Goal: Task Accomplishment & Management: Complete application form

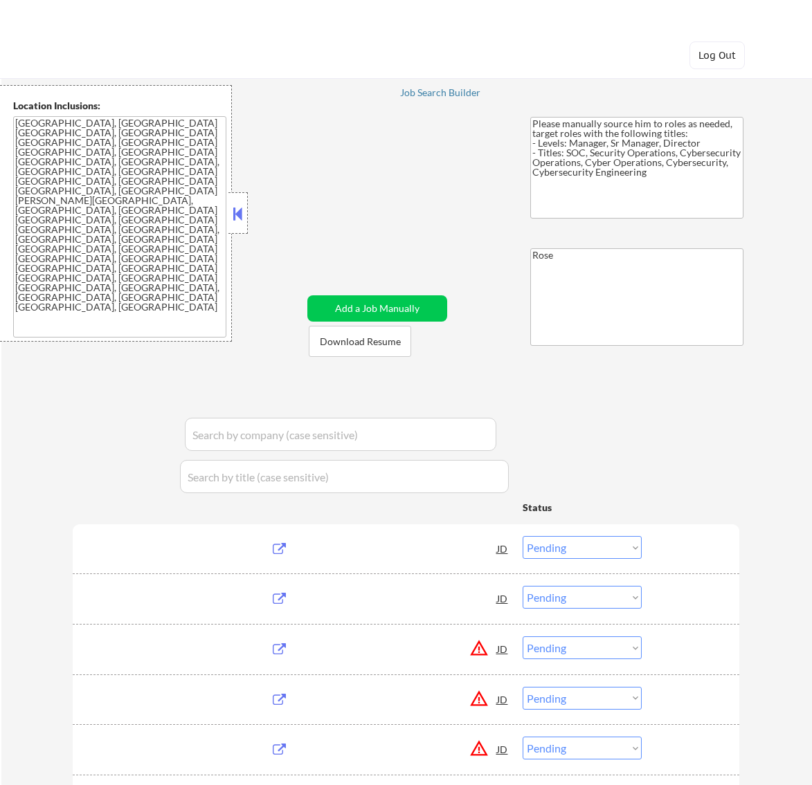
select select ""pending""
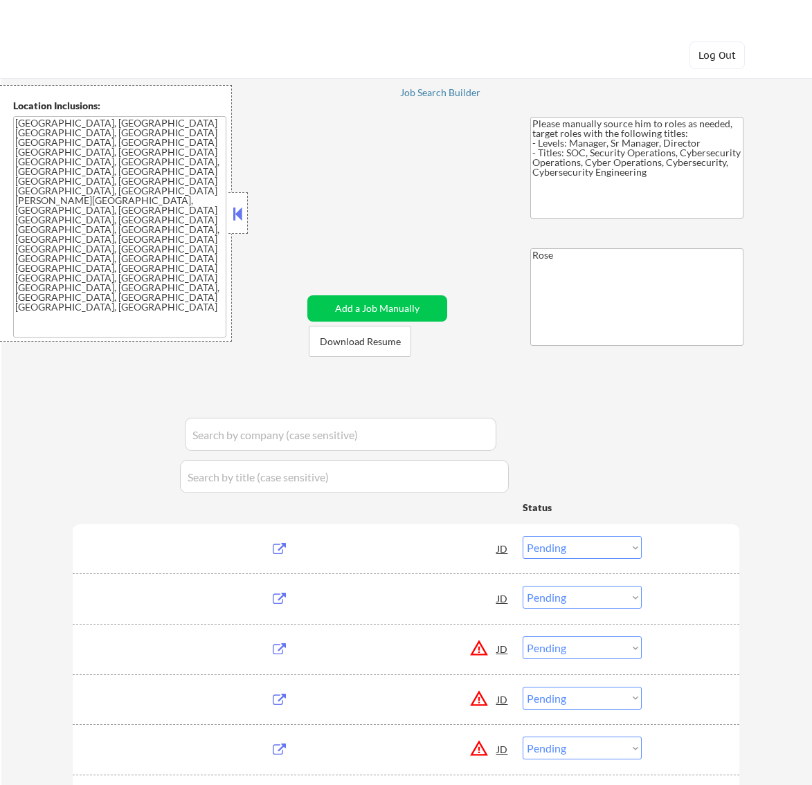
select select ""pending""
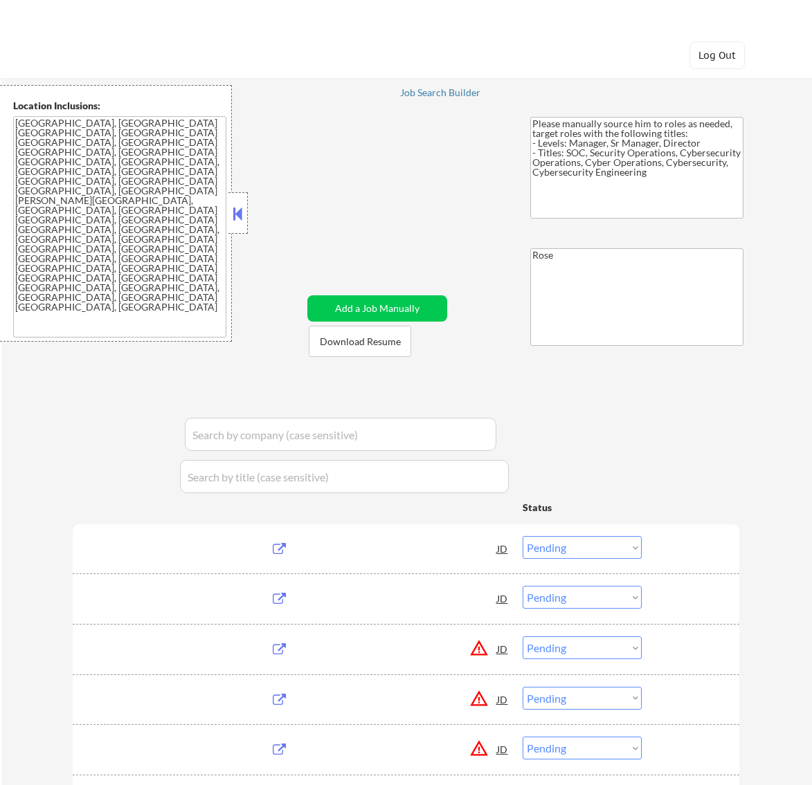
select select ""pending""
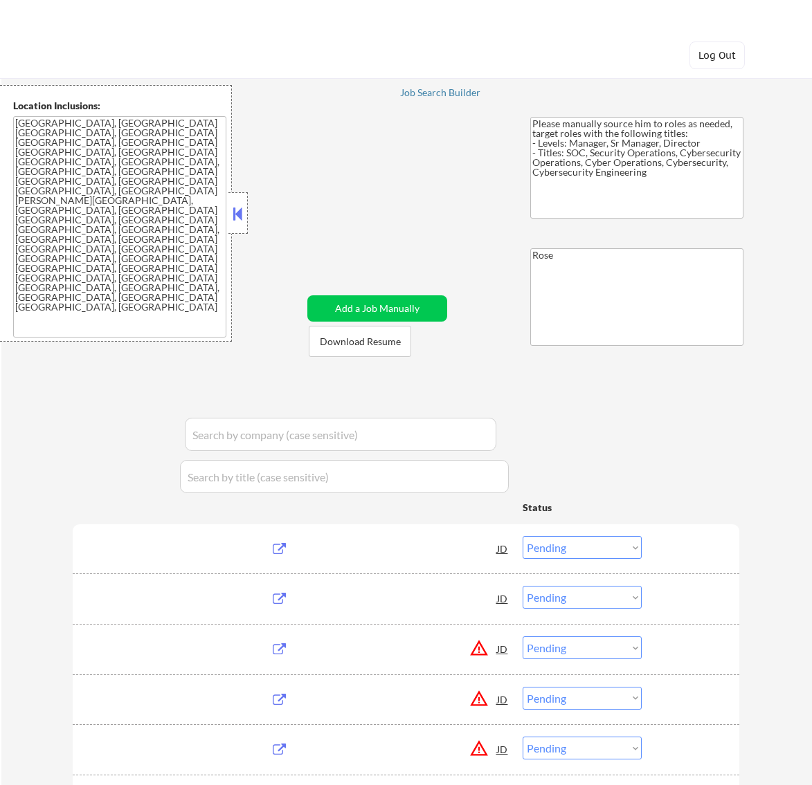
select select ""pending""
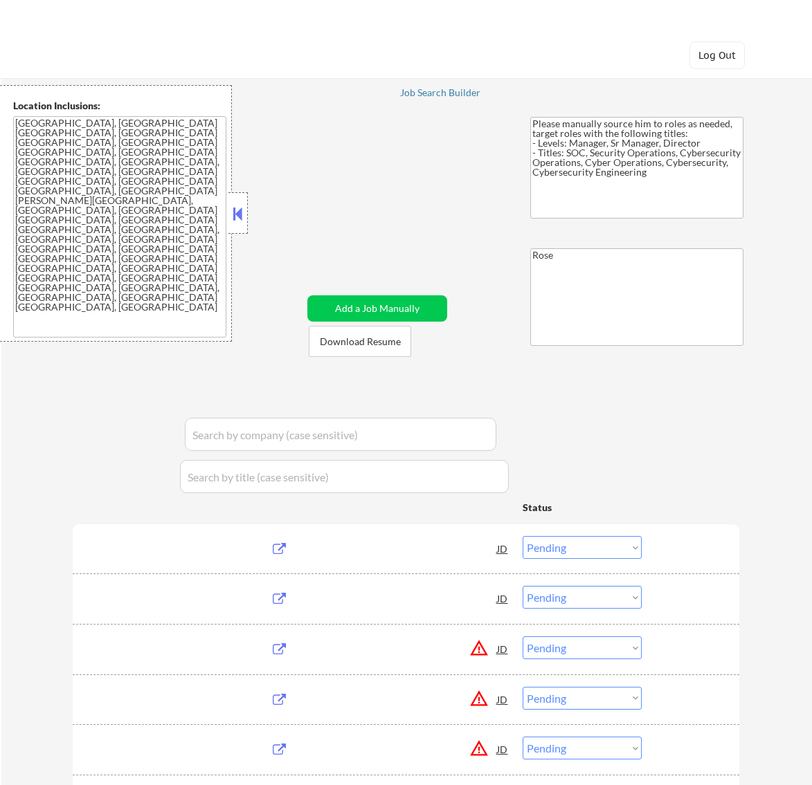
select select ""pending""
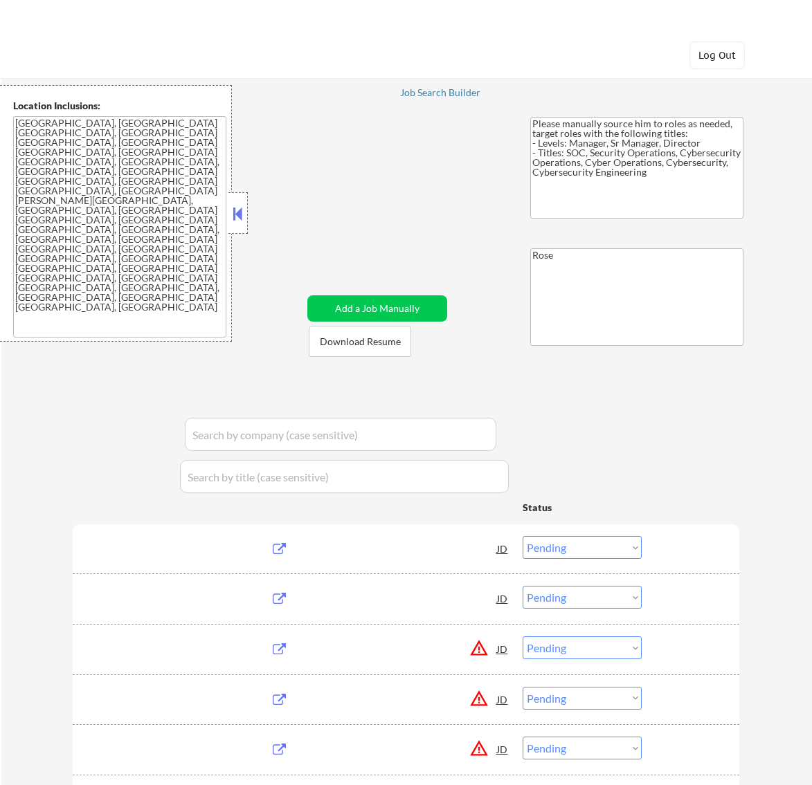
select select ""pending""
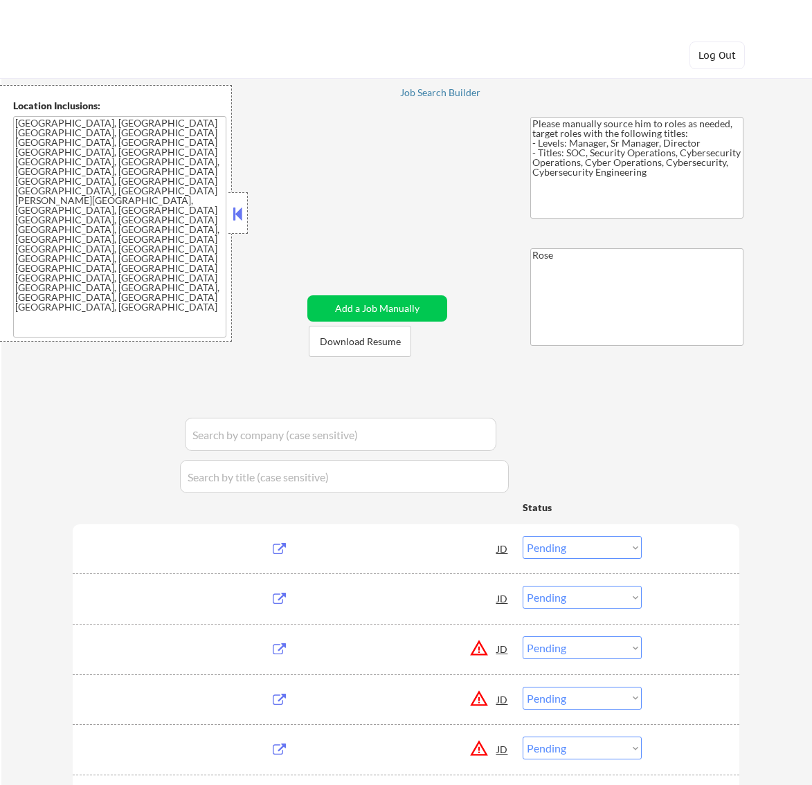
select select ""pending""
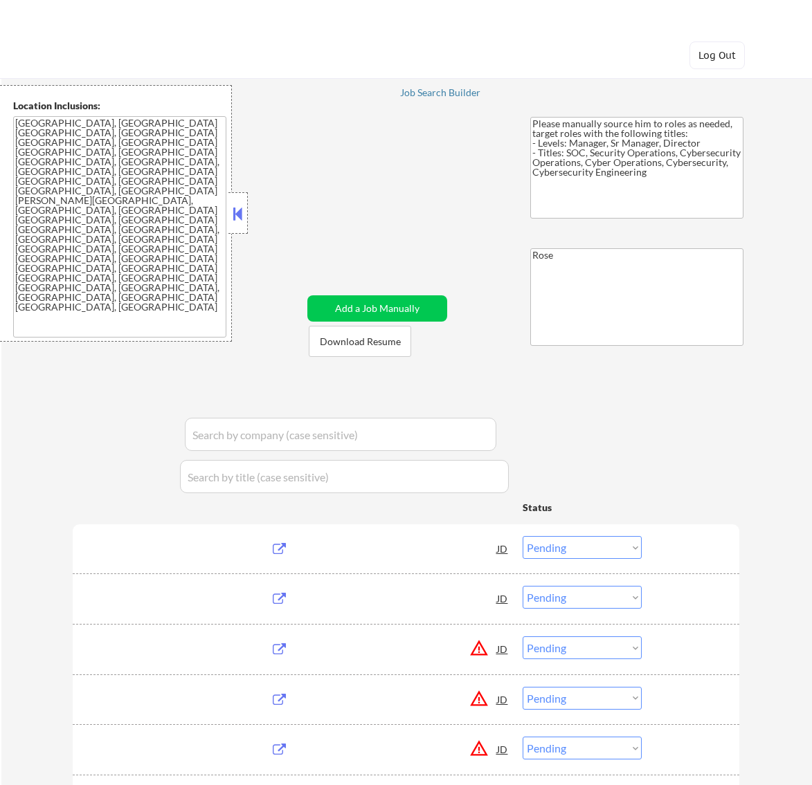
select select ""pending""
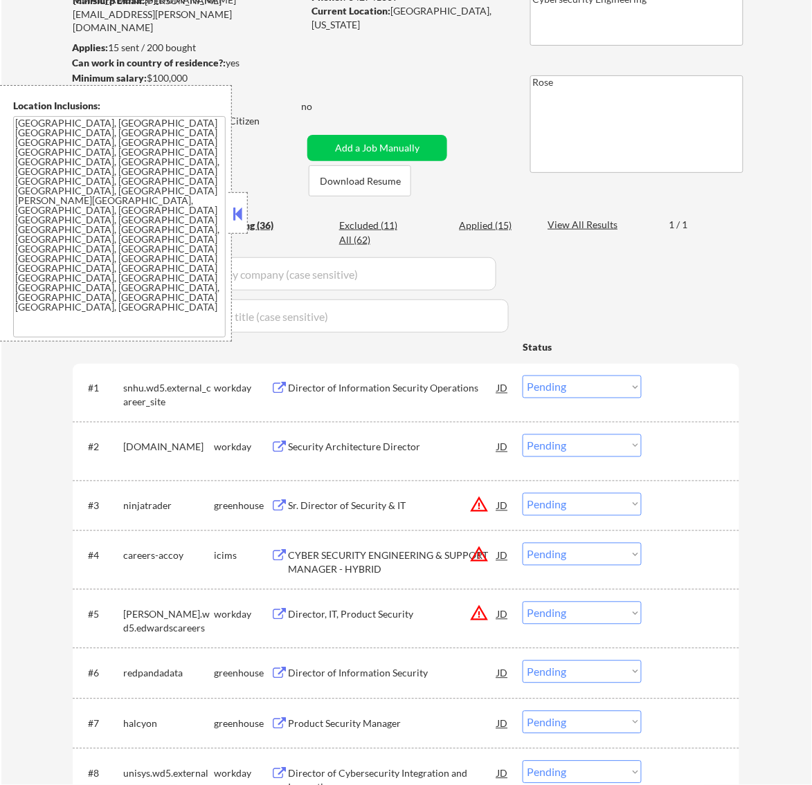
scroll to position [173, 0]
click at [410, 379] on div "Director of Information Security Operations" at bounding box center [392, 388] width 209 height 25
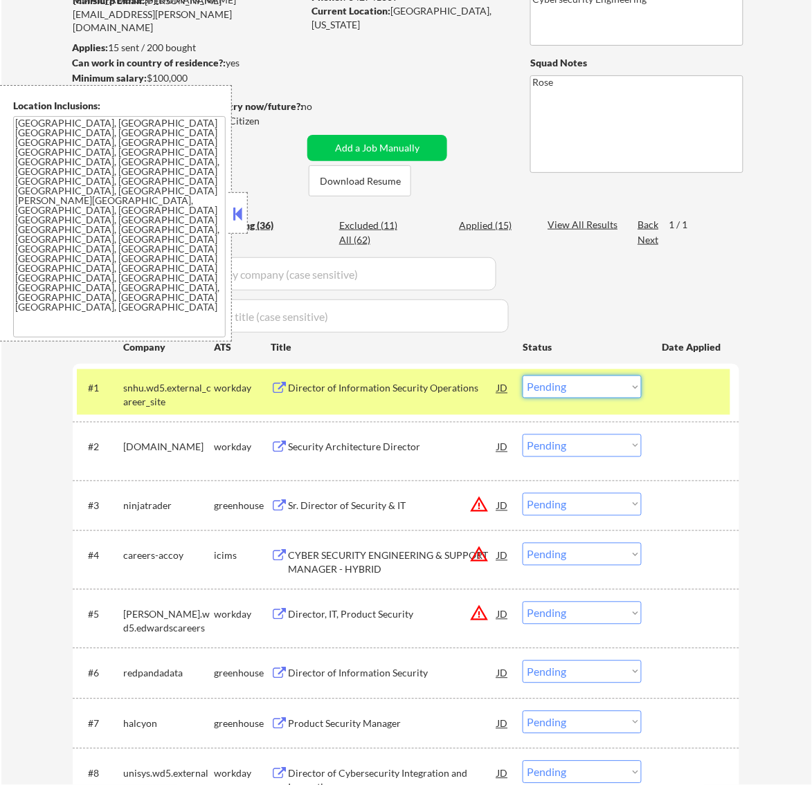
drag, startPoint x: 624, startPoint y: 385, endPoint x: 616, endPoint y: 386, distance: 8.4
click at [624, 385] on select "Choose an option... Pending Applied Excluded (Questions) Excluded (Expired) Exc…" at bounding box center [581, 387] width 119 height 23
click at [522, 376] on select "Choose an option... Pending Applied Excluded (Questions) Excluded (Expired) Exc…" at bounding box center [581, 387] width 119 height 23
select select ""pending""
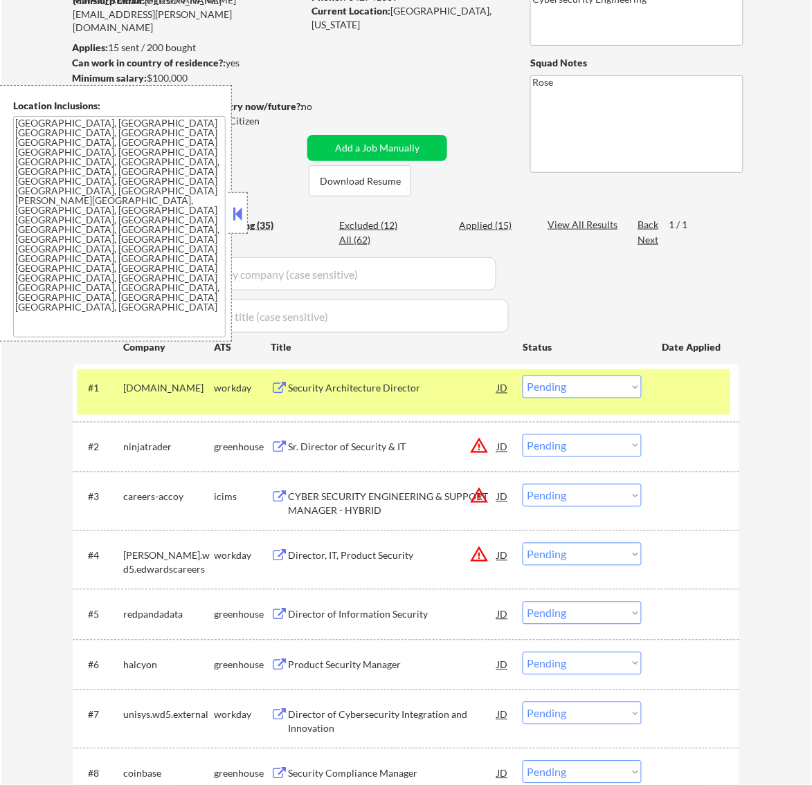
click at [240, 211] on button at bounding box center [237, 213] width 15 height 21
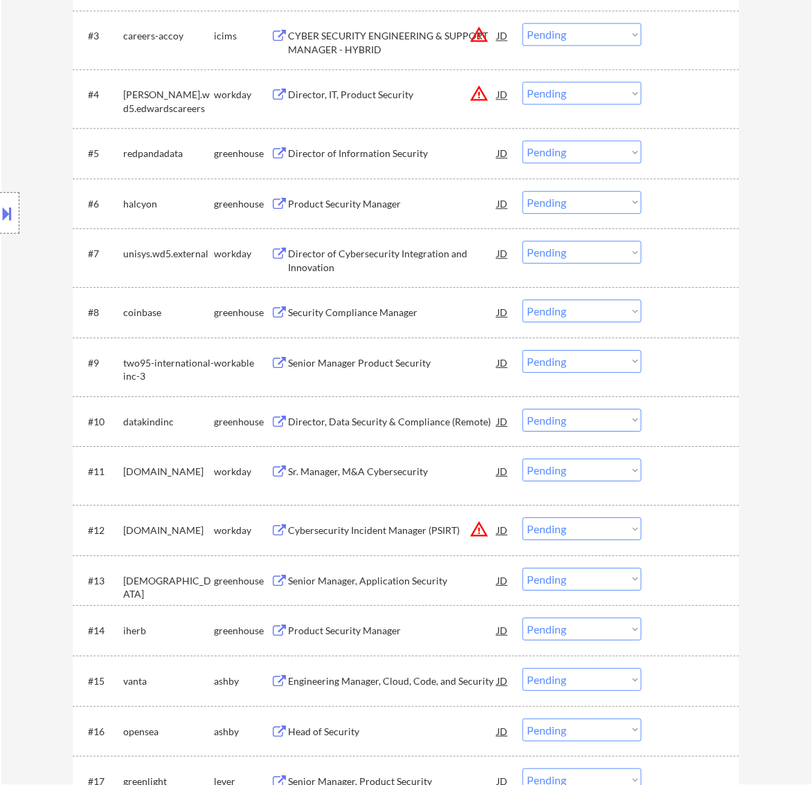
scroll to position [606, 0]
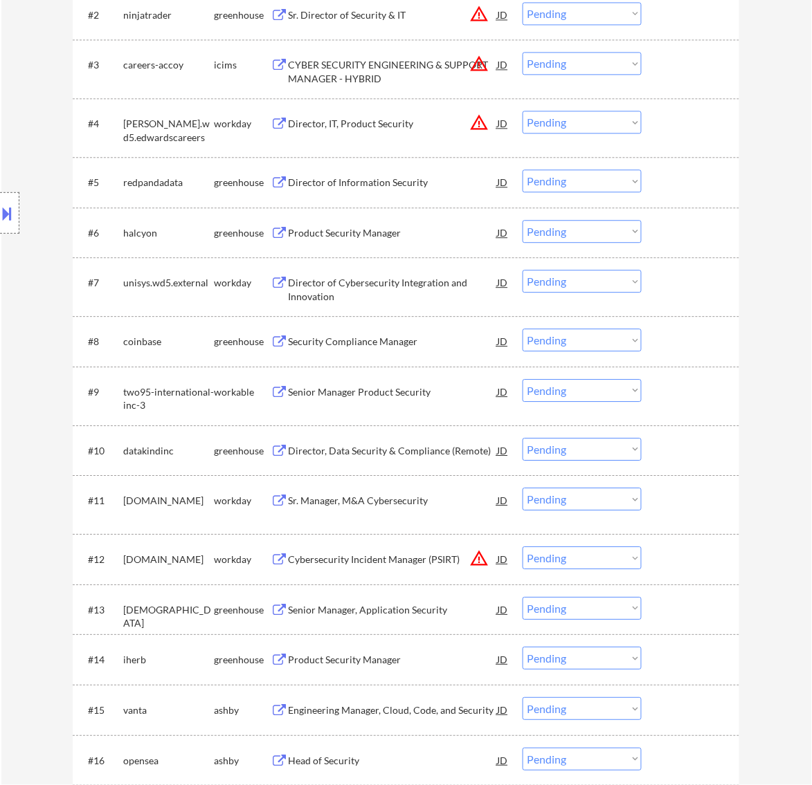
click at [459, 184] on div "Director of Information Security" at bounding box center [392, 183] width 209 height 14
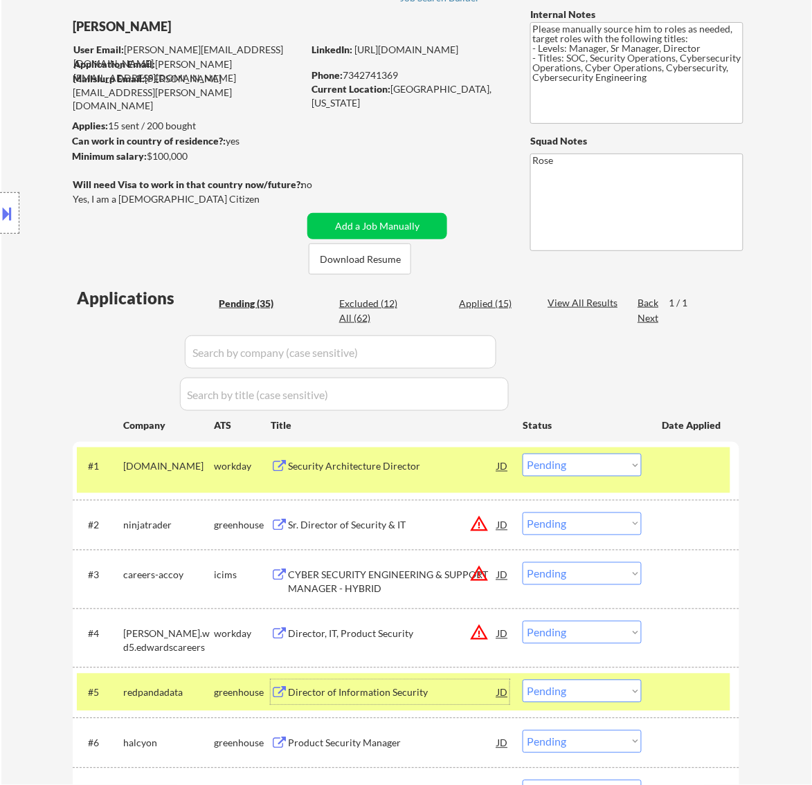
scroll to position [0, 0]
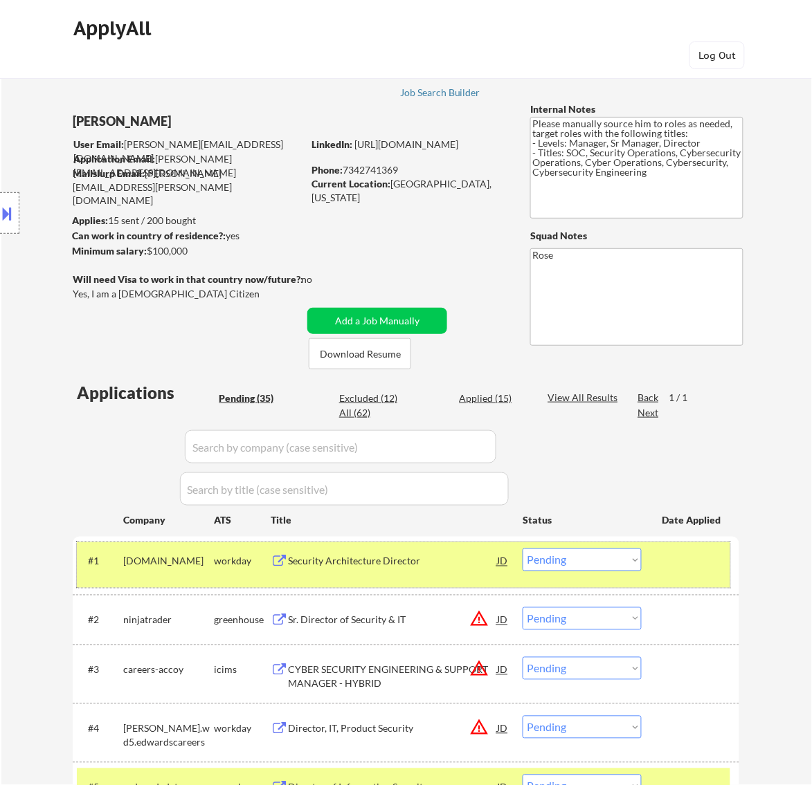
drag, startPoint x: 680, startPoint y: 564, endPoint x: 590, endPoint y: 562, distance: 90.7
click at [682, 564] on div at bounding box center [692, 561] width 61 height 25
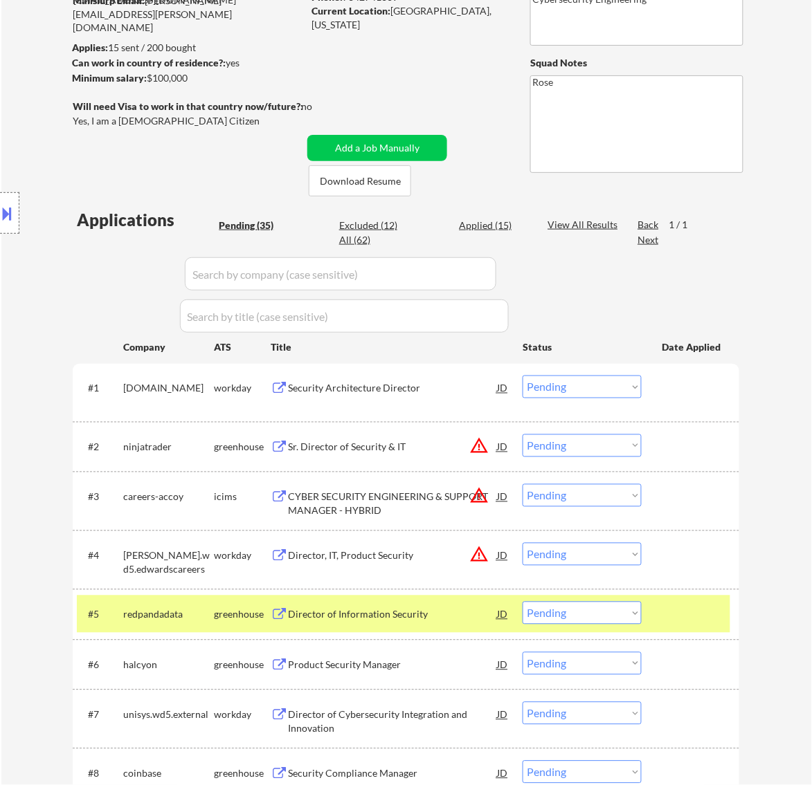
scroll to position [260, 0]
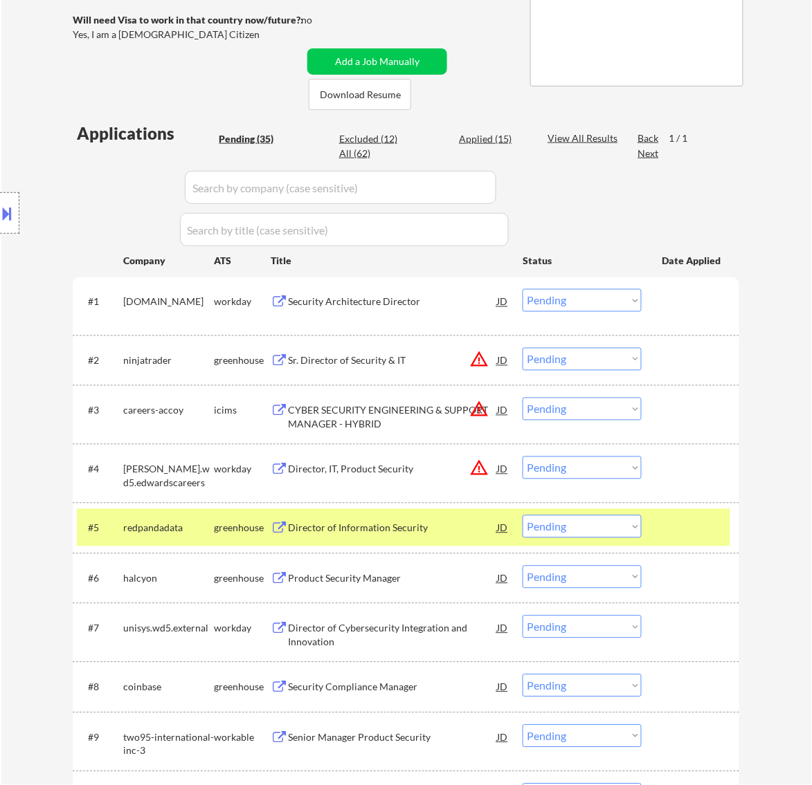
drag, startPoint x: 623, startPoint y: 527, endPoint x: 616, endPoint y: 530, distance: 7.7
click at [623, 527] on select "Choose an option... Pending Applied Excluded (Questions) Excluded (Expired) Exc…" at bounding box center [581, 527] width 119 height 23
click at [522, 516] on select "Choose an option... Pending Applied Excluded (Questions) Excluded (Expired) Exc…" at bounding box center [581, 527] width 119 height 23
select select ""pending""
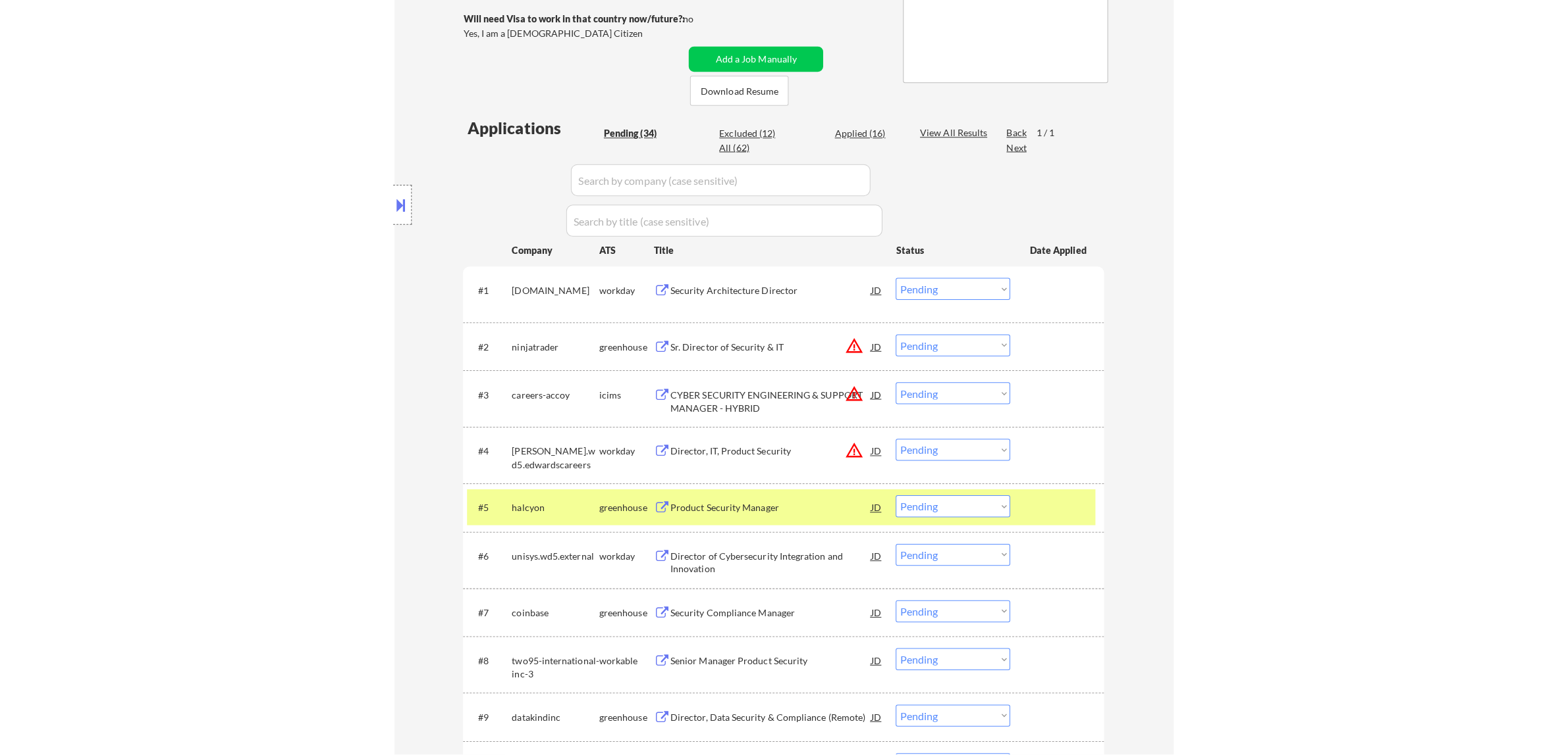
scroll to position [165, 0]
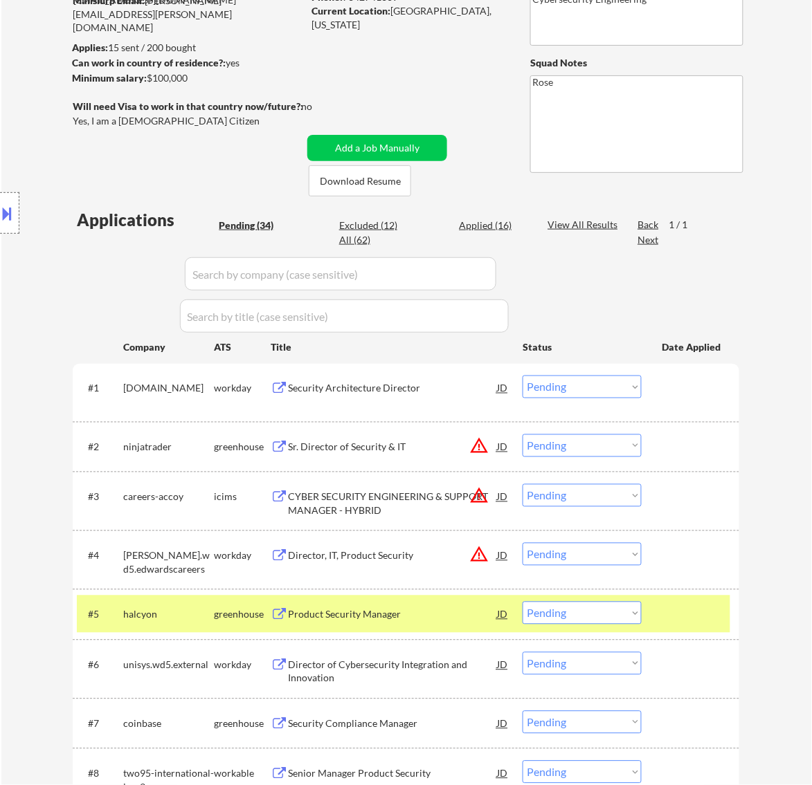
click at [489, 227] on div "Applied (16)" at bounding box center [493, 226] width 69 height 14
select select ""applied""
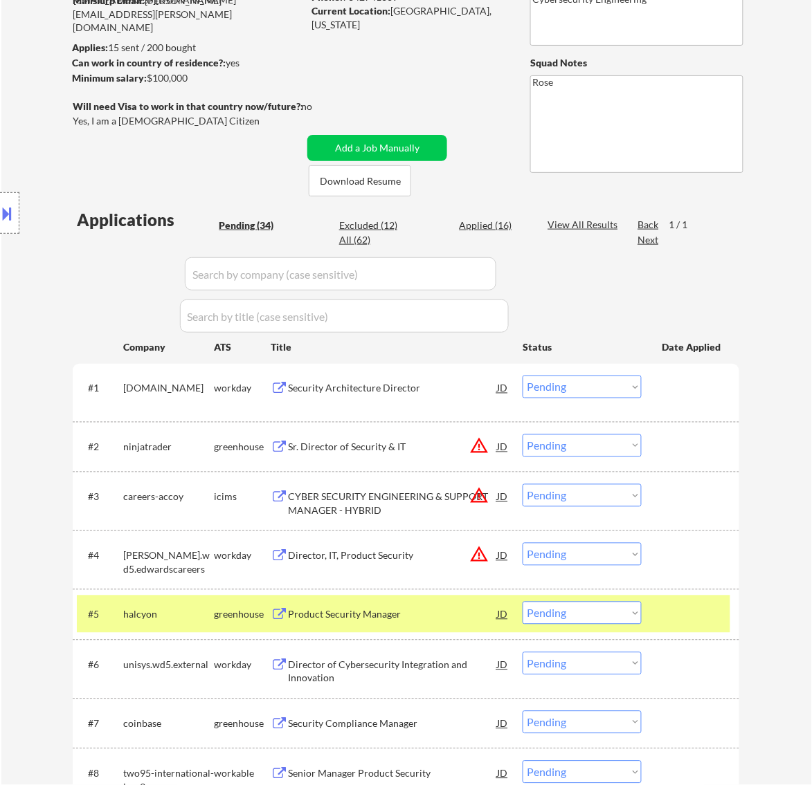
select select ""applied""
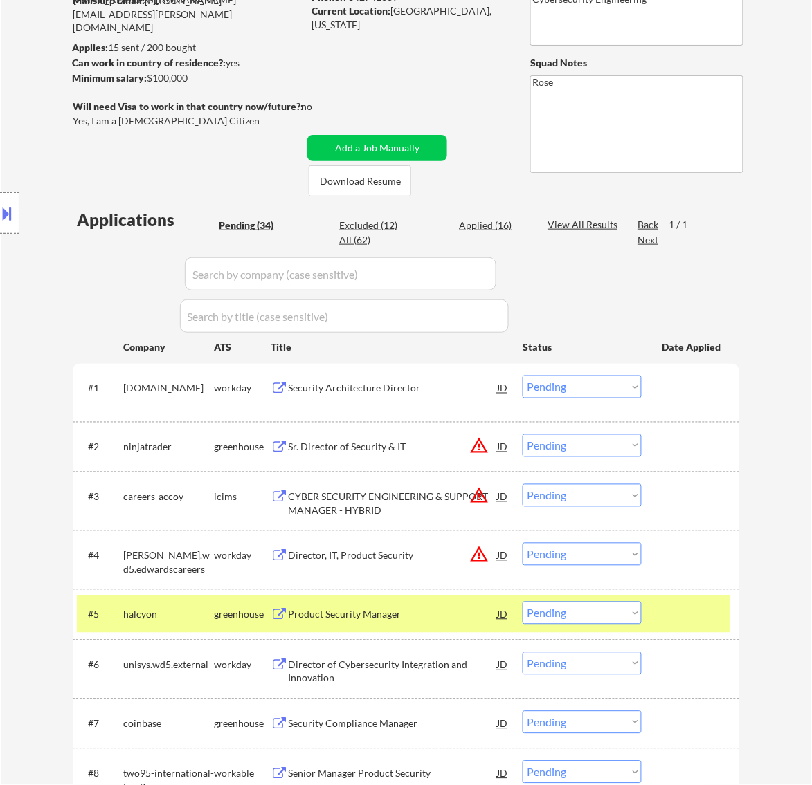
select select ""applied""
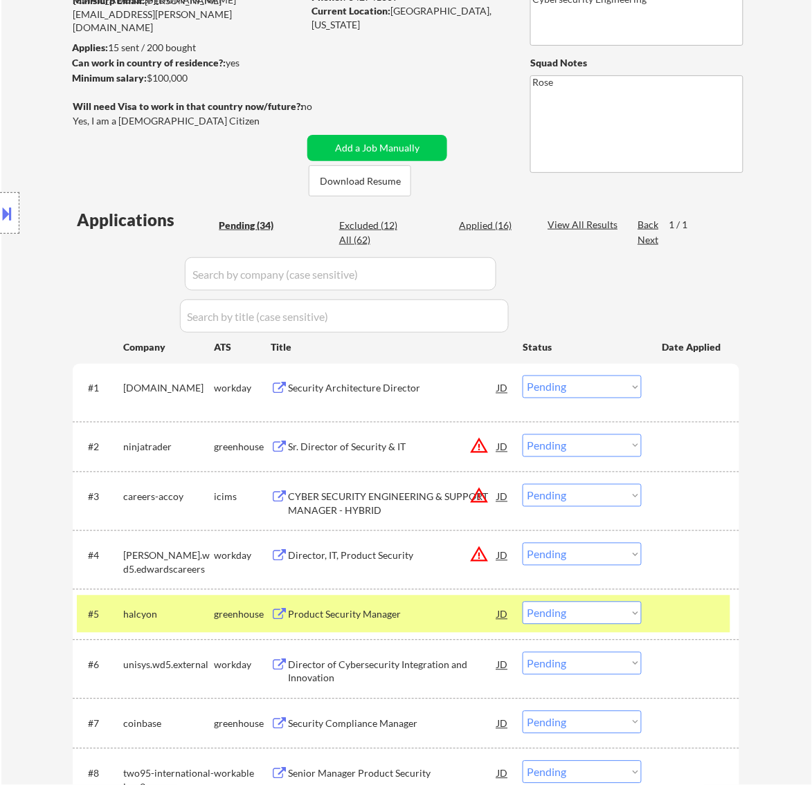
select select ""applied""
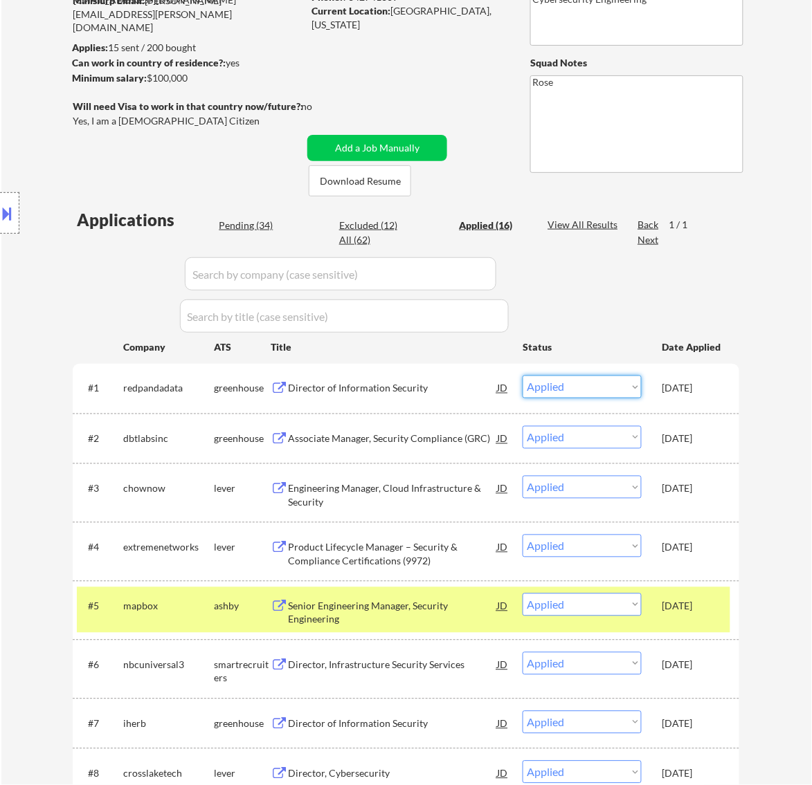
click at [628, 385] on select "Choose an option... Pending Applied Excluded (Questions) Excluded (Expired) Exc…" at bounding box center [581, 387] width 119 height 23
click at [522, 376] on select "Choose an option... Pending Applied Excluded (Questions) Excluded (Expired) Exc…" at bounding box center [581, 387] width 119 height 23
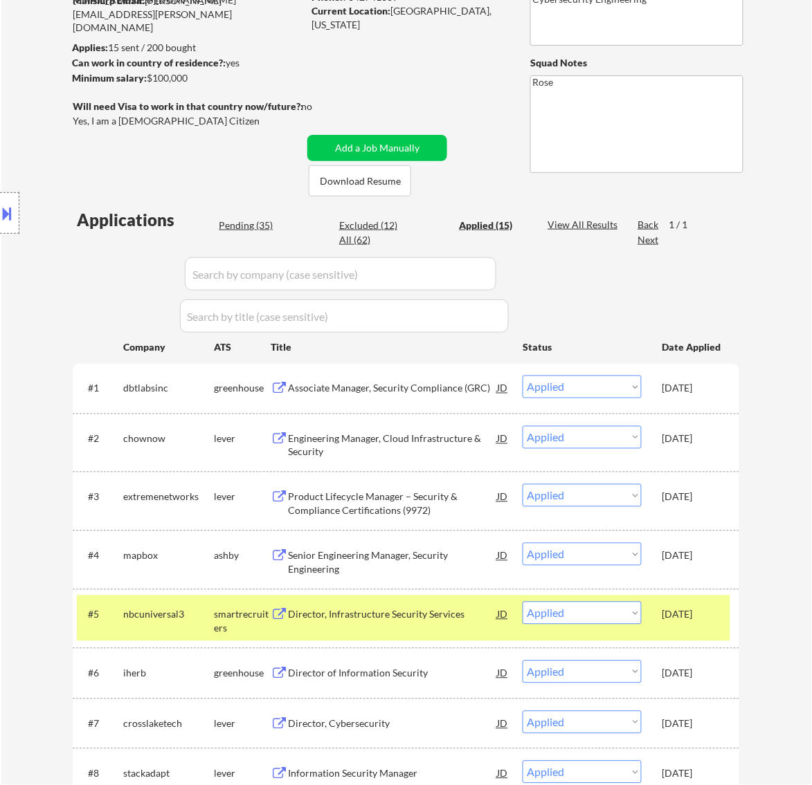
click at [246, 222] on div "Location Inclusions: Ann Arbor, MI Ypsilanti, MI Saline, MI Dexter, MI Pittsfie…" at bounding box center [124, 213] width 248 height 257
click at [246, 225] on div "Location Inclusions: Ann Arbor, MI Ypsilanti, MI Saline, MI Dexter, MI Pittsfie…" at bounding box center [124, 213] width 248 height 257
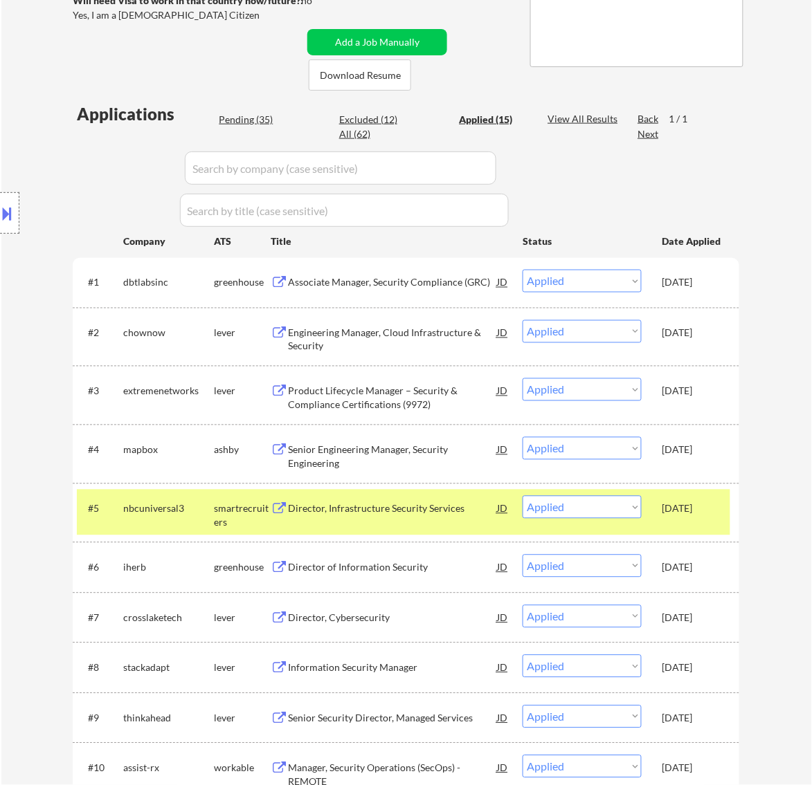
scroll to position [260, 0]
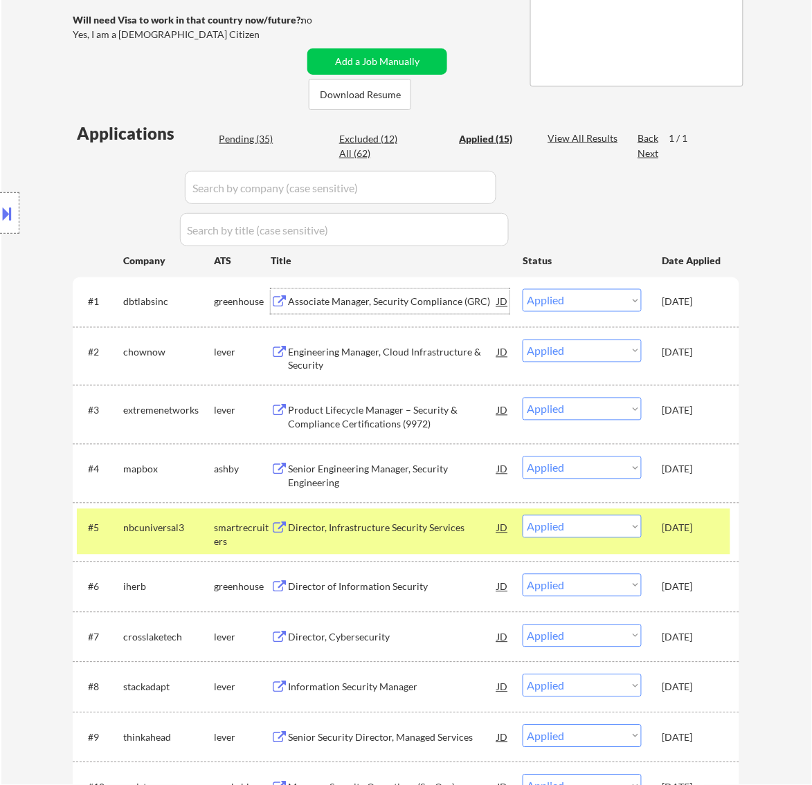
click at [420, 298] on div "Associate Manager, Security Compliance (GRC)" at bounding box center [392, 302] width 209 height 14
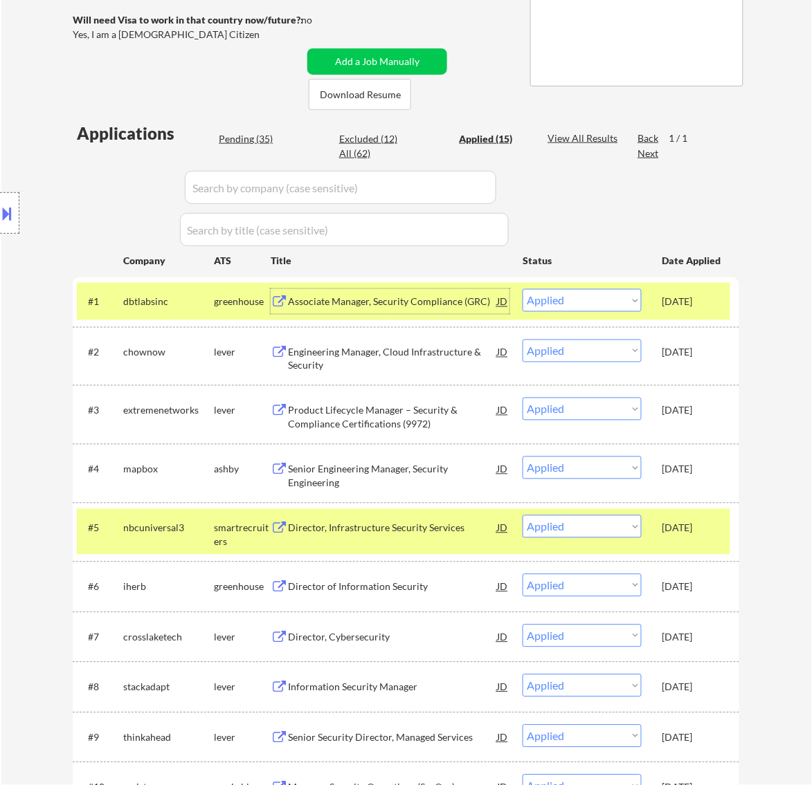
click at [243, 133] on div "Location Inclusions: Ann Arbor, MI Ypsilanti, MI Saline, MI Dexter, MI Pittsfie…" at bounding box center [124, 213] width 248 height 257
click at [240, 136] on div "Location Inclusions: Ann Arbor, MI Ypsilanti, MI Saline, MI Dexter, MI Pittsfie…" at bounding box center [124, 213] width 248 height 257
click at [246, 134] on div "Location Inclusions: Ann Arbor, MI Ypsilanti, MI Saline, MI Dexter, MI Pittsfie…" at bounding box center [124, 213] width 248 height 257
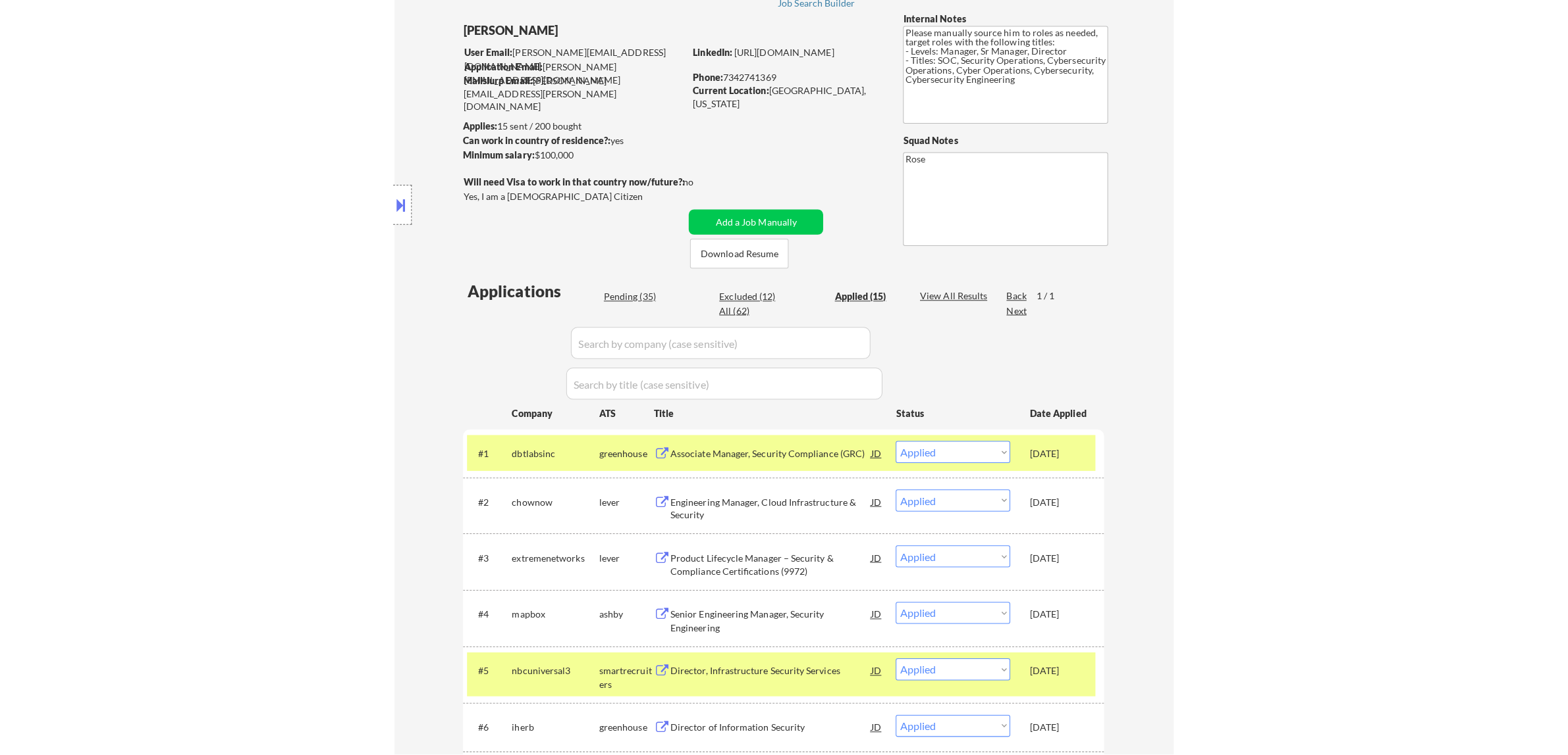
scroll to position [83, 0]
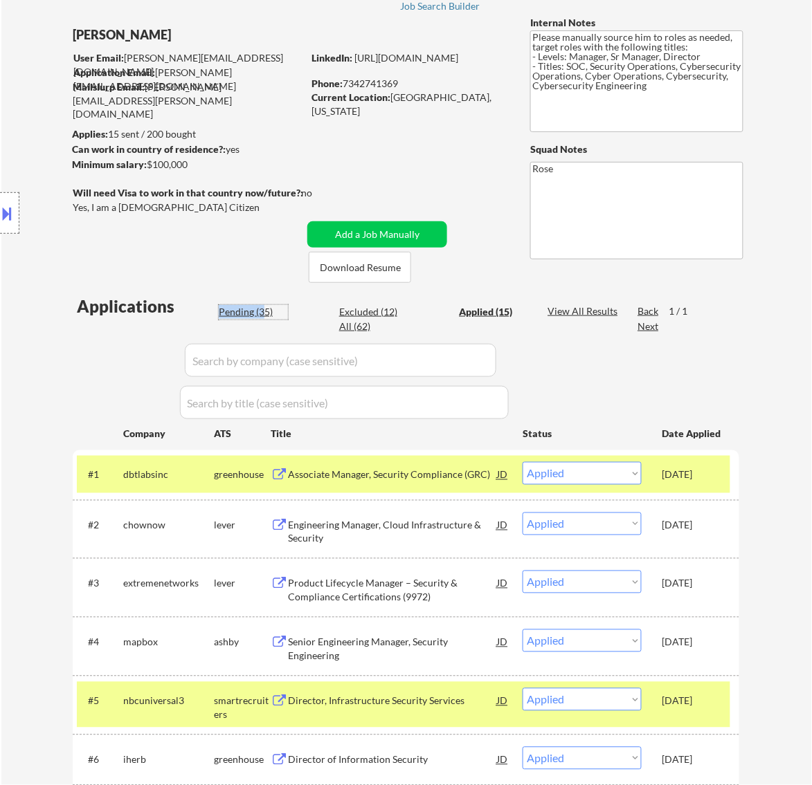
click at [261, 303] on div "Applications Pending (35) Excluded (12) Applied (15) All (62) View All Results …" at bounding box center [406, 790] width 666 height 991
click at [264, 206] on div "Yes, I am a [DEMOGRAPHIC_DATA] Citizen" at bounding box center [190, 208] width 234 height 14
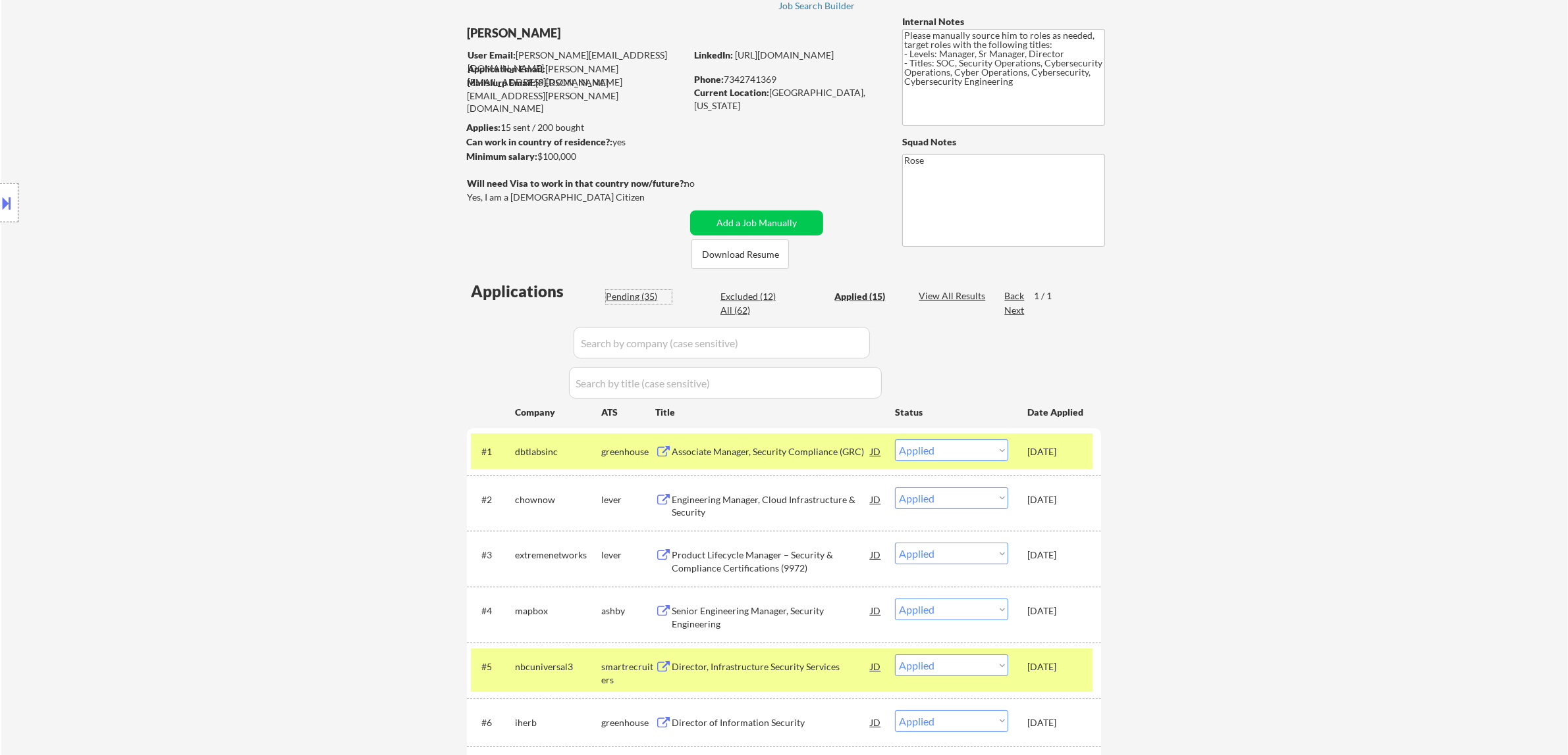
click at [643, 298] on div "Pending (35)" at bounding box center [638, 297] width 66 height 13
select select ""pending""
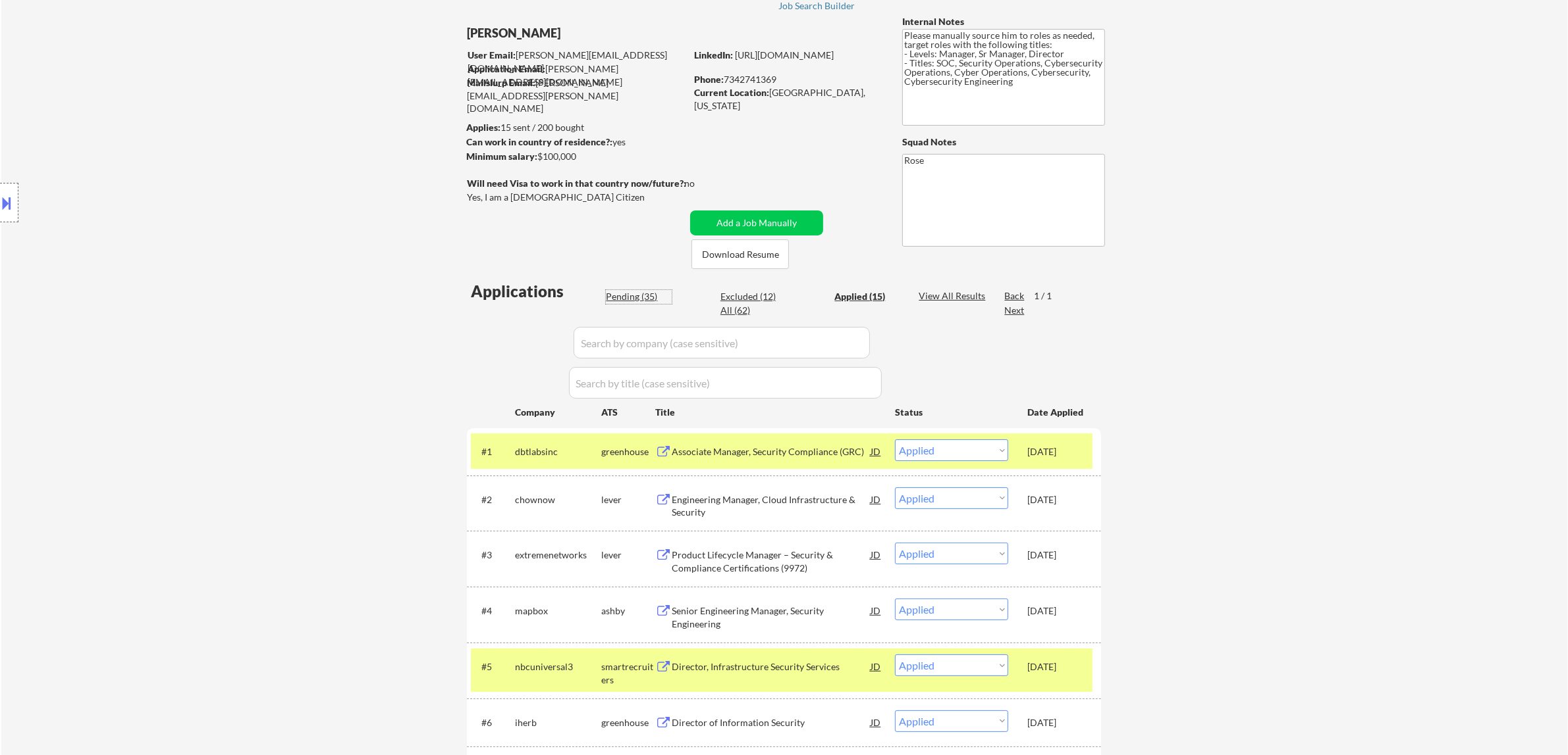
select select ""pending""
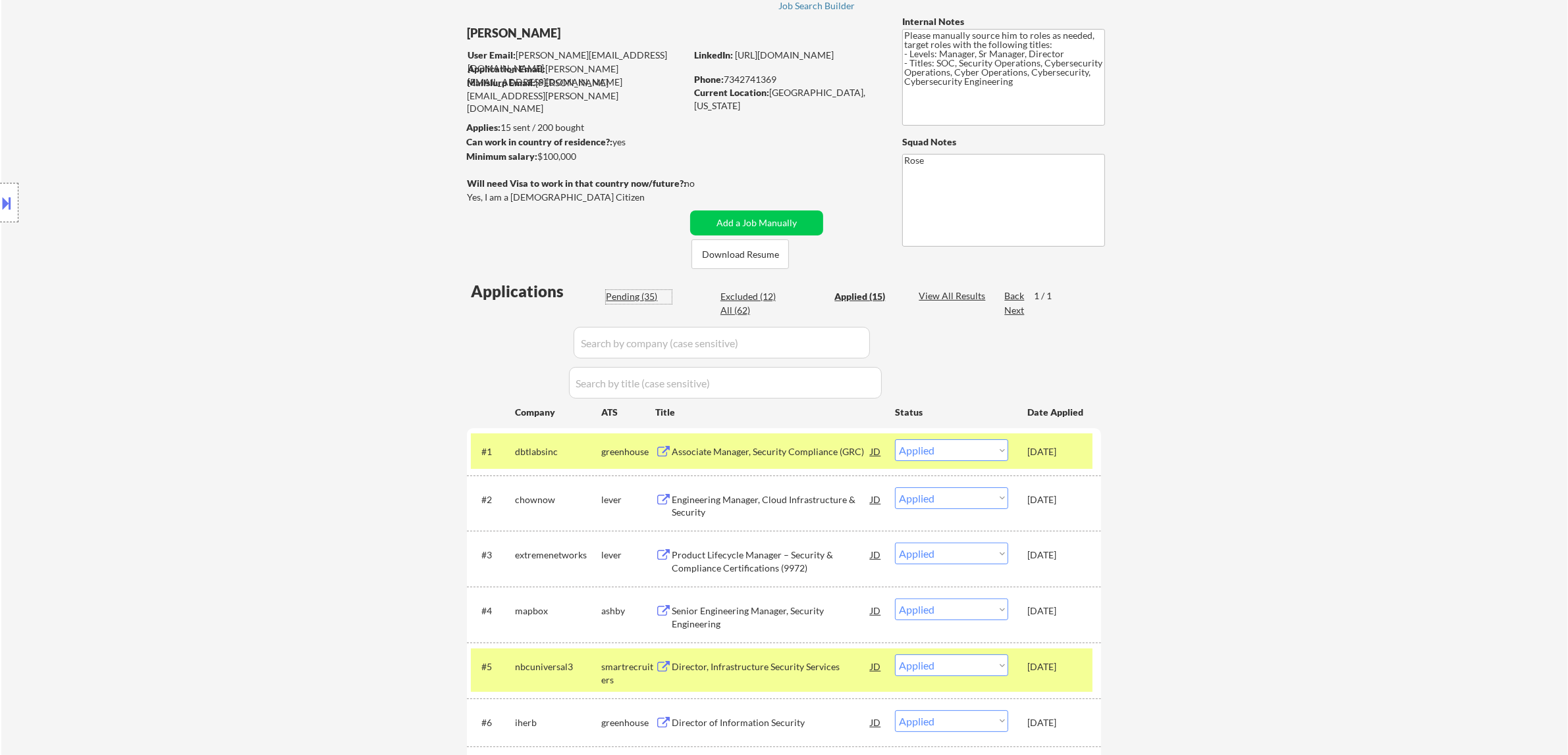
select select ""pending""
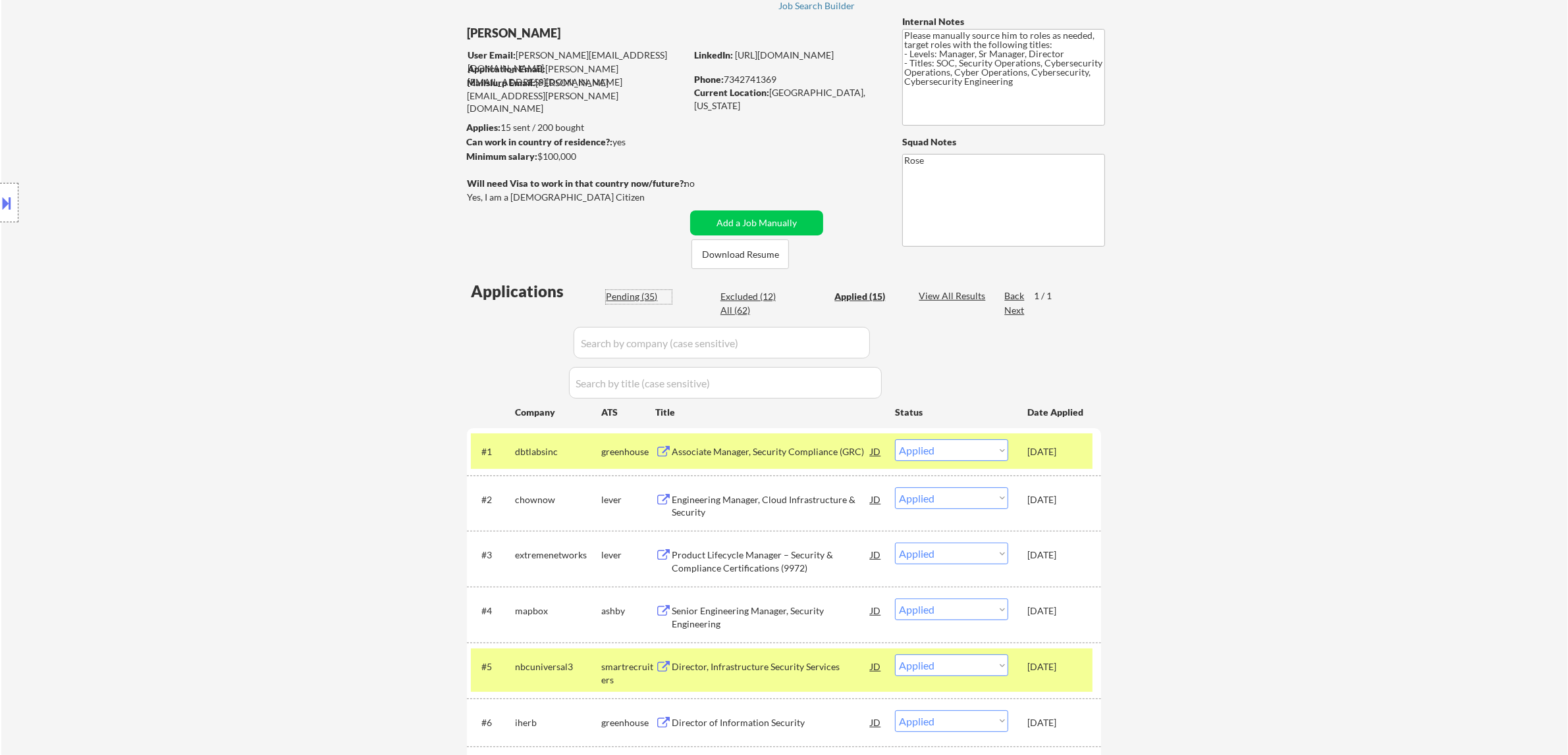
select select ""pending""
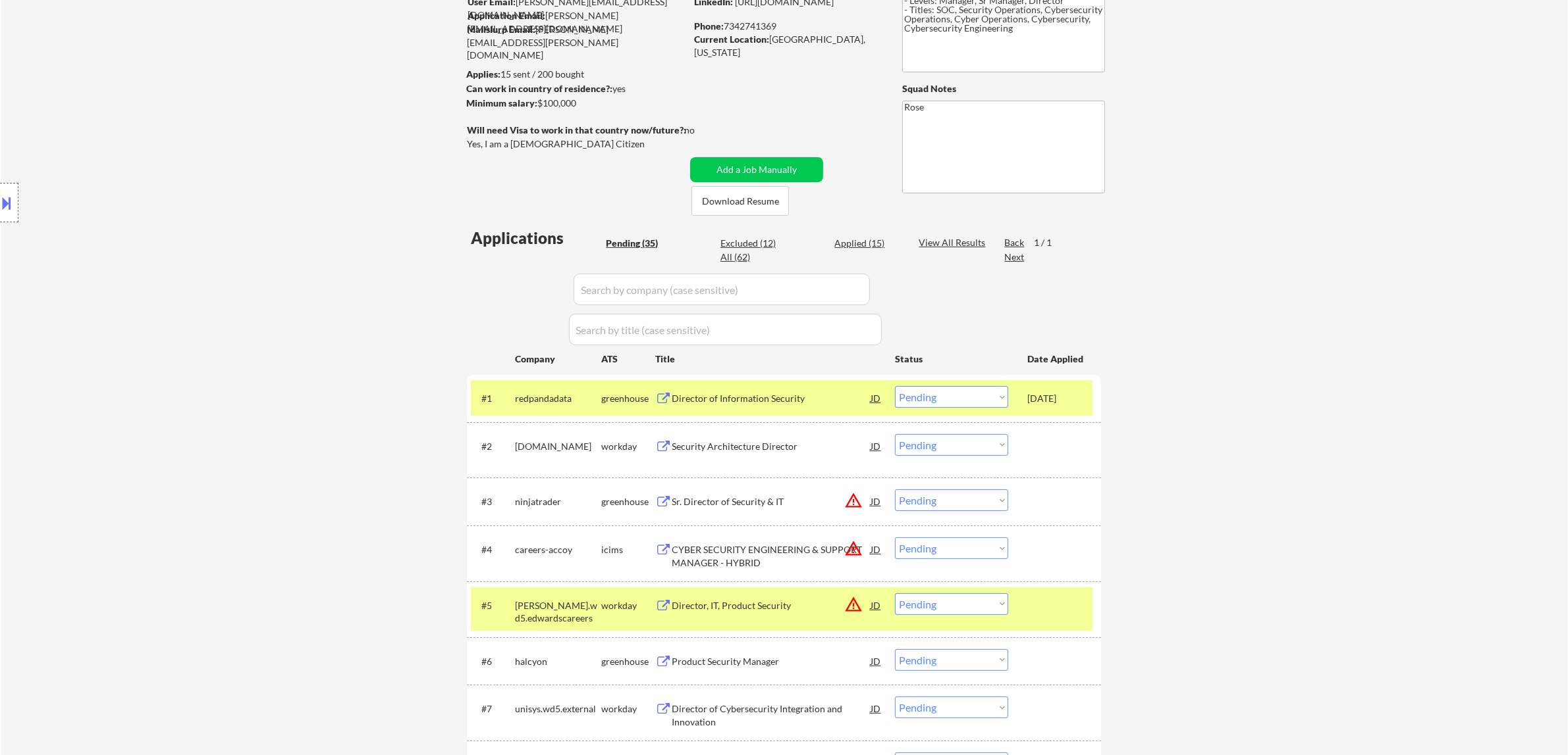
scroll to position [165, 0]
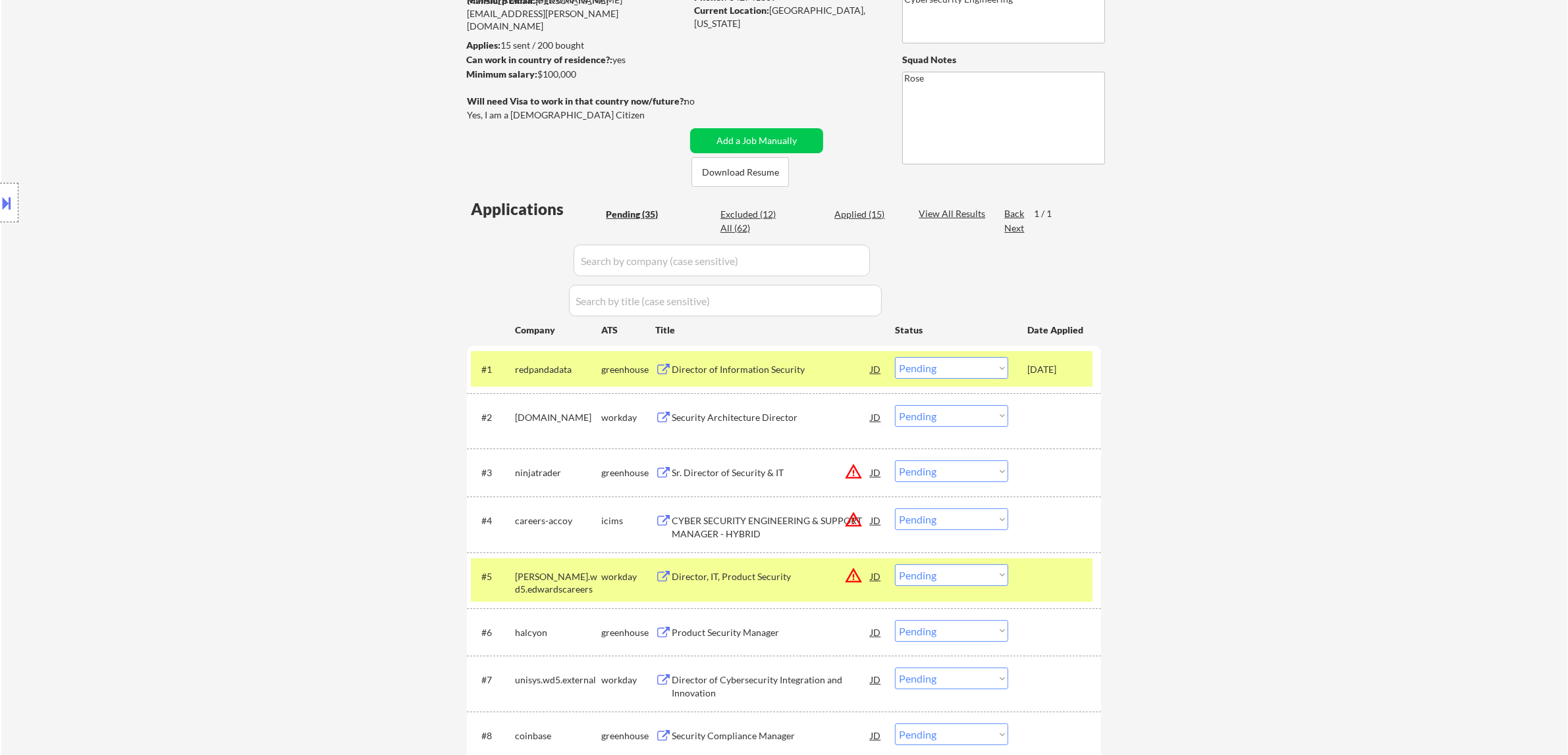
click at [772, 369] on div "Director of Information Security" at bounding box center [771, 370] width 199 height 13
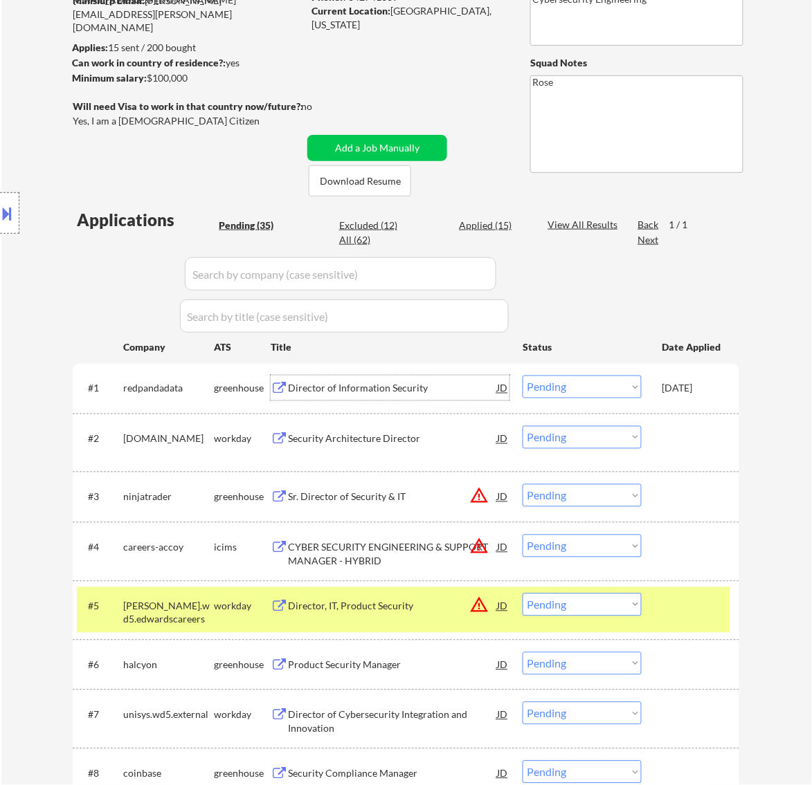
click at [617, 384] on select "Choose an option... Pending Applied Excluded (Questions) Excluded (Expired) Exc…" at bounding box center [581, 387] width 119 height 23
click at [522, 376] on select "Choose an option... Pending Applied Excluded (Questions) Excluded (Expired) Exc…" at bounding box center [581, 387] width 119 height 23
select select ""pending""
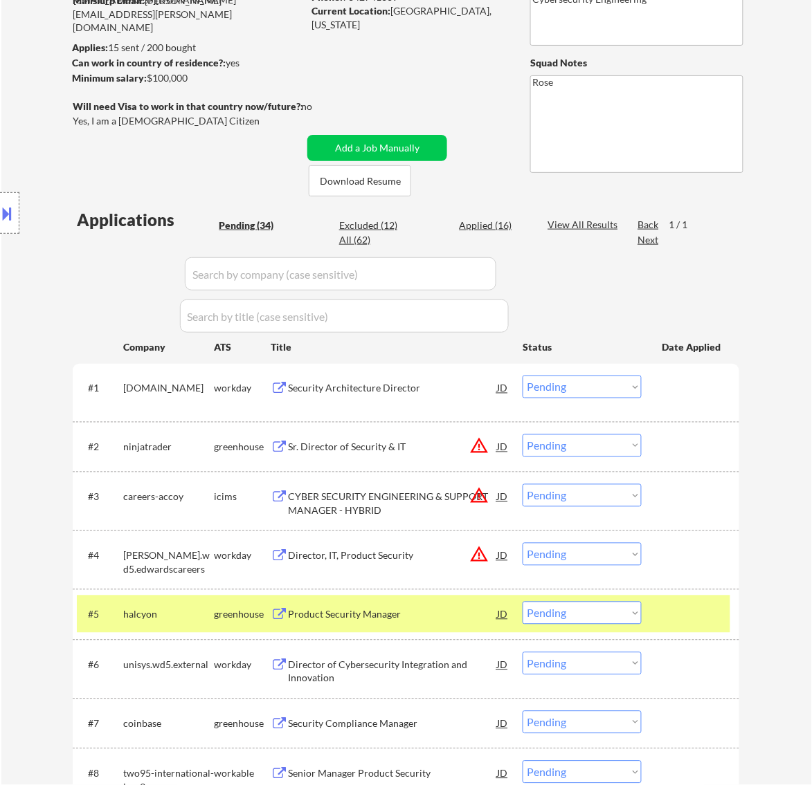
click at [686, 613] on div at bounding box center [692, 614] width 61 height 25
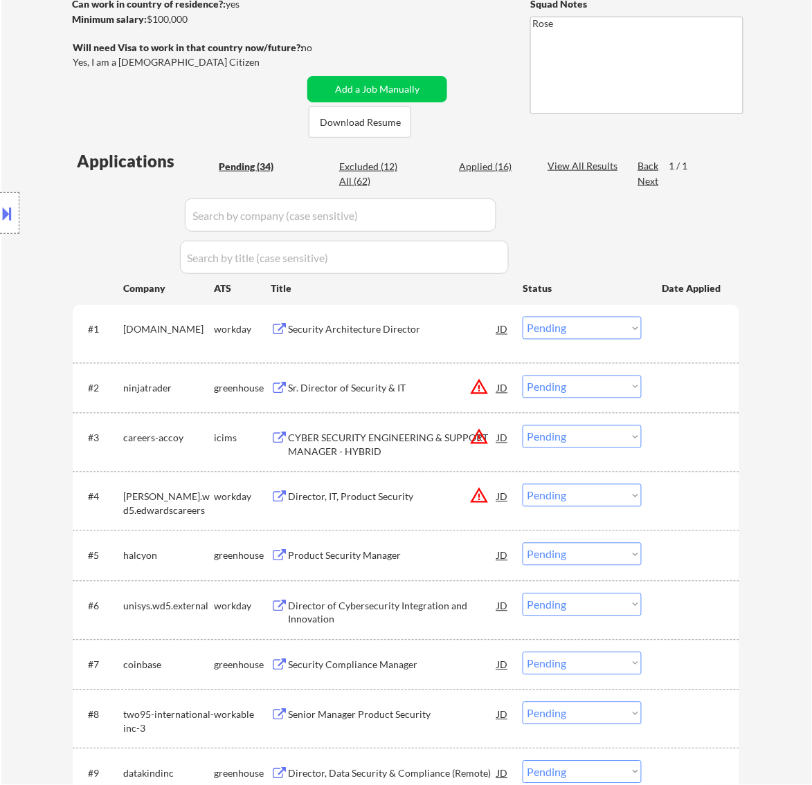
scroll to position [260, 0]
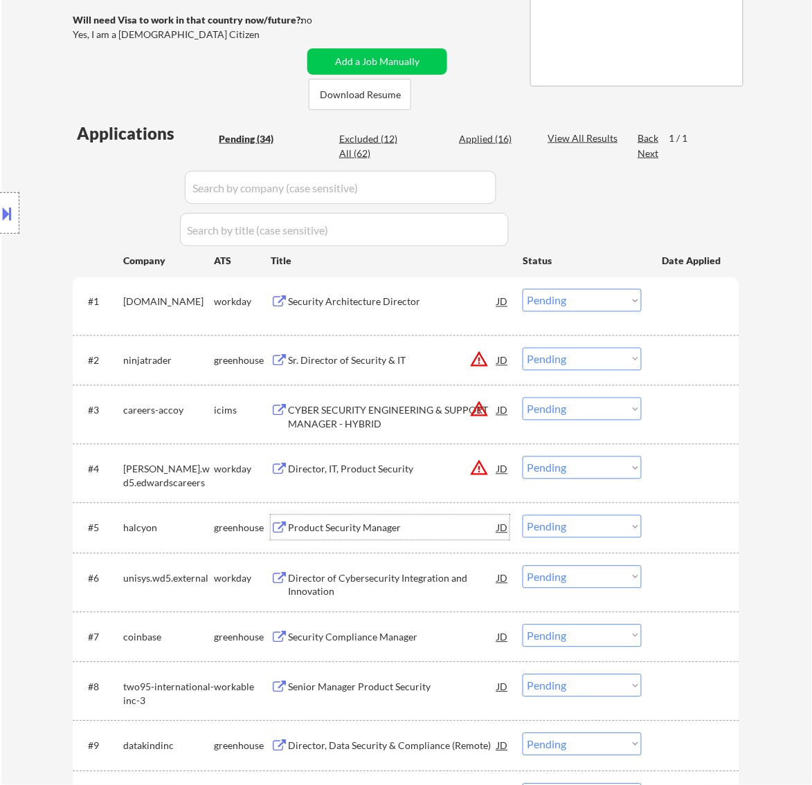
click at [430, 527] on div "Product Security Manager" at bounding box center [392, 529] width 209 height 14
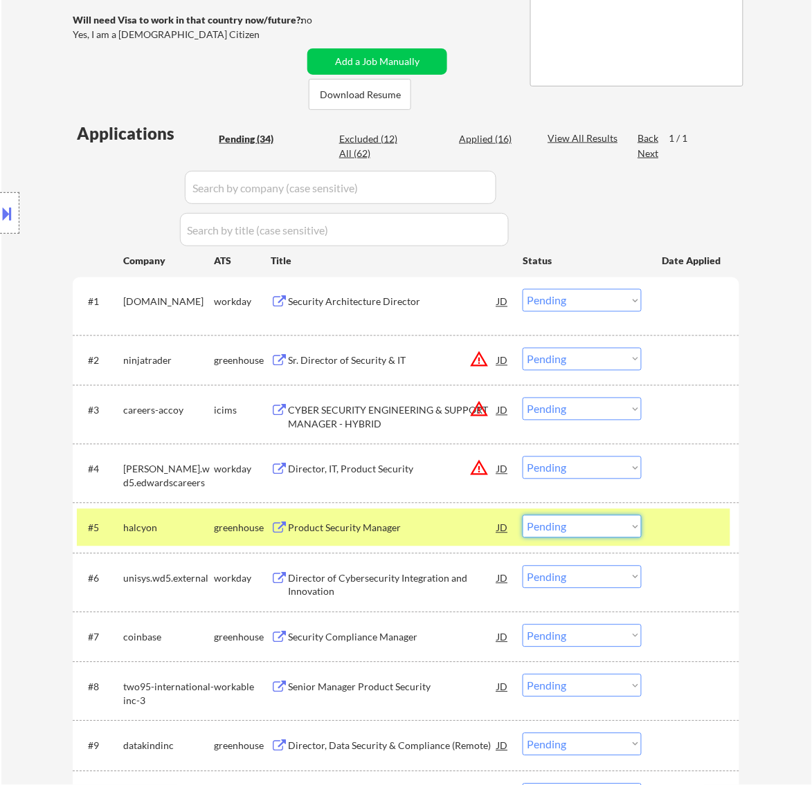
click at [580, 529] on select "Choose an option... Pending Applied Excluded (Questions) Excluded (Expired) Exc…" at bounding box center [581, 527] width 119 height 23
click at [522, 516] on select "Choose an option... Pending Applied Excluded (Questions) Excluded (Expired) Exc…" at bounding box center [581, 527] width 119 height 23
select select ""pending""
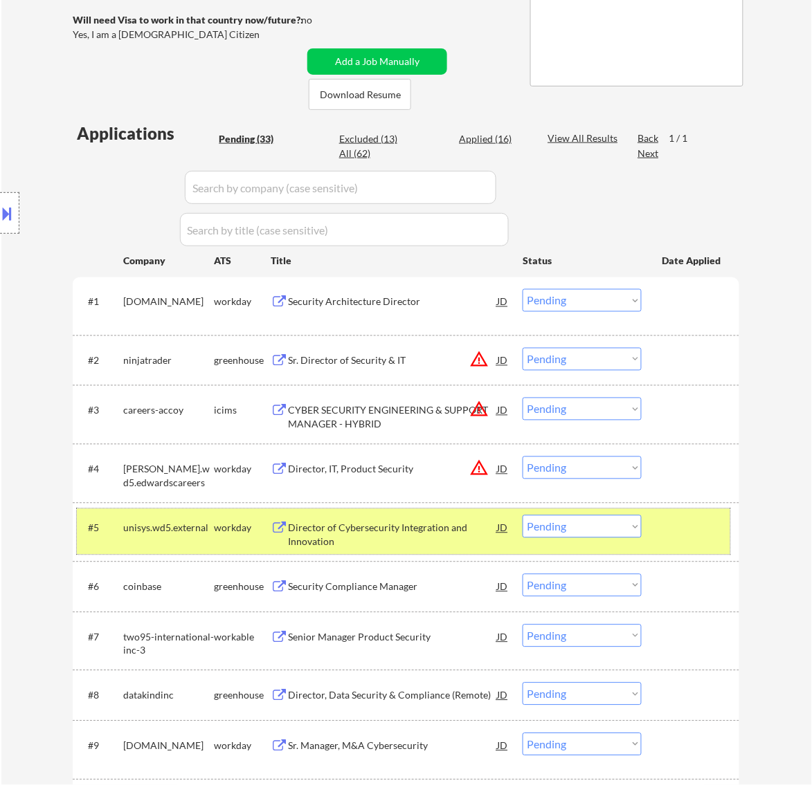
click at [670, 531] on div at bounding box center [692, 528] width 61 height 25
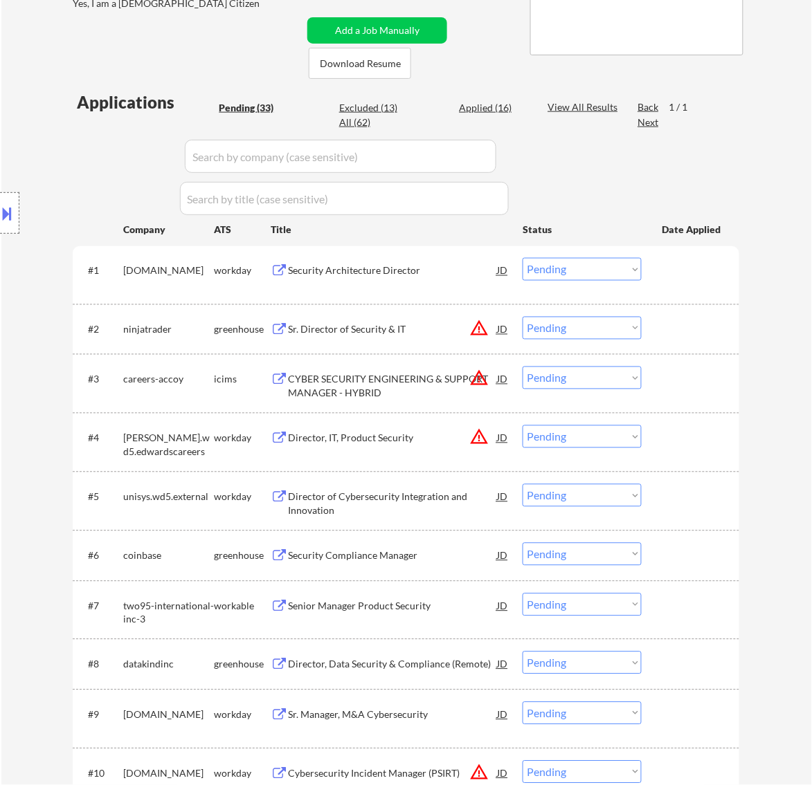
scroll to position [346, 0]
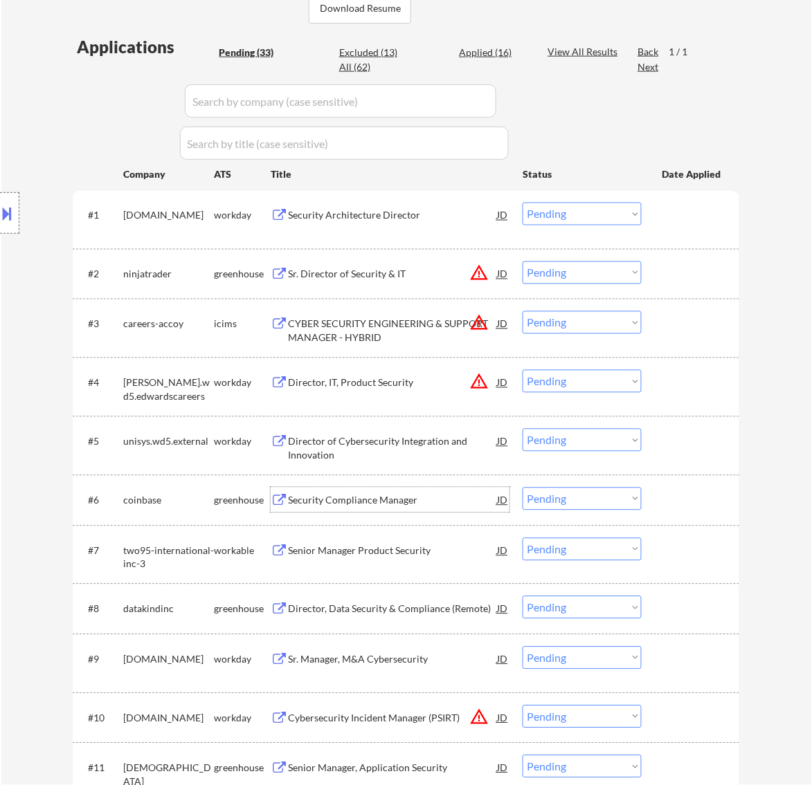
click at [455, 503] on div "Security Compliance Manager" at bounding box center [392, 501] width 209 height 14
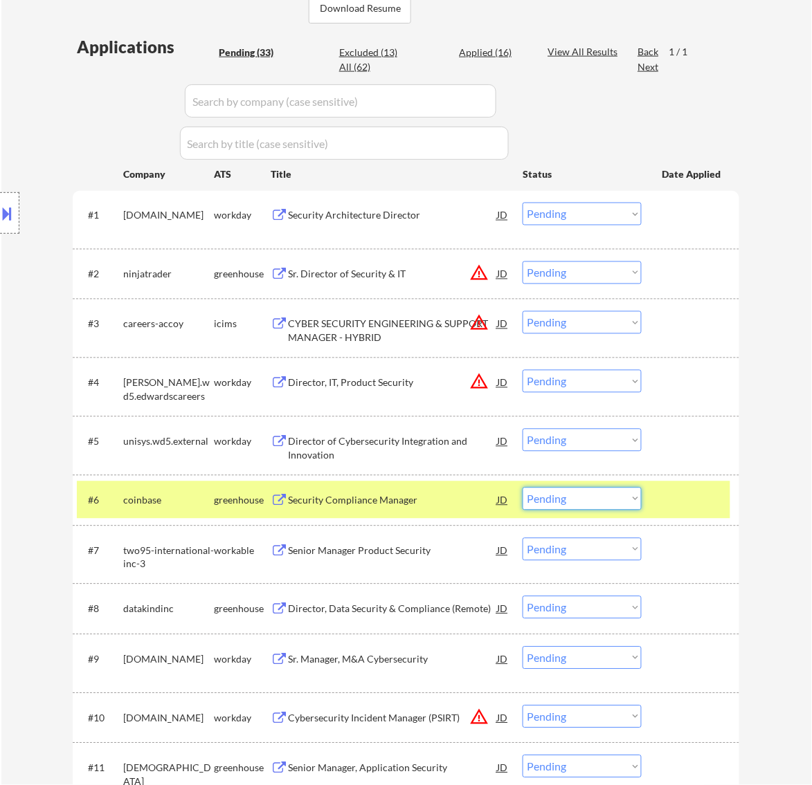
click at [588, 496] on select "Choose an option... Pending Applied Excluded (Questions) Excluded (Expired) Exc…" at bounding box center [581, 499] width 119 height 23
click at [522, 488] on select "Choose an option... Pending Applied Excluded (Questions) Excluded (Expired) Exc…" at bounding box center [581, 499] width 119 height 23
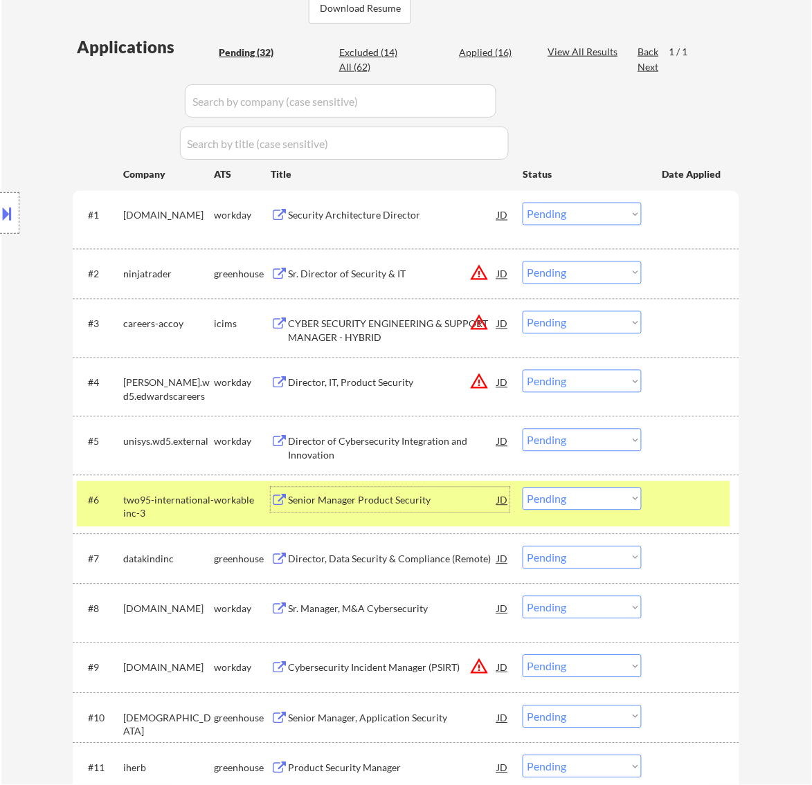
click at [468, 512] on div "Senior Manager Product Security" at bounding box center [392, 500] width 209 height 25
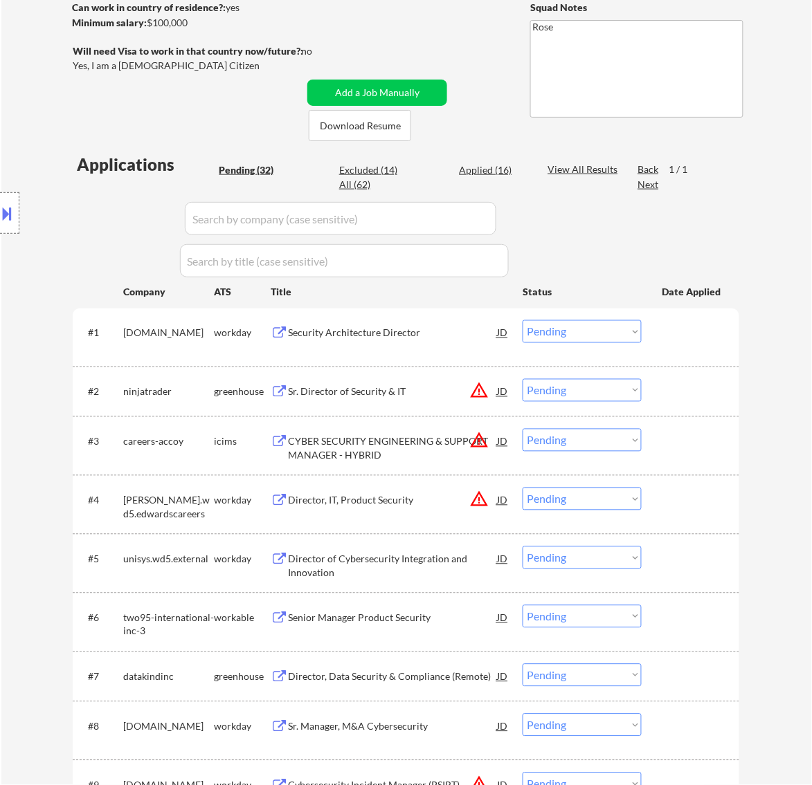
scroll to position [260, 0]
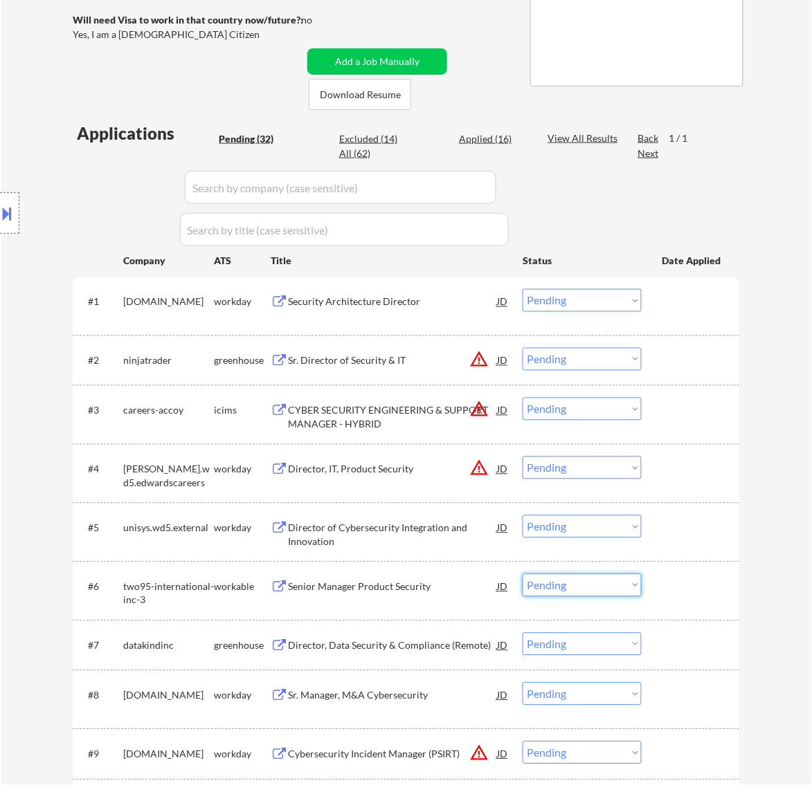
drag, startPoint x: 576, startPoint y: 582, endPoint x: 569, endPoint y: 594, distance: 14.0
click at [576, 582] on select "Choose an option... Pending Applied Excluded (Questions) Excluded (Expired) Exc…" at bounding box center [581, 585] width 119 height 23
click at [522, 574] on select "Choose an option... Pending Applied Excluded (Questions) Excluded (Expired) Exc…" at bounding box center [581, 585] width 119 height 23
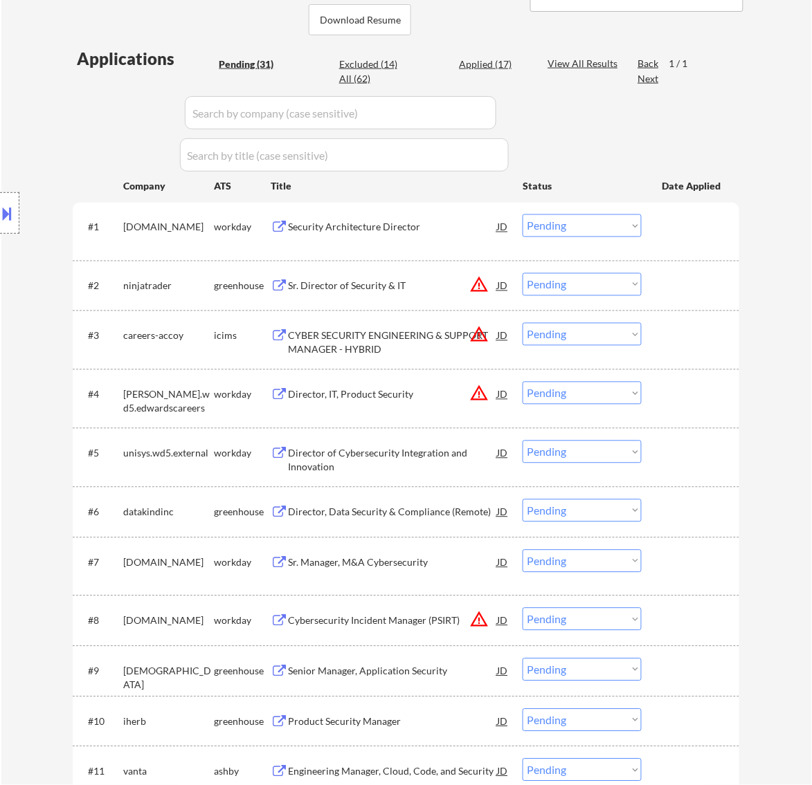
scroll to position [433, 0]
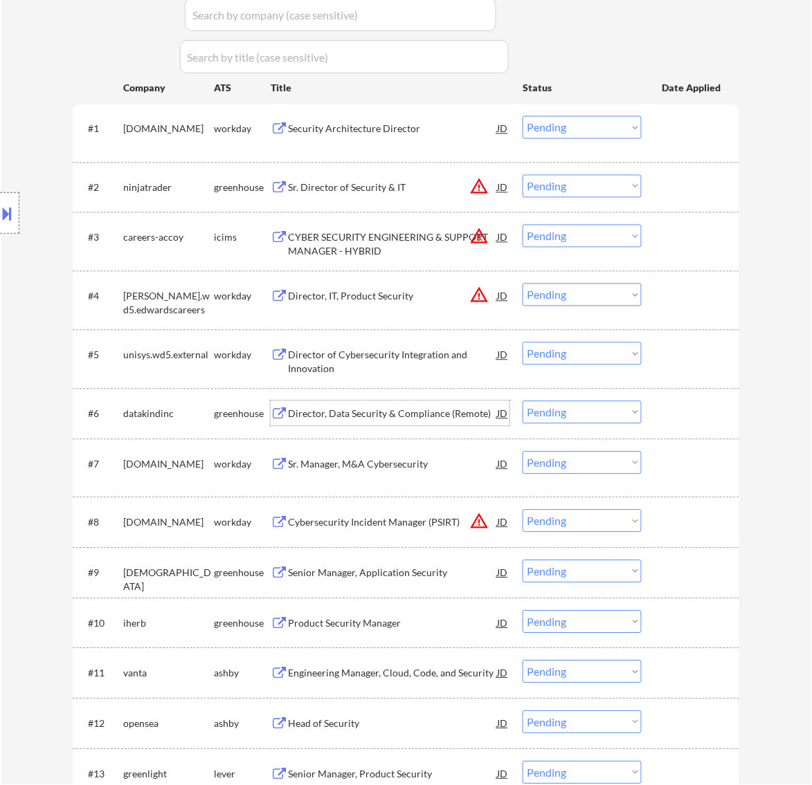
click at [416, 409] on div "Director, Data Security & Compliance (Remote)" at bounding box center [392, 415] width 209 height 14
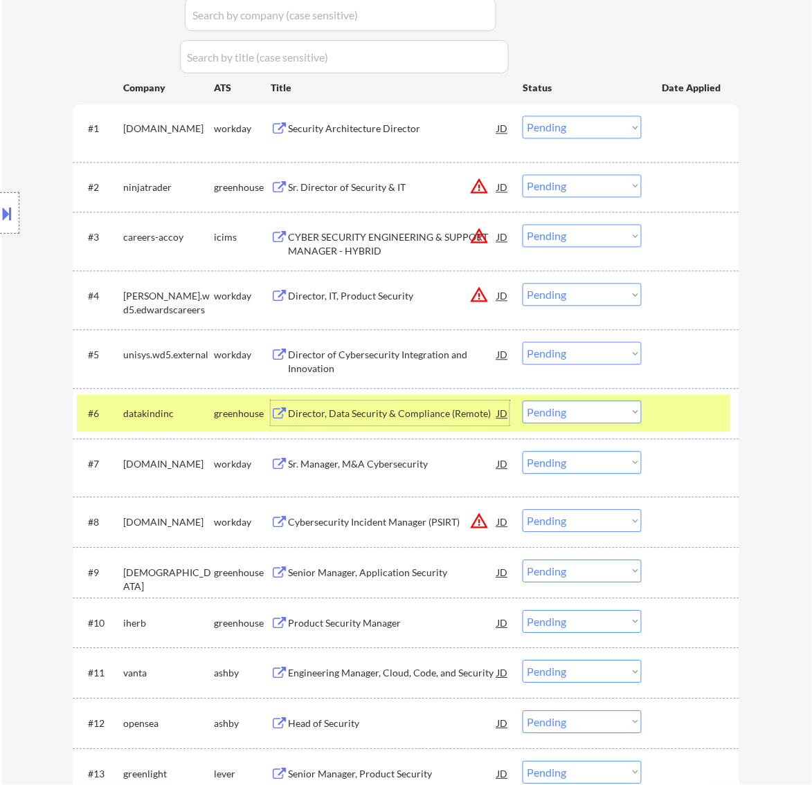
click at [596, 408] on select "Choose an option... Pending Applied Excluded (Questions) Excluded (Expired) Exc…" at bounding box center [581, 412] width 119 height 23
click at [522, 401] on select "Choose an option... Pending Applied Excluded (Questions) Excluded (Expired) Exc…" at bounding box center [581, 412] width 119 height 23
select select ""pending""
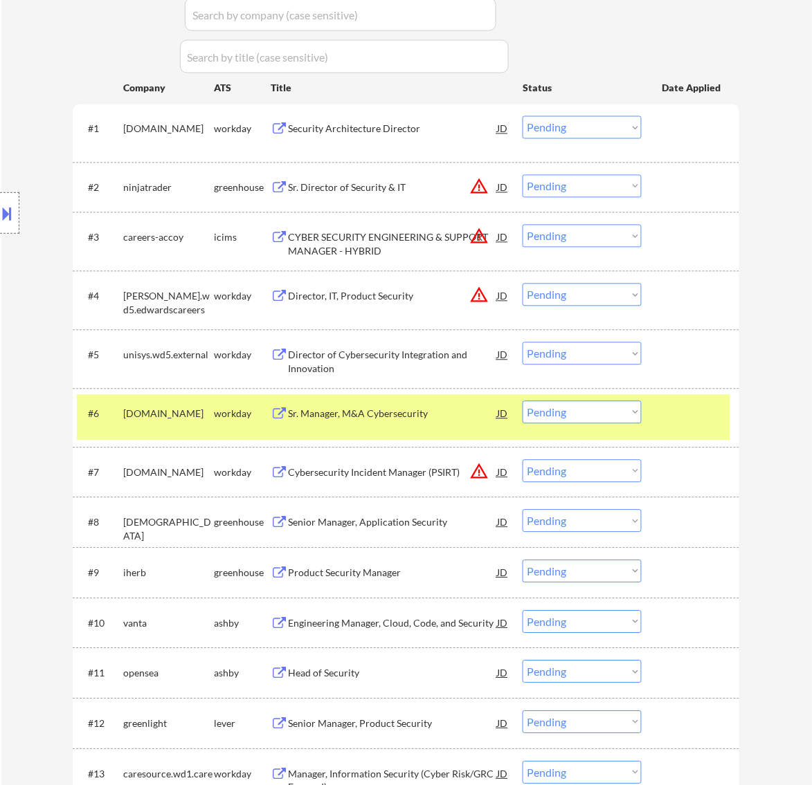
click at [685, 412] on div at bounding box center [692, 413] width 61 height 25
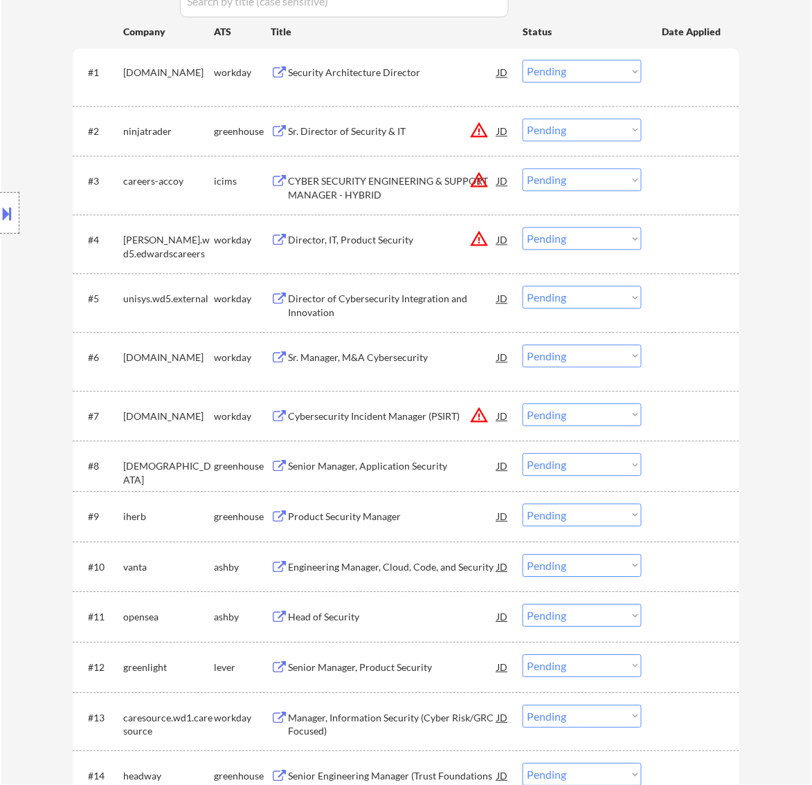
scroll to position [519, 0]
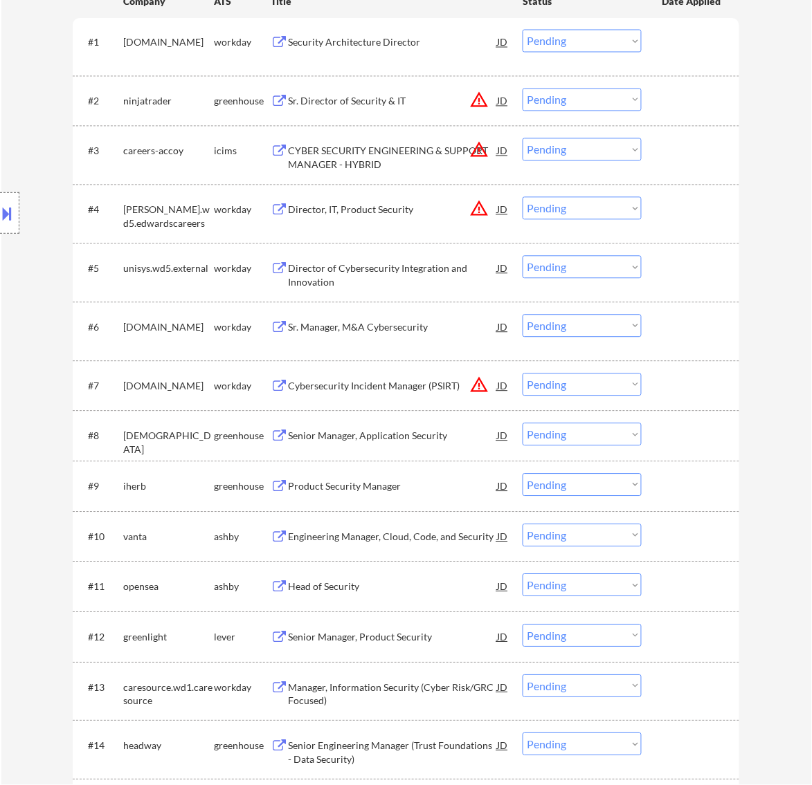
click at [434, 440] on div "Senior Manager, Application Security" at bounding box center [392, 437] width 209 height 14
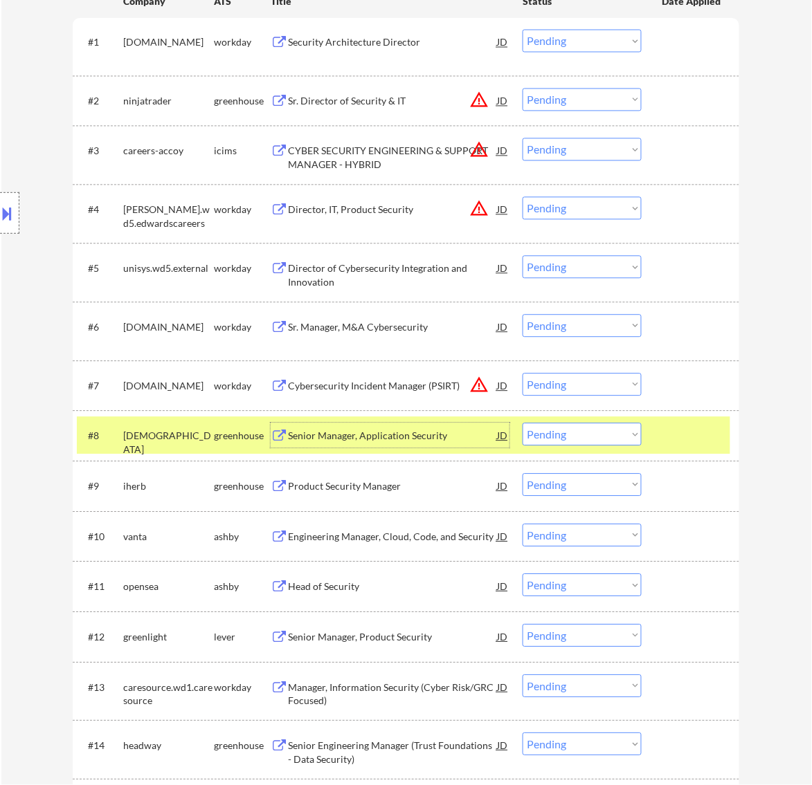
drag, startPoint x: 606, startPoint y: 433, endPoint x: 599, endPoint y: 438, distance: 8.9
click at [606, 433] on select "Choose an option... Pending Applied Excluded (Questions) Excluded (Expired) Exc…" at bounding box center [581, 435] width 119 height 23
click at [522, 424] on select "Choose an option... Pending Applied Excluded (Questions) Excluded (Expired) Exc…" at bounding box center [581, 435] width 119 height 23
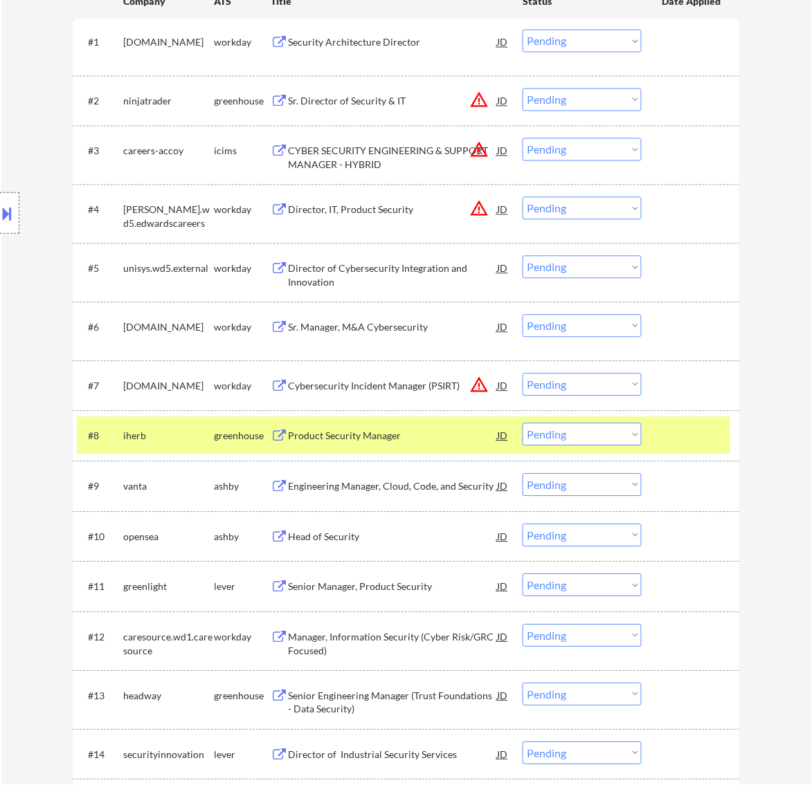
click at [675, 433] on div at bounding box center [692, 436] width 61 height 25
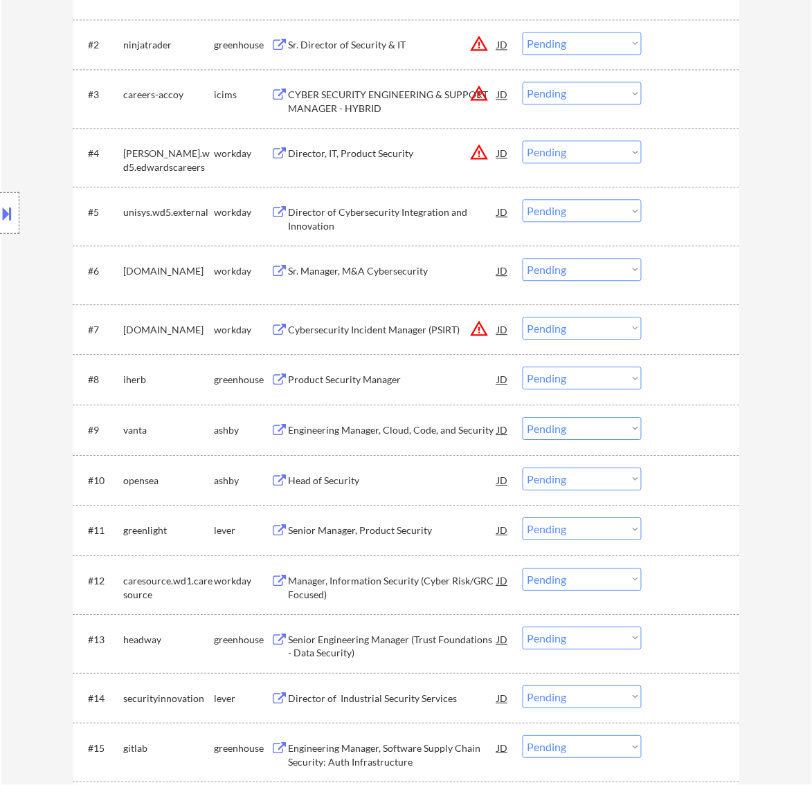
scroll to position [606, 0]
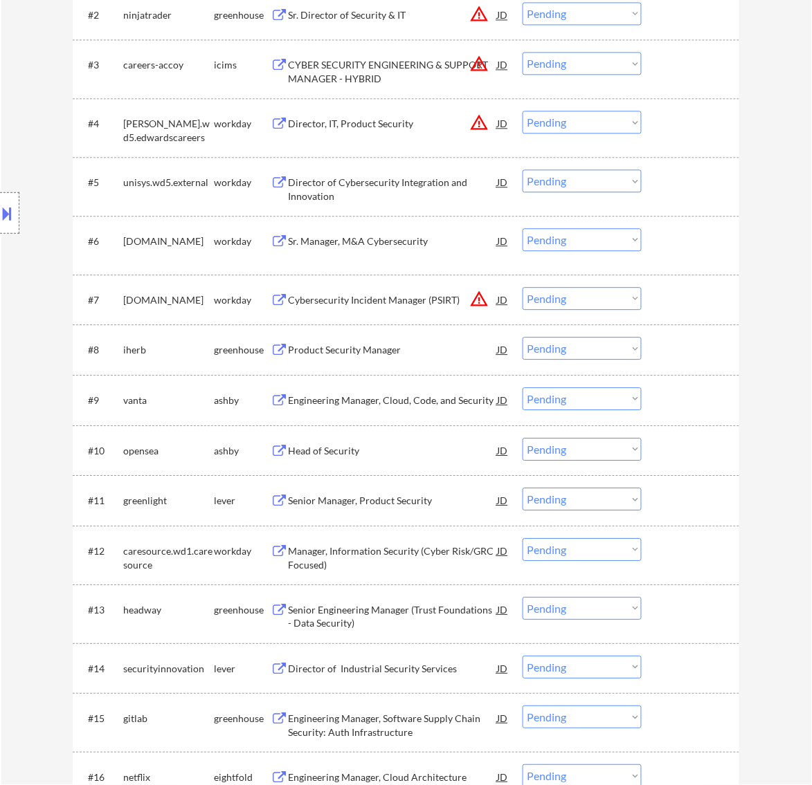
click at [495, 355] on div "Product Security Manager" at bounding box center [392, 350] width 209 height 14
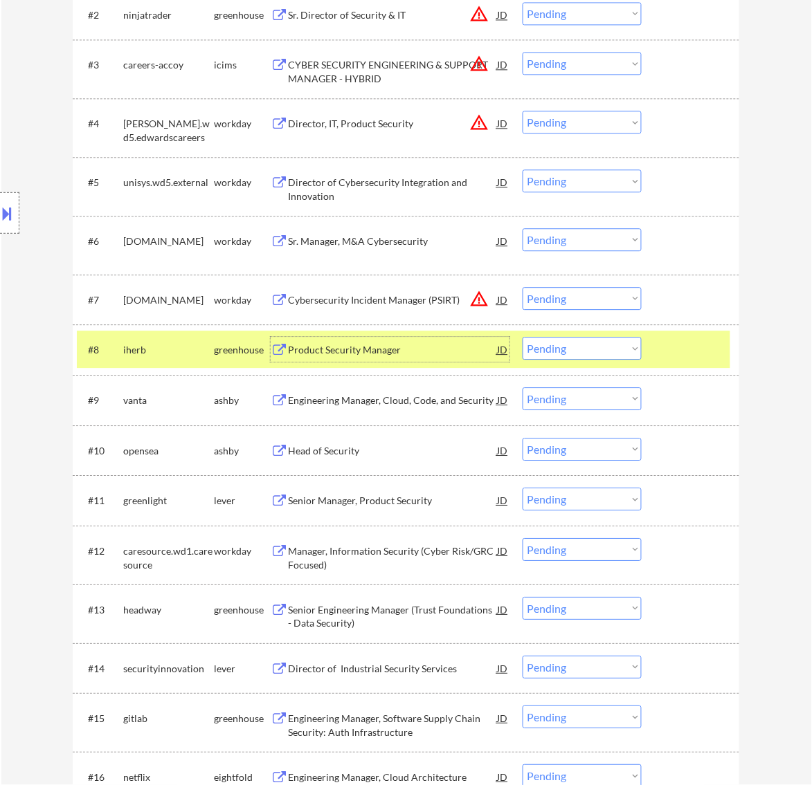
click at [610, 346] on select "Choose an option... Pending Applied Excluded (Questions) Excluded (Expired) Exc…" at bounding box center [581, 348] width 119 height 23
click at [522, 337] on select "Choose an option... Pending Applied Excluded (Questions) Excluded (Expired) Exc…" at bounding box center [581, 348] width 119 height 23
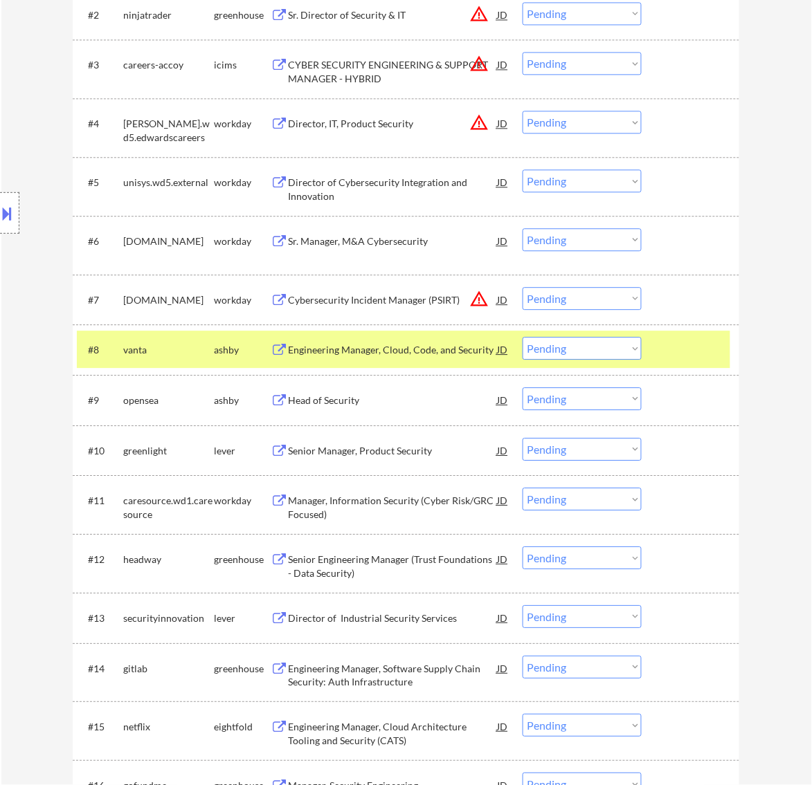
click at [439, 349] on div "Engineering Manager, Cloud, Code, and Security" at bounding box center [392, 350] width 209 height 14
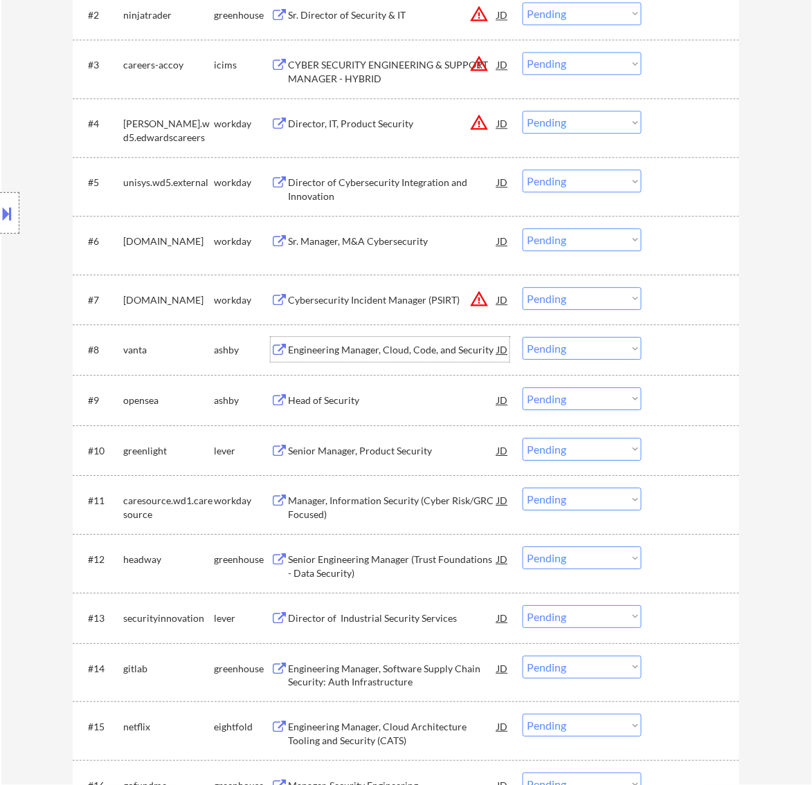
click at [572, 344] on select "Choose an option... Pending Applied Excluded (Questions) Excluded (Expired) Exc…" at bounding box center [581, 348] width 119 height 23
click at [522, 337] on select "Choose an option... Pending Applied Excluded (Questions) Excluded (Expired) Exc…" at bounding box center [581, 348] width 119 height 23
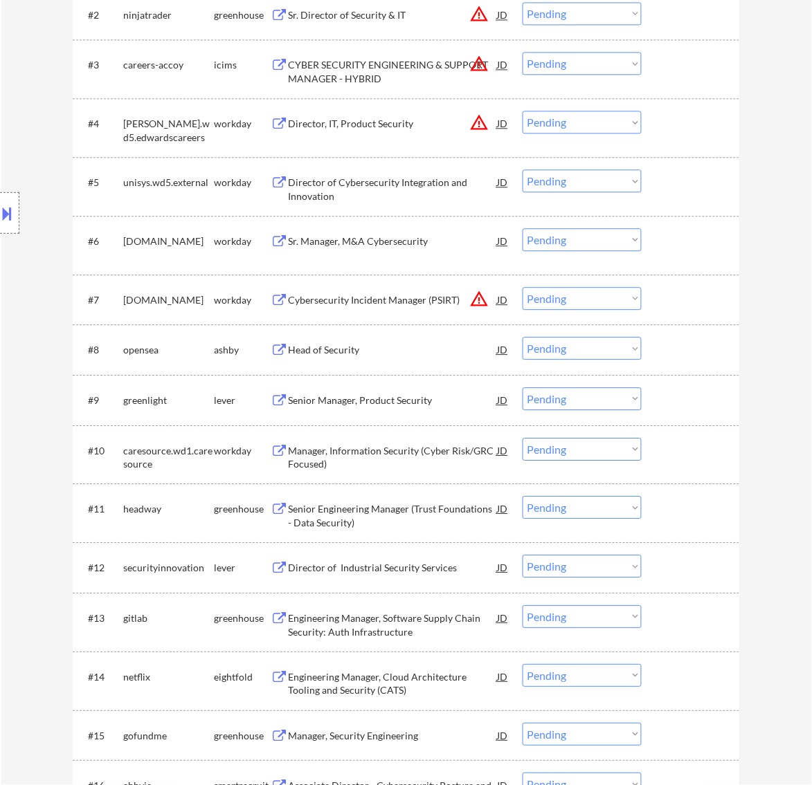
click at [434, 363] on div "#8 opensea ashby Head of Security JD warning_amber Choose an option... Pending …" at bounding box center [403, 349] width 653 height 37
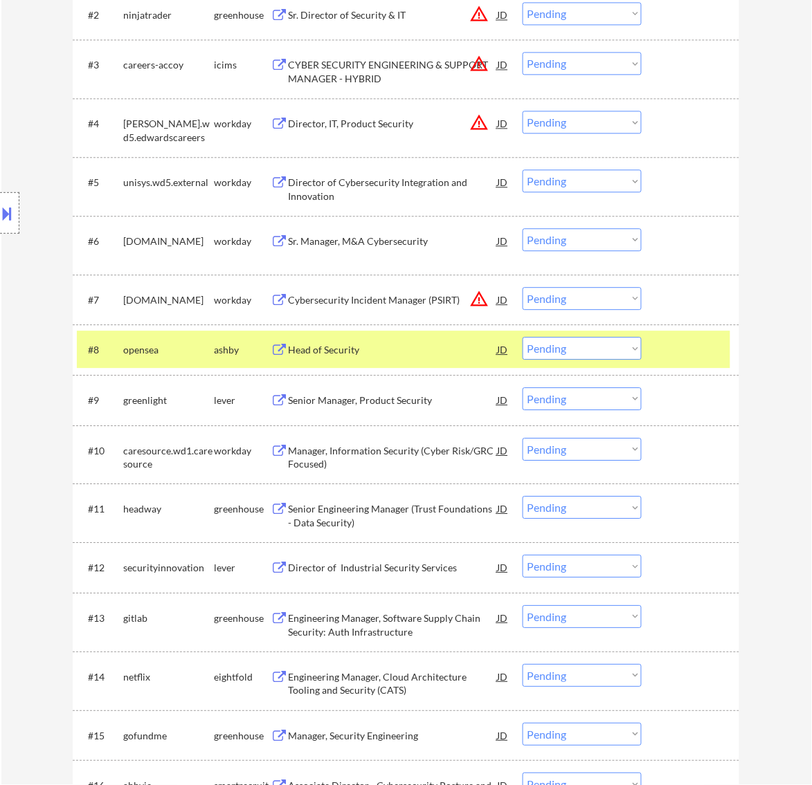
click at [444, 354] on div "Head of Security" at bounding box center [392, 350] width 209 height 14
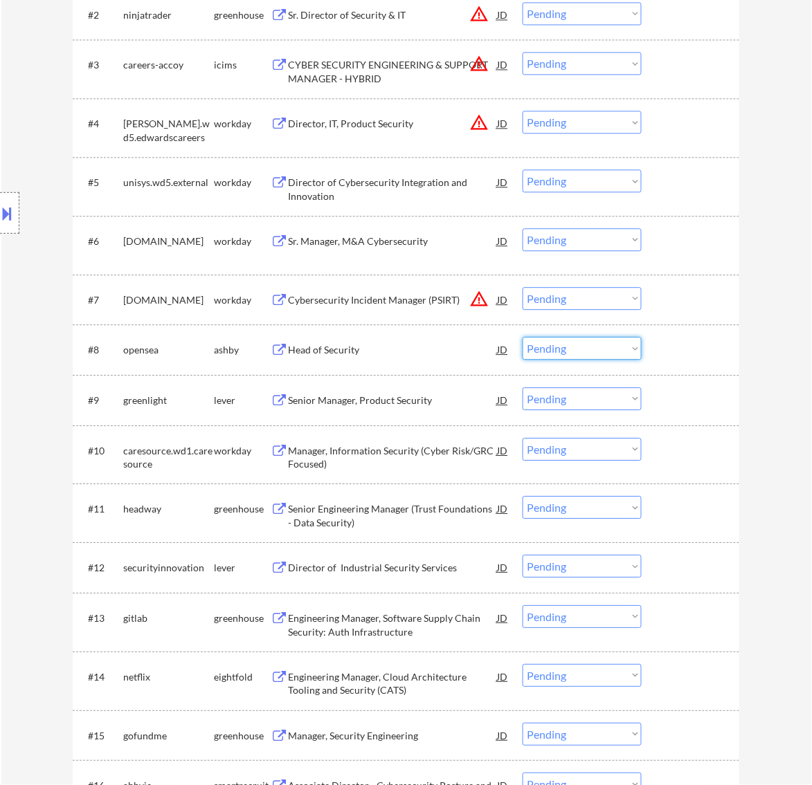
click at [585, 353] on select "Choose an option... Pending Applied Excluded (Questions) Excluded (Expired) Exc…" at bounding box center [581, 348] width 119 height 23
click at [522, 337] on select "Choose an option... Pending Applied Excluded (Questions) Excluded (Expired) Exc…" at bounding box center [581, 348] width 119 height 23
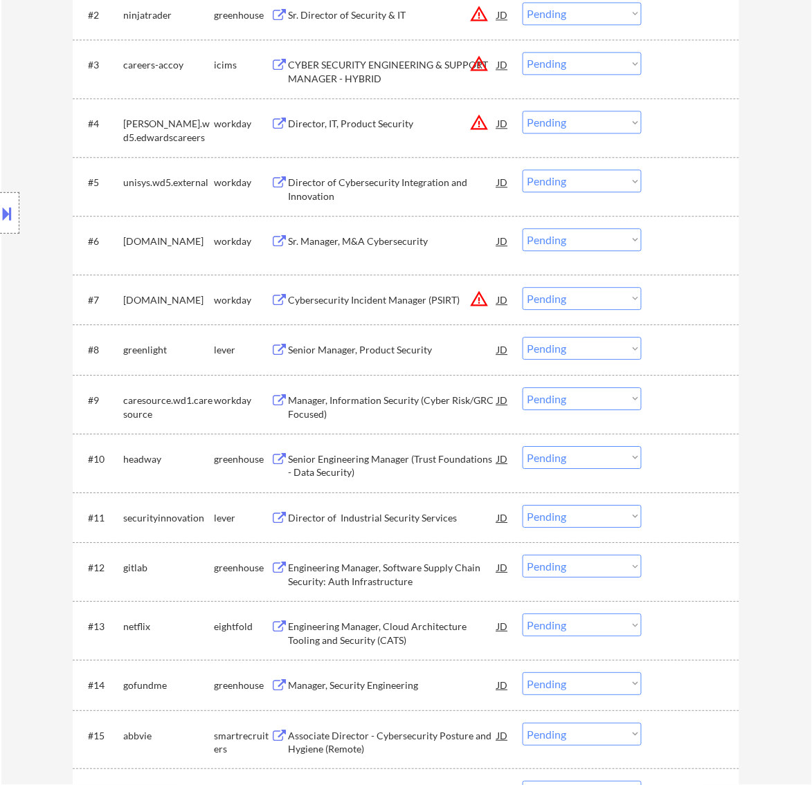
click at [433, 347] on div "Senior Manager, Product Security" at bounding box center [392, 350] width 209 height 14
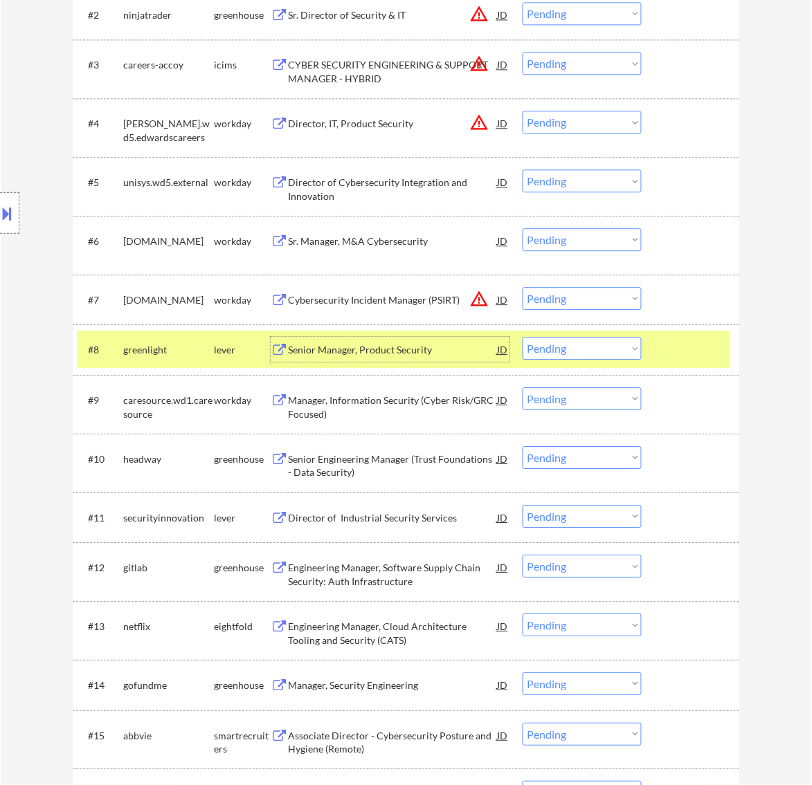
click at [600, 350] on select "Choose an option... Pending Applied Excluded (Questions) Excluded (Expired) Exc…" at bounding box center [581, 348] width 119 height 23
click at [522, 337] on select "Choose an option... Pending Applied Excluded (Questions) Excluded (Expired) Exc…" at bounding box center [581, 348] width 119 height 23
select select ""pending""
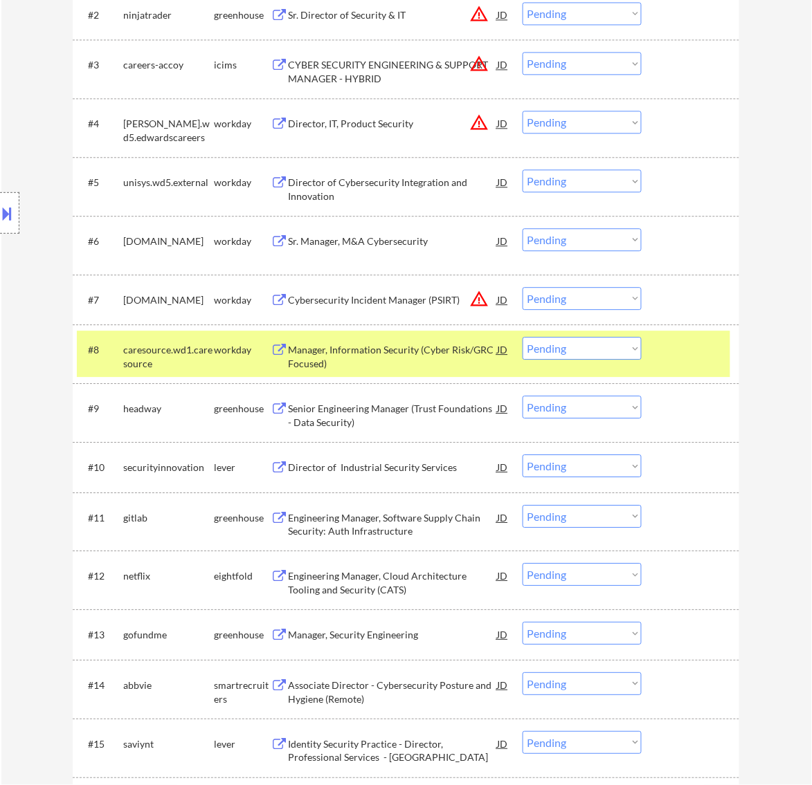
click at [673, 347] on div at bounding box center [692, 349] width 61 height 25
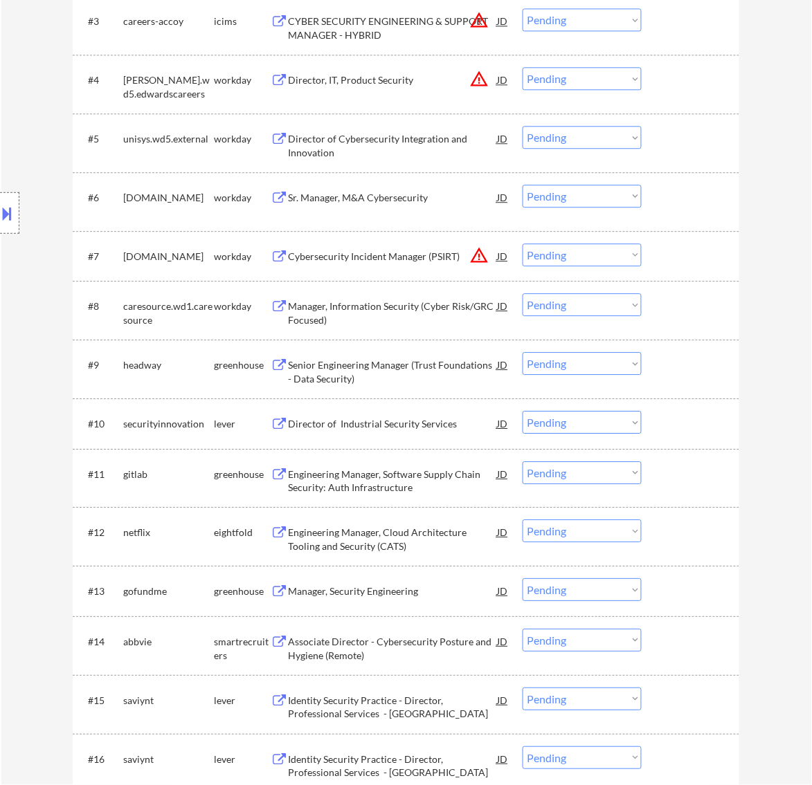
scroll to position [692, 0]
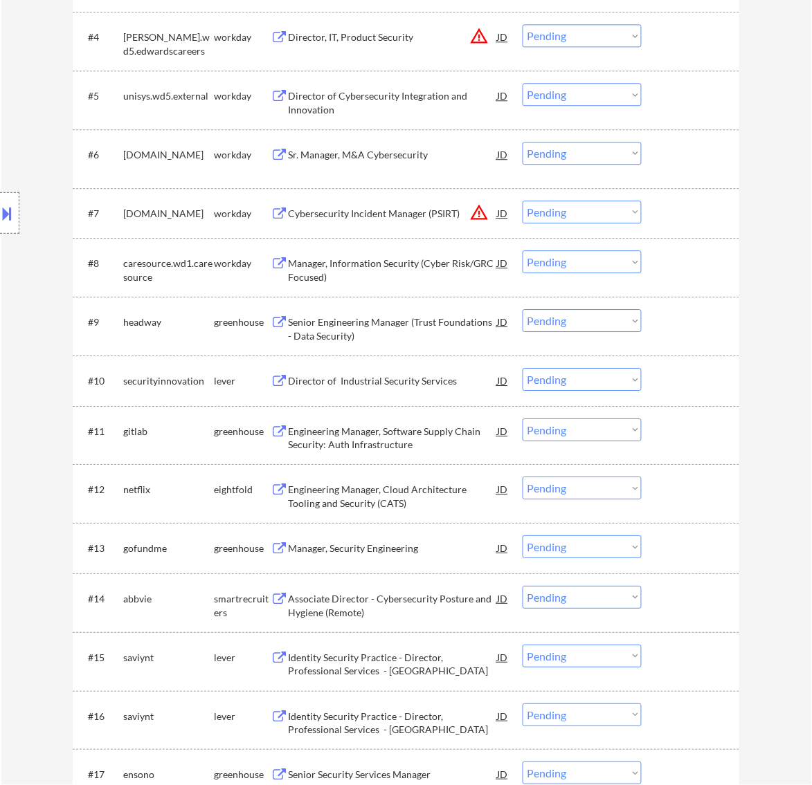
click at [406, 311] on div "Senior Engineering Manager (Trust Foundations - Data Security)" at bounding box center [392, 325] width 209 height 33
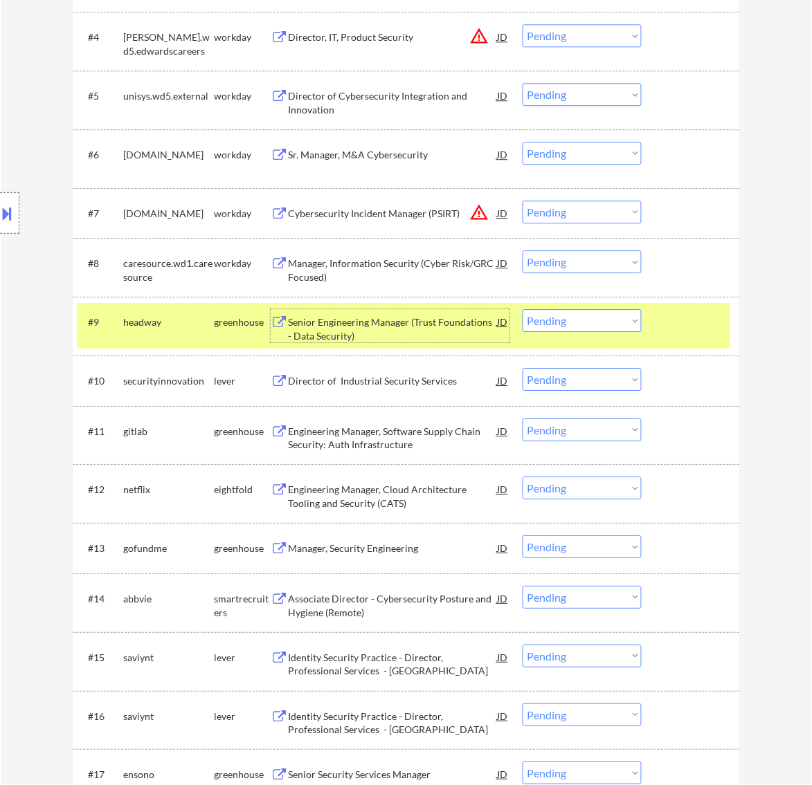
click at [609, 320] on select "Choose an option... Pending Applied Excluded (Questions) Excluded (Expired) Exc…" at bounding box center [581, 320] width 119 height 23
click at [522, 309] on select "Choose an option... Pending Applied Excluded (Questions) Excluded (Expired) Exc…" at bounding box center [581, 320] width 119 height 23
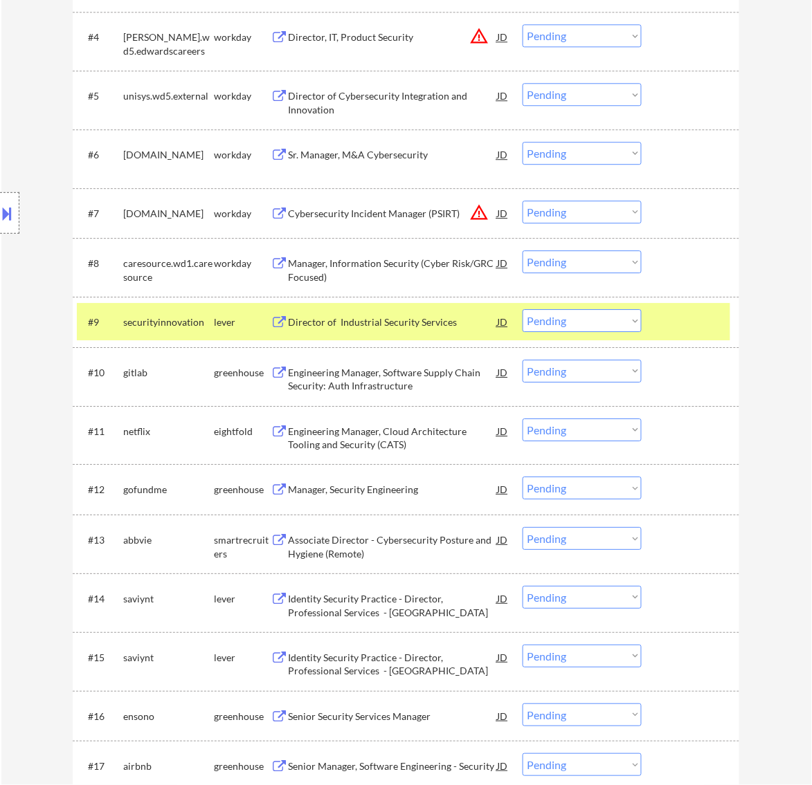
click at [433, 322] on div "Director of Industrial Security Services" at bounding box center [392, 323] width 209 height 14
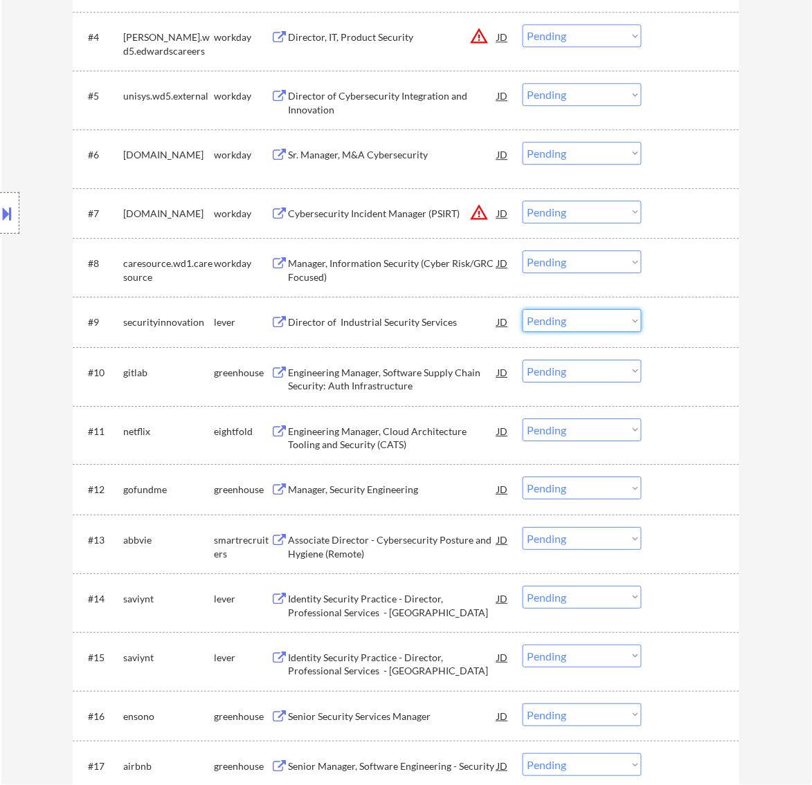
click at [590, 319] on select "Choose an option... Pending Applied Excluded (Questions) Excluded (Expired) Exc…" at bounding box center [581, 320] width 119 height 23
click at [522, 309] on select "Choose an option... Pending Applied Excluded (Questions) Excluded (Expired) Exc…" at bounding box center [581, 320] width 119 height 23
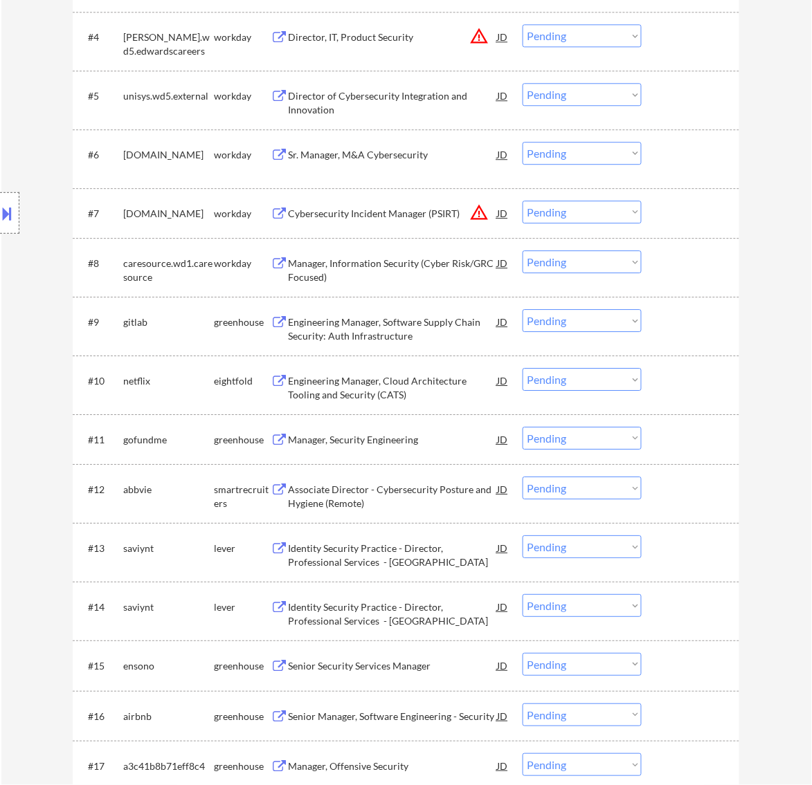
click at [473, 324] on div "Engineering Manager, Software Supply Chain Security: Auth Infrastructure" at bounding box center [392, 329] width 209 height 27
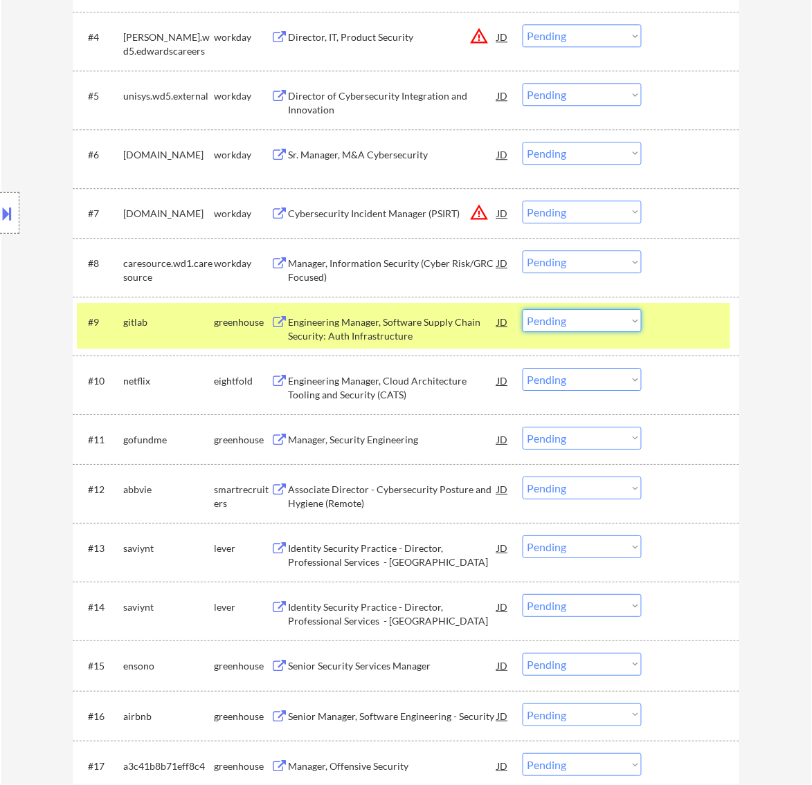
click at [561, 320] on select "Choose an option... Pending Applied Excluded (Questions) Excluded (Expired) Exc…" at bounding box center [581, 320] width 119 height 23
click at [522, 309] on select "Choose an option... Pending Applied Excluded (Questions) Excluded (Expired) Exc…" at bounding box center [581, 320] width 119 height 23
select select ""pending""
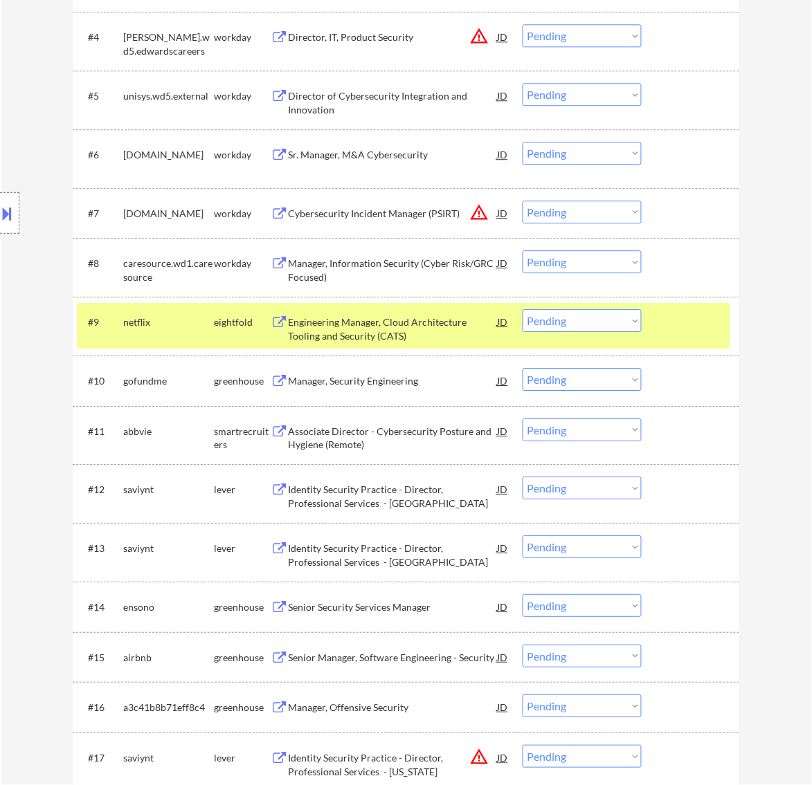
click at [678, 318] on div at bounding box center [692, 321] width 61 height 25
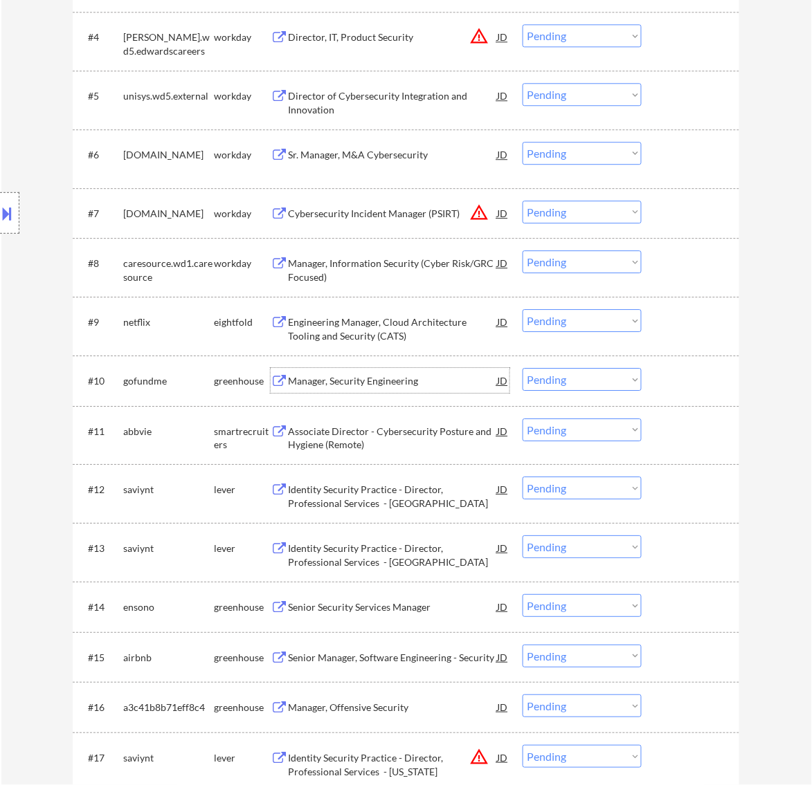
click at [444, 388] on div "Manager, Security Engineering" at bounding box center [392, 381] width 209 height 14
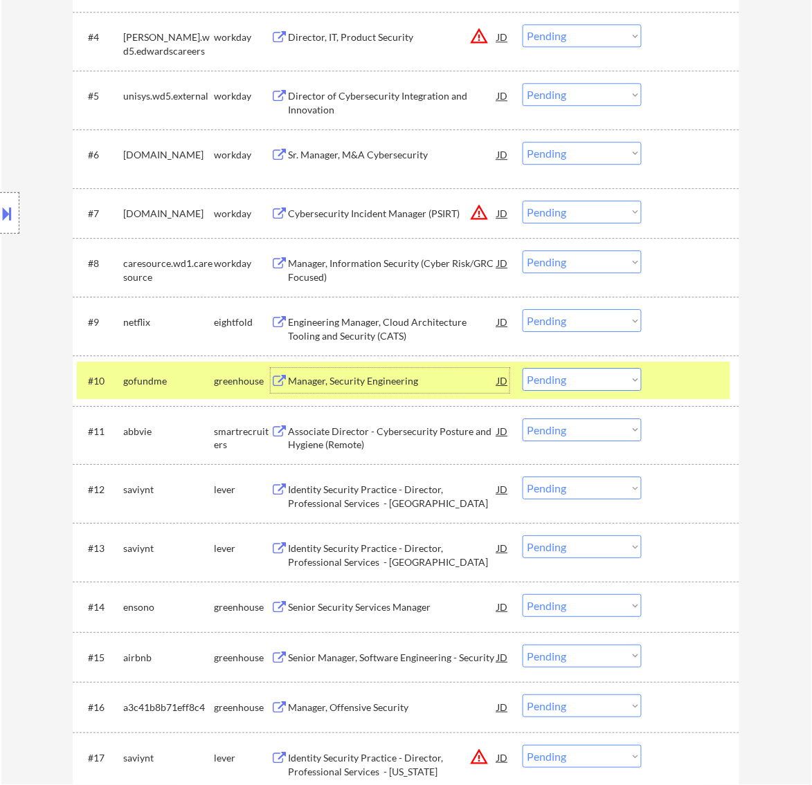
click at [582, 384] on select "Choose an option... Pending Applied Excluded (Questions) Excluded (Expired) Exc…" at bounding box center [581, 379] width 119 height 23
select select ""applied""
click at [522, 368] on select "Choose an option... Pending Applied Excluded (Questions) Excluded (Expired) Exc…" at bounding box center [581, 379] width 119 height 23
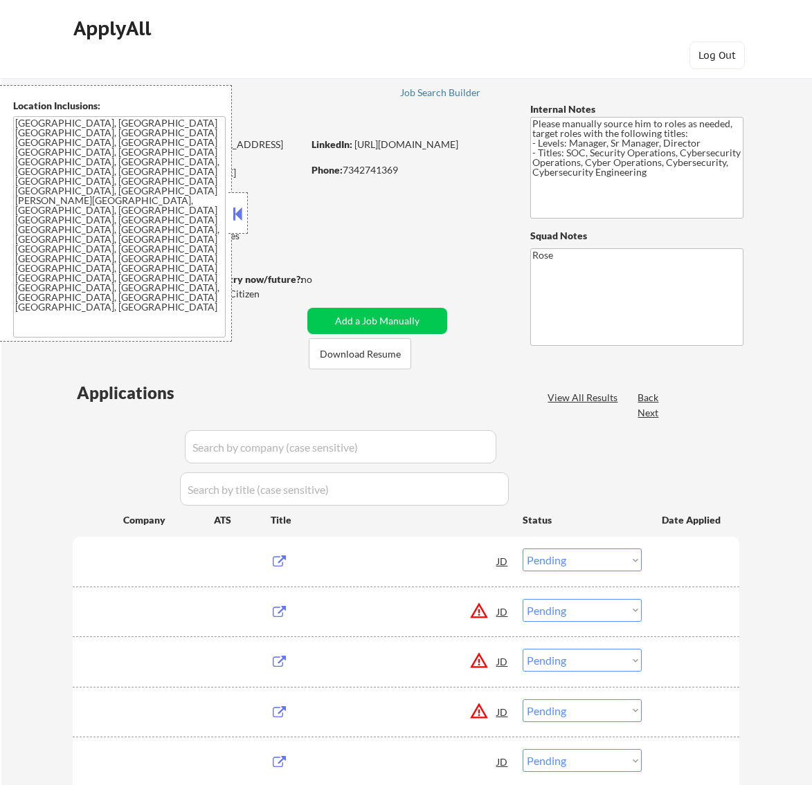
select select ""pending""
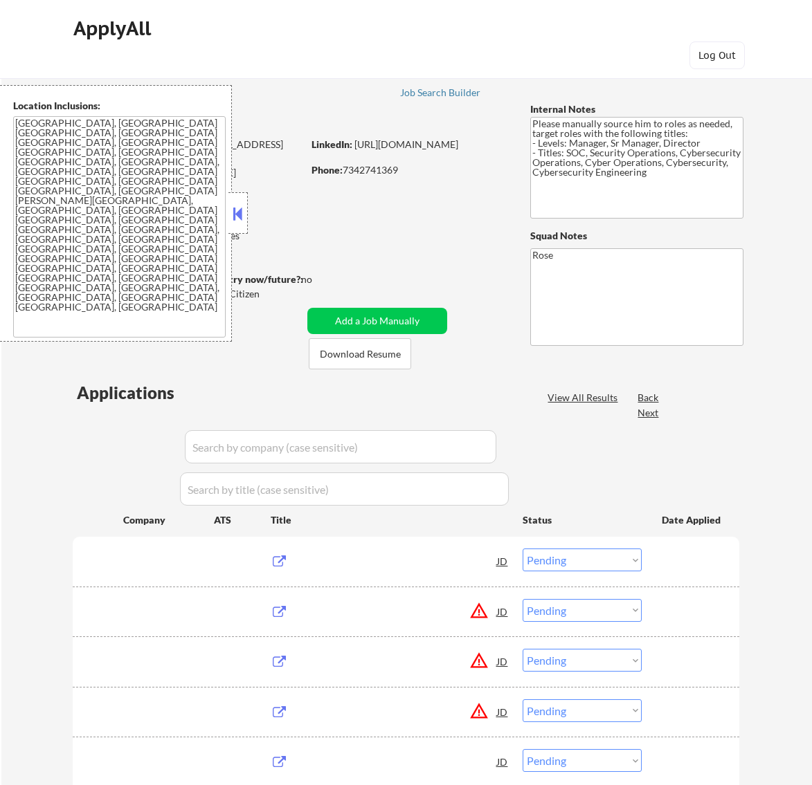
select select ""pending""
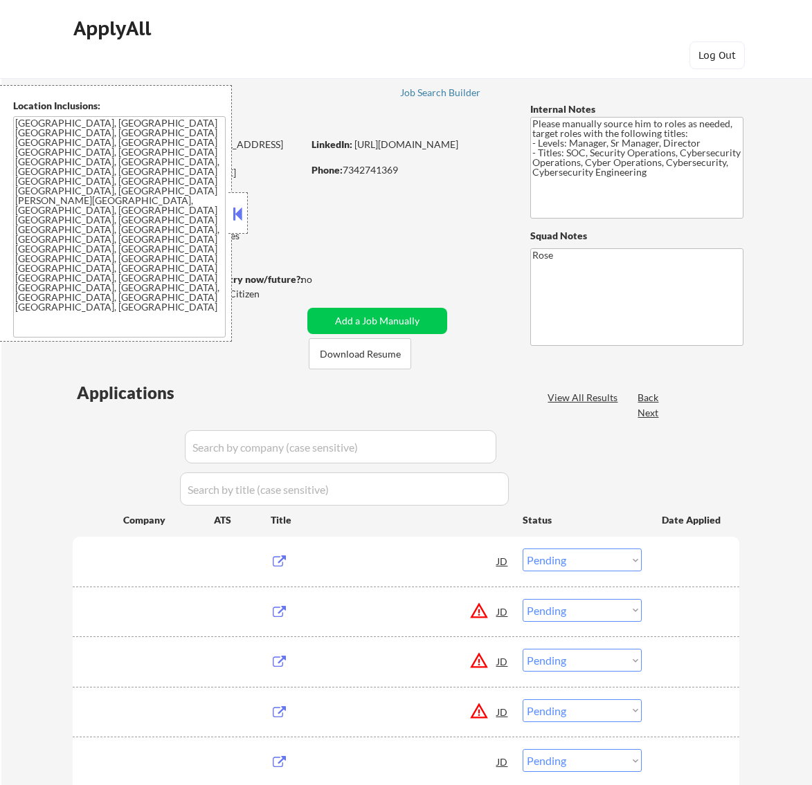
select select ""pending""
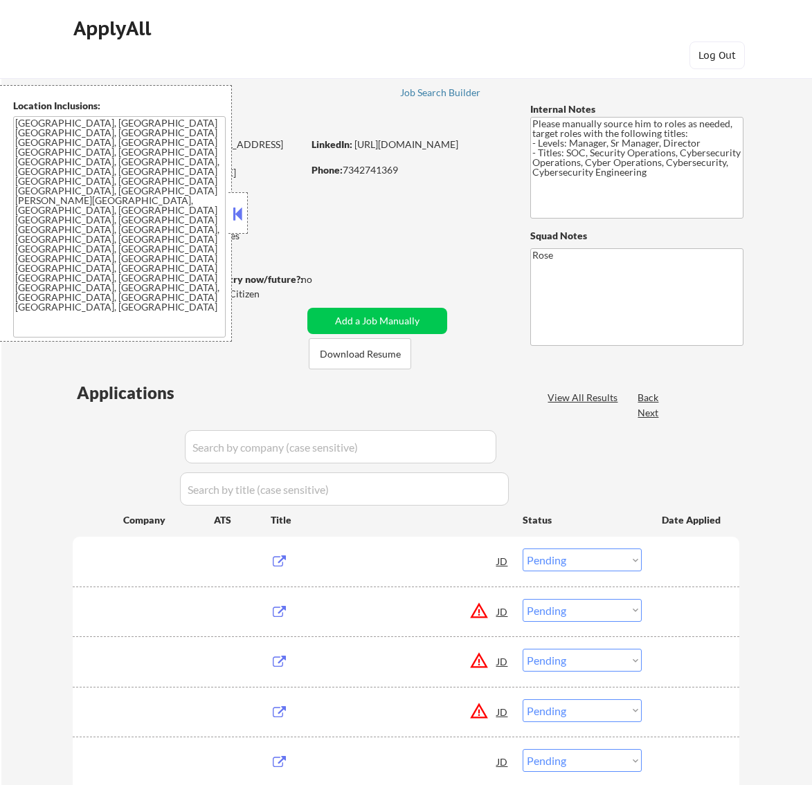
select select ""pending""
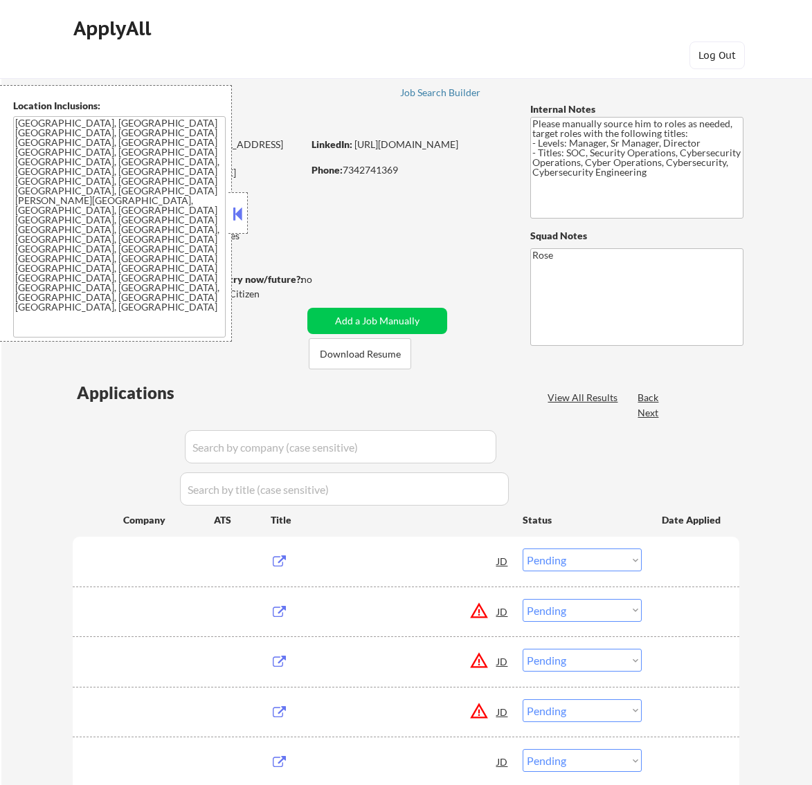
select select ""pending""
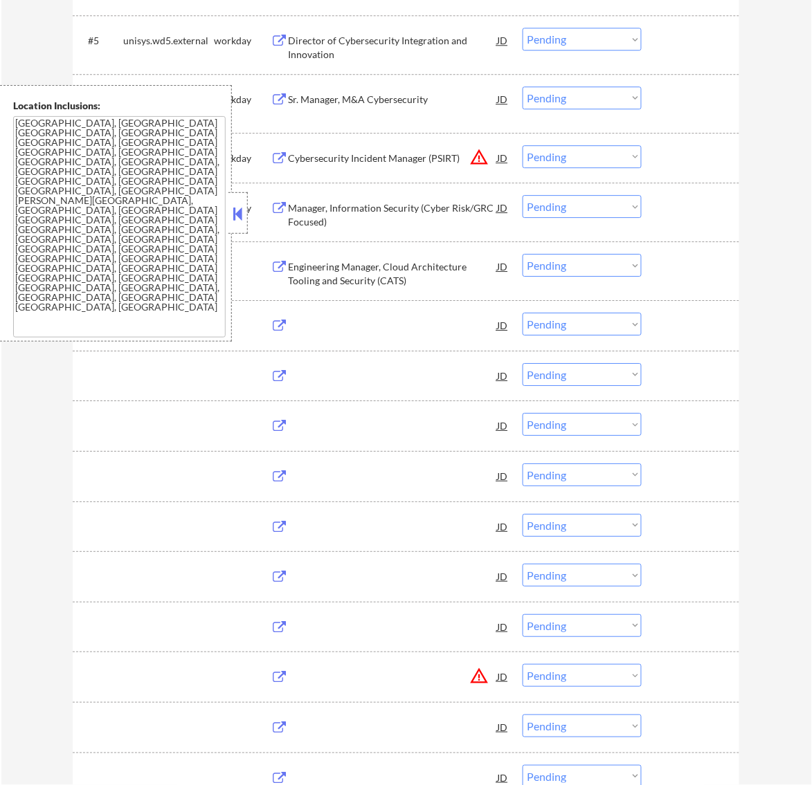
scroll to position [692, 0]
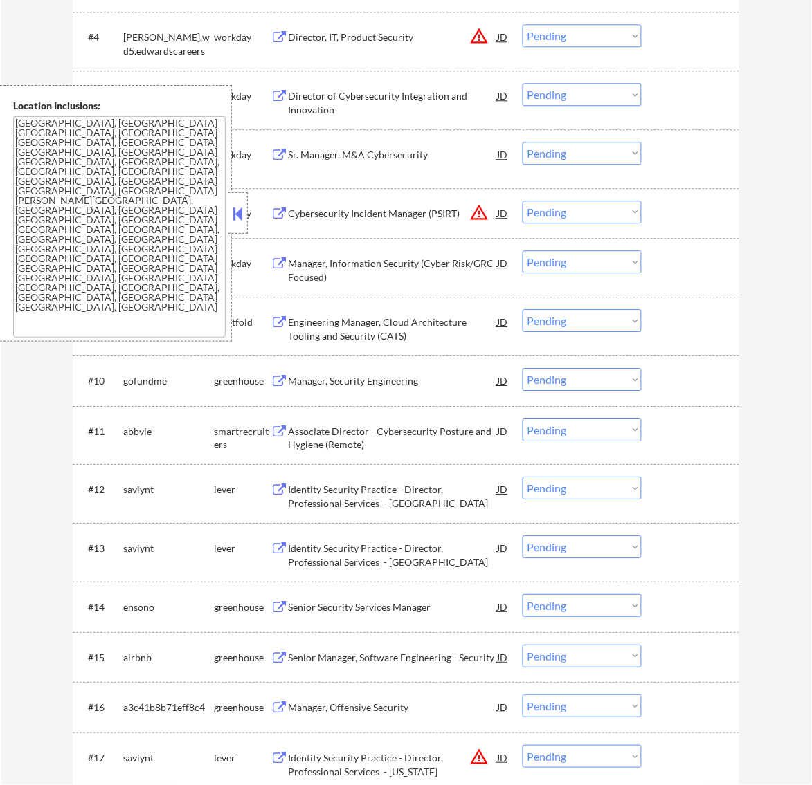
click at [243, 209] on button at bounding box center [237, 213] width 15 height 21
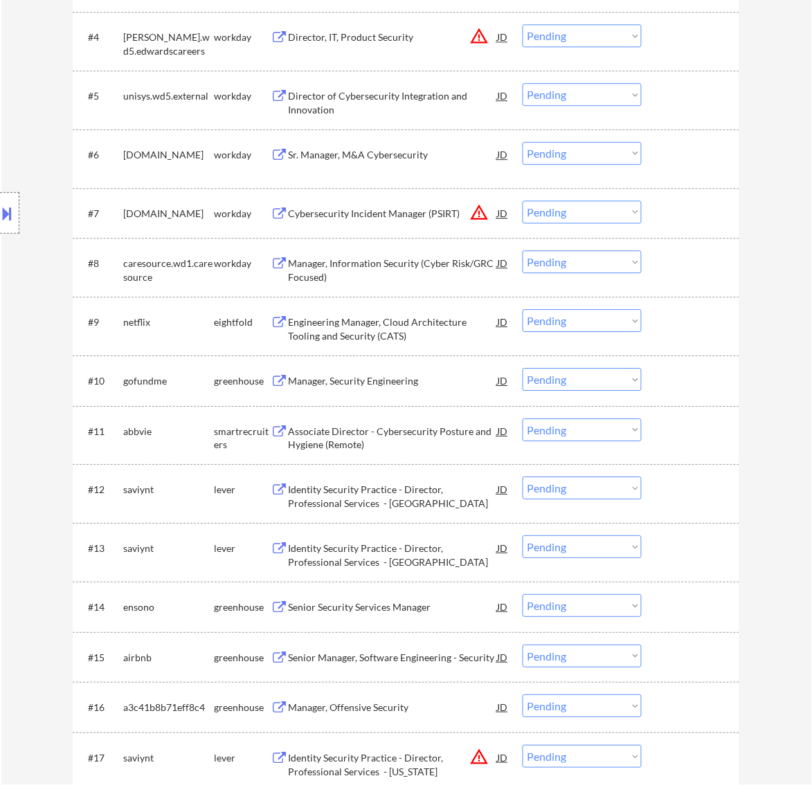
click at [589, 382] on select "Choose an option... Pending Applied Excluded (Questions) Excluded (Expired) Exc…" at bounding box center [581, 379] width 119 height 23
click at [522, 368] on select "Choose an option... Pending Applied Excluded (Questions) Excluded (Expired) Exc…" at bounding box center [581, 379] width 119 height 23
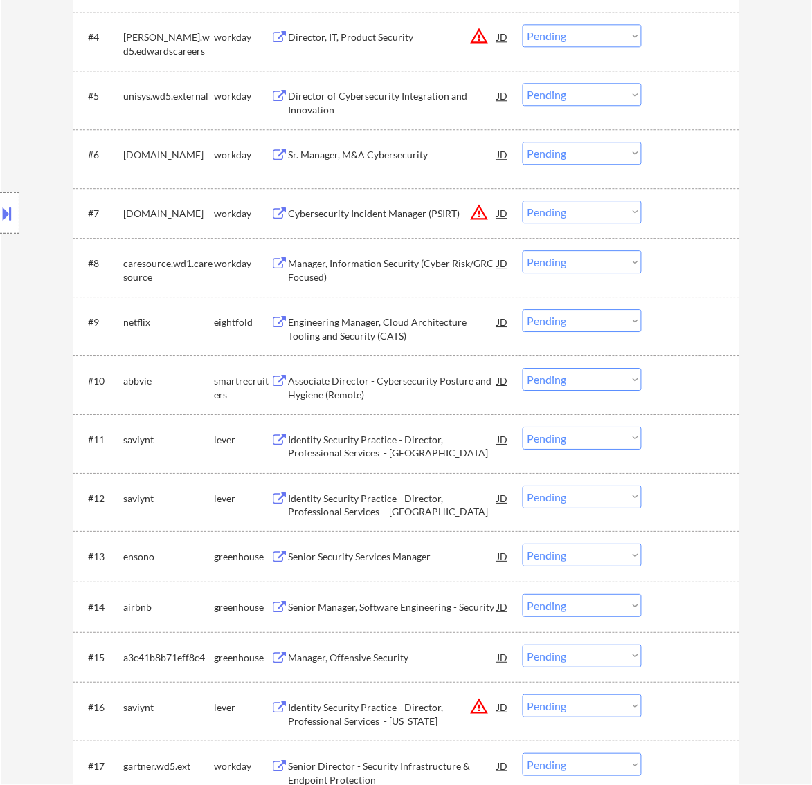
click at [469, 381] on div "Associate Director - Cybersecurity Posture and Hygiene (Remote)" at bounding box center [392, 387] width 209 height 27
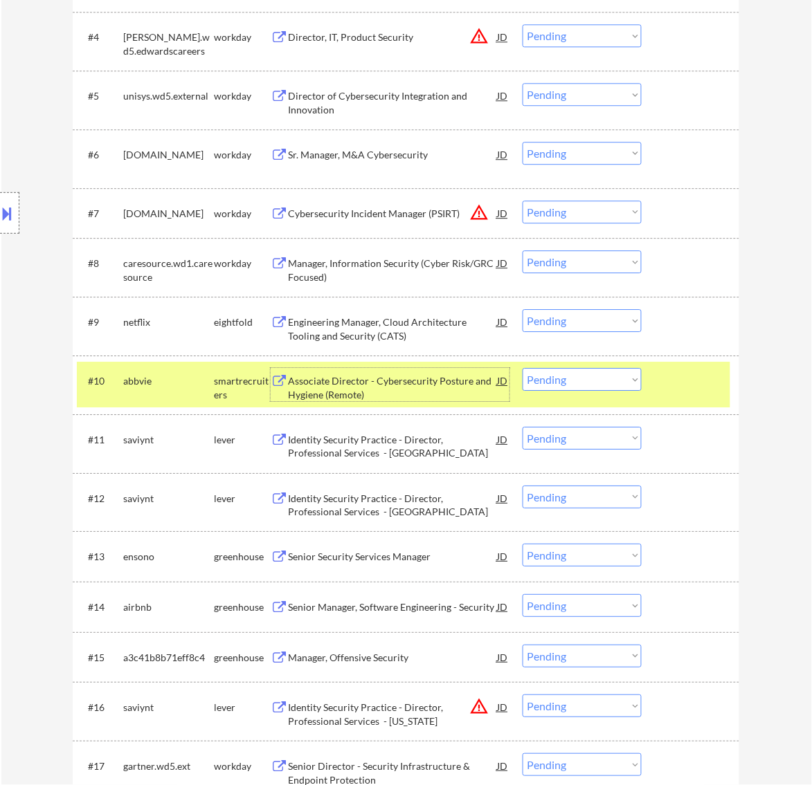
click at [619, 375] on select "Choose an option... Pending Applied Excluded (Questions) Excluded (Expired) Exc…" at bounding box center [581, 379] width 119 height 23
click at [522, 368] on select "Choose an option... Pending Applied Excluded (Questions) Excluded (Expired) Exc…" at bounding box center [581, 379] width 119 height 23
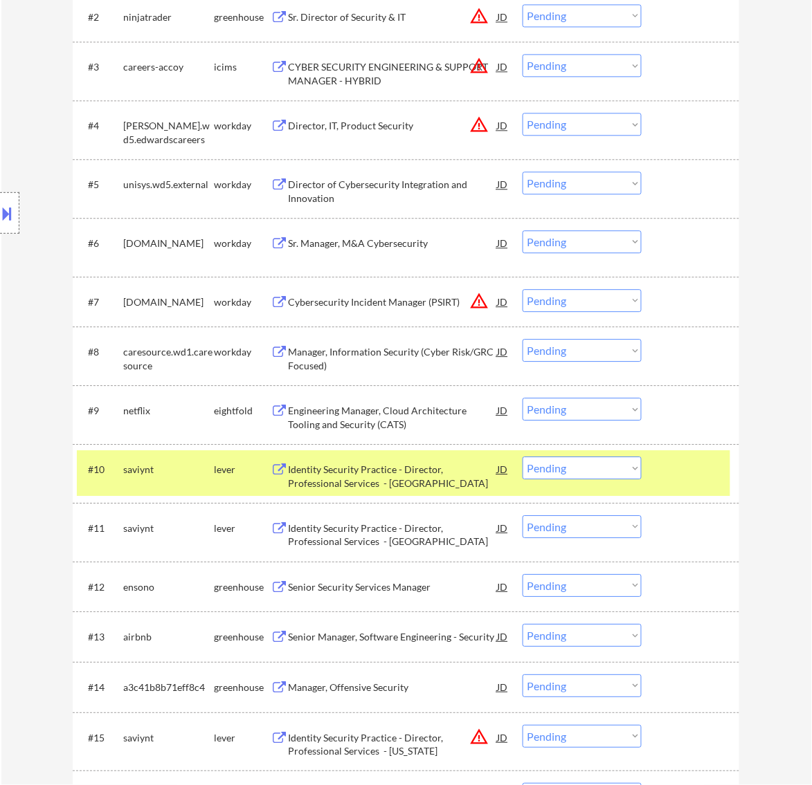
scroll to position [606, 0]
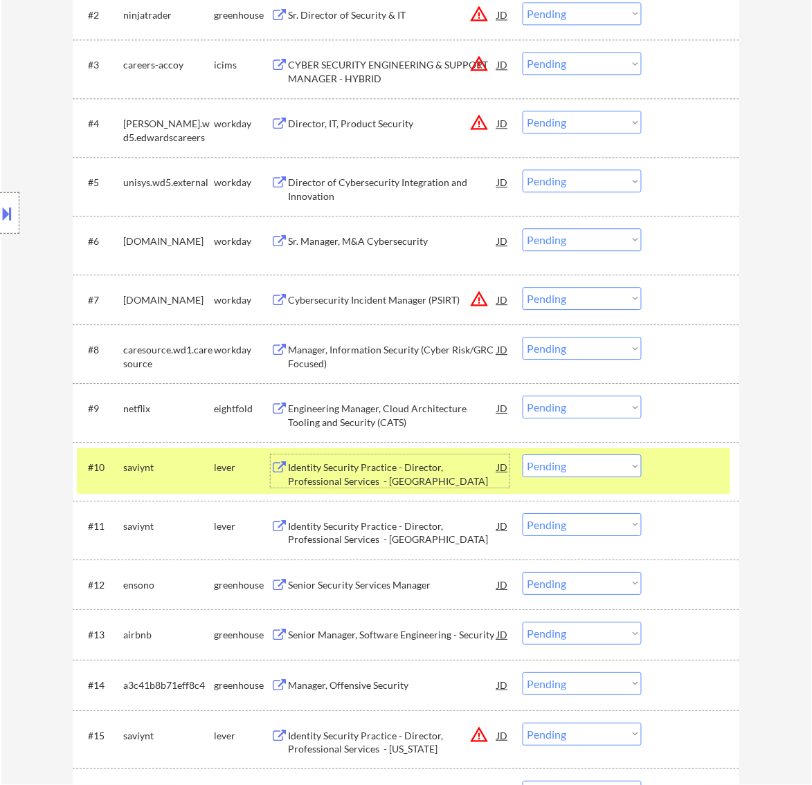
click at [450, 471] on div "Identity Security Practice - Director, Professional Services - [GEOGRAPHIC_DATA]" at bounding box center [392, 474] width 209 height 27
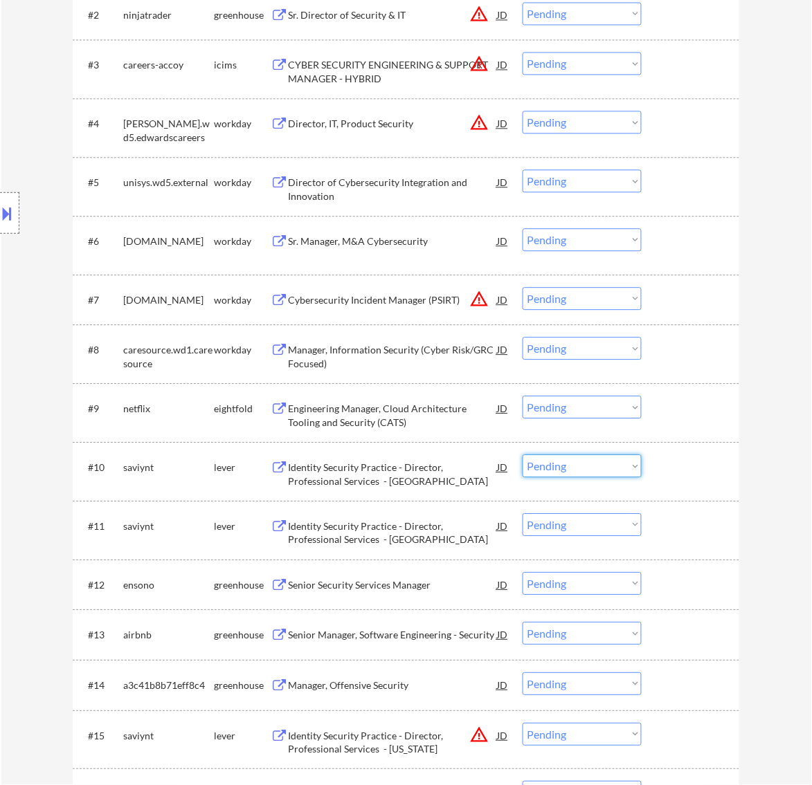
click at [597, 468] on select "Choose an option... Pending Applied Excluded (Questions) Excluded (Expired) Exc…" at bounding box center [581, 466] width 119 height 23
click at [522, 455] on select "Choose an option... Pending Applied Excluded (Questions) Excluded (Expired) Exc…" at bounding box center [581, 466] width 119 height 23
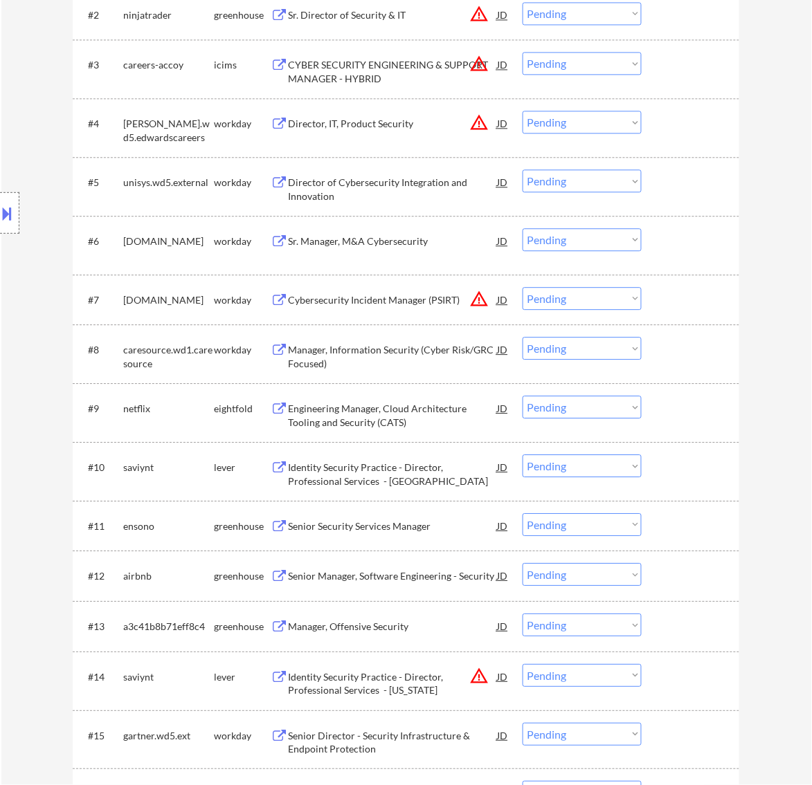
scroll to position [692, 0]
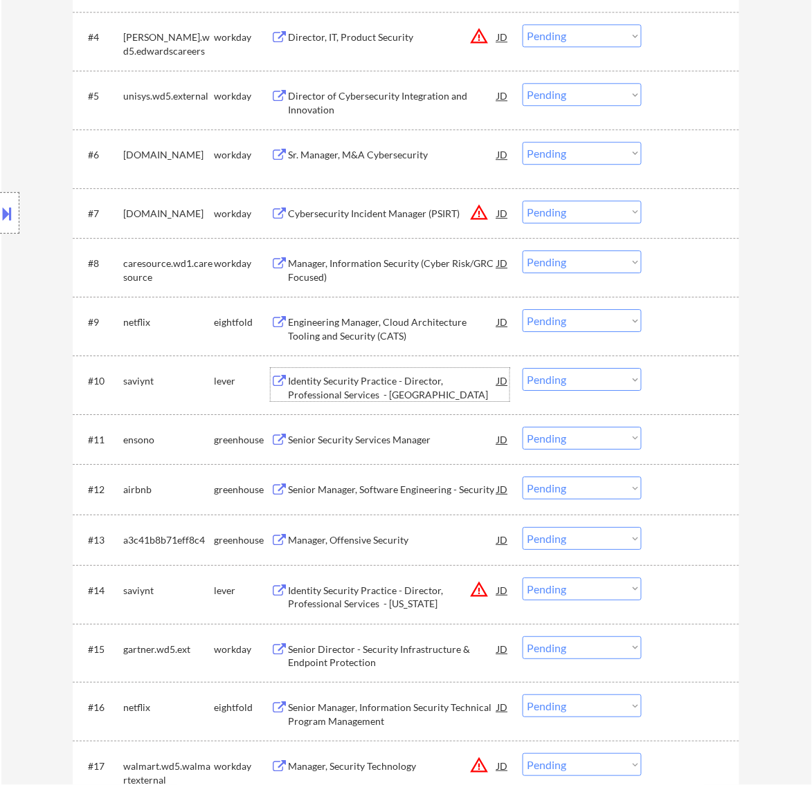
click at [445, 376] on div "Identity Security Practice - Director, Professional Services - [GEOGRAPHIC_DATA]" at bounding box center [392, 387] width 209 height 27
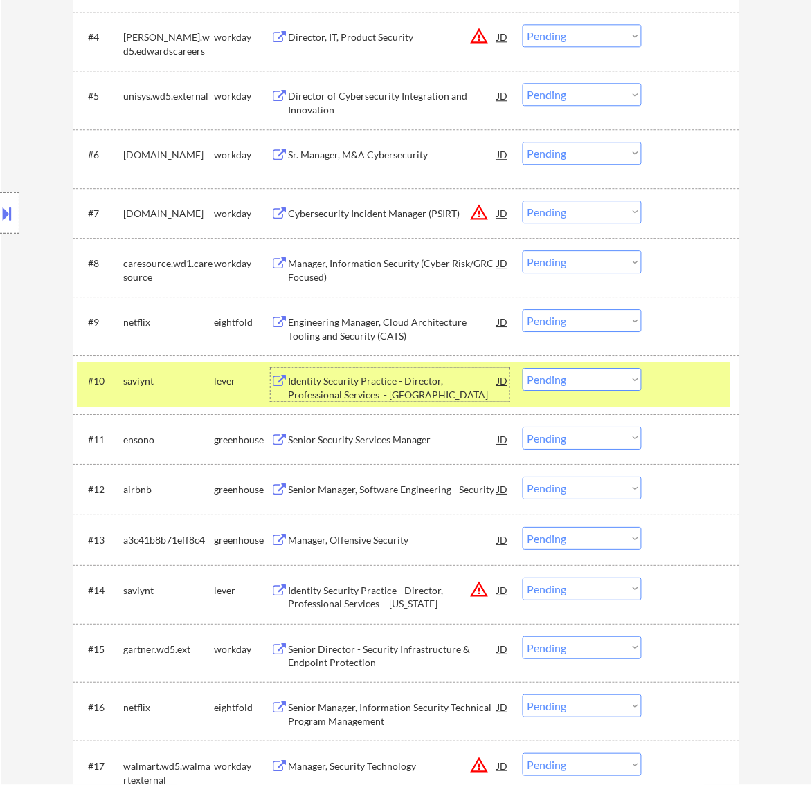
click at [575, 388] on select "Choose an option... Pending Applied Excluded (Questions) Excluded (Expired) Exc…" at bounding box center [581, 379] width 119 height 23
click at [522, 368] on select "Choose an option... Pending Applied Excluded (Questions) Excluded (Expired) Exc…" at bounding box center [581, 379] width 119 height 23
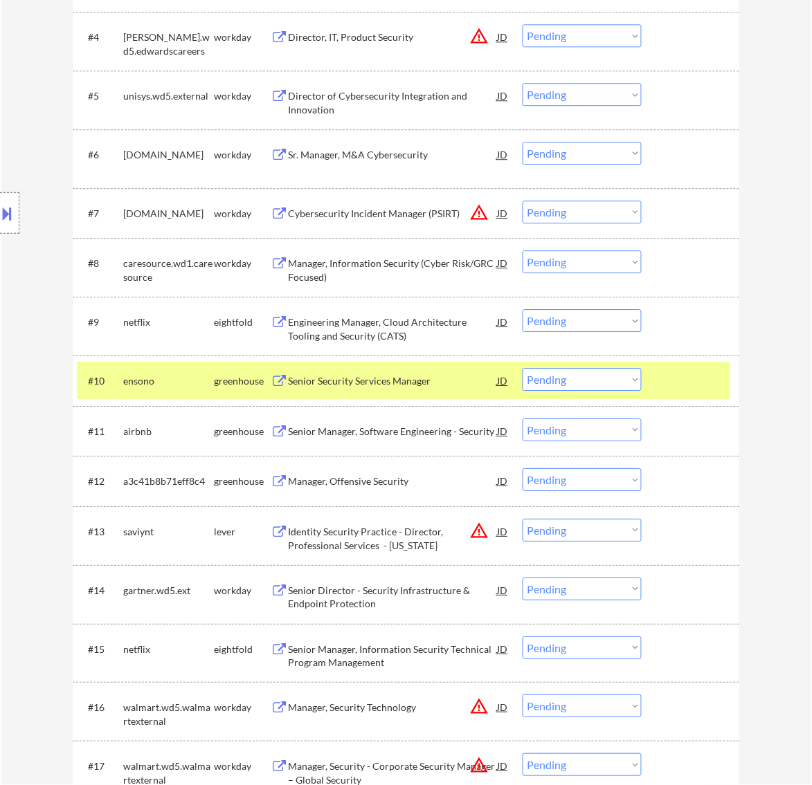
click at [445, 370] on div "Senior Security Services Manager" at bounding box center [392, 380] width 209 height 25
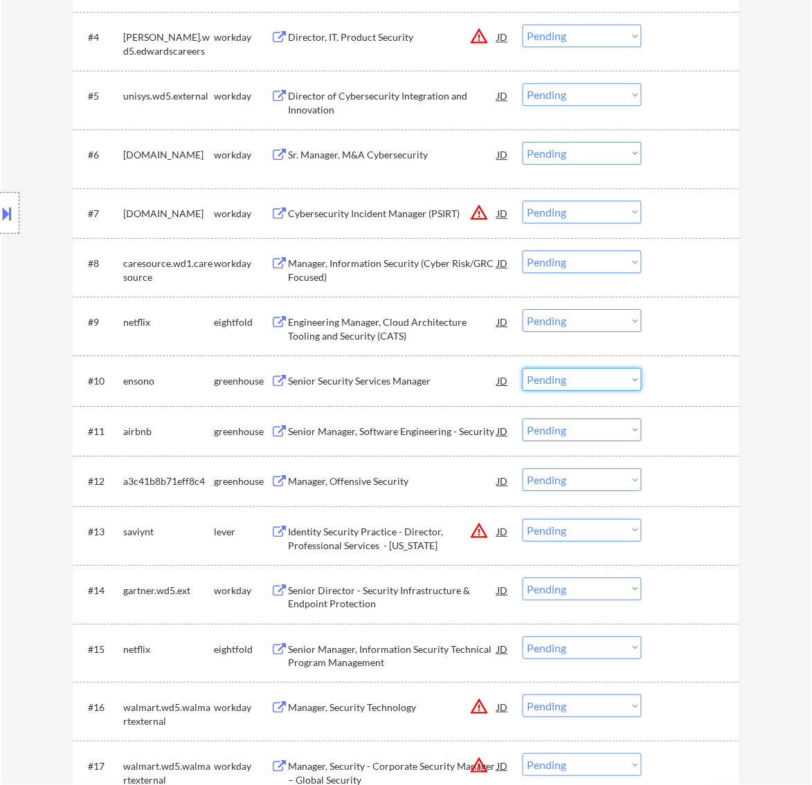
click at [614, 374] on select "Choose an option... Pending Applied Excluded (Questions) Excluded (Expired) Exc…" at bounding box center [581, 379] width 119 height 23
click at [522, 368] on select "Choose an option... Pending Applied Excluded (Questions) Excluded (Expired) Exc…" at bounding box center [581, 379] width 119 height 23
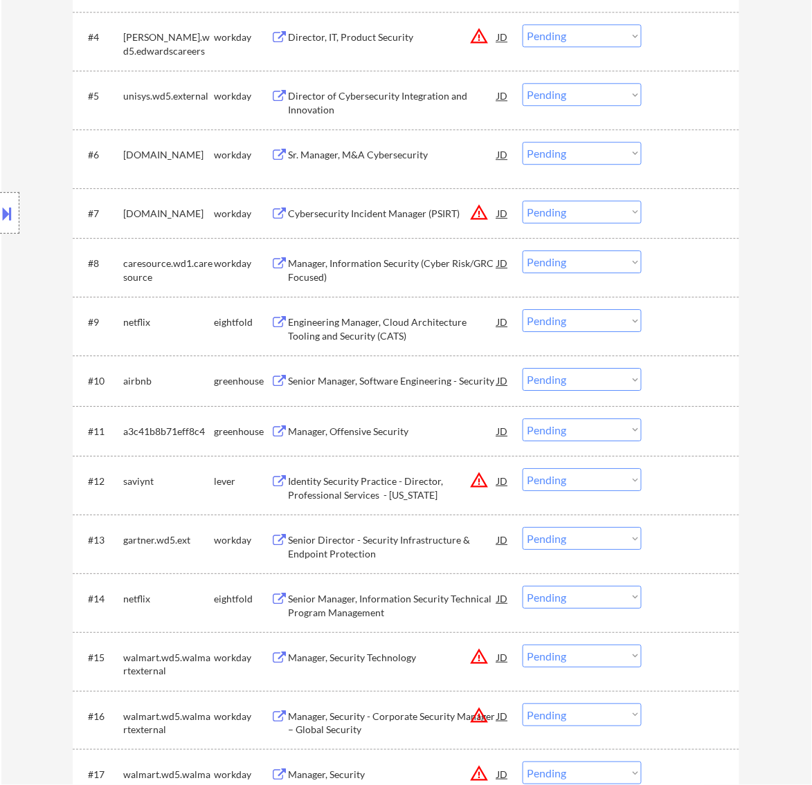
click at [430, 385] on div "Senior Manager, Software Engineering - Security" at bounding box center [392, 381] width 209 height 14
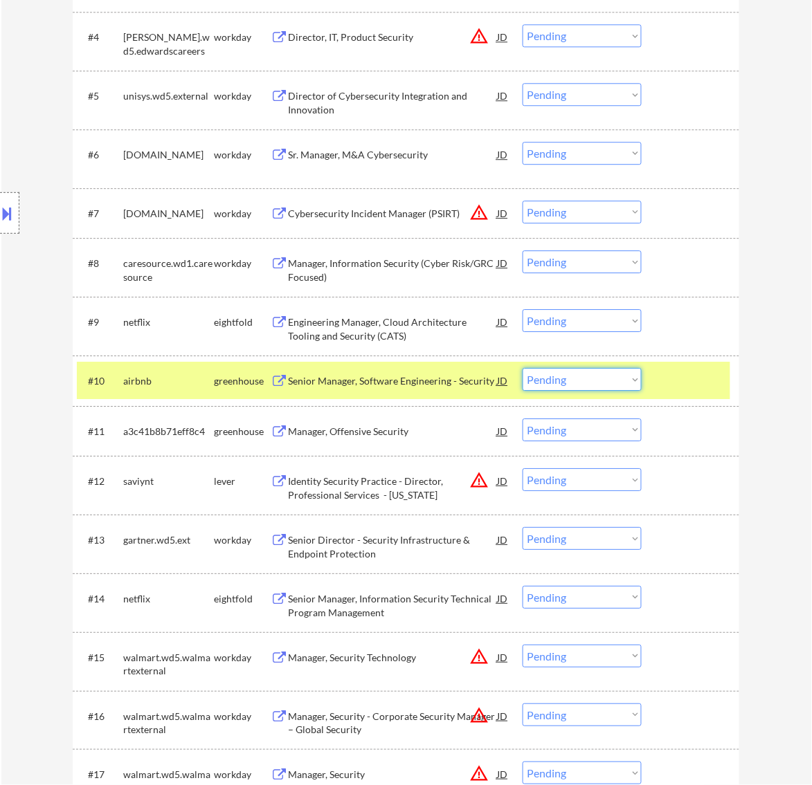
click at [583, 379] on select "Choose an option... Pending Applied Excluded (Questions) Excluded (Expired) Exc…" at bounding box center [581, 379] width 119 height 23
click at [522, 368] on select "Choose an option... Pending Applied Excluded (Questions) Excluded (Expired) Exc…" at bounding box center [581, 379] width 119 height 23
select select ""pending""
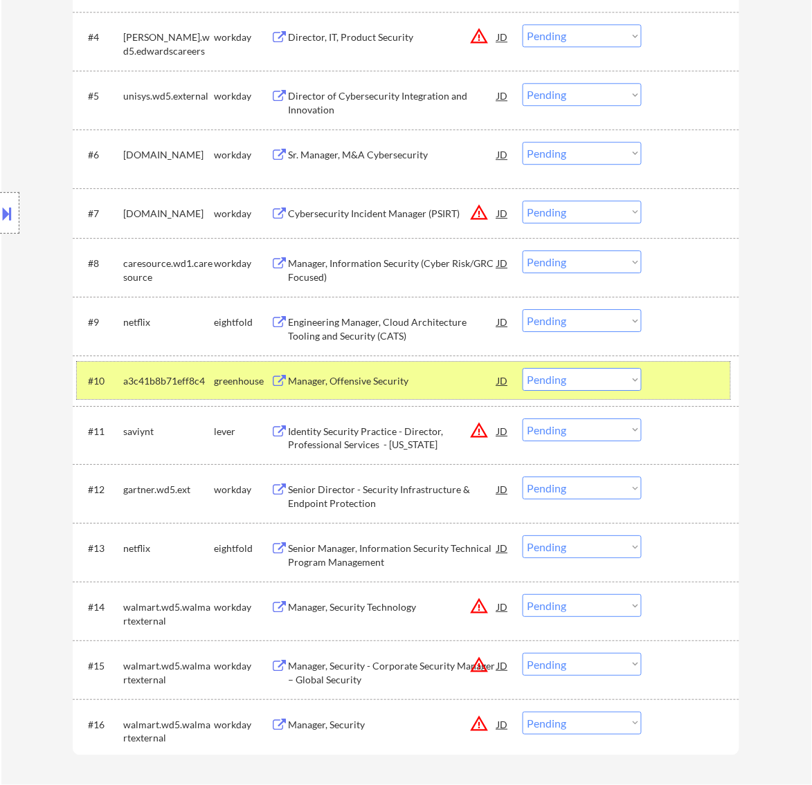
click at [675, 381] on div at bounding box center [692, 380] width 61 height 25
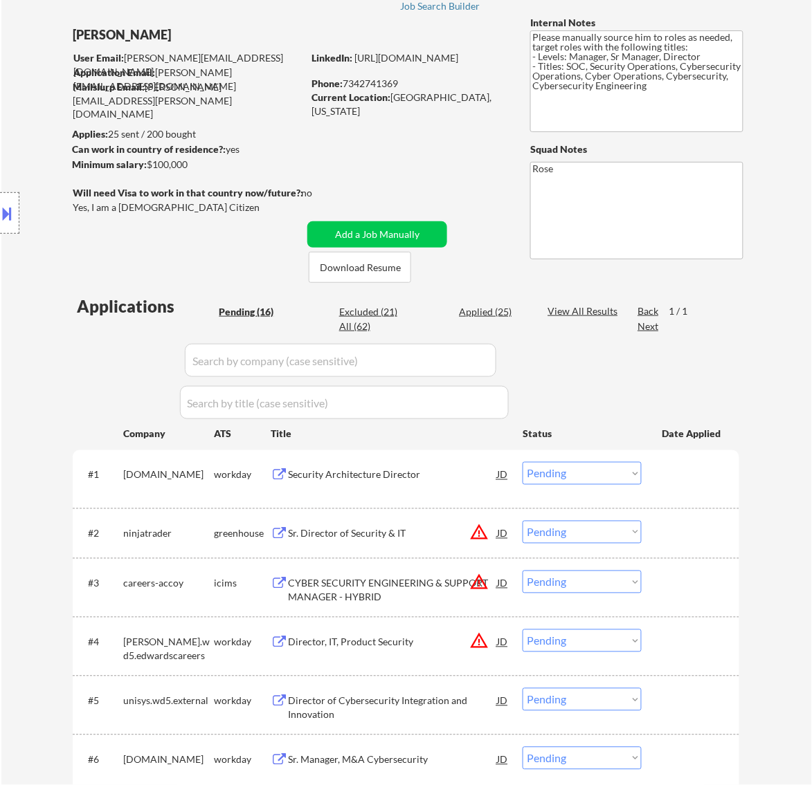
scroll to position [0, 0]
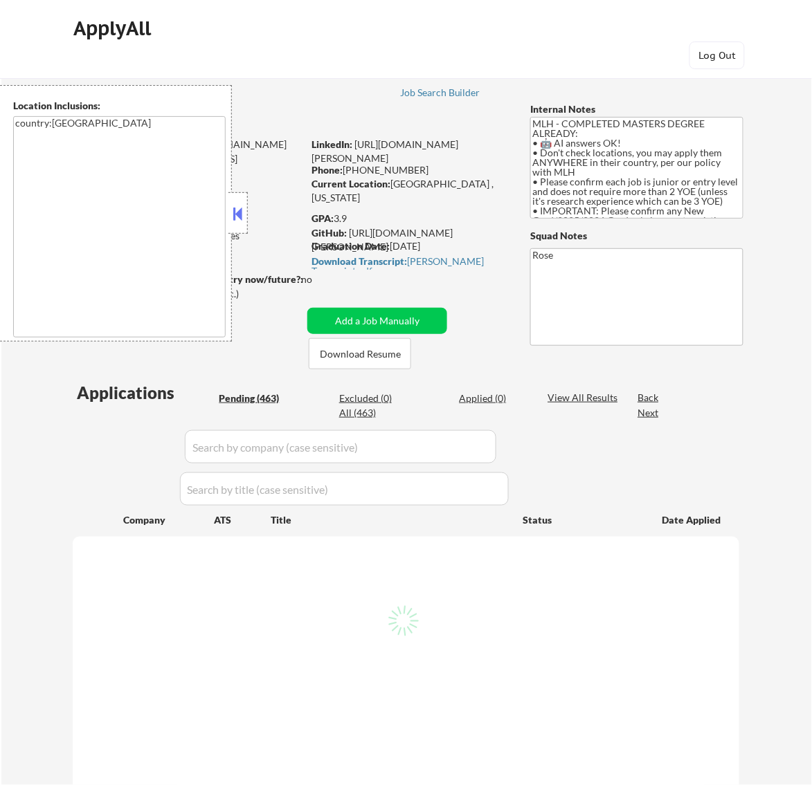
select select ""pending""
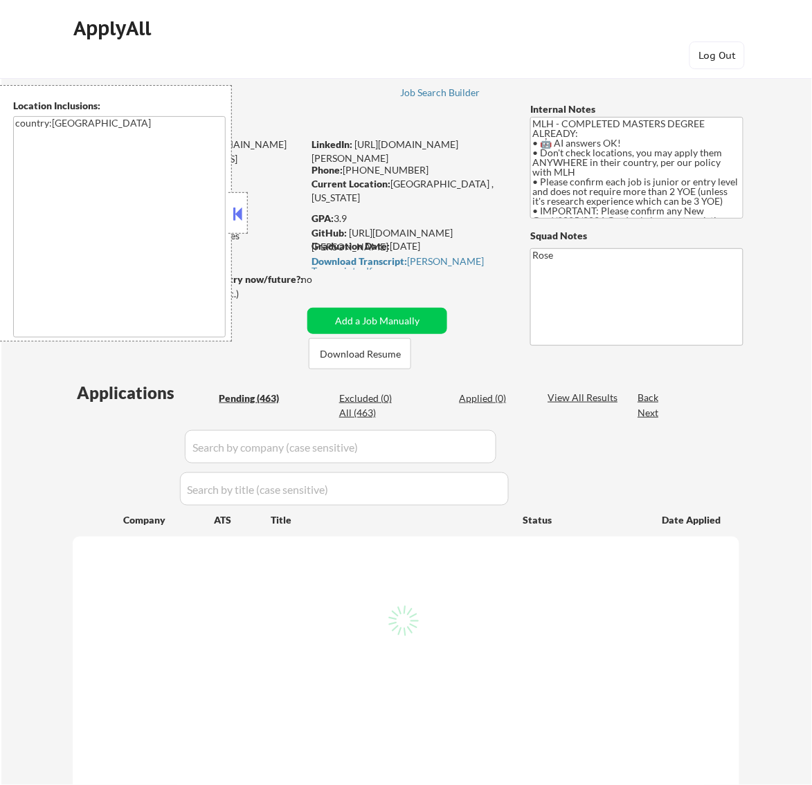
select select ""pending""
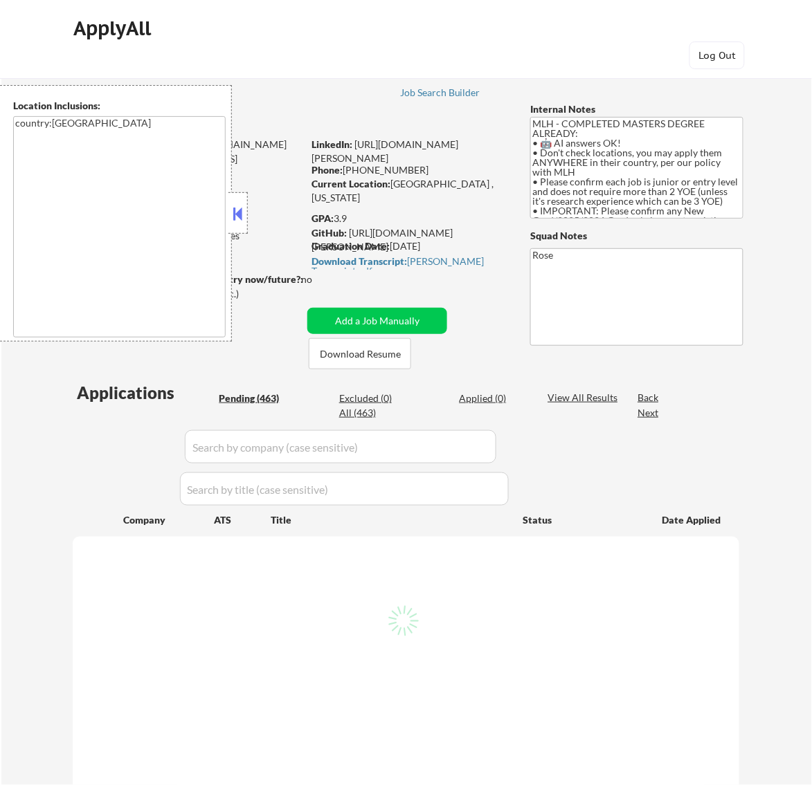
select select ""pending""
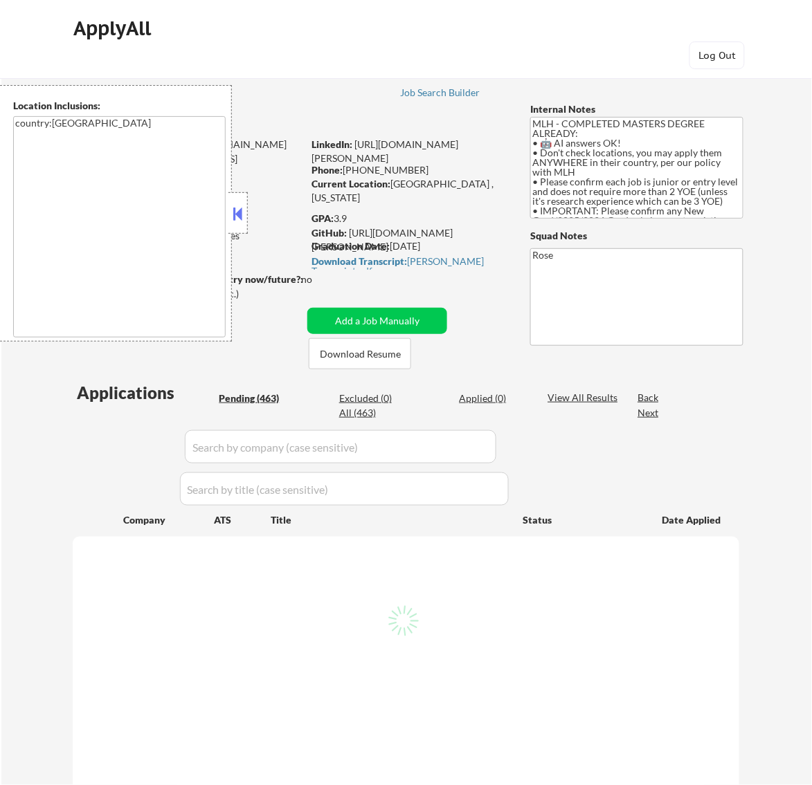
select select ""pending""
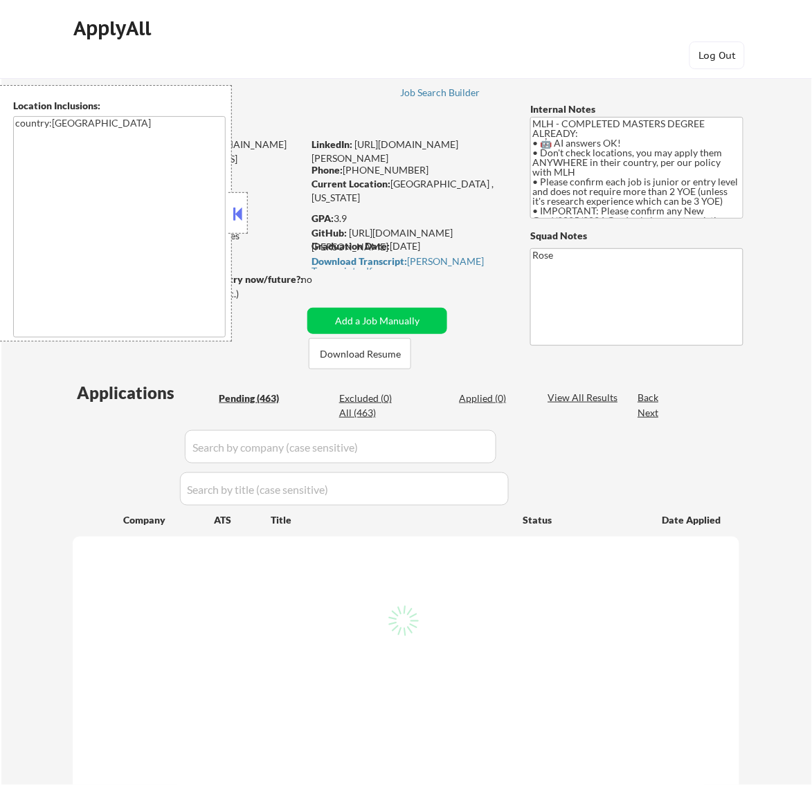
select select ""pending""
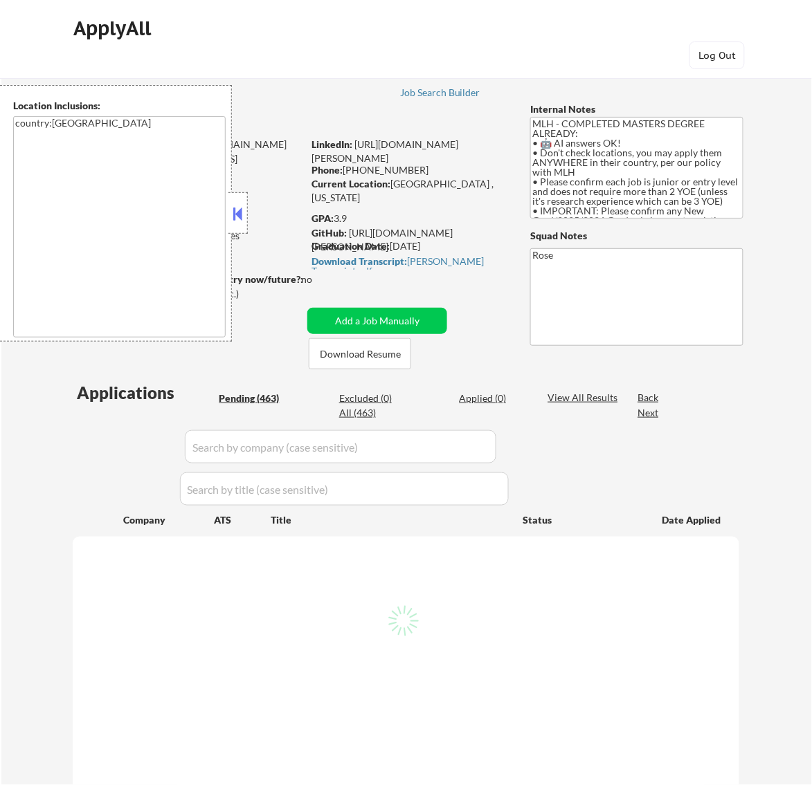
select select ""pending""
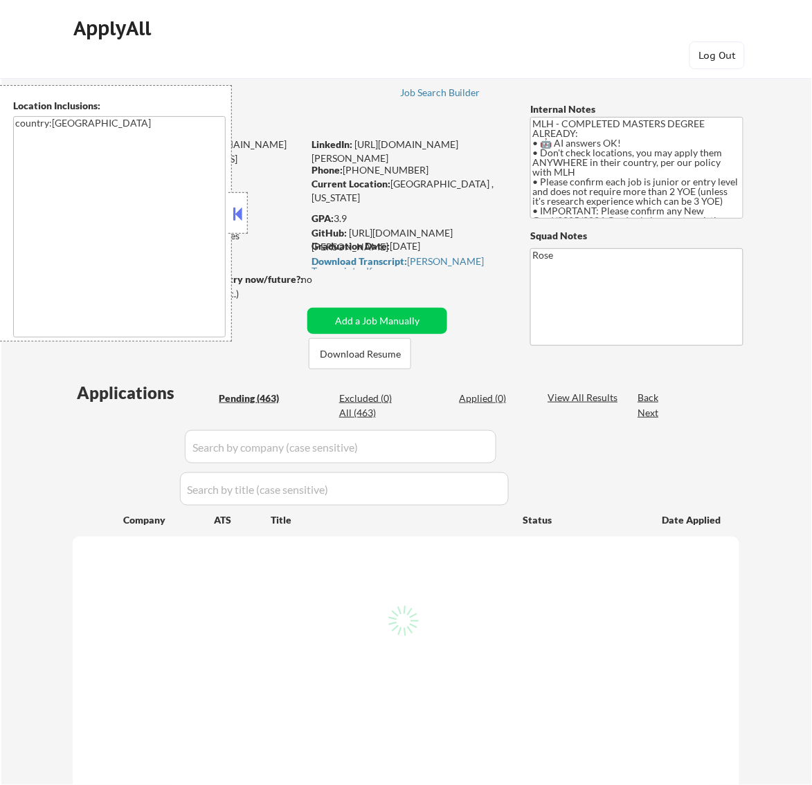
select select ""pending""
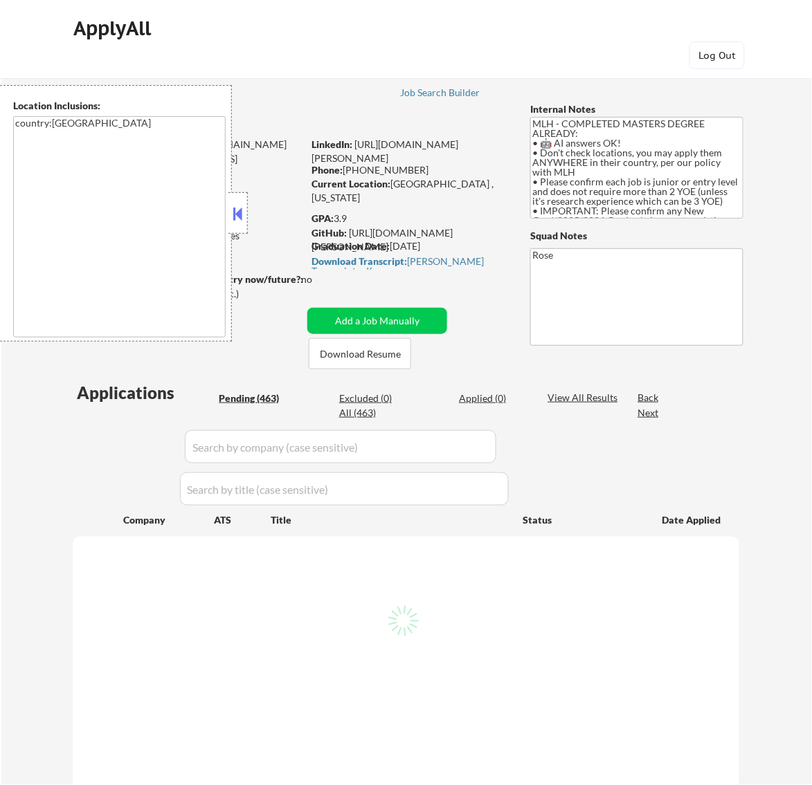
select select ""pending""
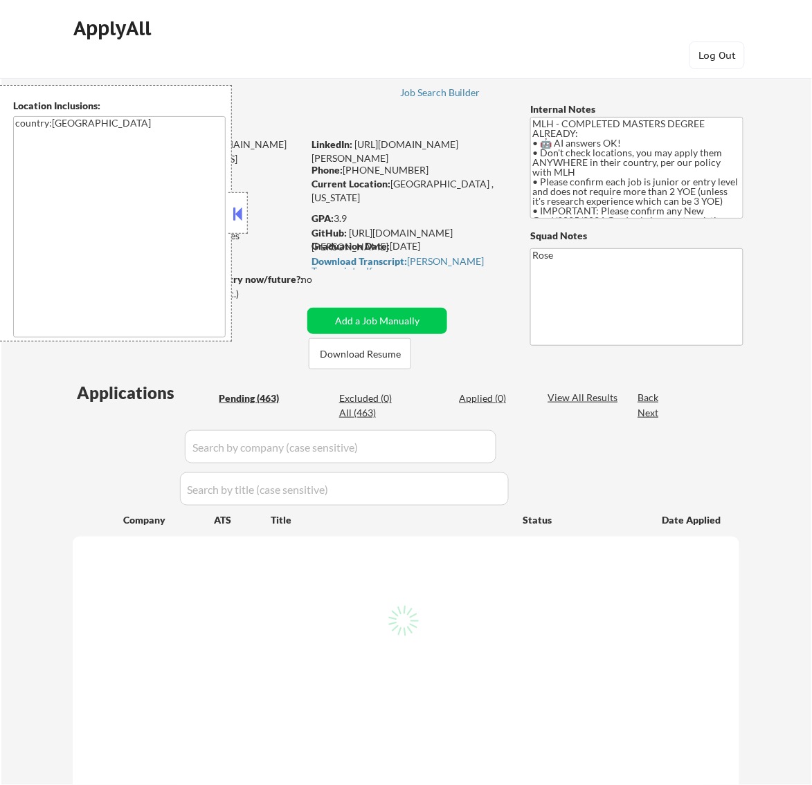
select select ""pending""
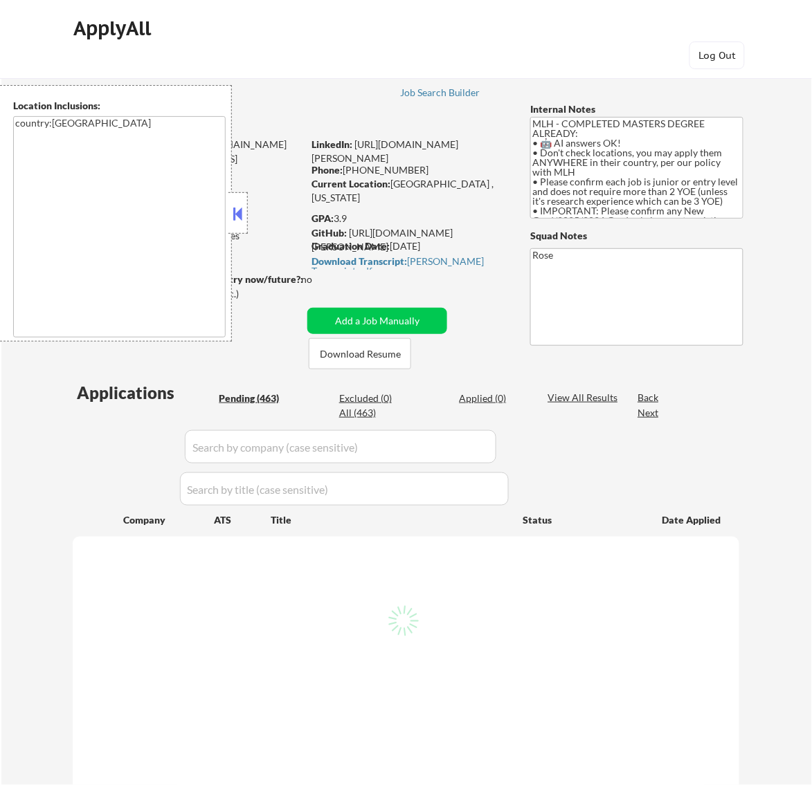
select select ""pending""
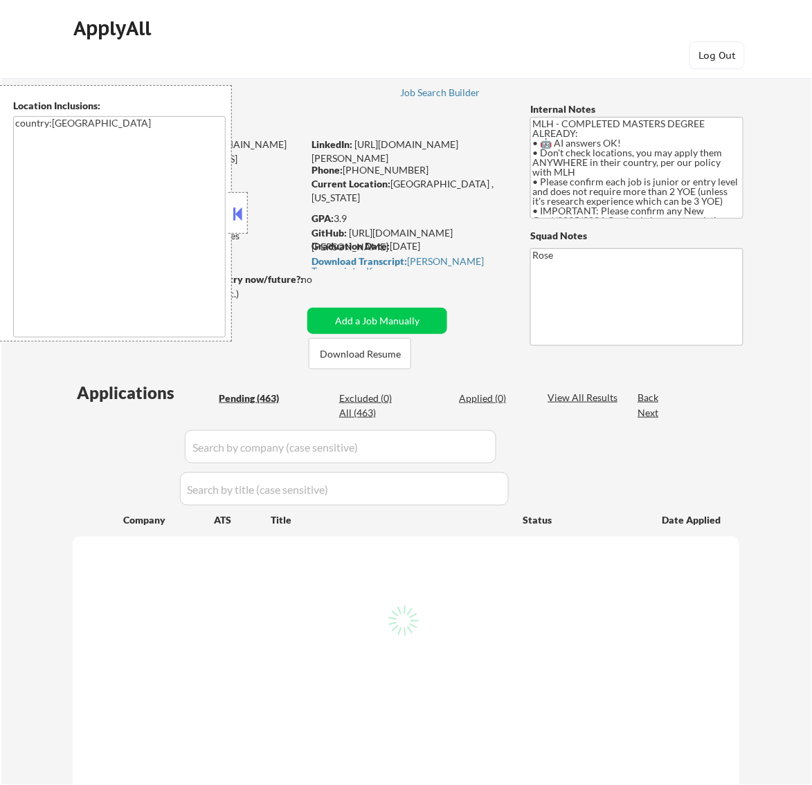
select select ""pending""
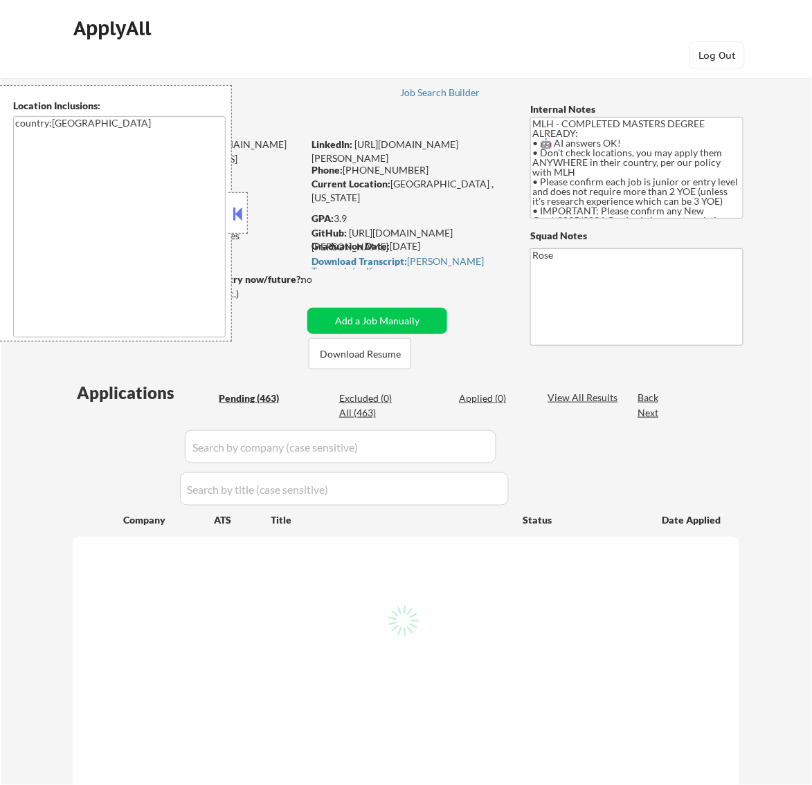
select select ""pending""
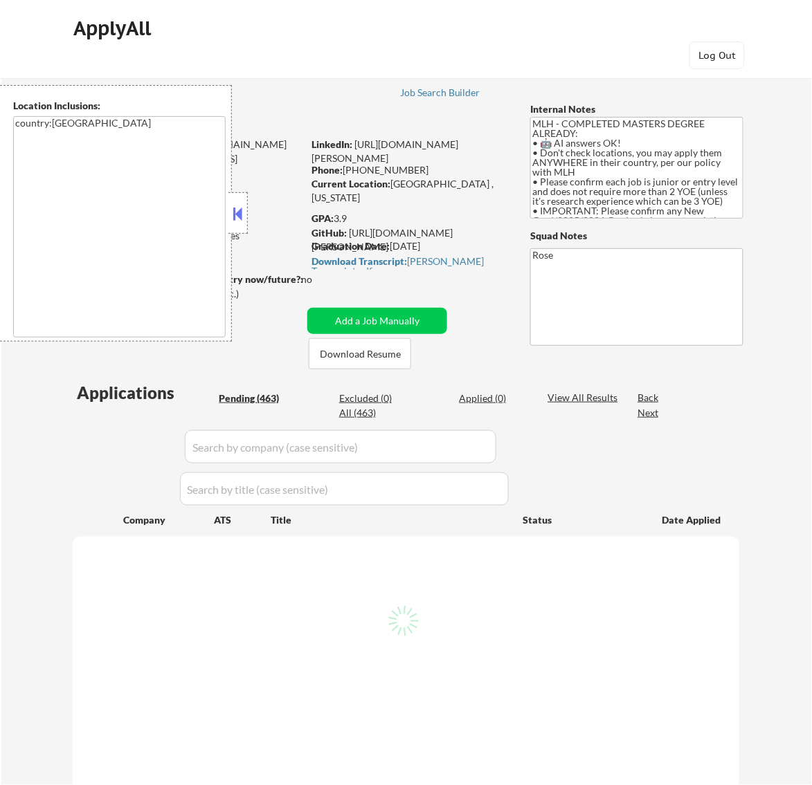
select select ""pending""
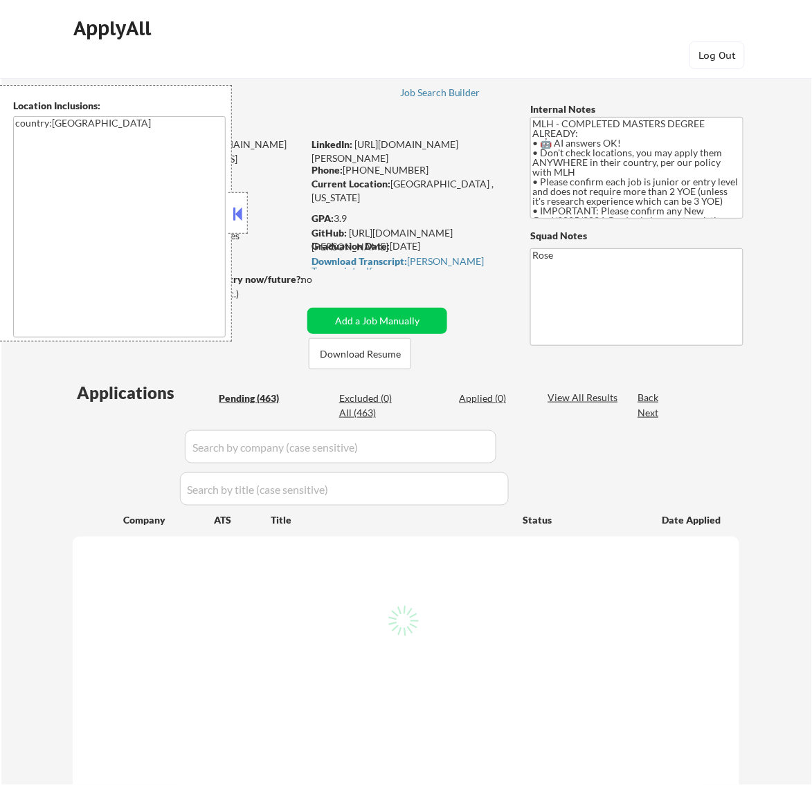
select select ""pending""
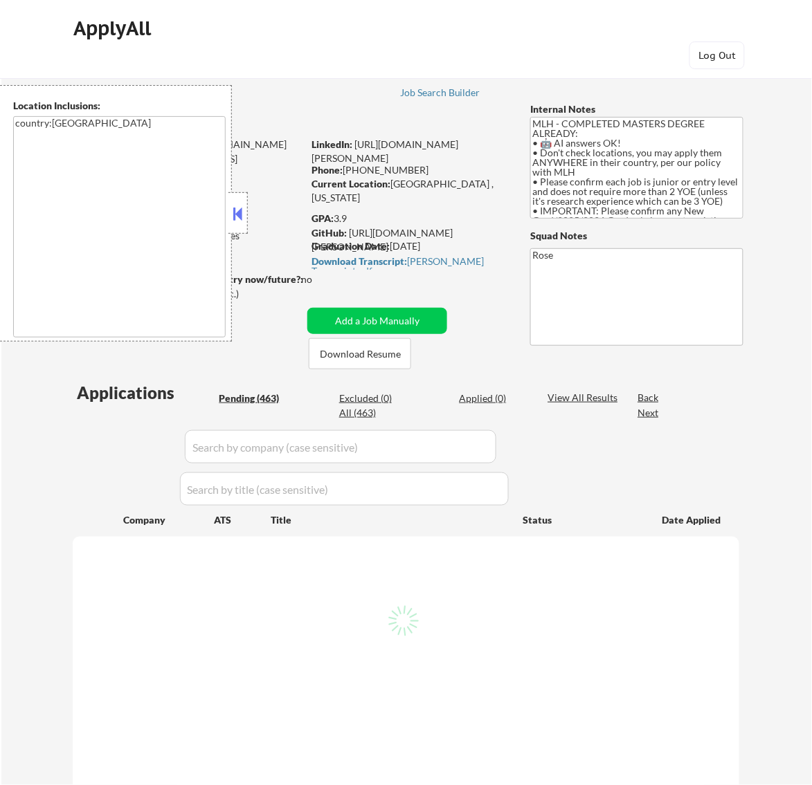
select select ""pending""
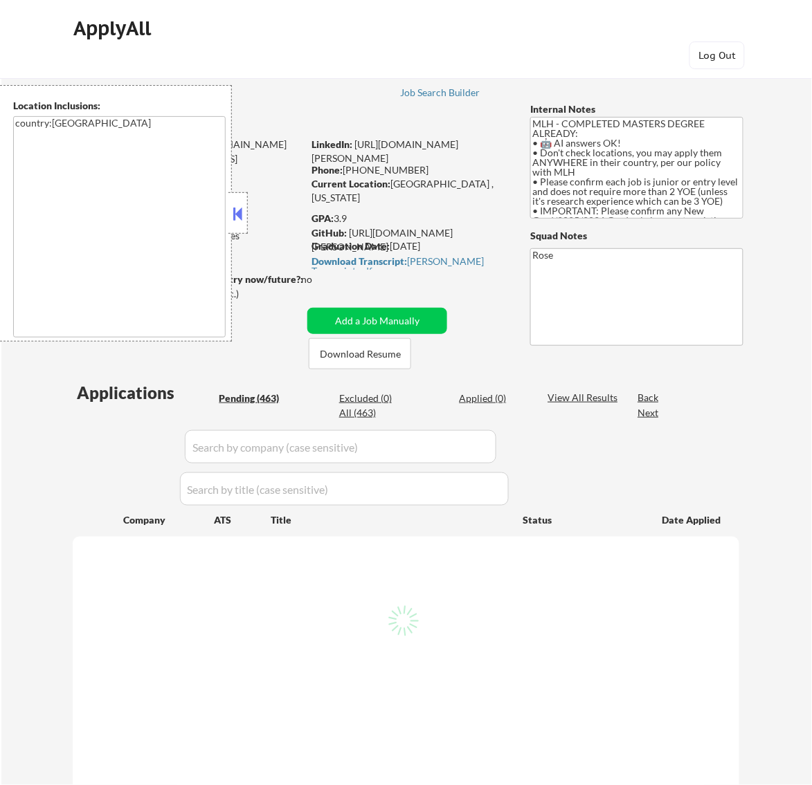
select select ""pending""
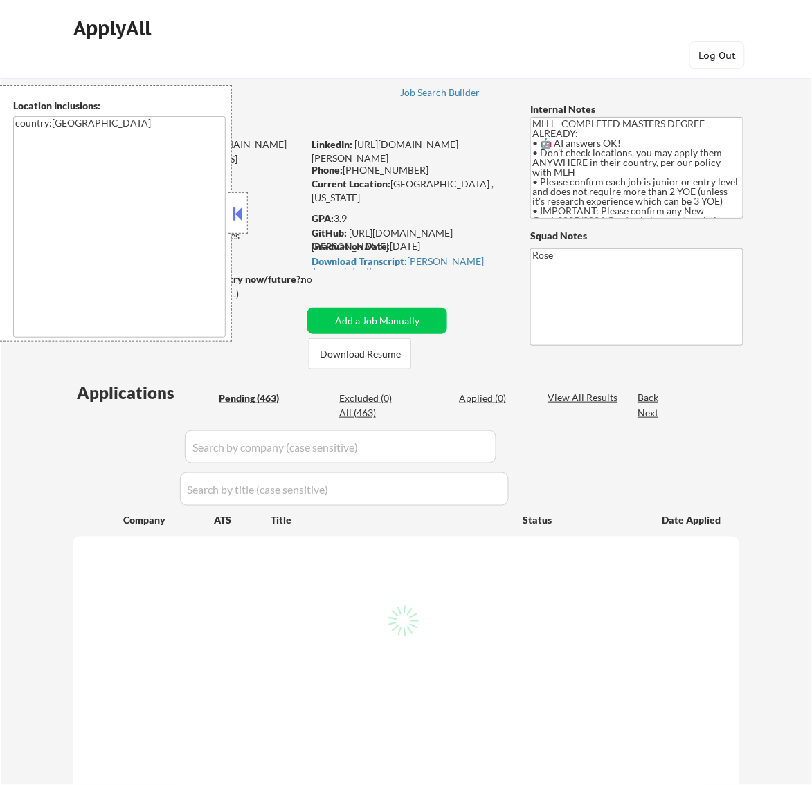
select select ""pending""
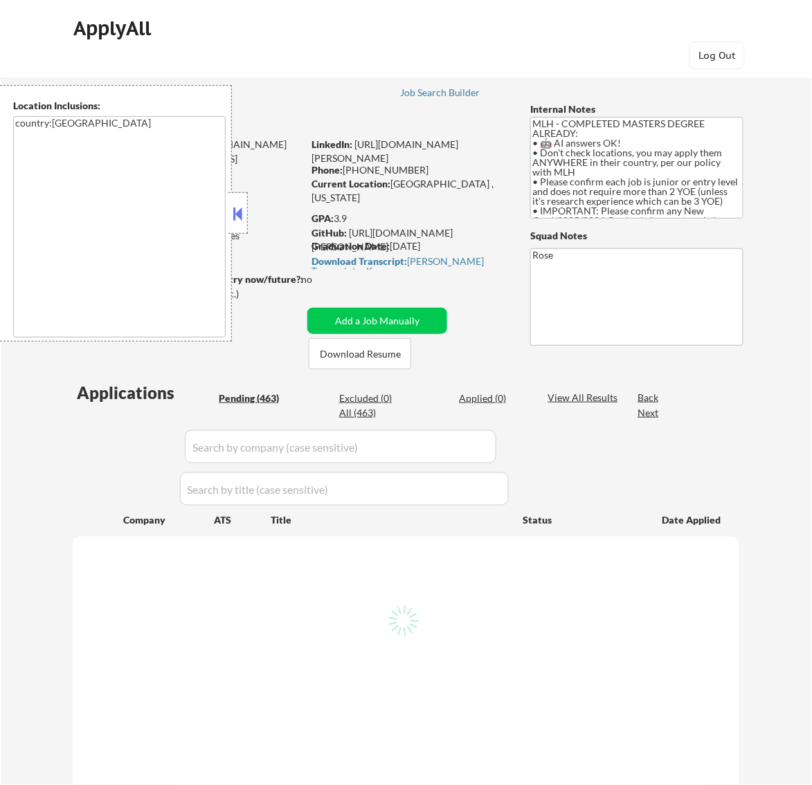
select select ""pending""
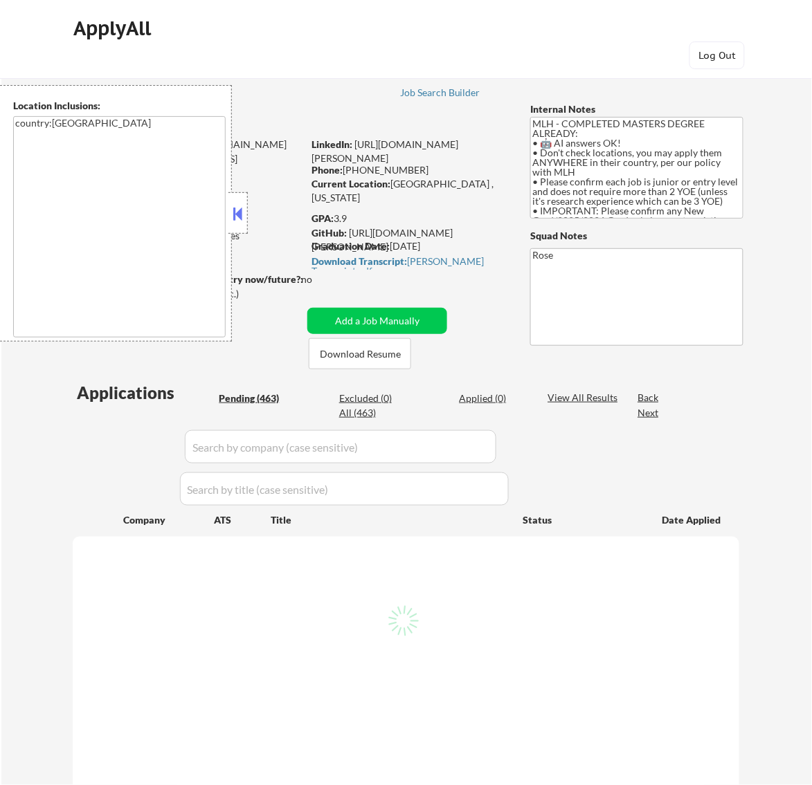
select select ""pending""
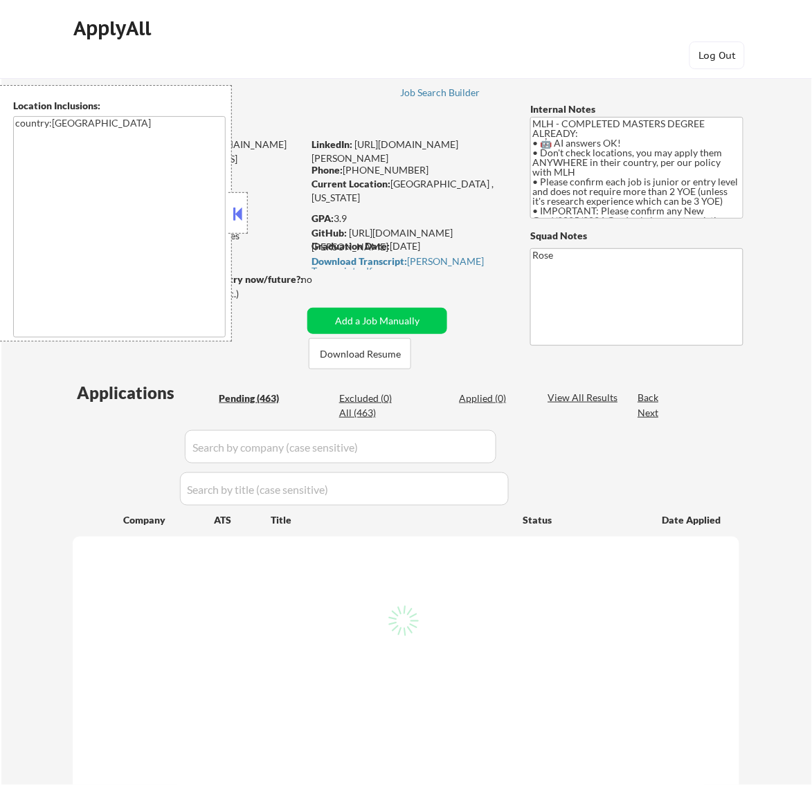
select select ""pending""
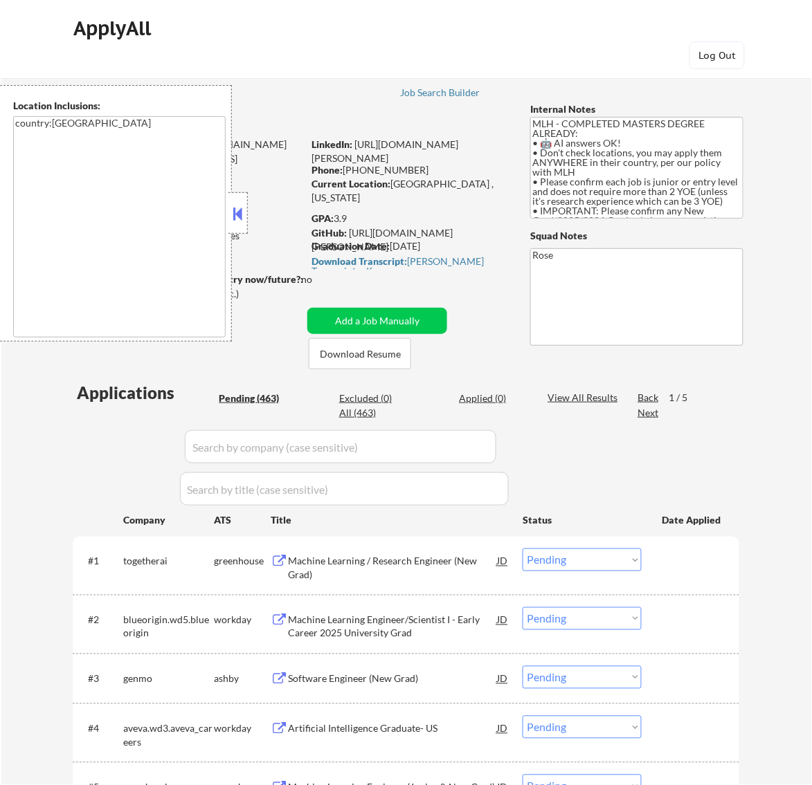
click at [239, 211] on button at bounding box center [237, 213] width 15 height 21
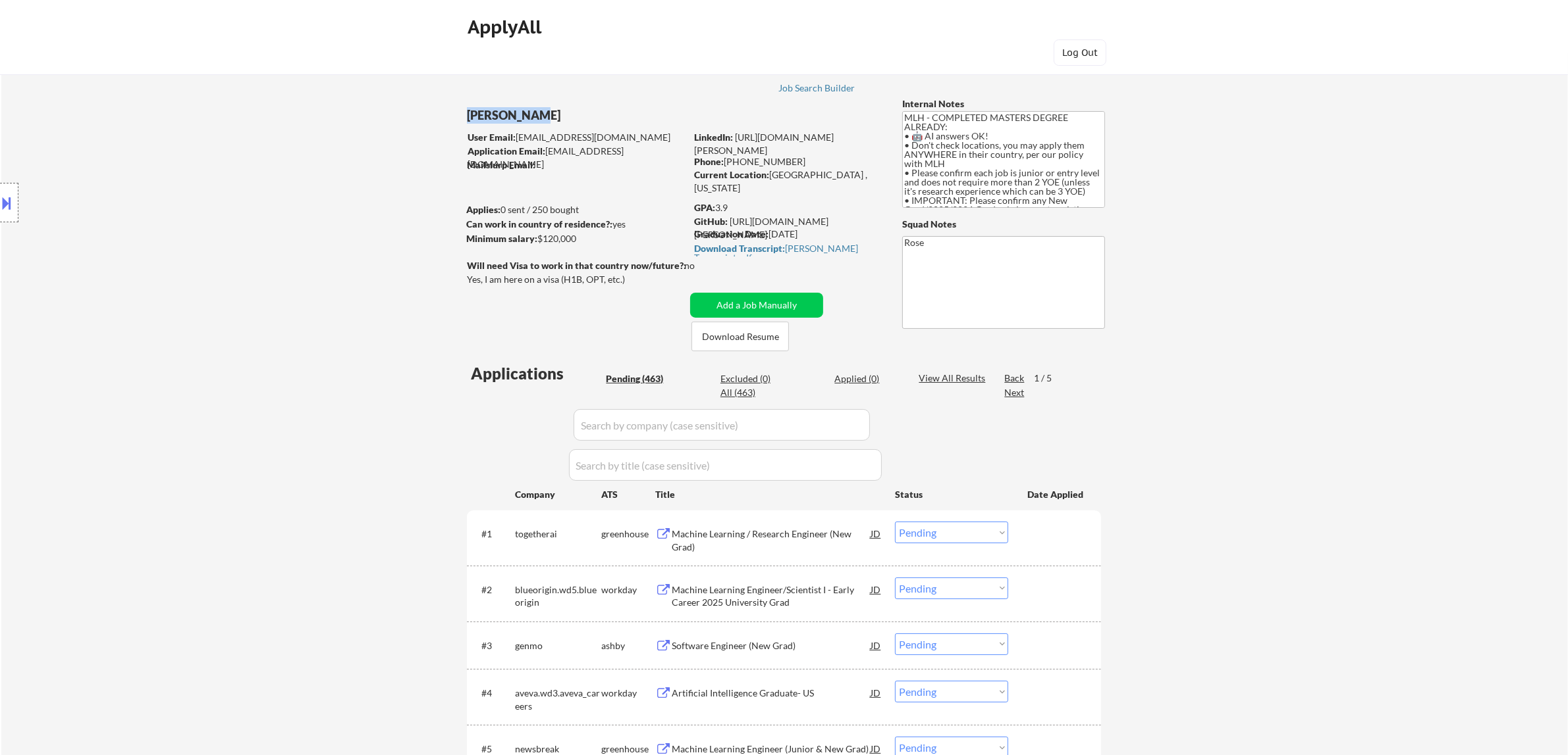
drag, startPoint x: 536, startPoint y: 109, endPoint x: 460, endPoint y: 116, distance: 76.3
copy div "Shlok Tomar"
drag, startPoint x: 696, startPoint y: 232, endPoint x: 823, endPoint y: 232, distance: 127.0
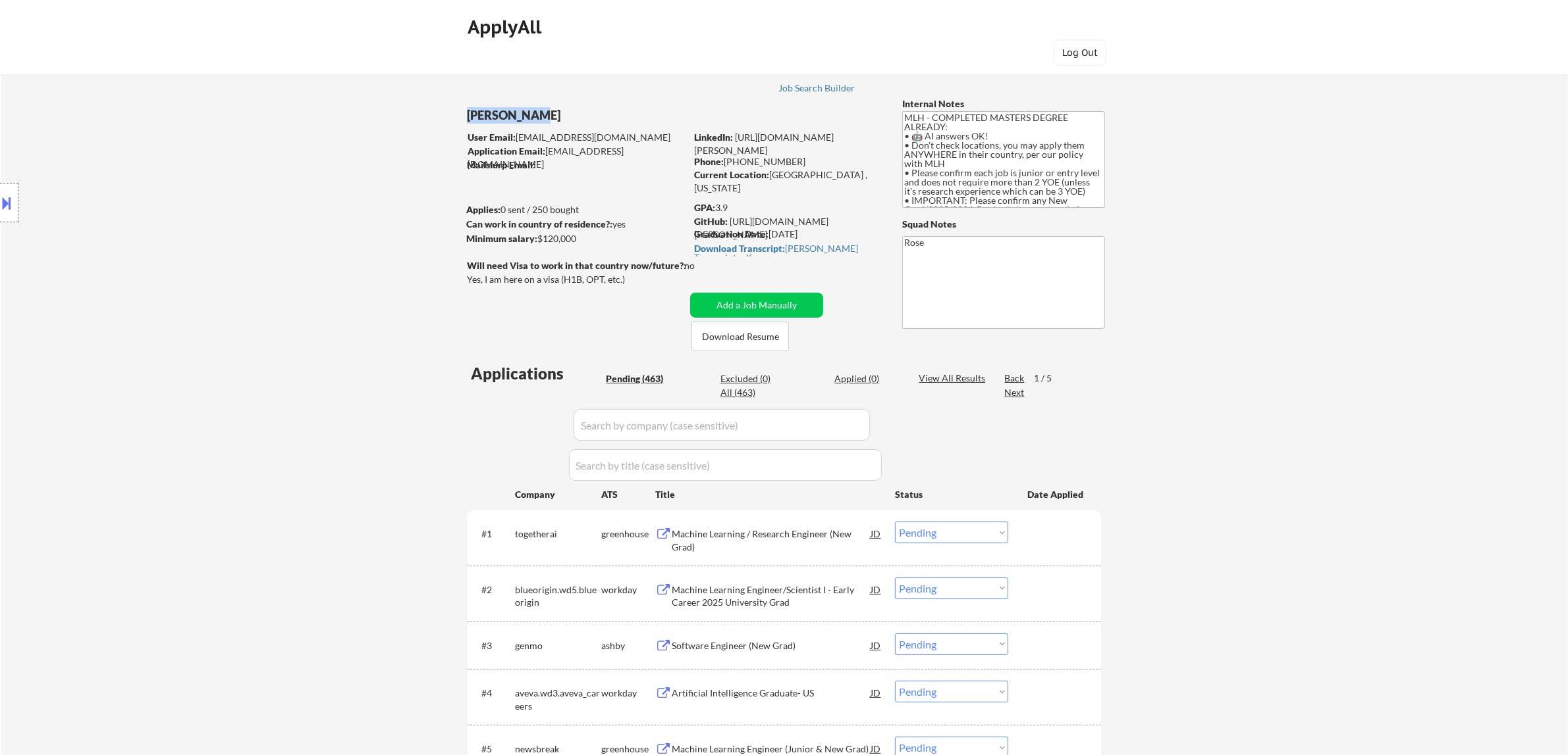
click at [772, 232] on div "Graduation Date: 2025 January" at bounding box center [787, 234] width 186 height 13
copy div "Graduation Date: 2025 January"
drag, startPoint x: 696, startPoint y: 208, endPoint x: 730, endPoint y: 204, distance: 34.2
click at [730, 204] on div "GPA: 3.9" at bounding box center [788, 208] width 188 height 13
copy div "GPA: 3.9"
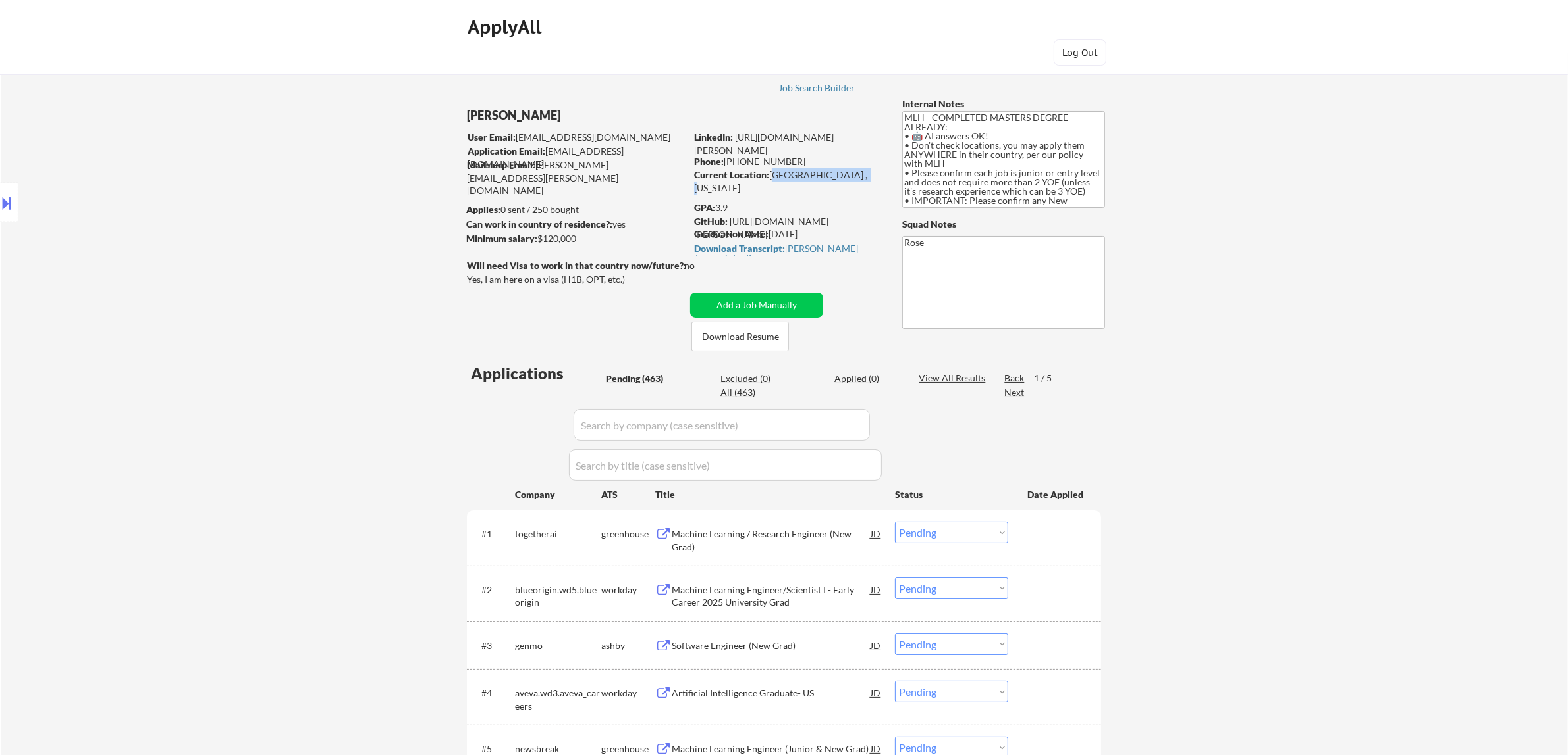
drag, startPoint x: 854, startPoint y: 176, endPoint x: 769, endPoint y: 176, distance: 85.0
click at [769, 176] on div "Current Location: Seattle , Washington" at bounding box center [787, 181] width 186 height 26
copy div "Seattle , Washington"
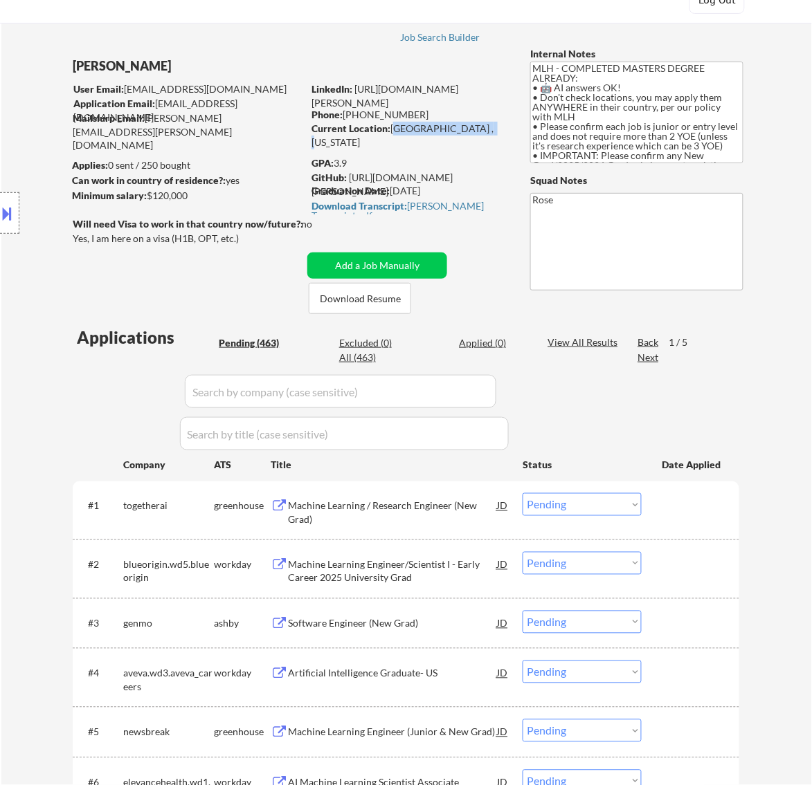
scroll to position [87, 0]
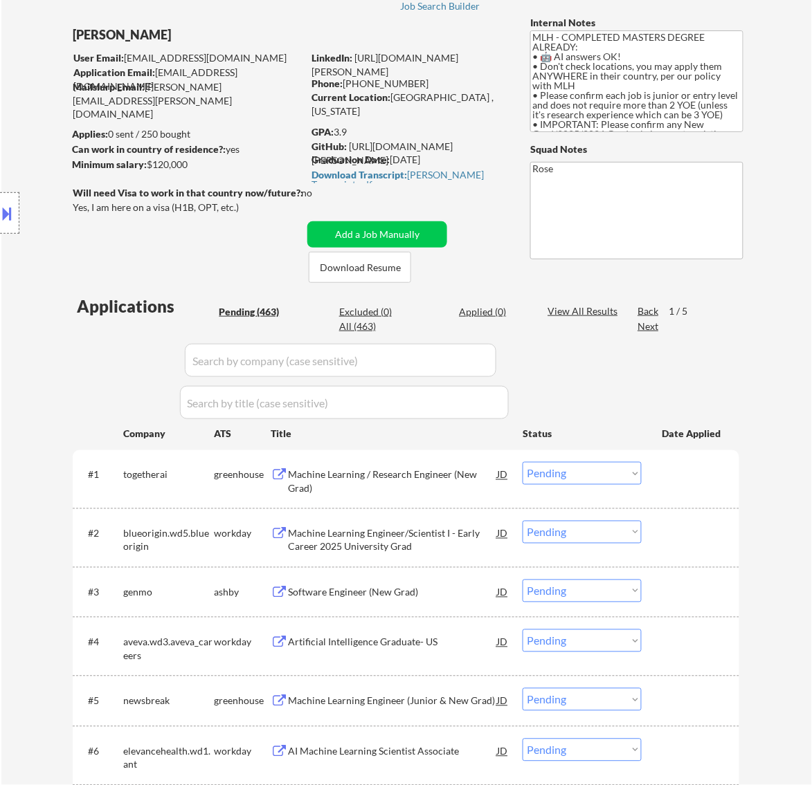
click at [436, 474] on div "Machine Learning / Research Engineer (New Grad)" at bounding box center [392, 481] width 209 height 27
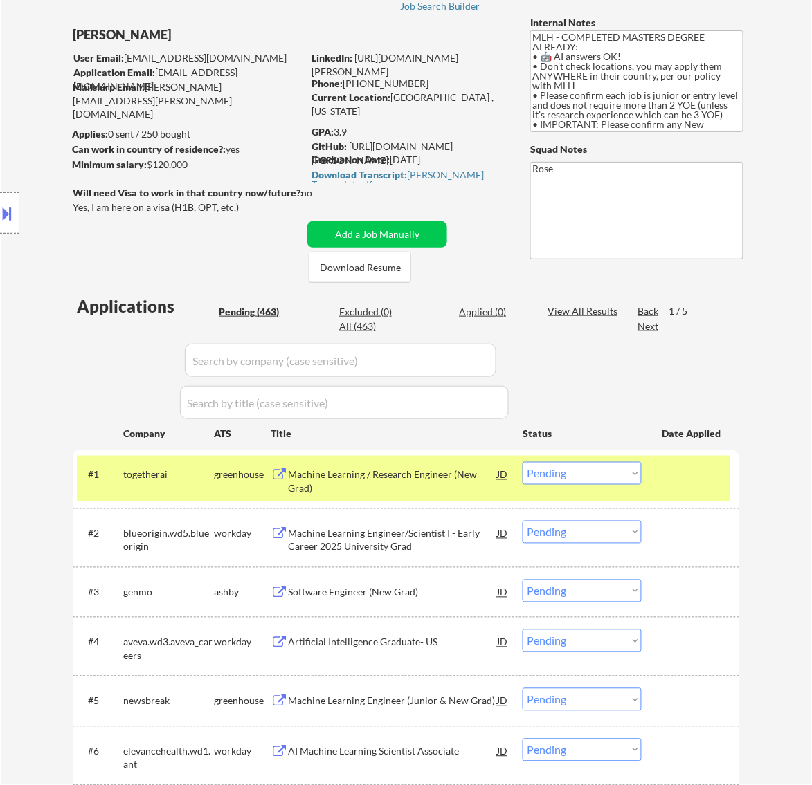
drag, startPoint x: 448, startPoint y: 157, endPoint x: 391, endPoint y: 157, distance: 57.4
click at [391, 157] on div "Graduation Date: 2025 January" at bounding box center [409, 160] width 196 height 14
copy div "2025 January"
click at [609, 472] on select "Choose an option... Pending Applied Excluded (Questions) Excluded (Expired) Exc…" at bounding box center [581, 473] width 119 height 23
click at [522, 462] on select "Choose an option... Pending Applied Excluded (Questions) Excluded (Expired) Exc…" at bounding box center [581, 473] width 119 height 23
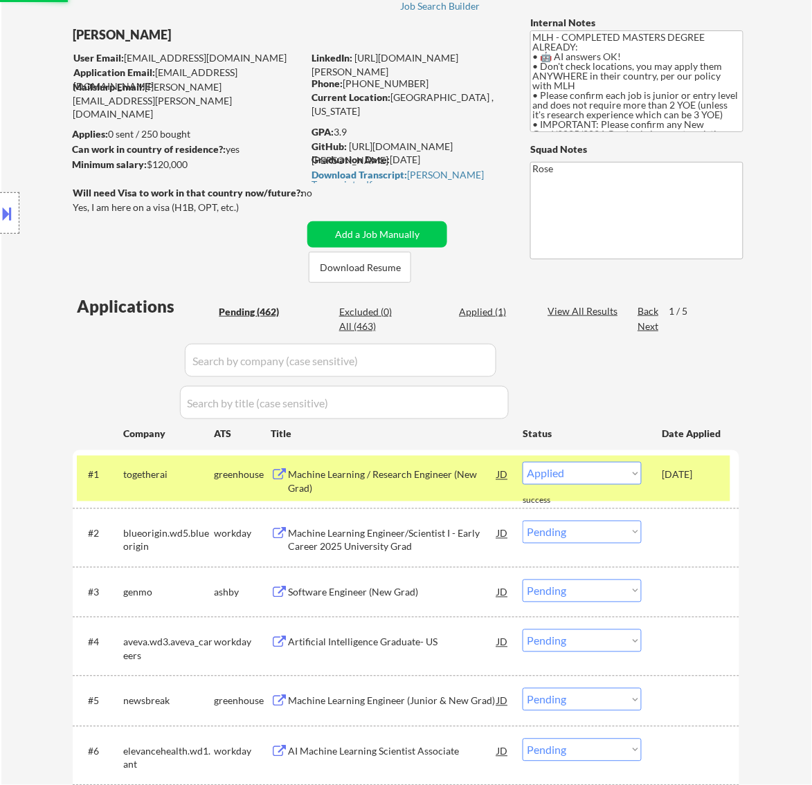
select select ""pending""
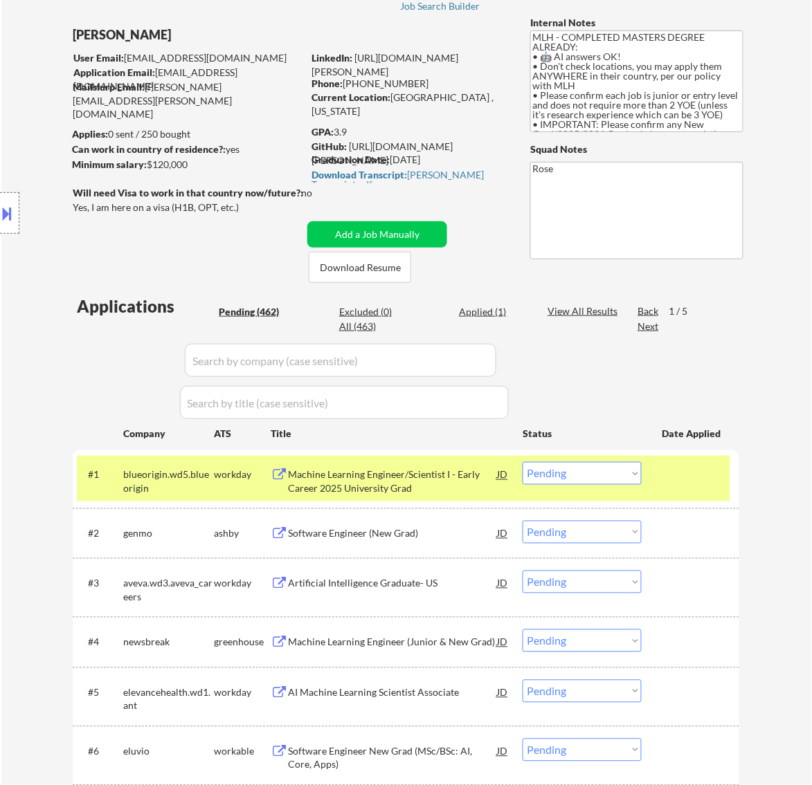
click at [680, 475] on div at bounding box center [692, 474] width 61 height 25
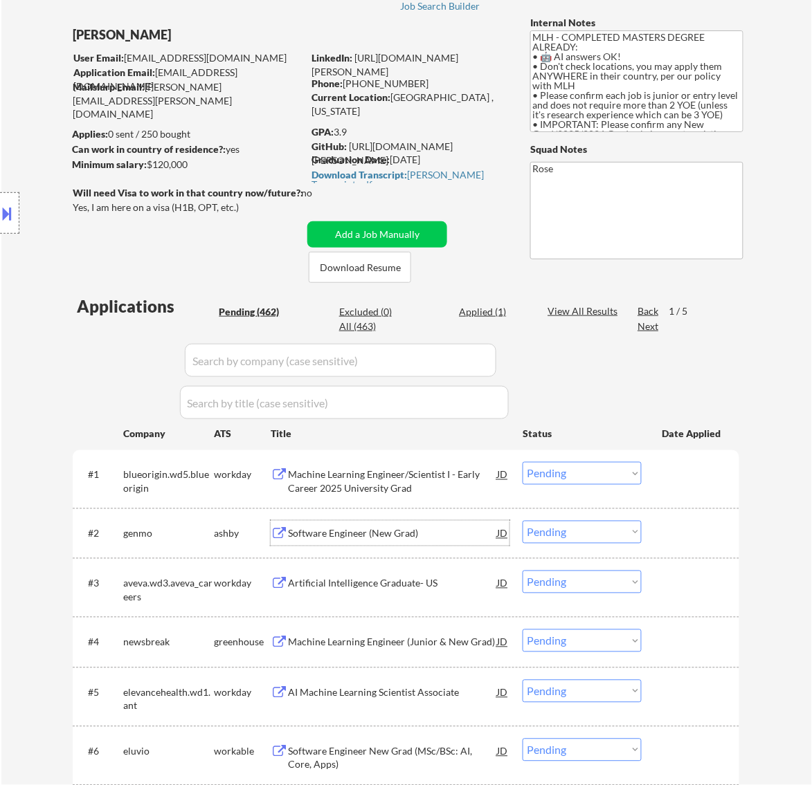
click at [474, 531] on div "Software Engineer (New Grad)" at bounding box center [392, 534] width 209 height 14
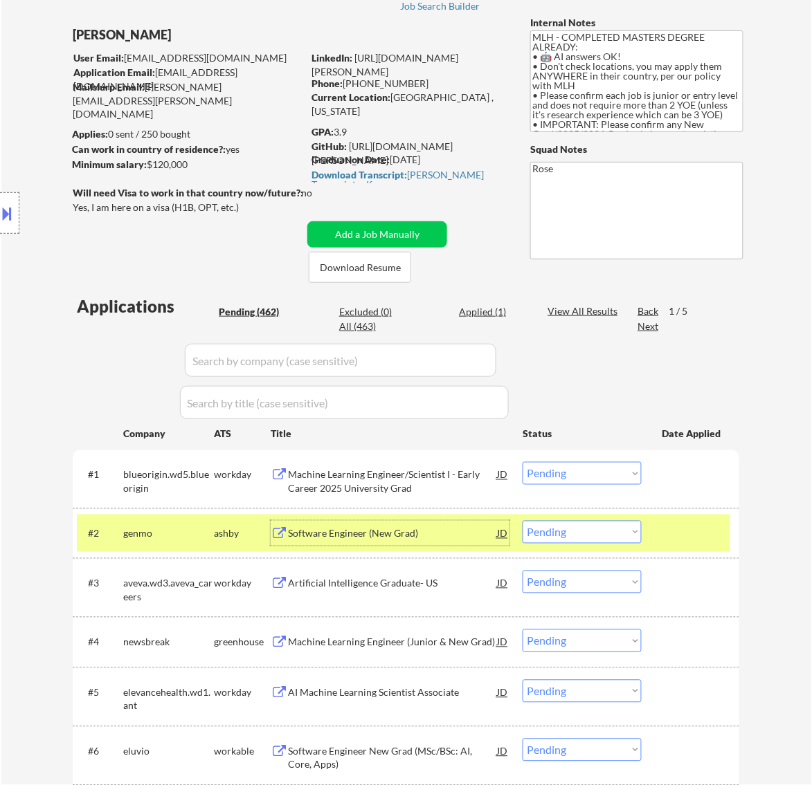
click at [612, 531] on select "Choose an option... Pending Applied Excluded (Questions) Excluded (Expired) Exc…" at bounding box center [581, 532] width 119 height 23
click at [522, 521] on select "Choose an option... Pending Applied Excluded (Questions) Excluded (Expired) Exc…" at bounding box center [581, 532] width 119 height 23
select select ""pending""
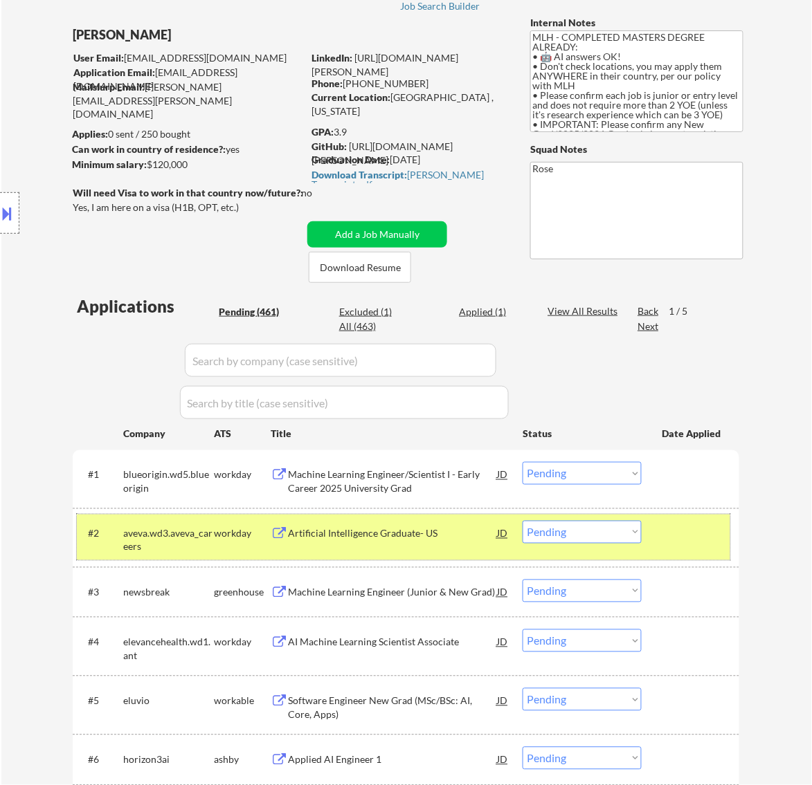
click at [682, 545] on div at bounding box center [692, 533] width 61 height 25
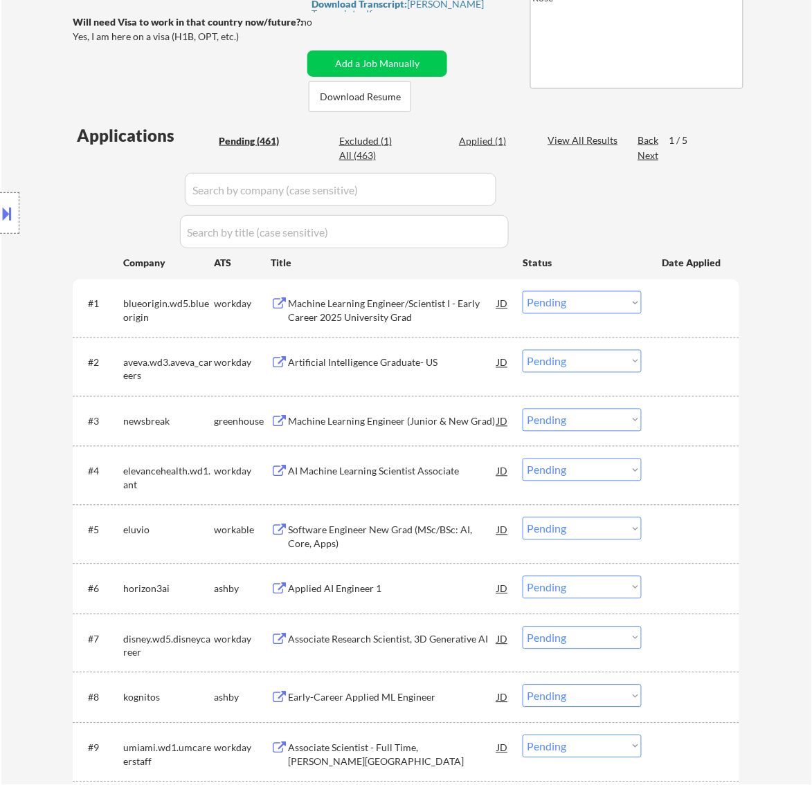
scroll to position [260, 0]
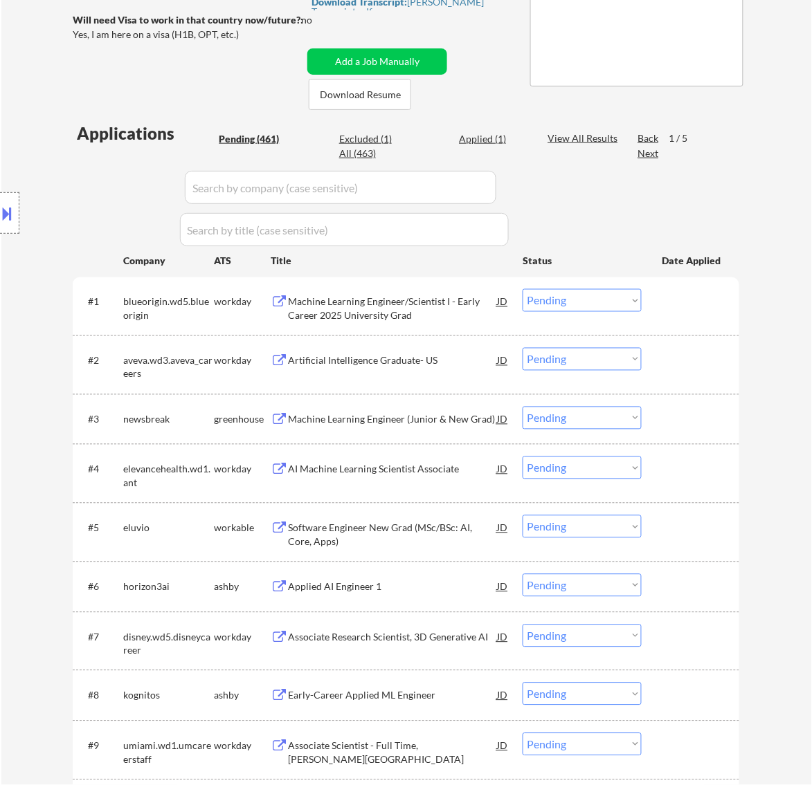
click at [419, 424] on div "Machine Learning Engineer (Junior & New Grad)" at bounding box center [392, 420] width 209 height 14
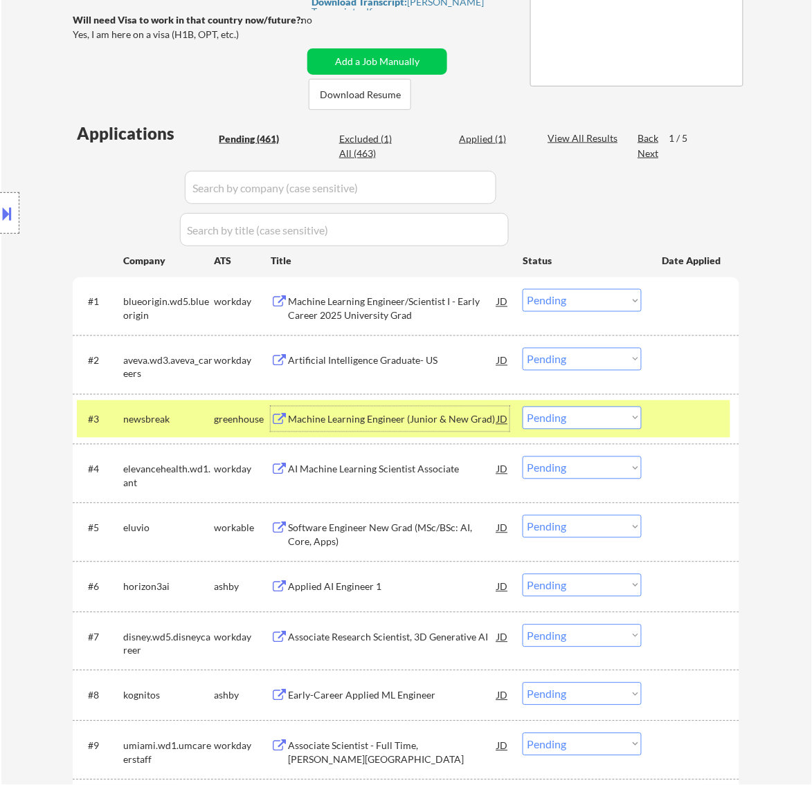
click at [563, 414] on select "Choose an option... Pending Applied Excluded (Questions) Excluded (Expired) Exc…" at bounding box center [581, 418] width 119 height 23
click at [522, 407] on select "Choose an option... Pending Applied Excluded (Questions) Excluded (Expired) Exc…" at bounding box center [581, 418] width 119 height 23
select select ""pending""
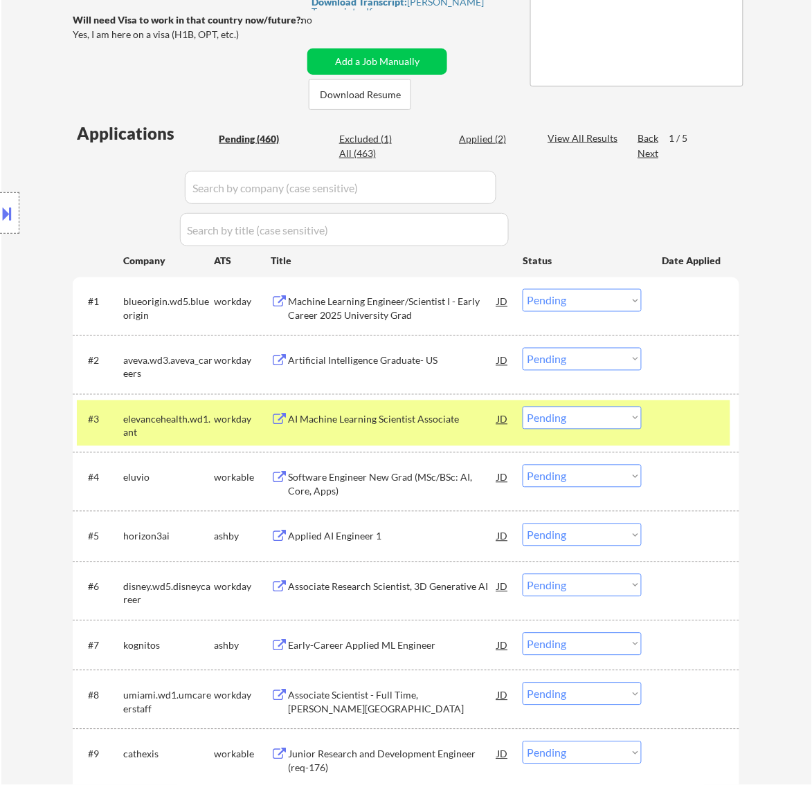
click at [665, 413] on div at bounding box center [692, 419] width 61 height 25
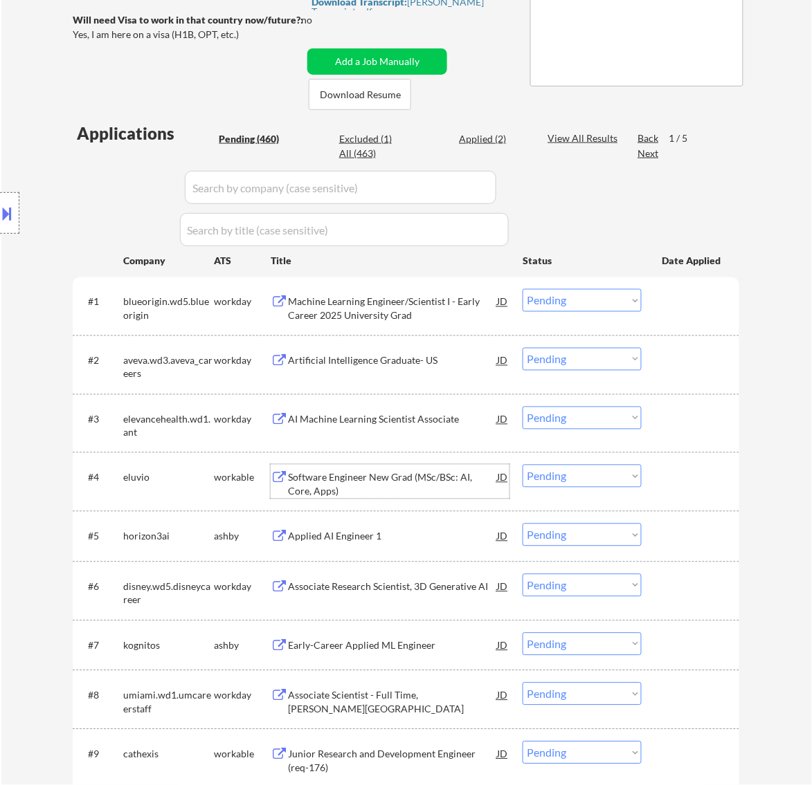
click at [459, 475] on div "Software Engineer New Grad (MSc/BSc: AI, Core, Apps)" at bounding box center [392, 484] width 209 height 27
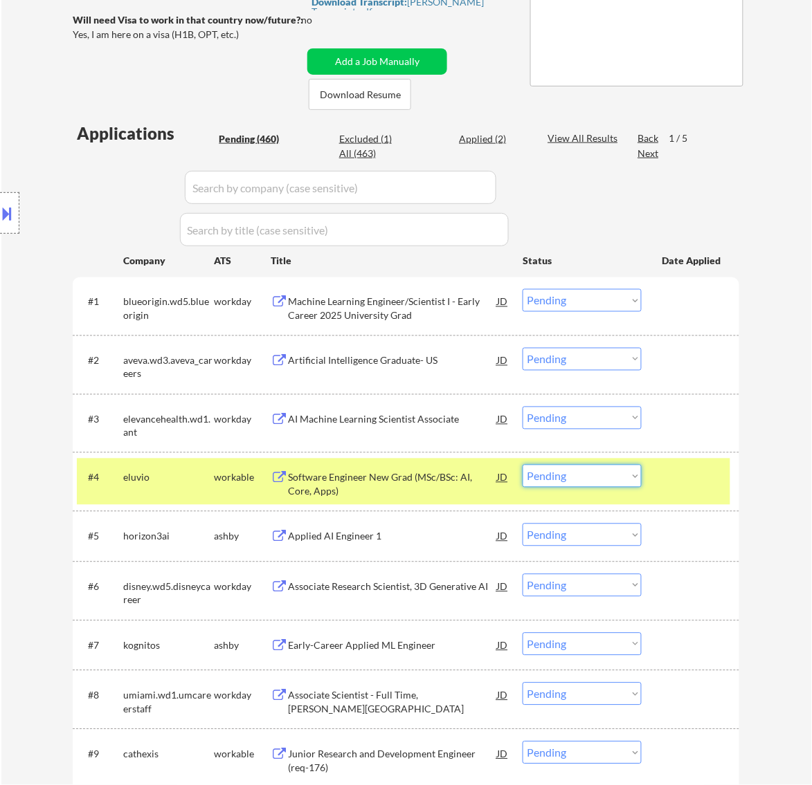
click at [562, 469] on select "Choose an option... Pending Applied Excluded (Questions) Excluded (Expired) Exc…" at bounding box center [581, 476] width 119 height 23
click at [522, 465] on select "Choose an option... Pending Applied Excluded (Questions) Excluded (Expired) Exc…" at bounding box center [581, 476] width 119 height 23
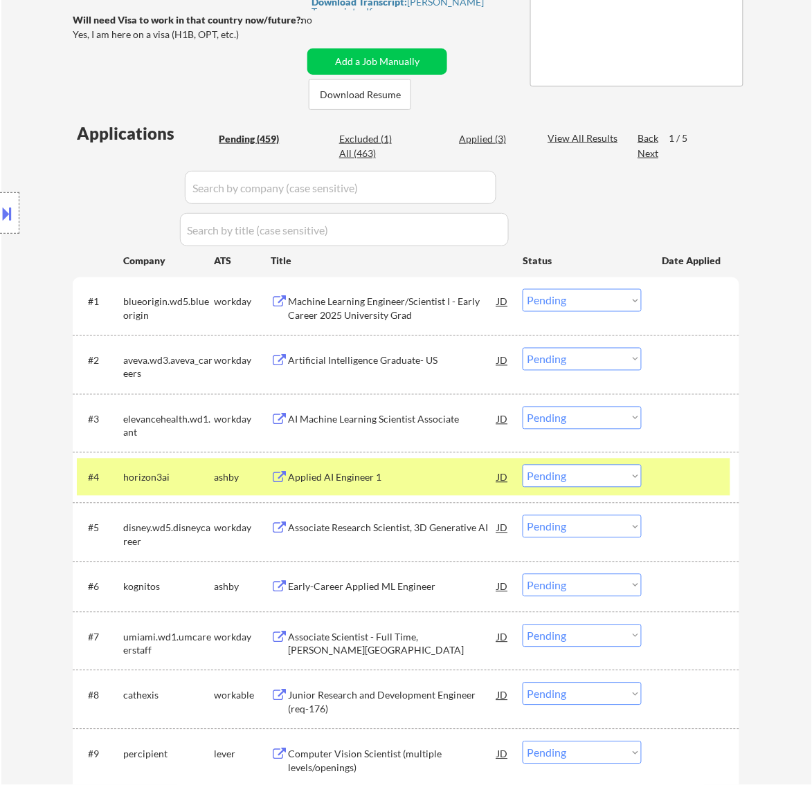
click at [434, 477] on div "Applied AI Engineer 1" at bounding box center [392, 478] width 209 height 14
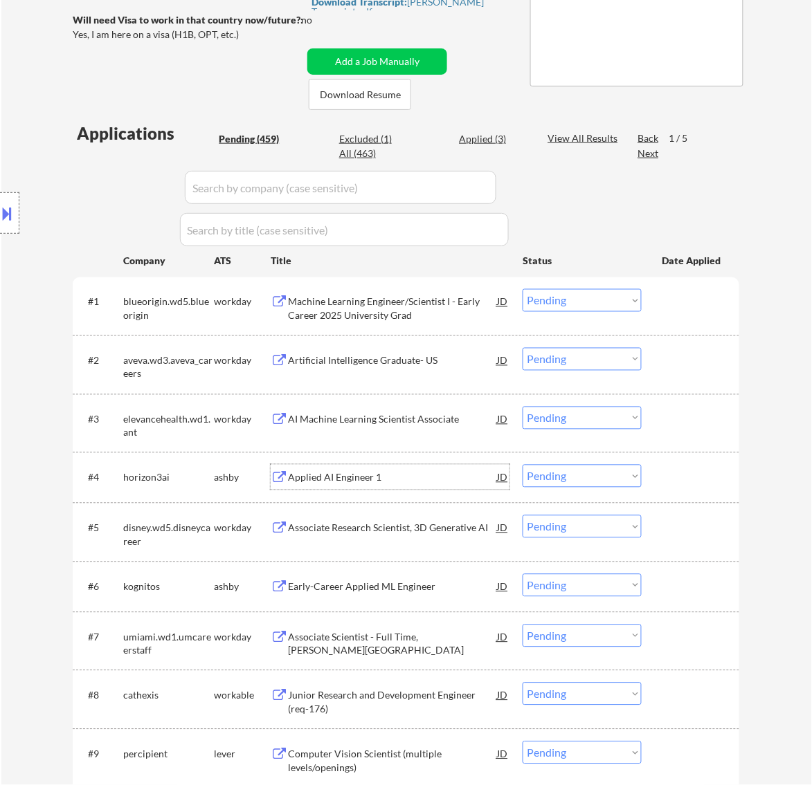
click at [474, 476] on div "Applied AI Engineer 1" at bounding box center [392, 478] width 209 height 14
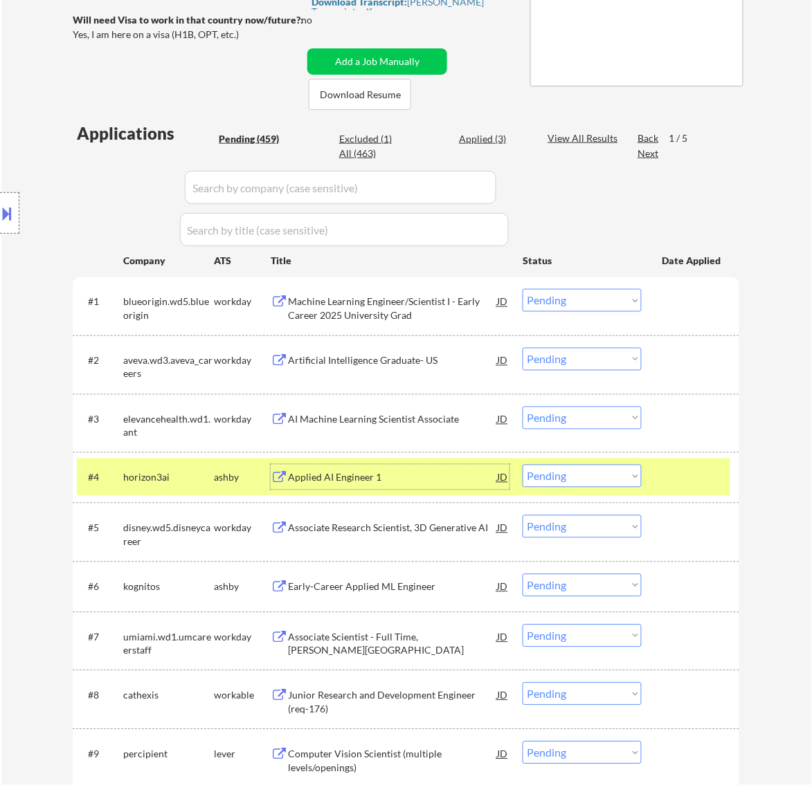
click at [604, 474] on select "Choose an option... Pending Applied Excluded (Questions) Excluded (Expired) Exc…" at bounding box center [581, 476] width 119 height 23
click at [522, 465] on select "Choose an option... Pending Applied Excluded (Questions) Excluded (Expired) Exc…" at bounding box center [581, 476] width 119 height 23
select select ""pending""
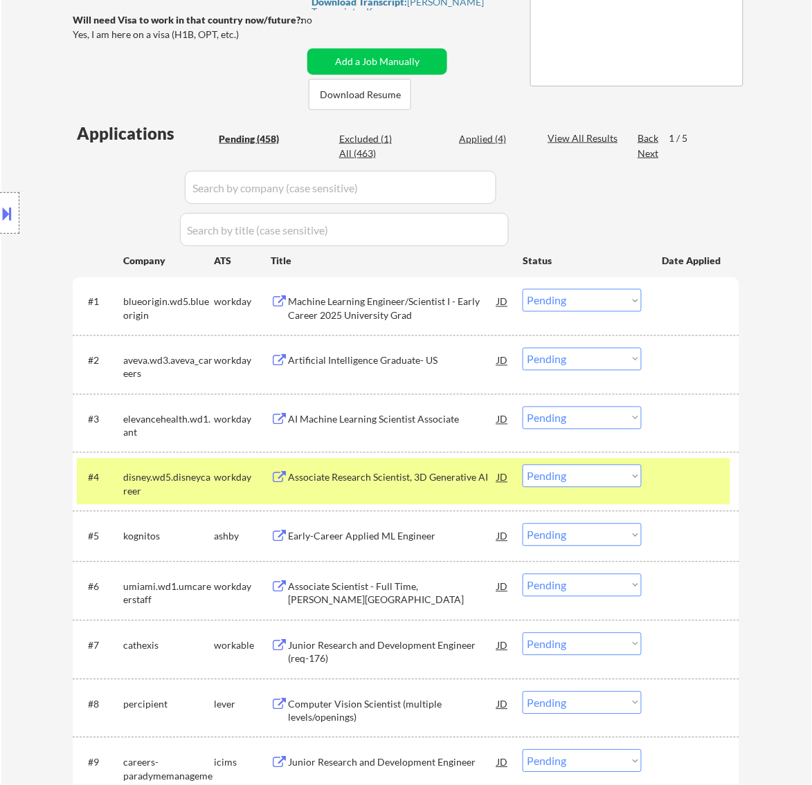
click at [664, 480] on div at bounding box center [692, 477] width 61 height 25
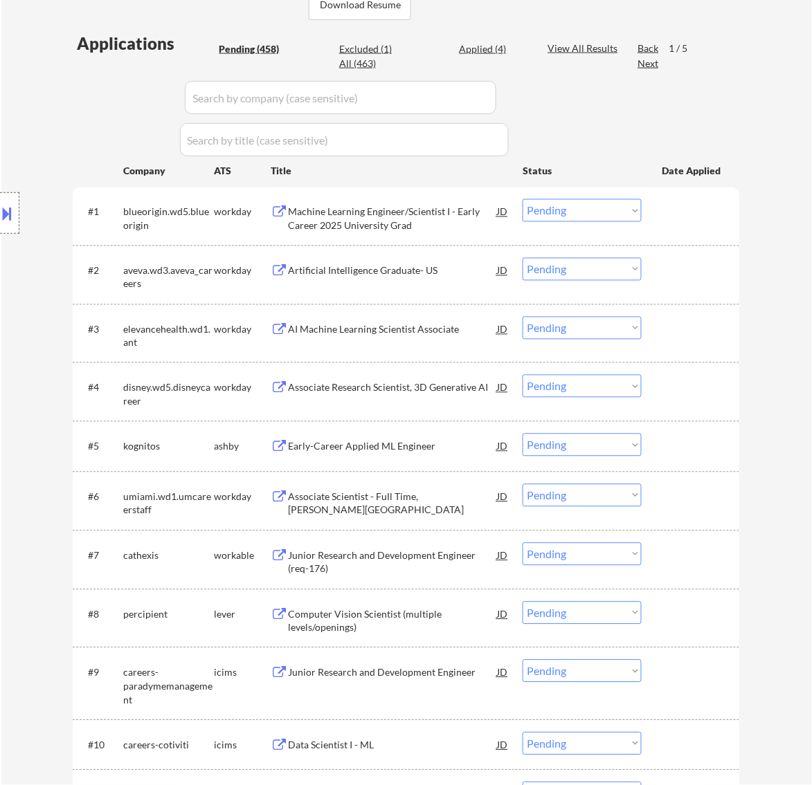
scroll to position [433, 0]
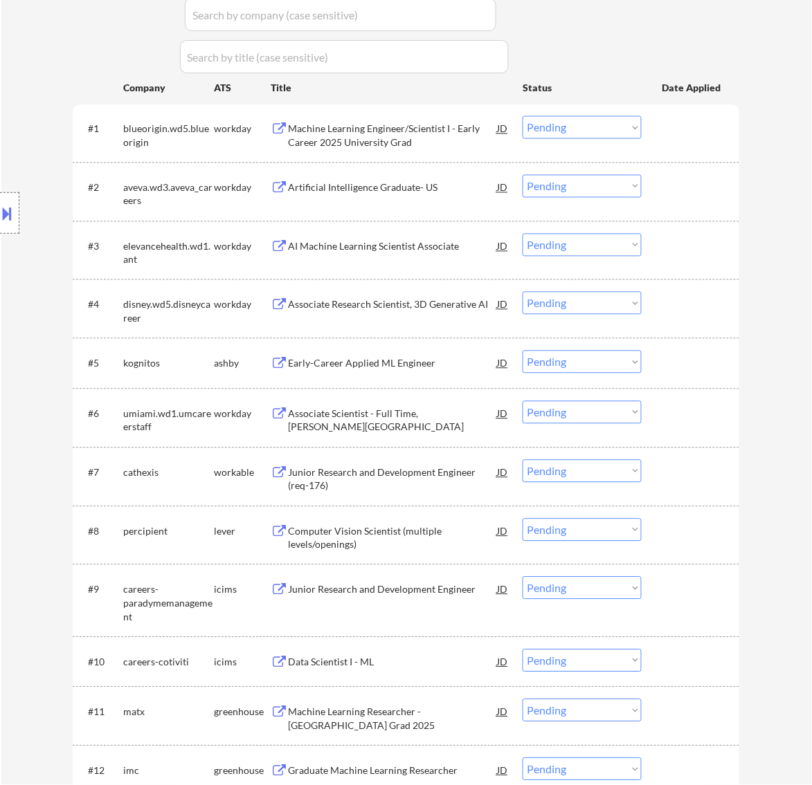
click at [426, 360] on div "Early-Career Applied ML Engineer" at bounding box center [392, 364] width 209 height 14
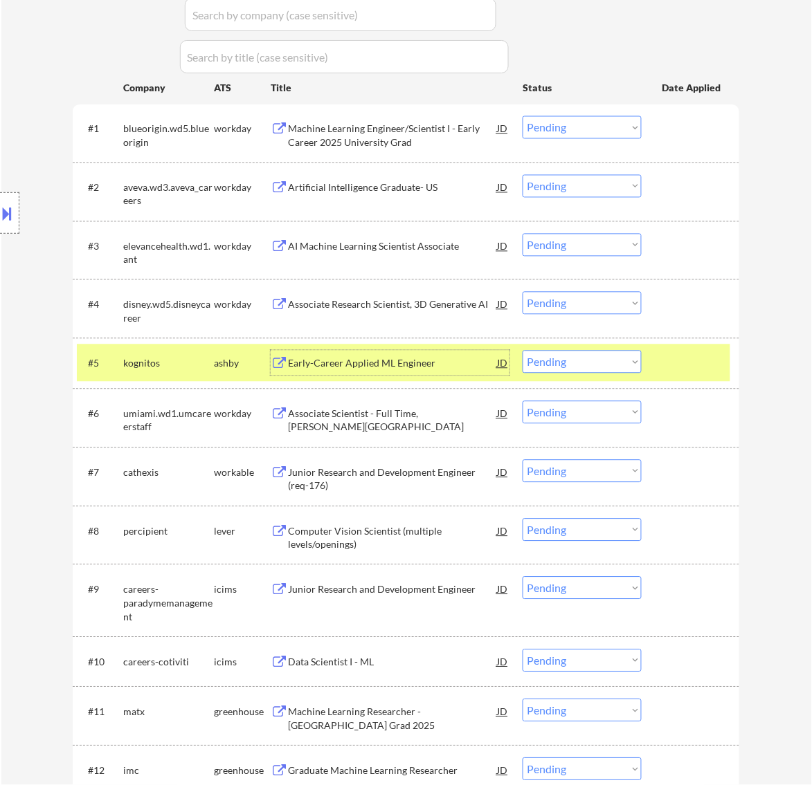
click at [568, 360] on select "Choose an option... Pending Applied Excluded (Questions) Excluded (Expired) Exc…" at bounding box center [581, 362] width 119 height 23
click at [522, 351] on select "Choose an option... Pending Applied Excluded (Questions) Excluded (Expired) Exc…" at bounding box center [581, 362] width 119 height 23
select select ""pending""
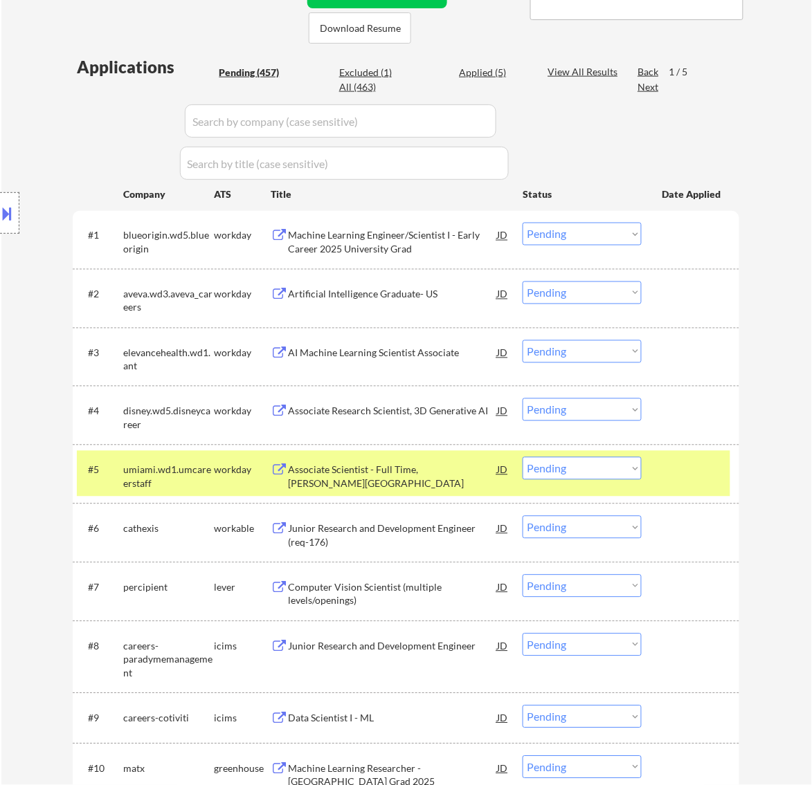
scroll to position [346, 0]
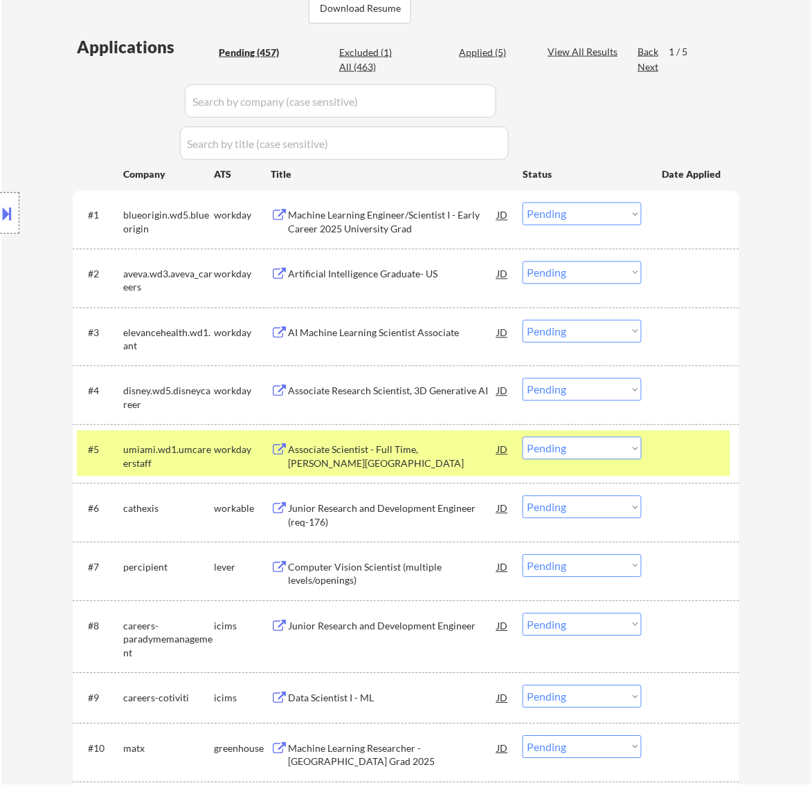
click at [704, 462] on div at bounding box center [692, 449] width 61 height 25
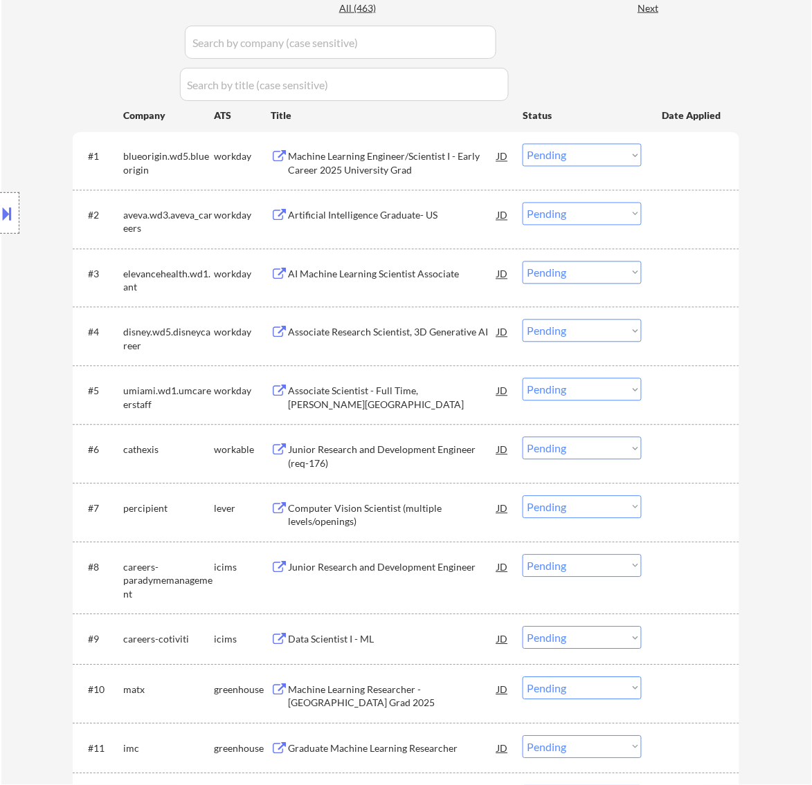
scroll to position [433, 0]
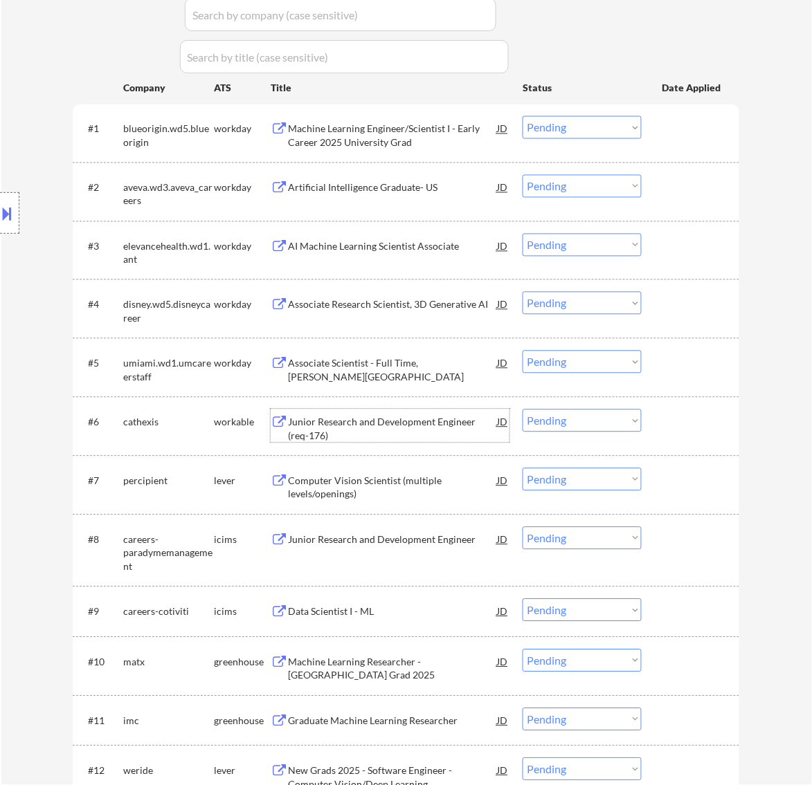
click at [438, 426] on div "Junior Research and Development Engineer (req-176)" at bounding box center [392, 429] width 209 height 27
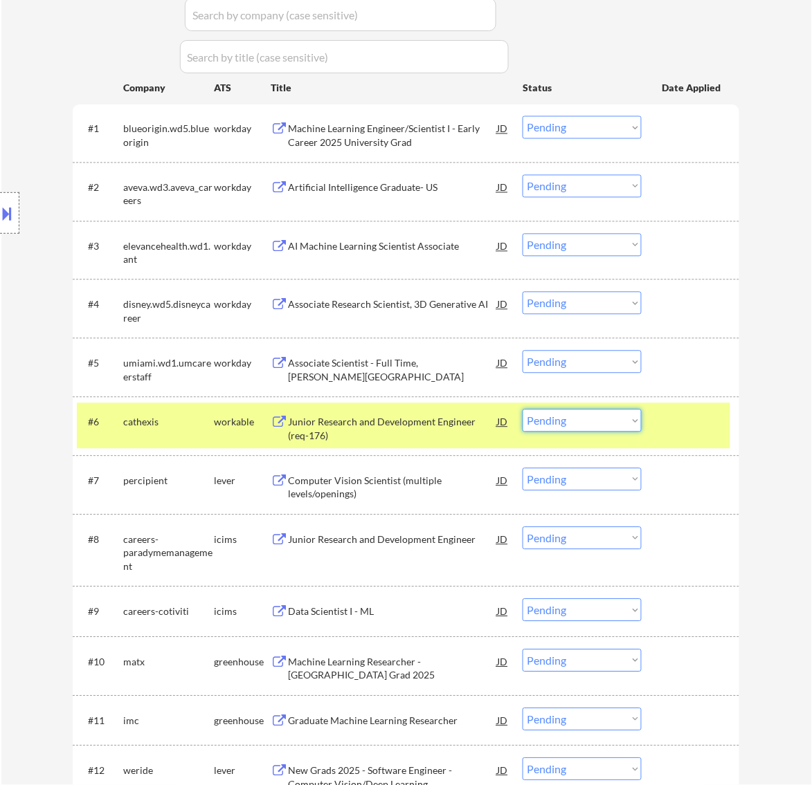
click at [617, 419] on select "Choose an option... Pending Applied Excluded (Questions) Excluded (Expired) Exc…" at bounding box center [581, 421] width 119 height 23
click at [522, 410] on select "Choose an option... Pending Applied Excluded (Questions) Excluded (Expired) Exc…" at bounding box center [581, 421] width 119 height 23
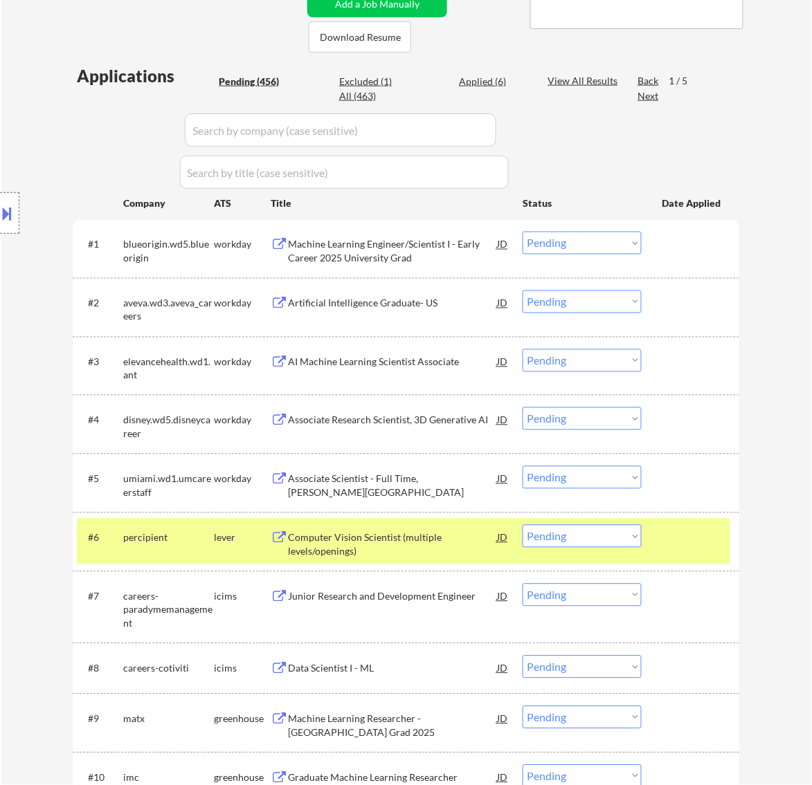
scroll to position [346, 0]
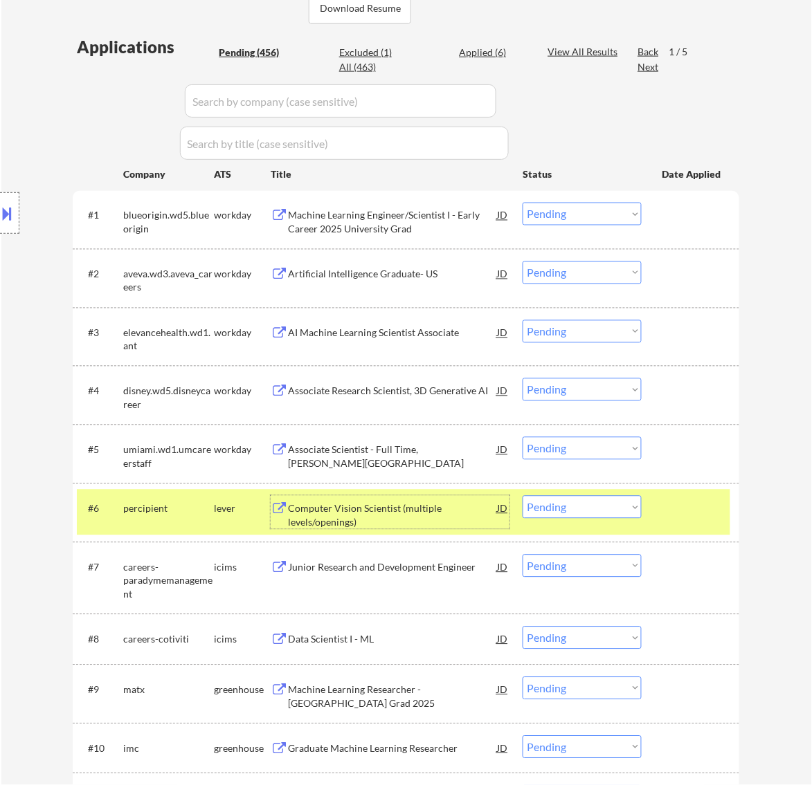
click at [430, 518] on div "Computer Vision Scientist (multiple levels/openings)" at bounding box center [392, 515] width 209 height 27
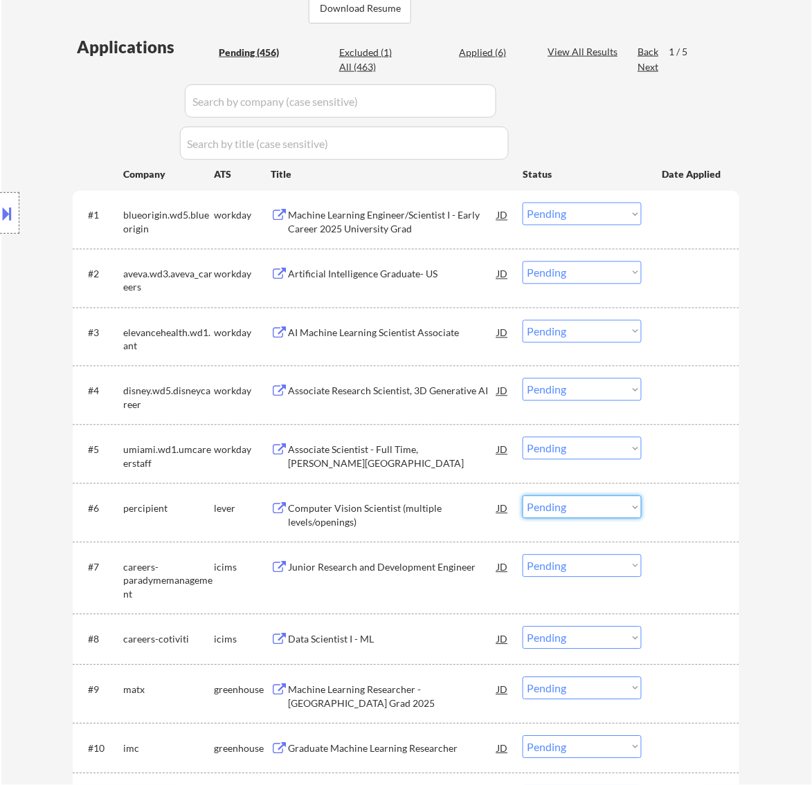
click at [607, 509] on select "Choose an option... Pending Applied Excluded (Questions) Excluded (Expired) Exc…" at bounding box center [581, 507] width 119 height 23
click at [522, 496] on select "Choose an option... Pending Applied Excluded (Questions) Excluded (Expired) Exc…" at bounding box center [581, 507] width 119 height 23
select select ""pending""
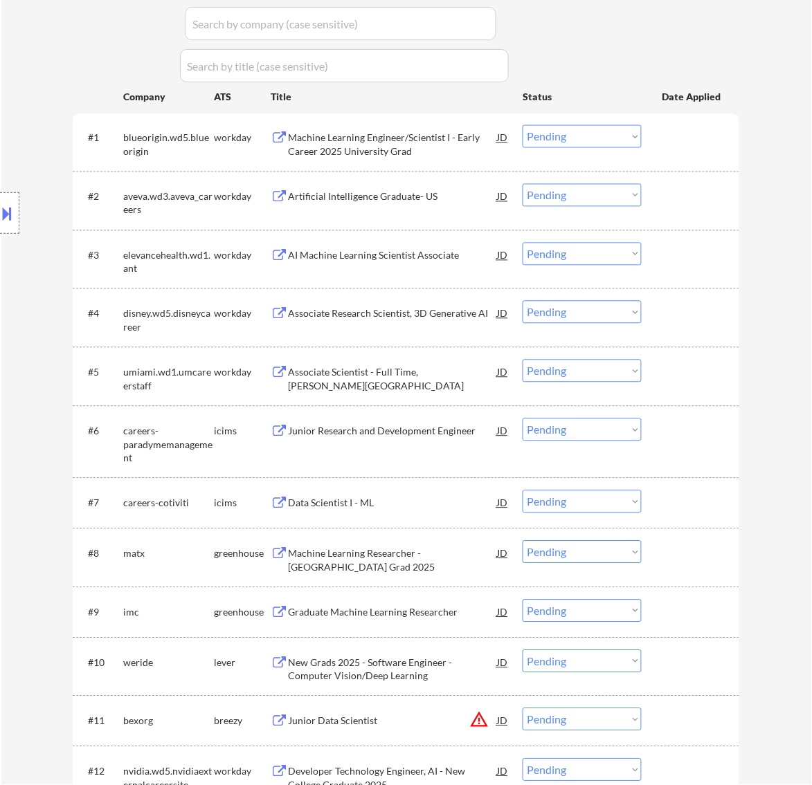
scroll to position [519, 0]
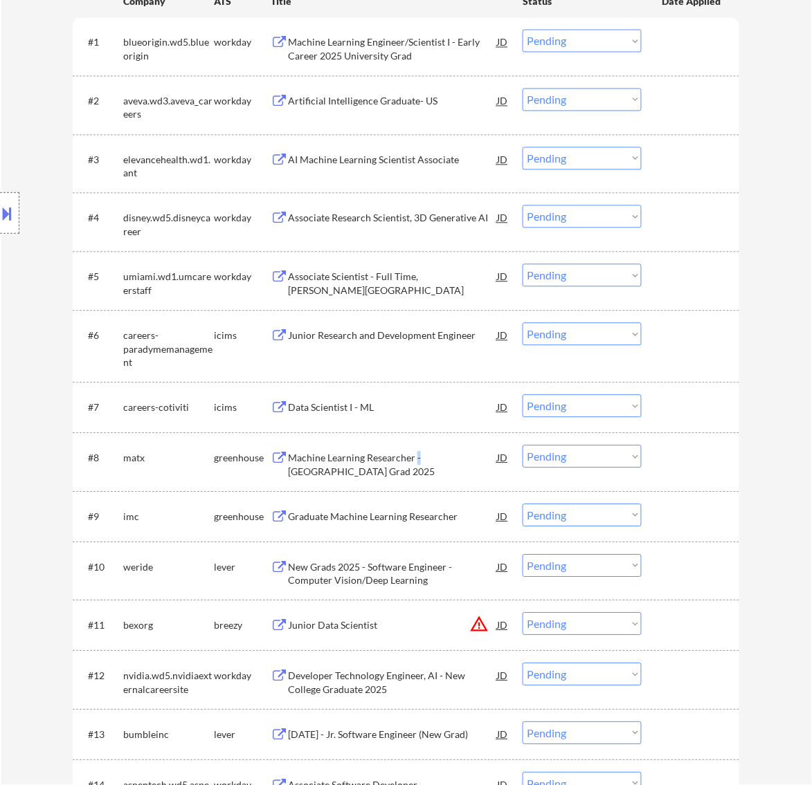
click at [417, 462] on div "Machine Learning Researcher - New College Grad 2025" at bounding box center [392, 465] width 209 height 27
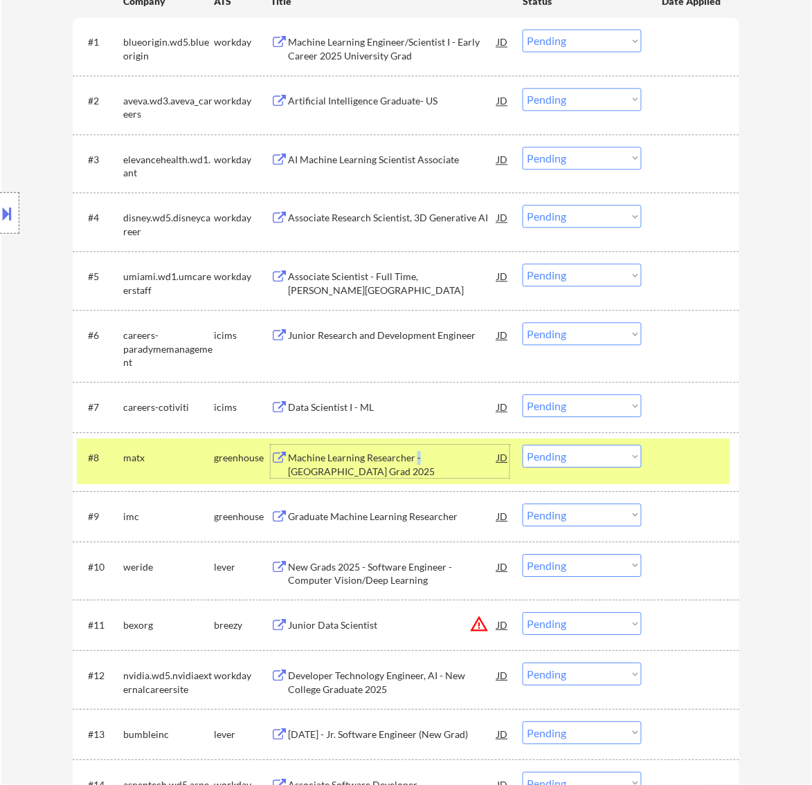
drag, startPoint x: 606, startPoint y: 457, endPoint x: 610, endPoint y: 464, distance: 8.4
click at [606, 455] on select "Choose an option... Pending Applied Excluded (Questions) Excluded (Expired) Exc…" at bounding box center [581, 457] width 119 height 23
click at [522, 446] on select "Choose an option... Pending Applied Excluded (Questions) Excluded (Expired) Exc…" at bounding box center [581, 457] width 119 height 23
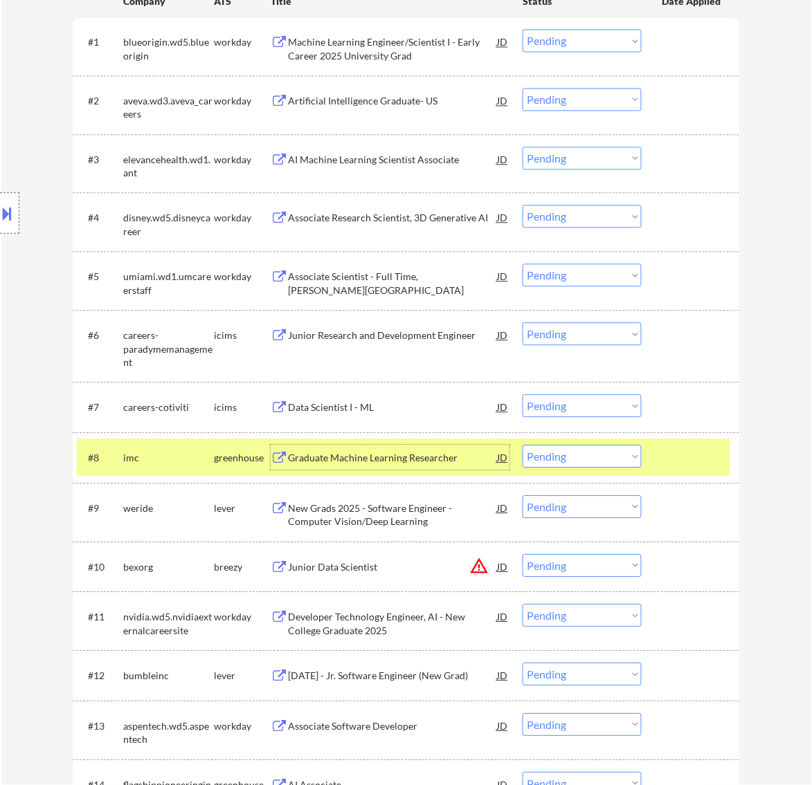
click at [448, 457] on div "Graduate Machine Learning Researcher" at bounding box center [392, 459] width 209 height 14
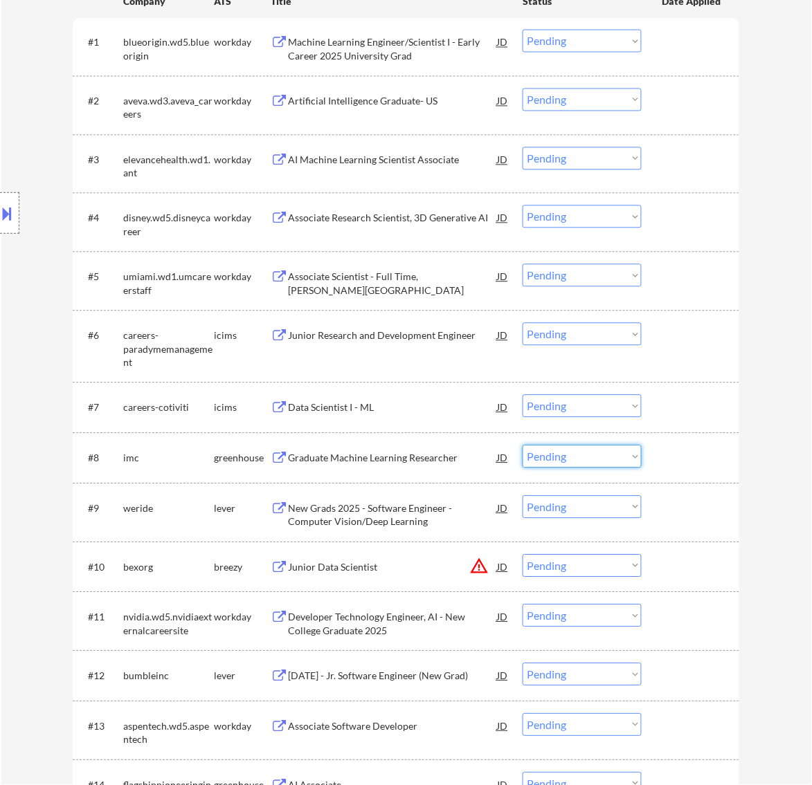
drag, startPoint x: 611, startPoint y: 458, endPoint x: 614, endPoint y: 467, distance: 9.4
click at [611, 457] on select "Choose an option... Pending Applied Excluded (Questions) Excluded (Expired) Exc…" at bounding box center [581, 457] width 119 height 23
click at [522, 446] on select "Choose an option... Pending Applied Excluded (Questions) Excluded (Expired) Exc…" at bounding box center [581, 457] width 119 height 23
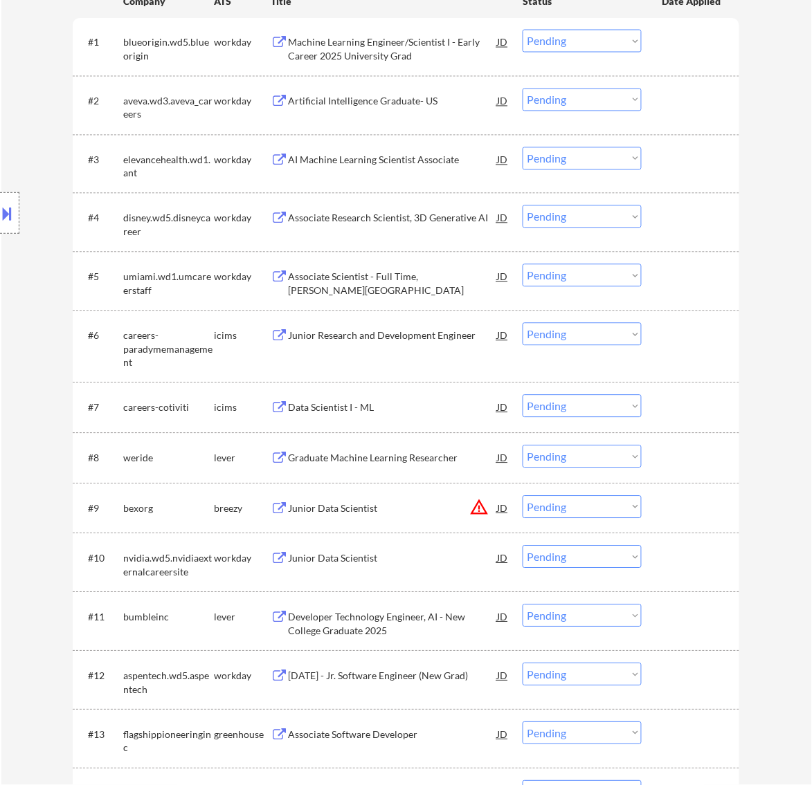
click at [440, 457] on div "Graduate Machine Learning Researcher" at bounding box center [392, 459] width 209 height 14
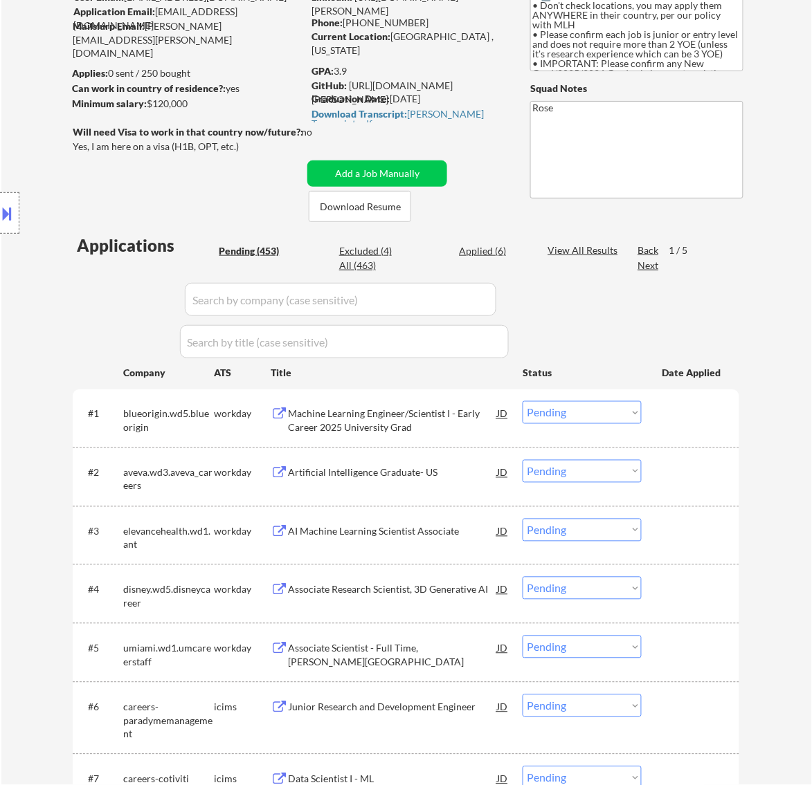
scroll to position [0, 0]
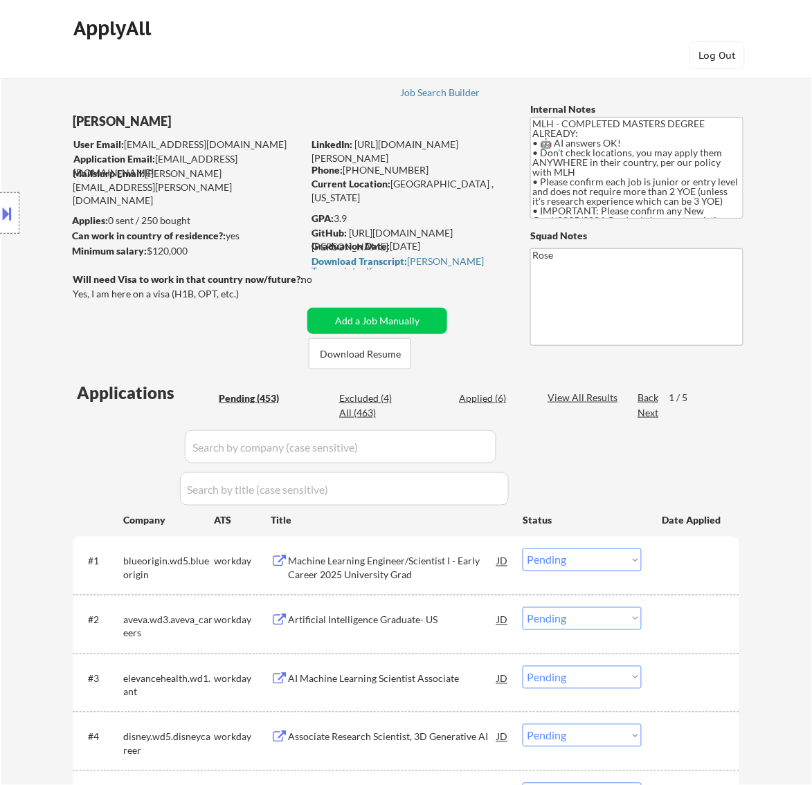
drag, startPoint x: 450, startPoint y: 244, endPoint x: 393, endPoint y: 247, distance: 57.5
click at [392, 247] on div "Graduation Date: 2025 January" at bounding box center [409, 246] width 196 height 14
copy div "[DATE]"
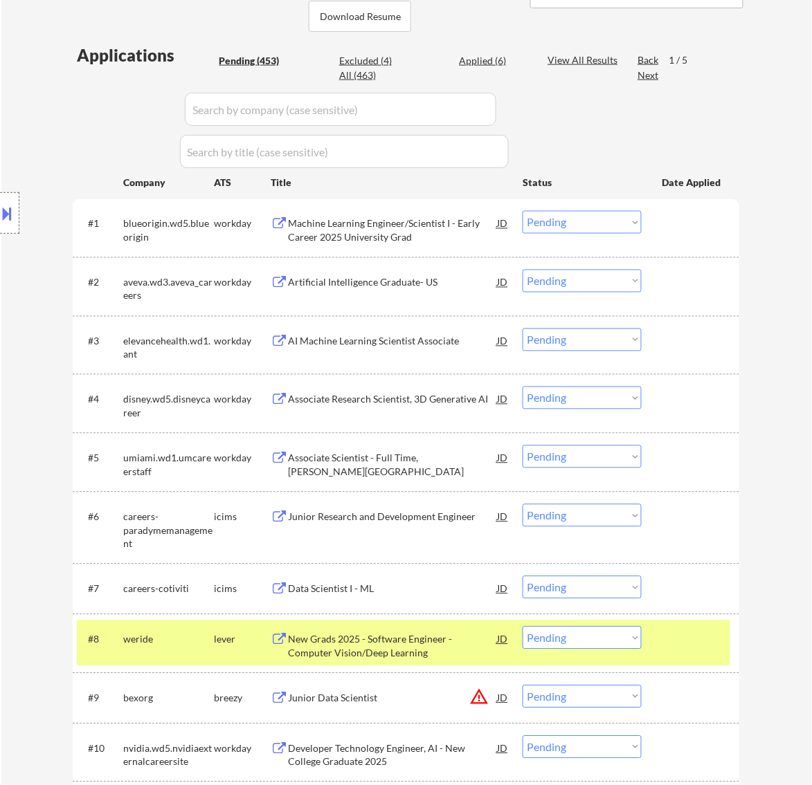
scroll to position [433, 0]
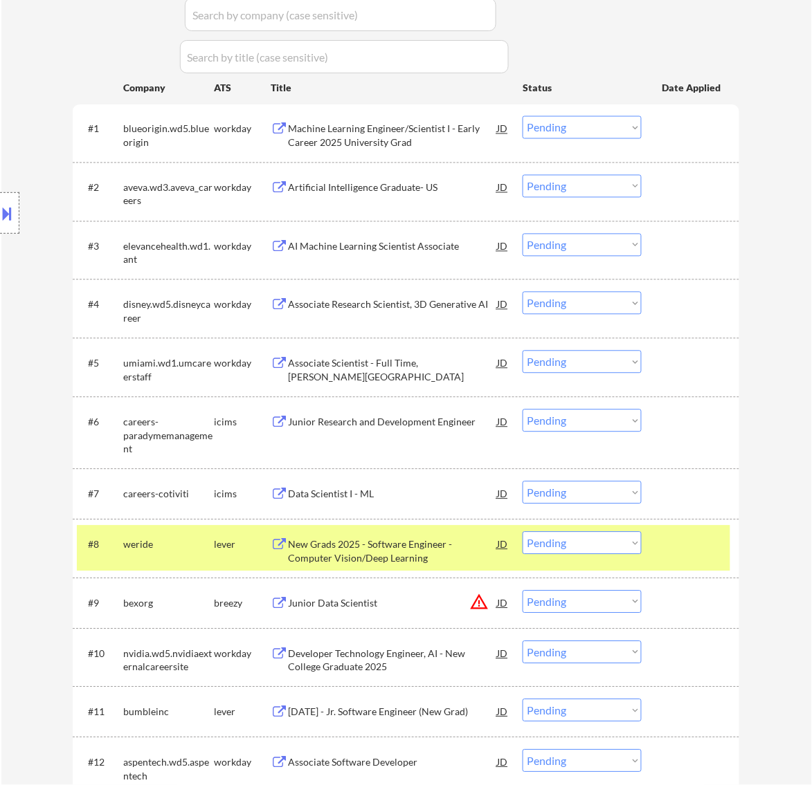
click at [615, 544] on select "Choose an option... Pending Applied Excluded (Questions) Excluded (Expired) Exc…" at bounding box center [581, 543] width 119 height 23
click at [522, 532] on select "Choose an option... Pending Applied Excluded (Questions) Excluded (Expired) Exc…" at bounding box center [581, 543] width 119 height 23
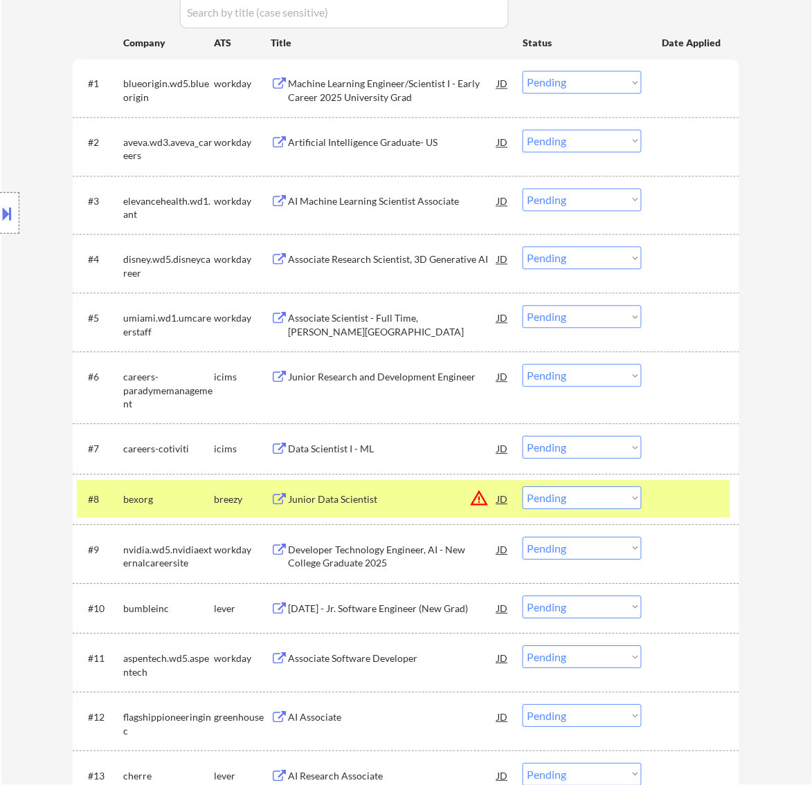
scroll to position [519, 0]
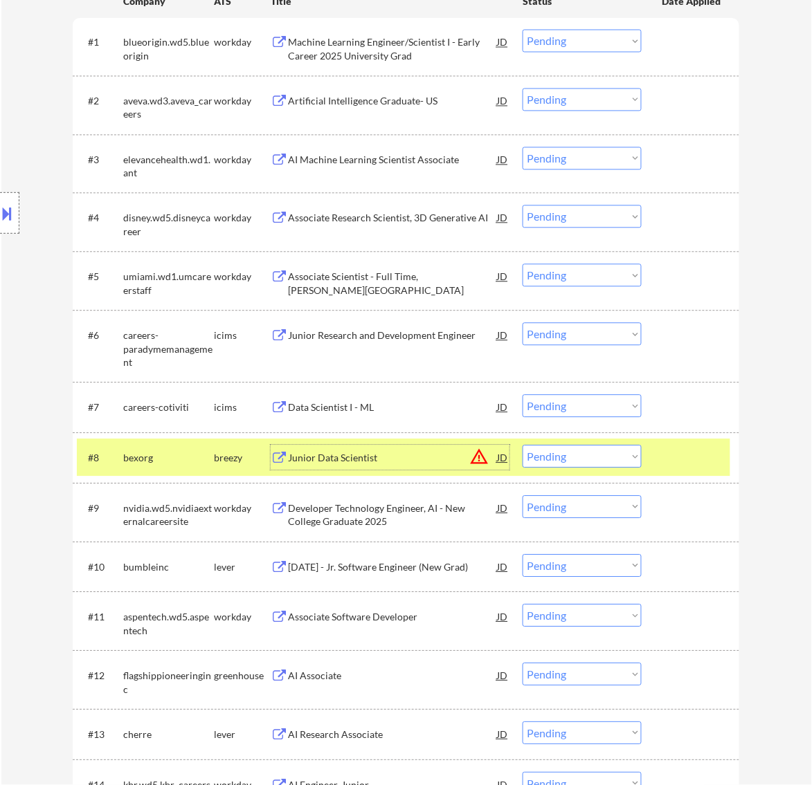
click at [441, 455] on div "Junior Data Scientist" at bounding box center [392, 459] width 209 height 14
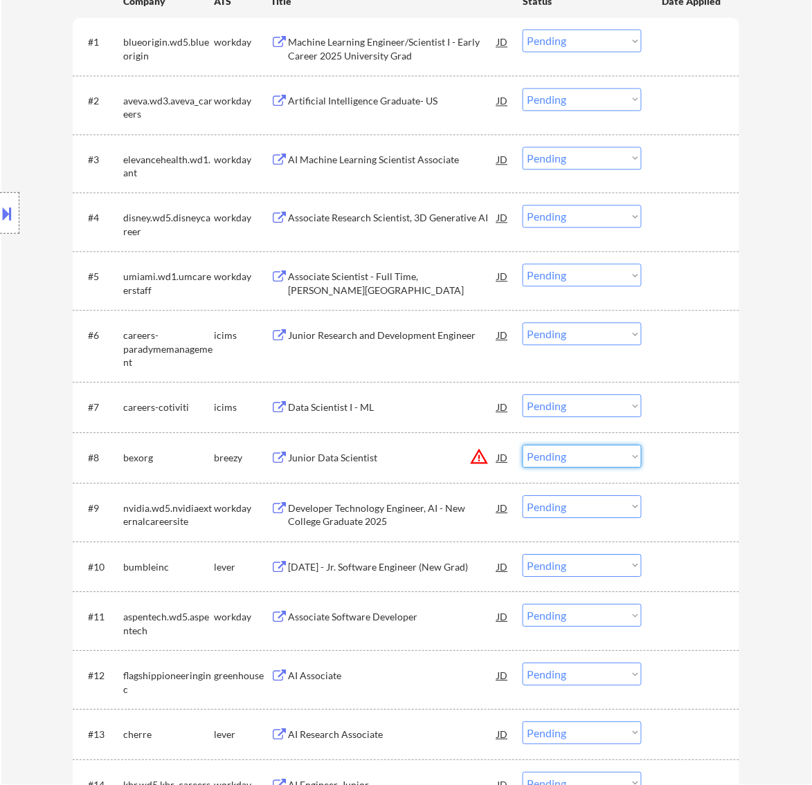
click at [631, 458] on select "Choose an option... Pending Applied Excluded (Questions) Excluded (Expired) Exc…" at bounding box center [581, 457] width 119 height 23
click at [522, 446] on select "Choose an option... Pending Applied Excluded (Questions) Excluded (Expired) Exc…" at bounding box center [581, 457] width 119 height 23
select select ""pending""
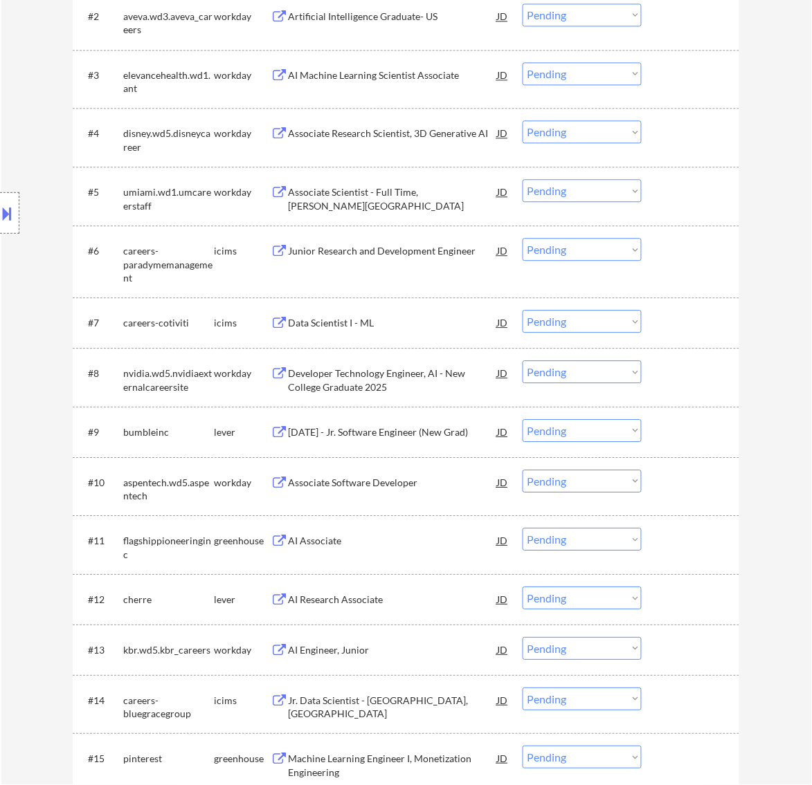
scroll to position [606, 0]
click at [407, 430] on div "2026 January - Jr. Software Engineer (New Grad)" at bounding box center [392, 431] width 209 height 14
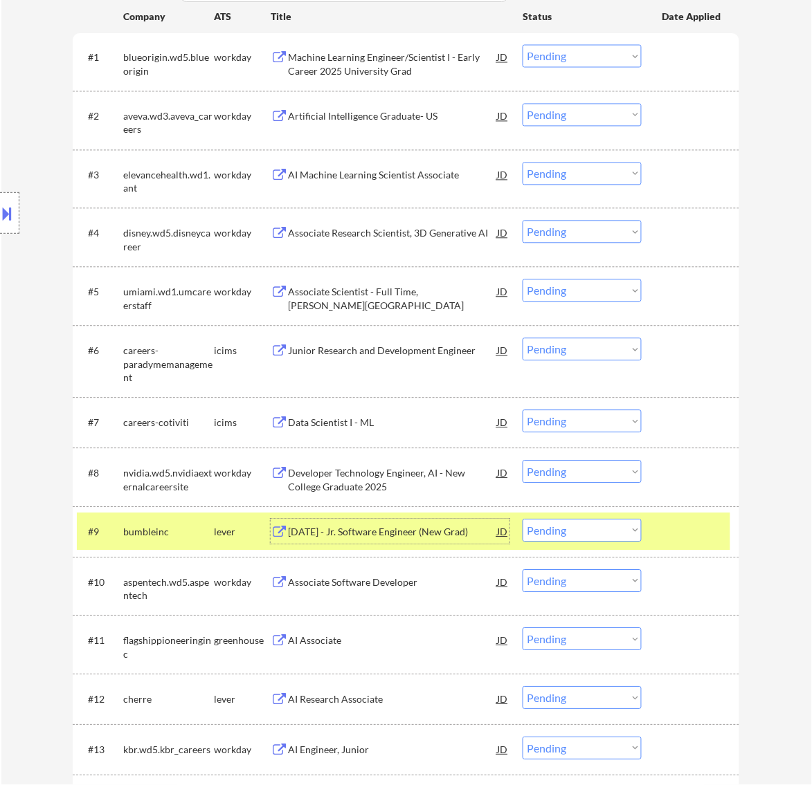
scroll to position [519, 0]
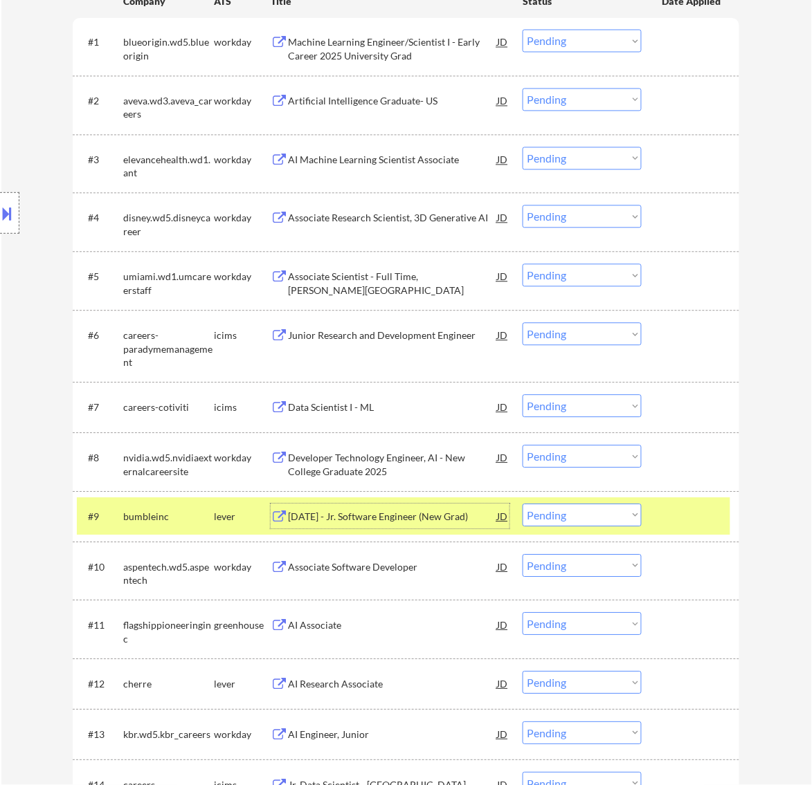
click at [627, 513] on select "Choose an option... Pending Applied Excluded (Questions) Excluded (Expired) Exc…" at bounding box center [581, 515] width 119 height 23
click at [522, 504] on select "Choose an option... Pending Applied Excluded (Questions) Excluded (Expired) Exc…" at bounding box center [581, 515] width 119 height 23
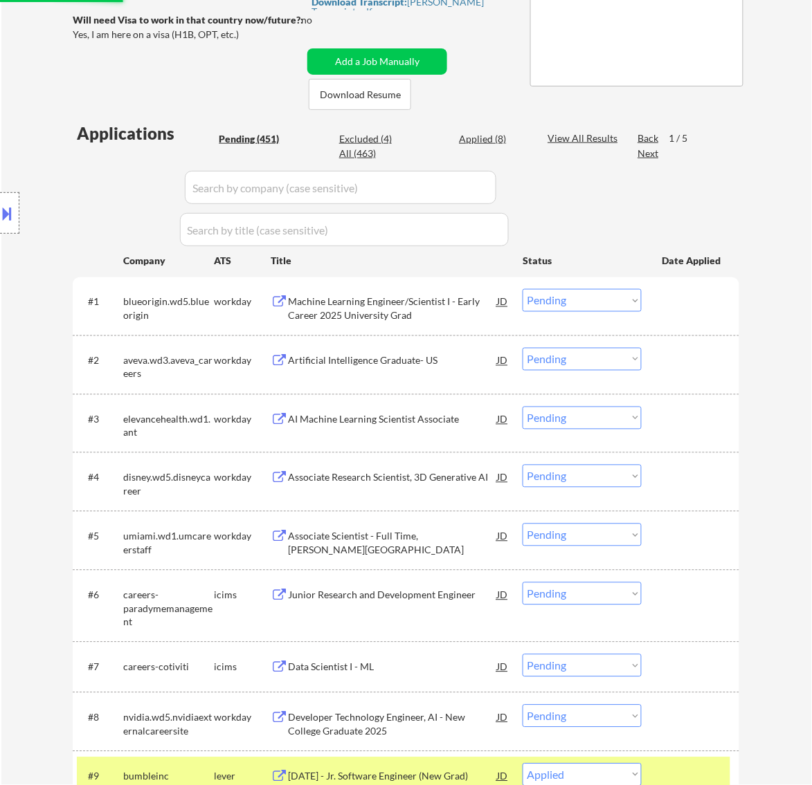
scroll to position [173, 0]
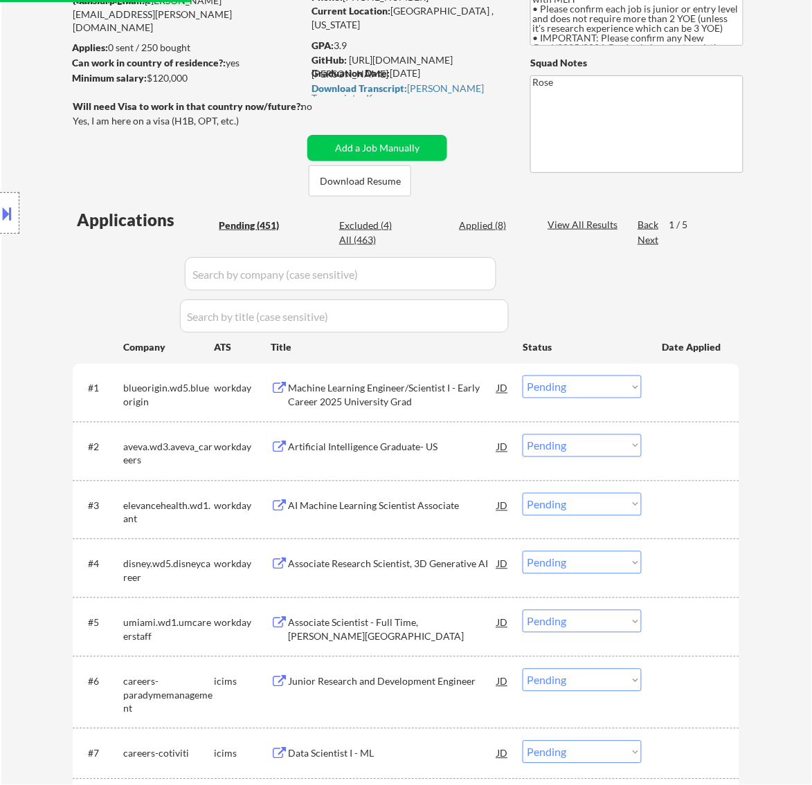
select select ""pending""
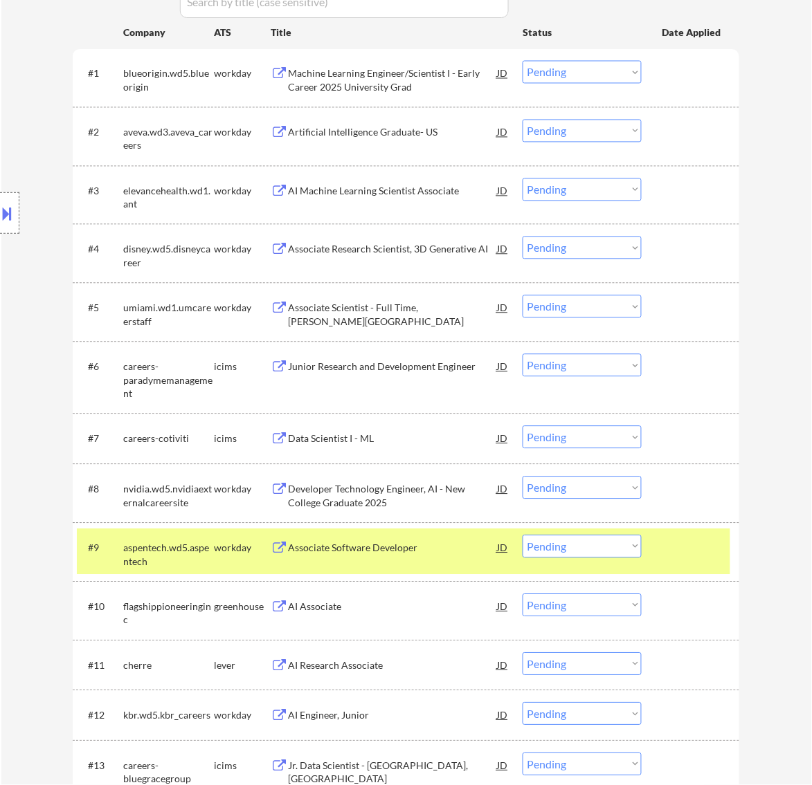
scroll to position [606, 0]
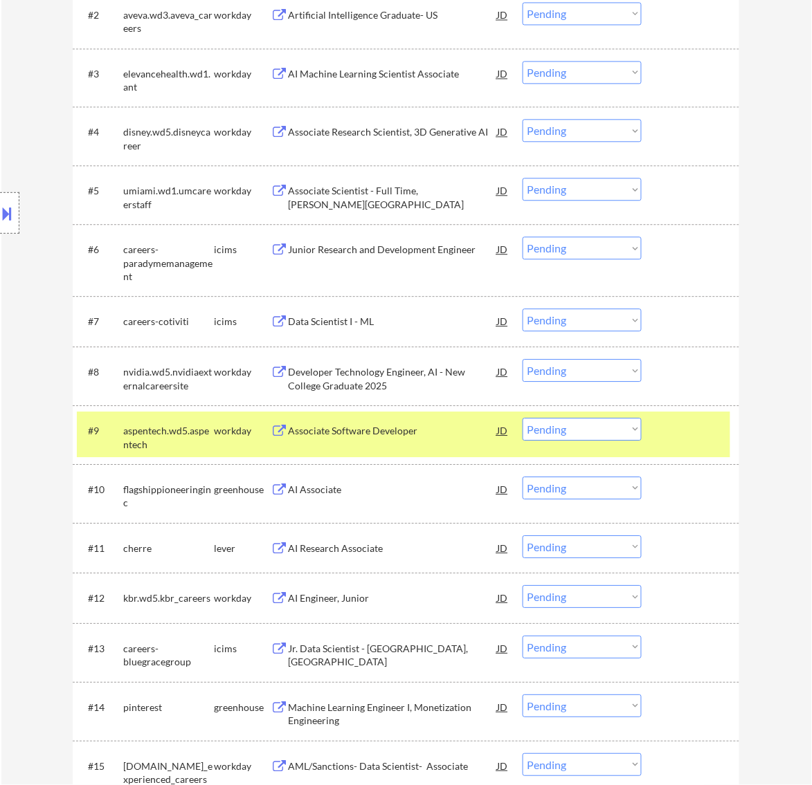
click at [686, 440] on div at bounding box center [692, 430] width 61 height 25
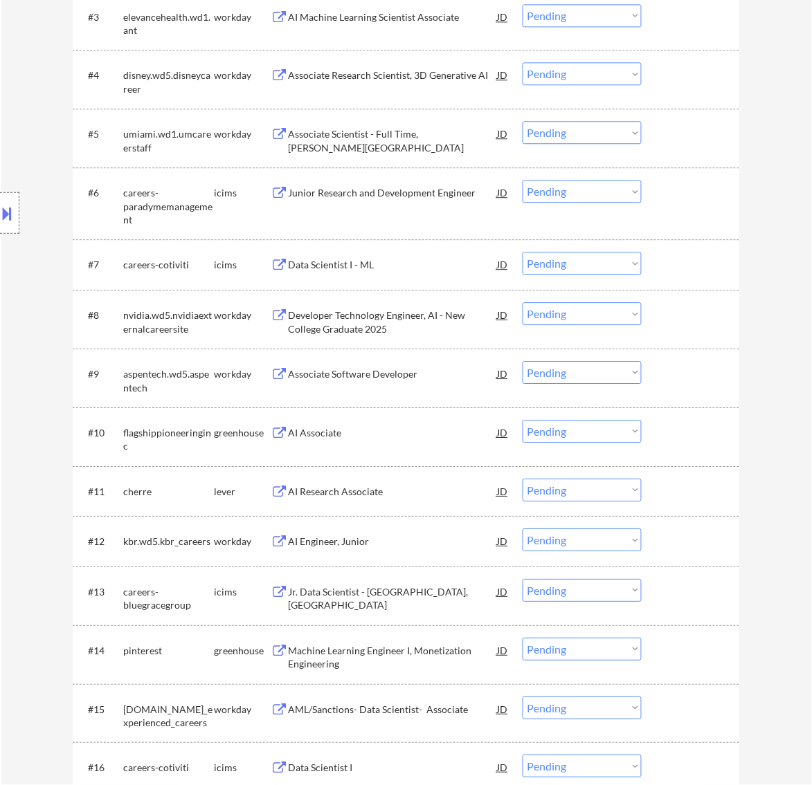
scroll to position [692, 0]
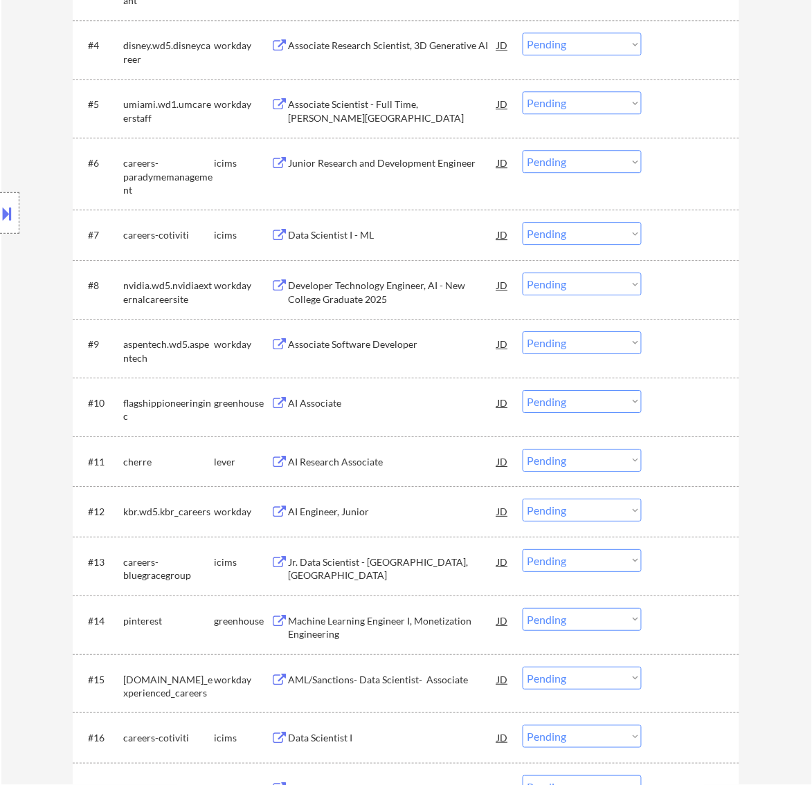
click at [392, 412] on div "AI Associate" at bounding box center [392, 402] width 209 height 25
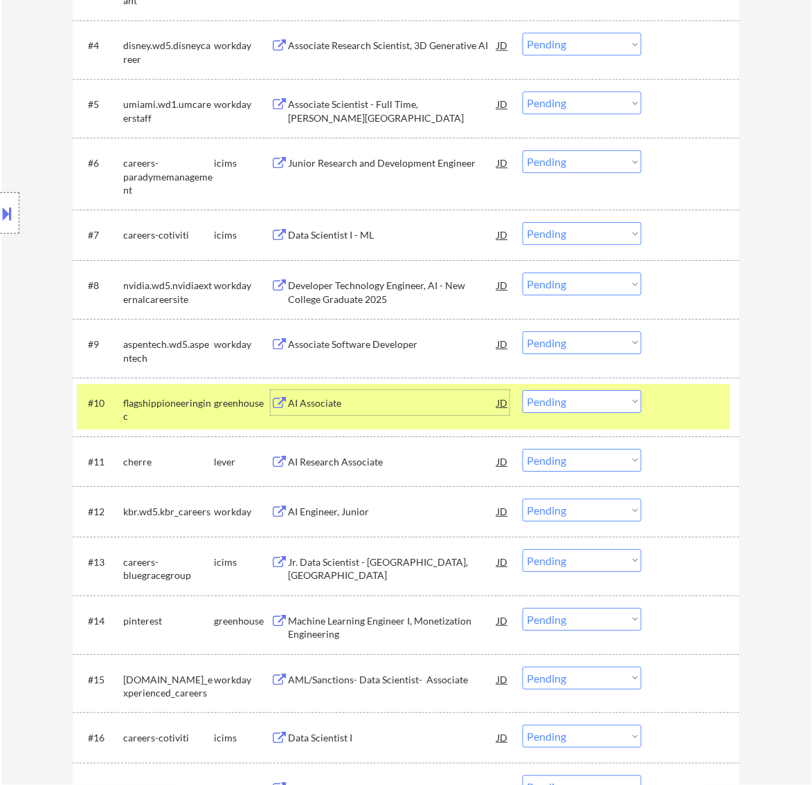
drag, startPoint x: 586, startPoint y: 402, endPoint x: 579, endPoint y: 406, distance: 7.7
click at [586, 402] on select "Choose an option... Pending Applied Excluded (Questions) Excluded (Expired) Exc…" at bounding box center [581, 401] width 119 height 23
click at [522, 390] on select "Choose an option... Pending Applied Excluded (Questions) Excluded (Expired) Exc…" at bounding box center [581, 401] width 119 height 23
select select ""pending""
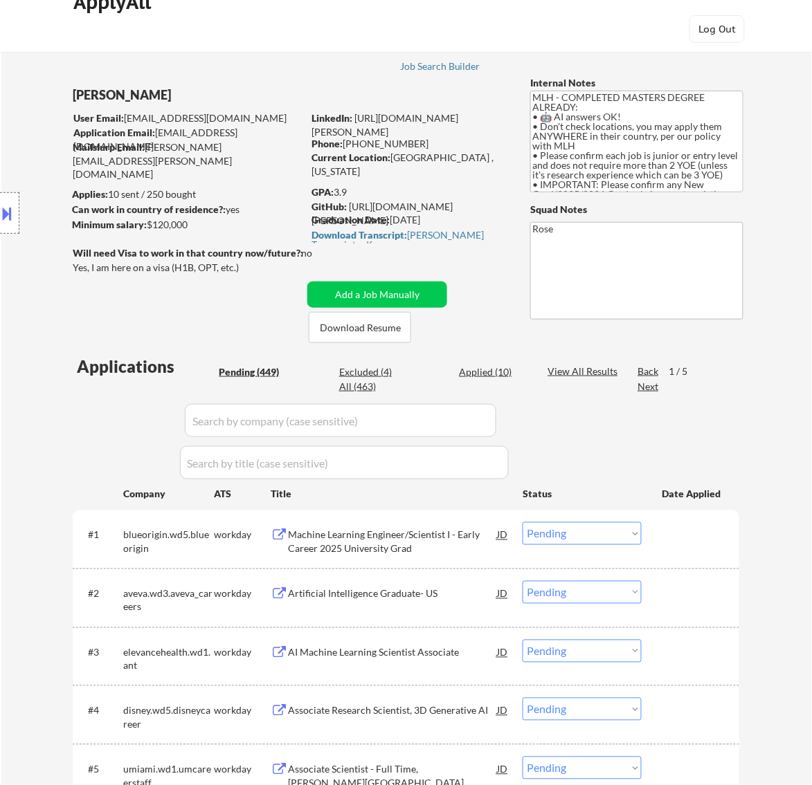
scroll to position [0, 0]
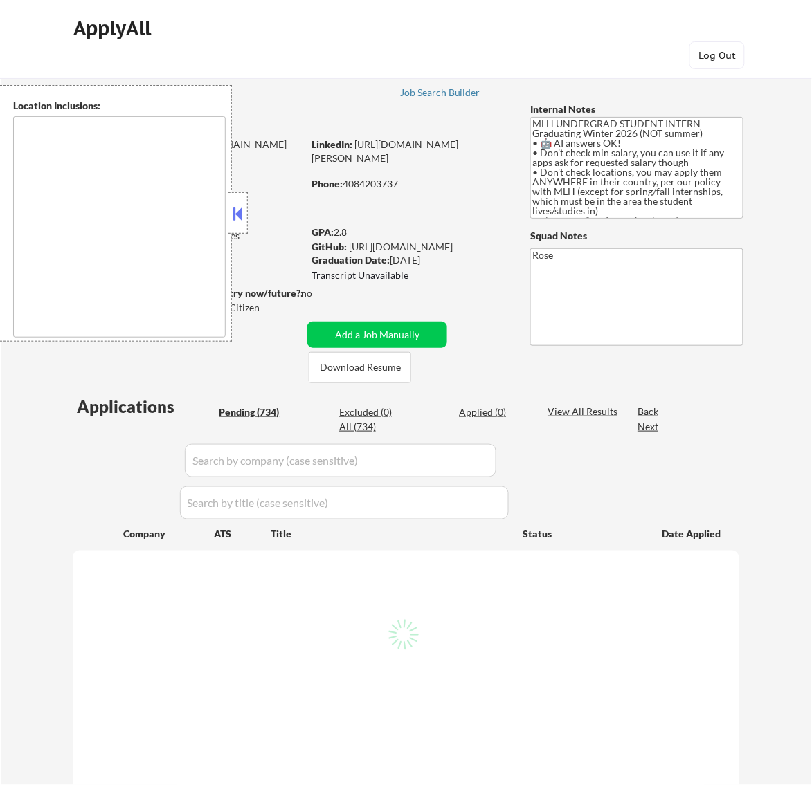
type textarea "country:[GEOGRAPHIC_DATA]"
select select ""pending""
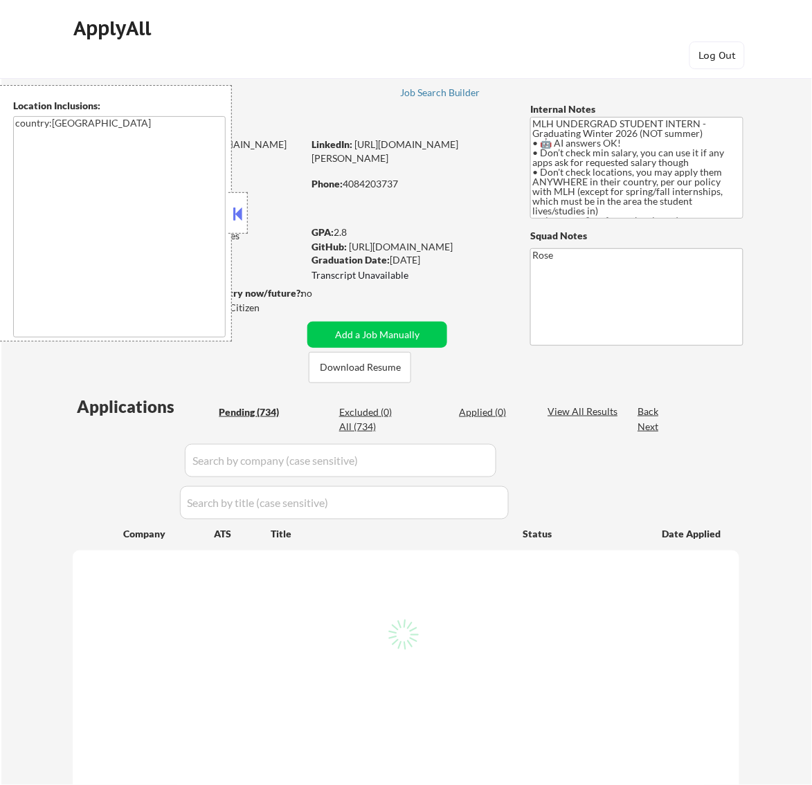
select select ""pending""
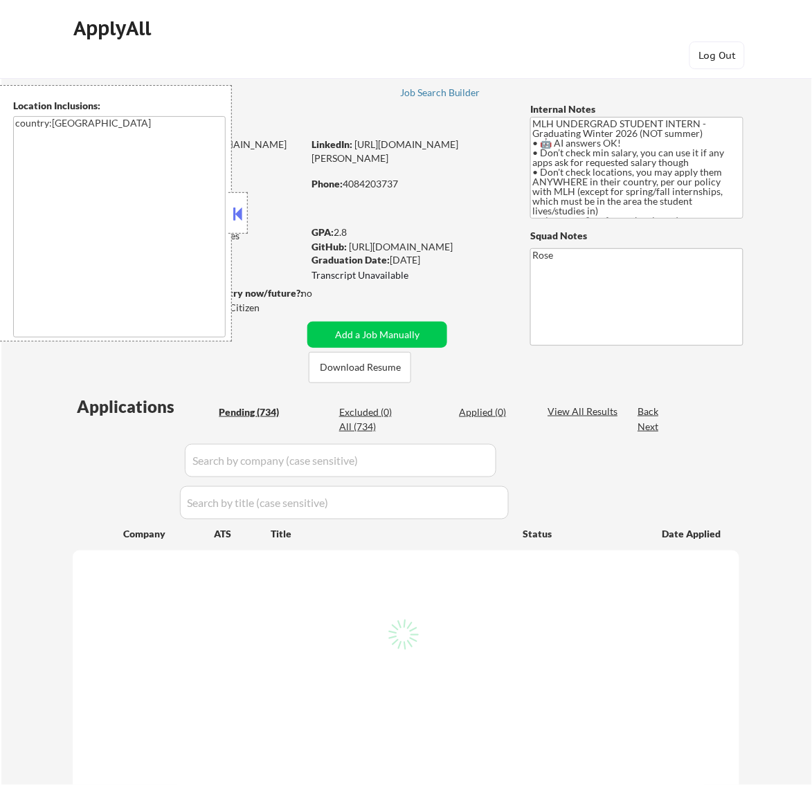
select select ""pending""
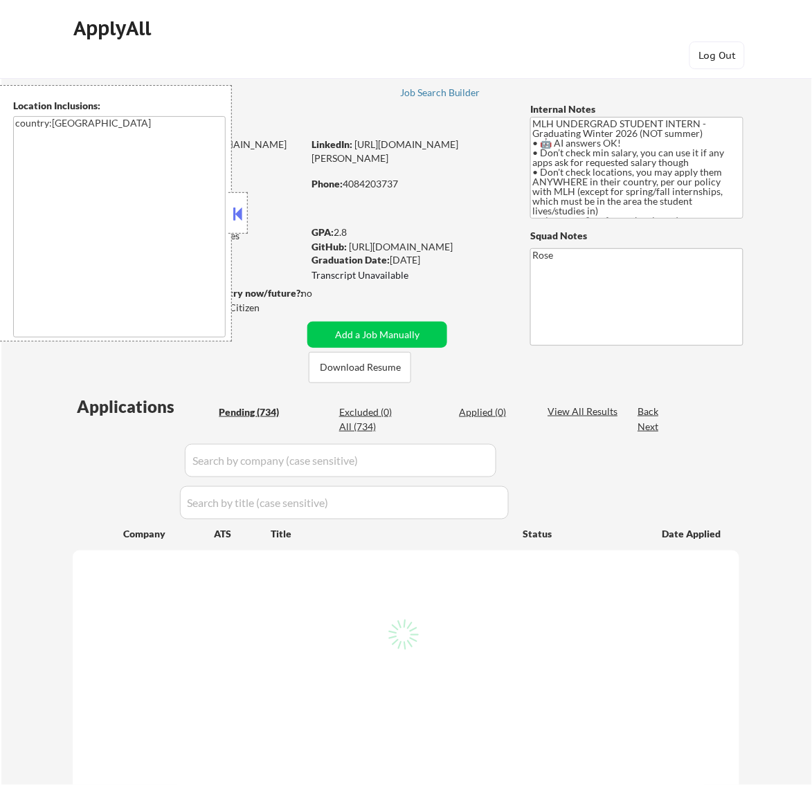
select select ""pending""
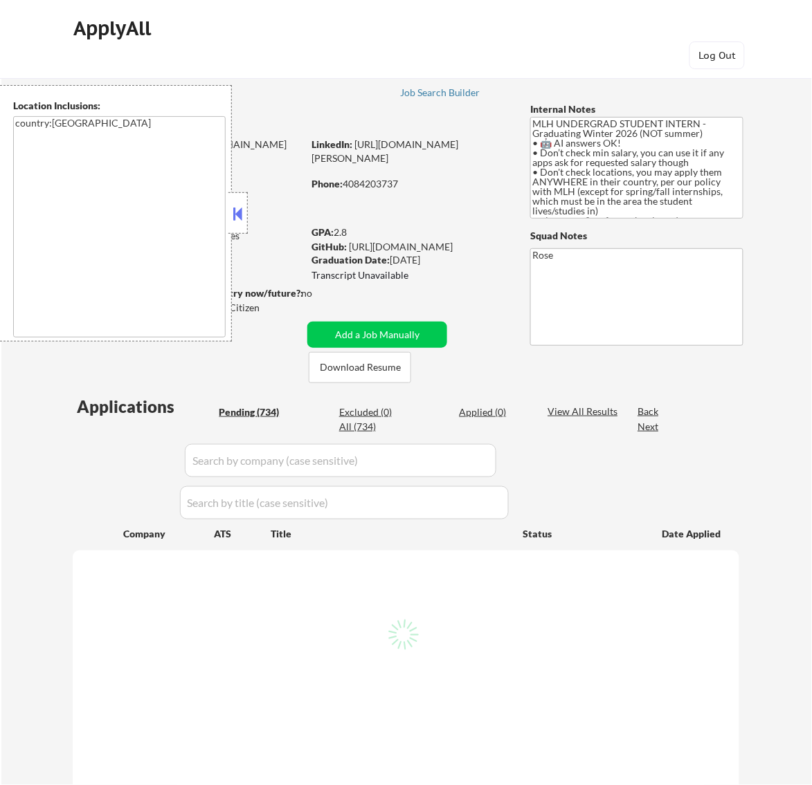
select select ""pending""
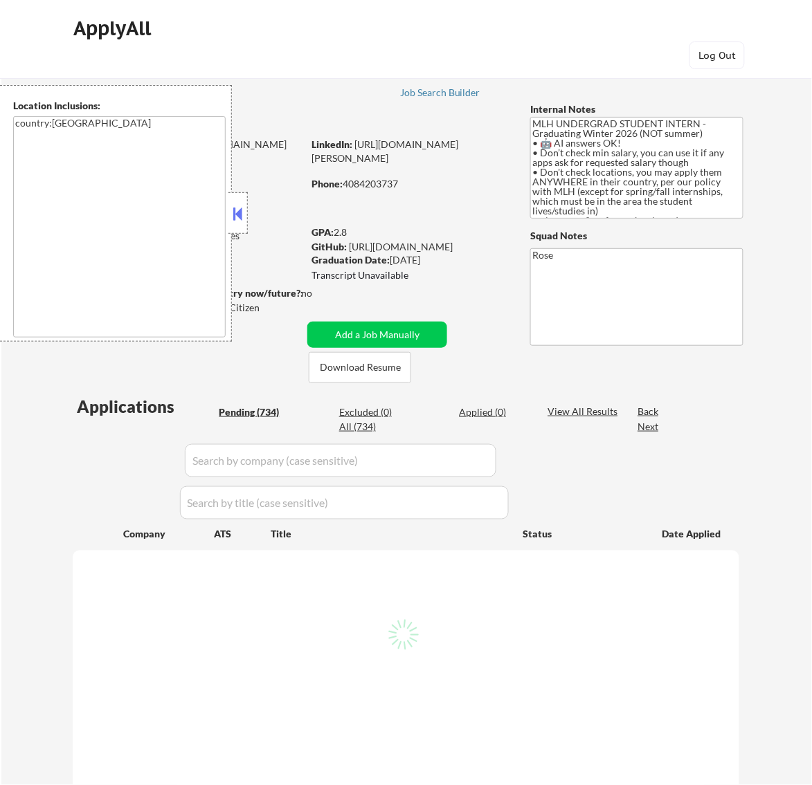
select select ""pending""
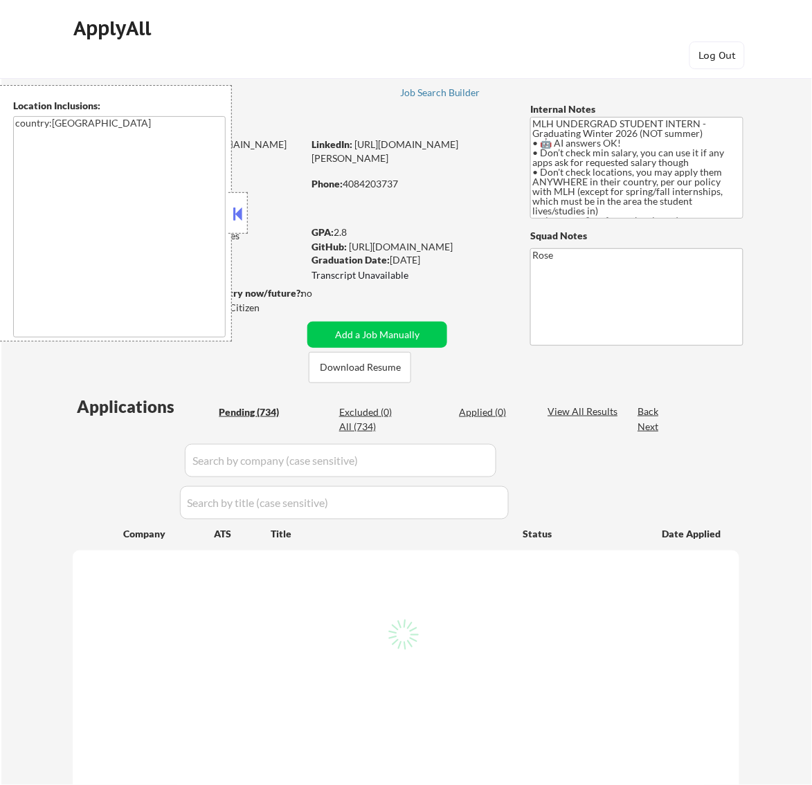
select select ""pending""
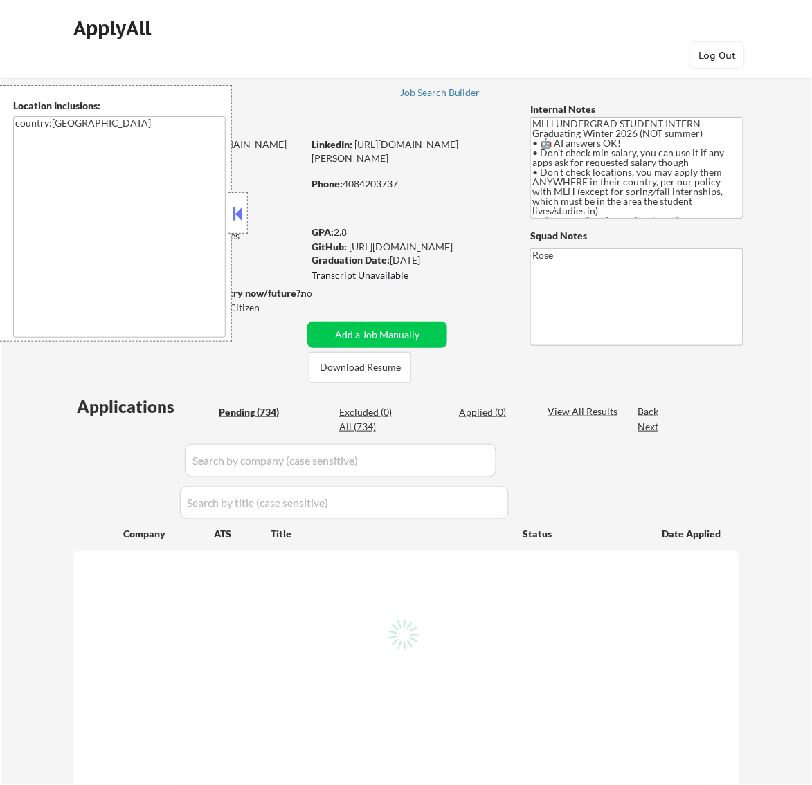
select select ""pending""
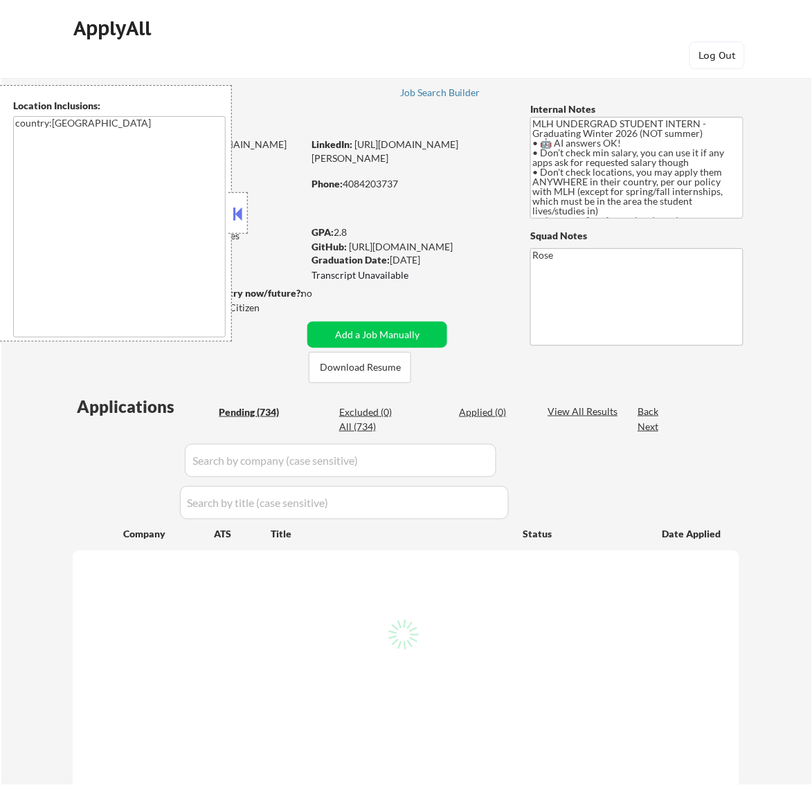
select select ""pending""
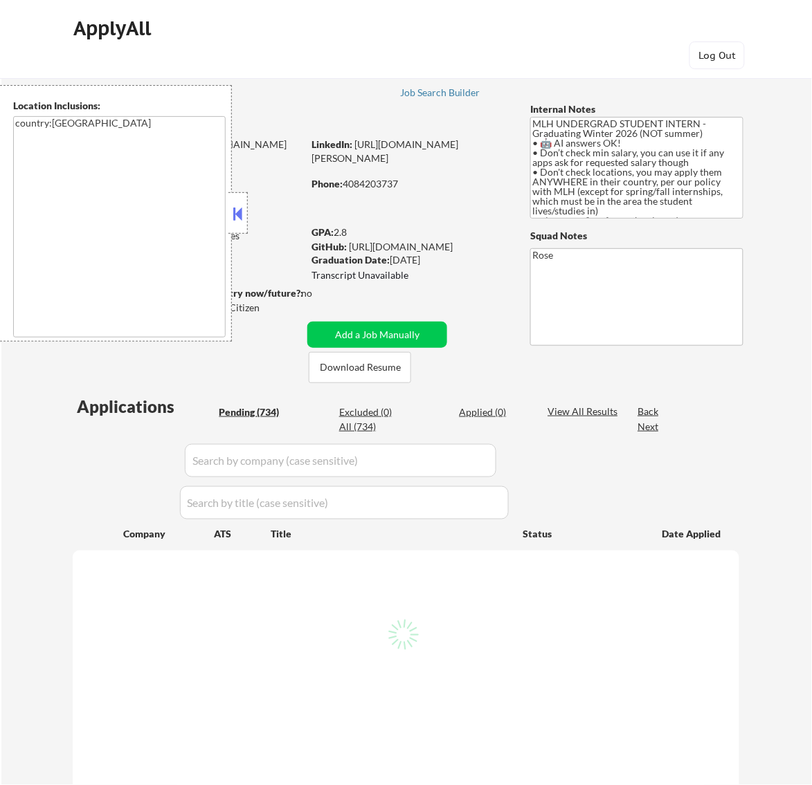
select select ""pending""
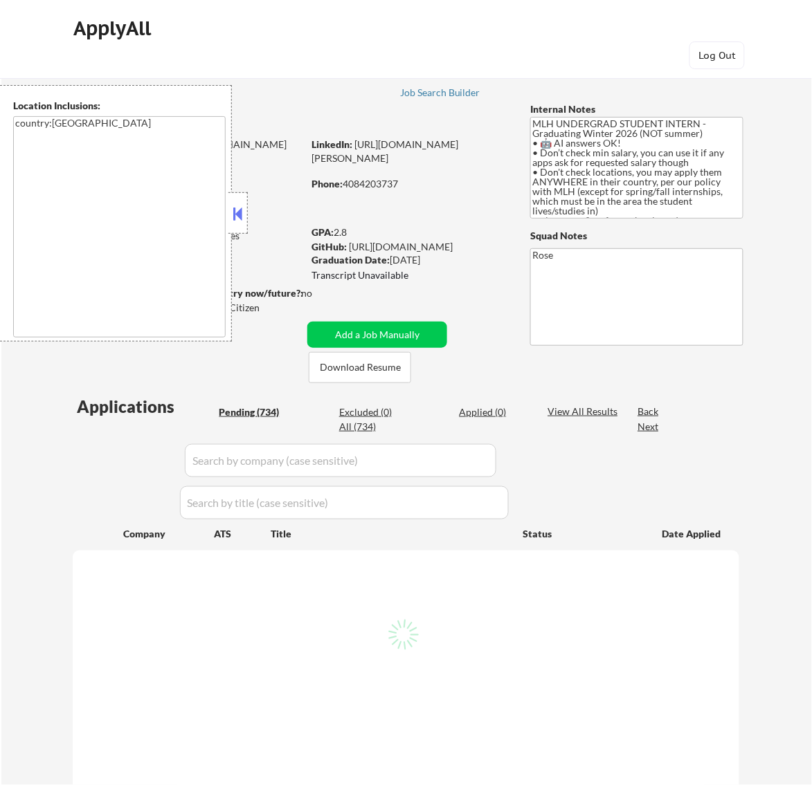
select select ""pending""
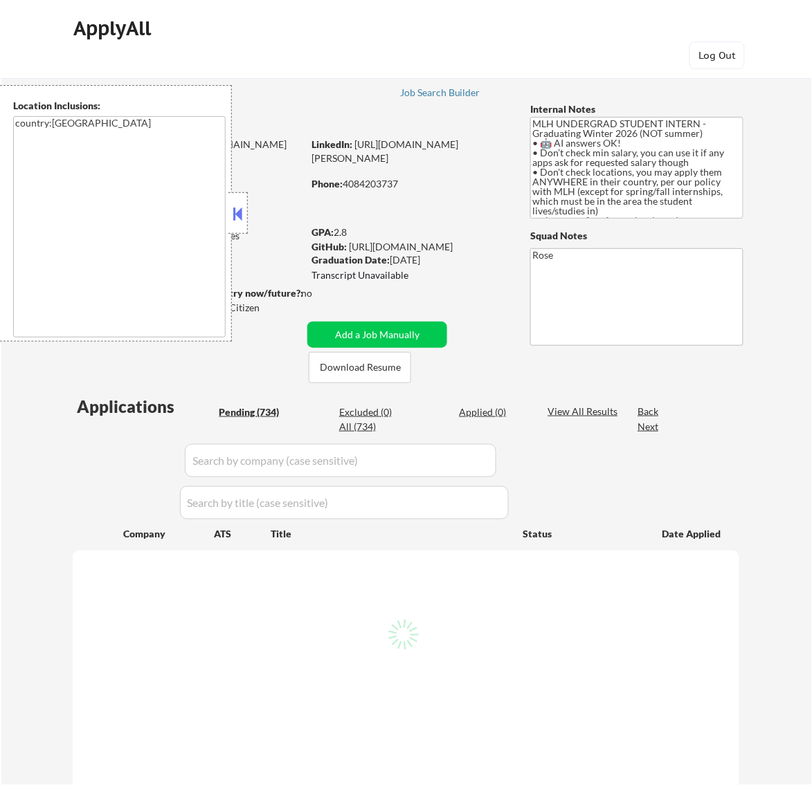
select select ""pending""
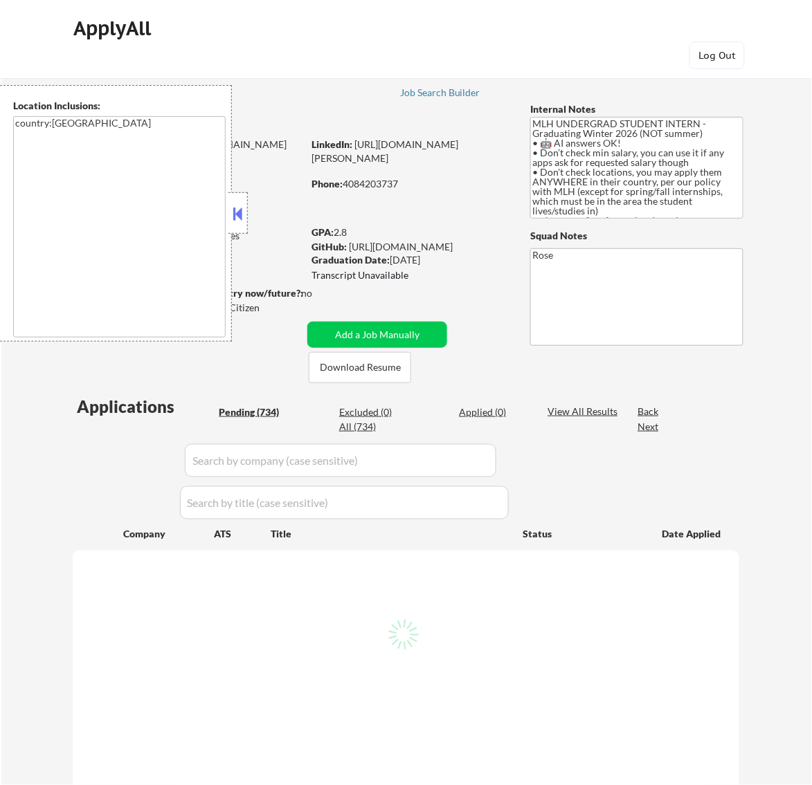
select select ""pending""
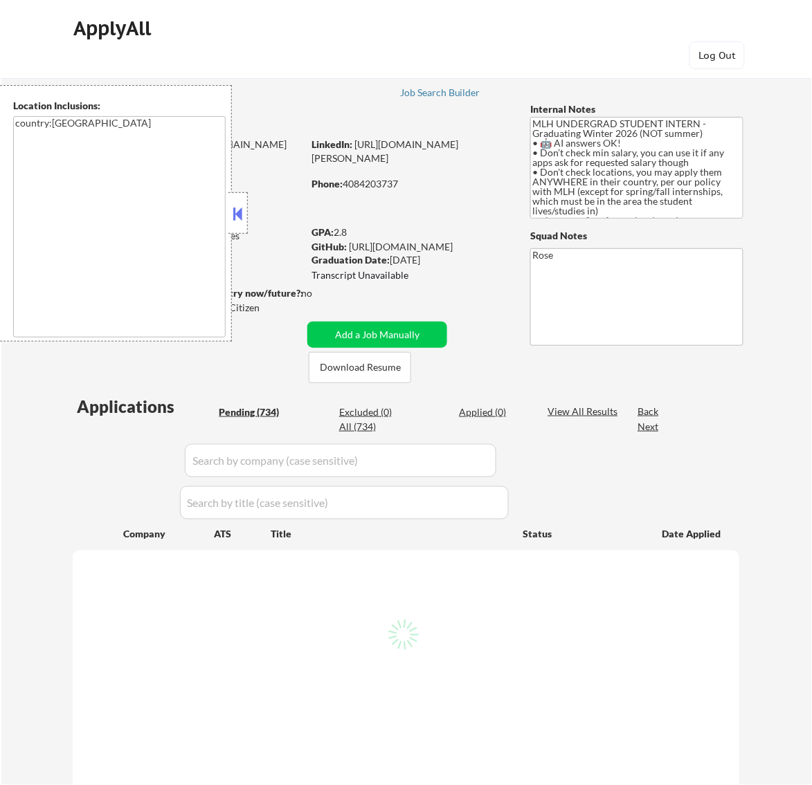
select select ""pending""
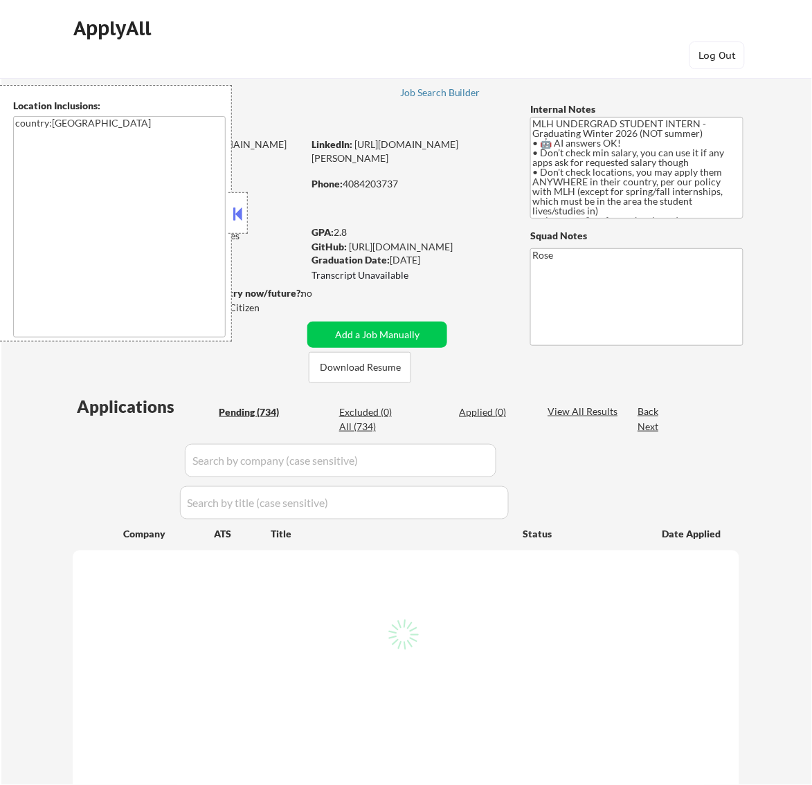
select select ""pending""
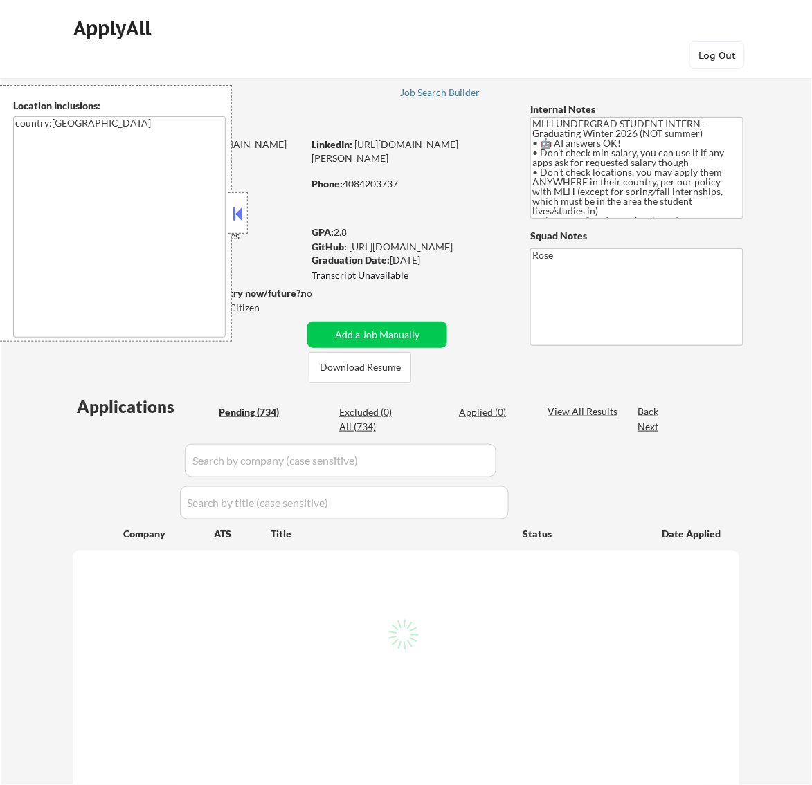
select select ""pending""
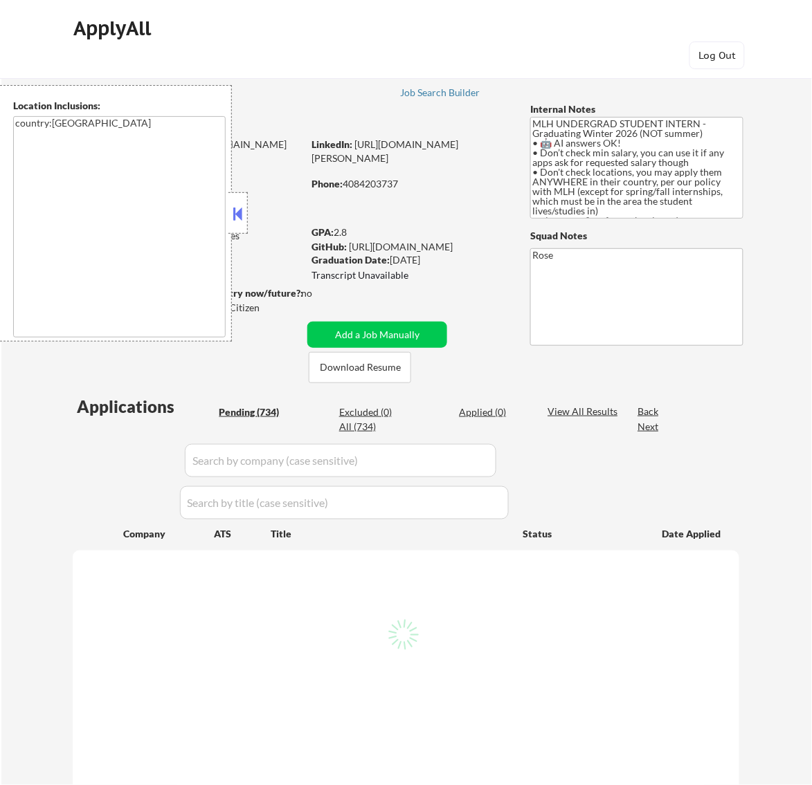
select select ""pending""
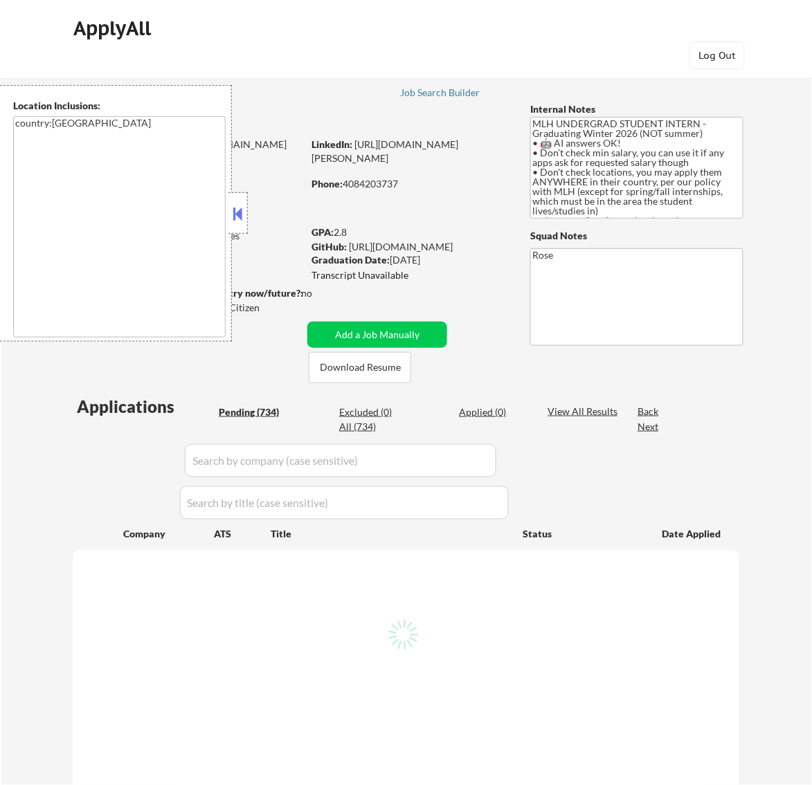
select select ""pending""
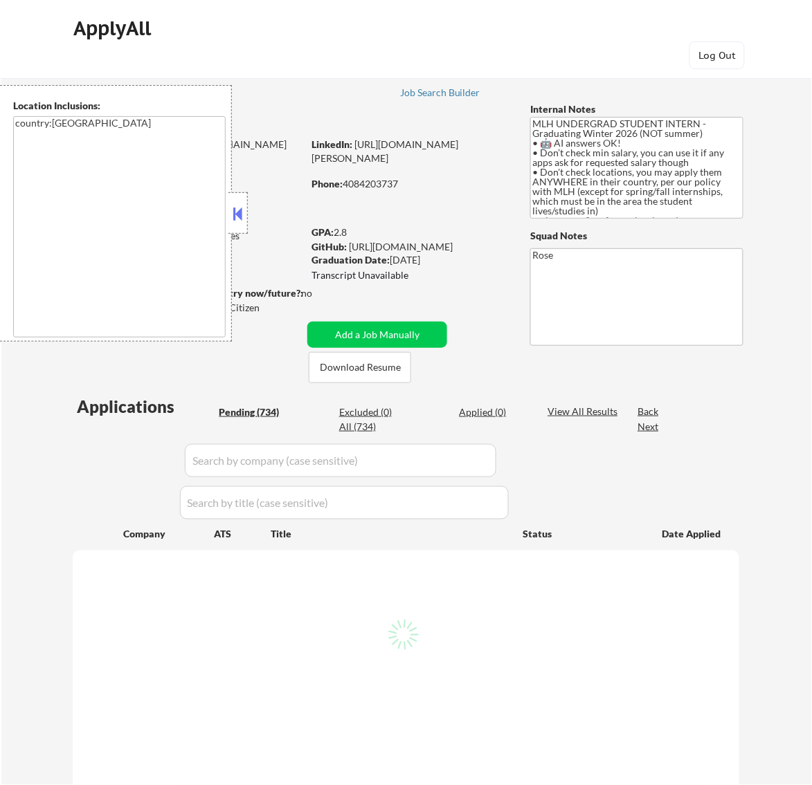
select select ""pending""
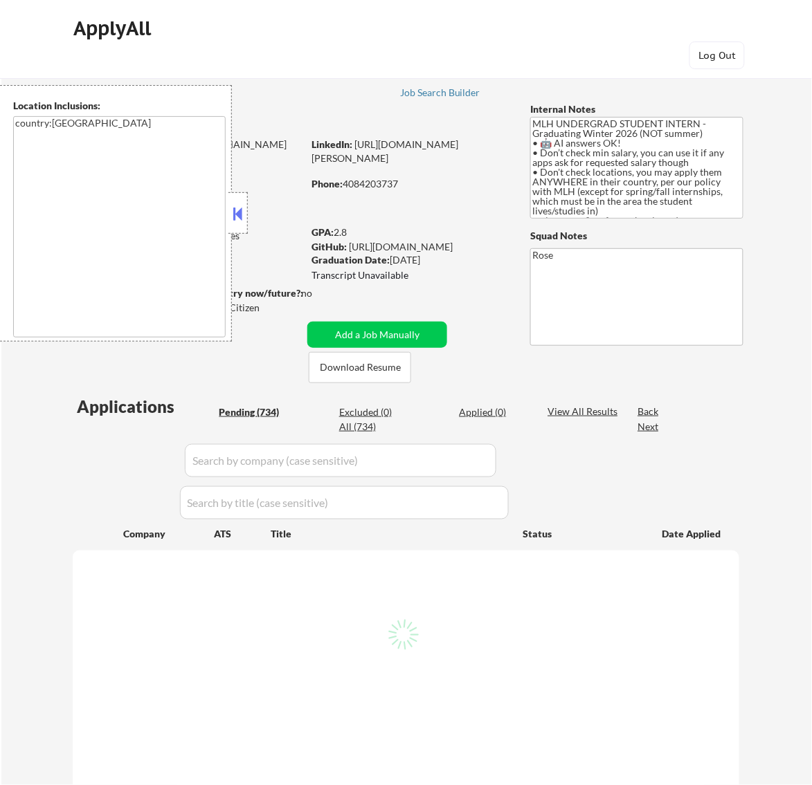
select select ""pending""
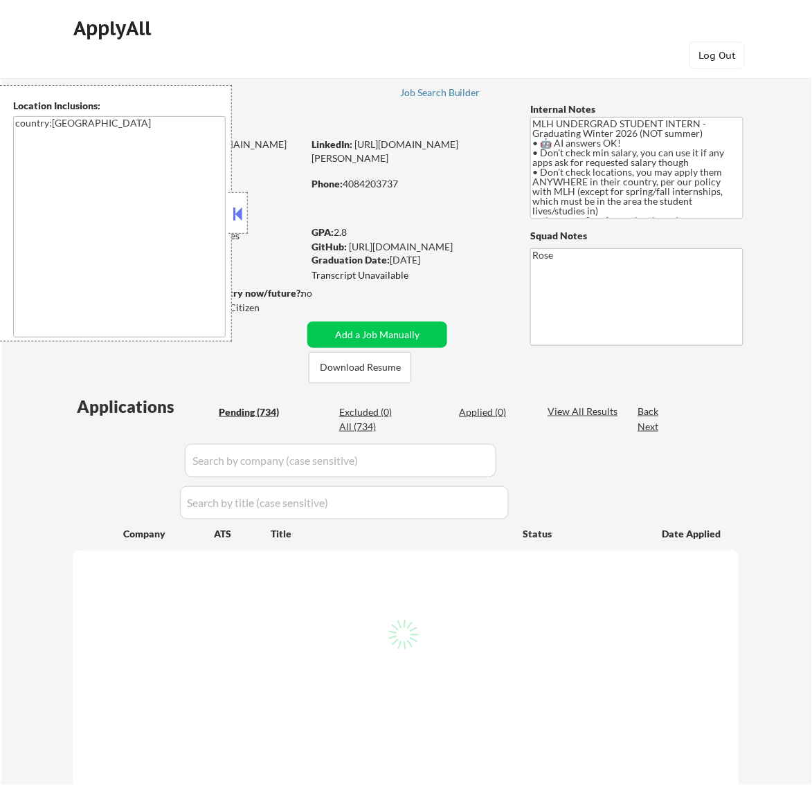
select select ""pending""
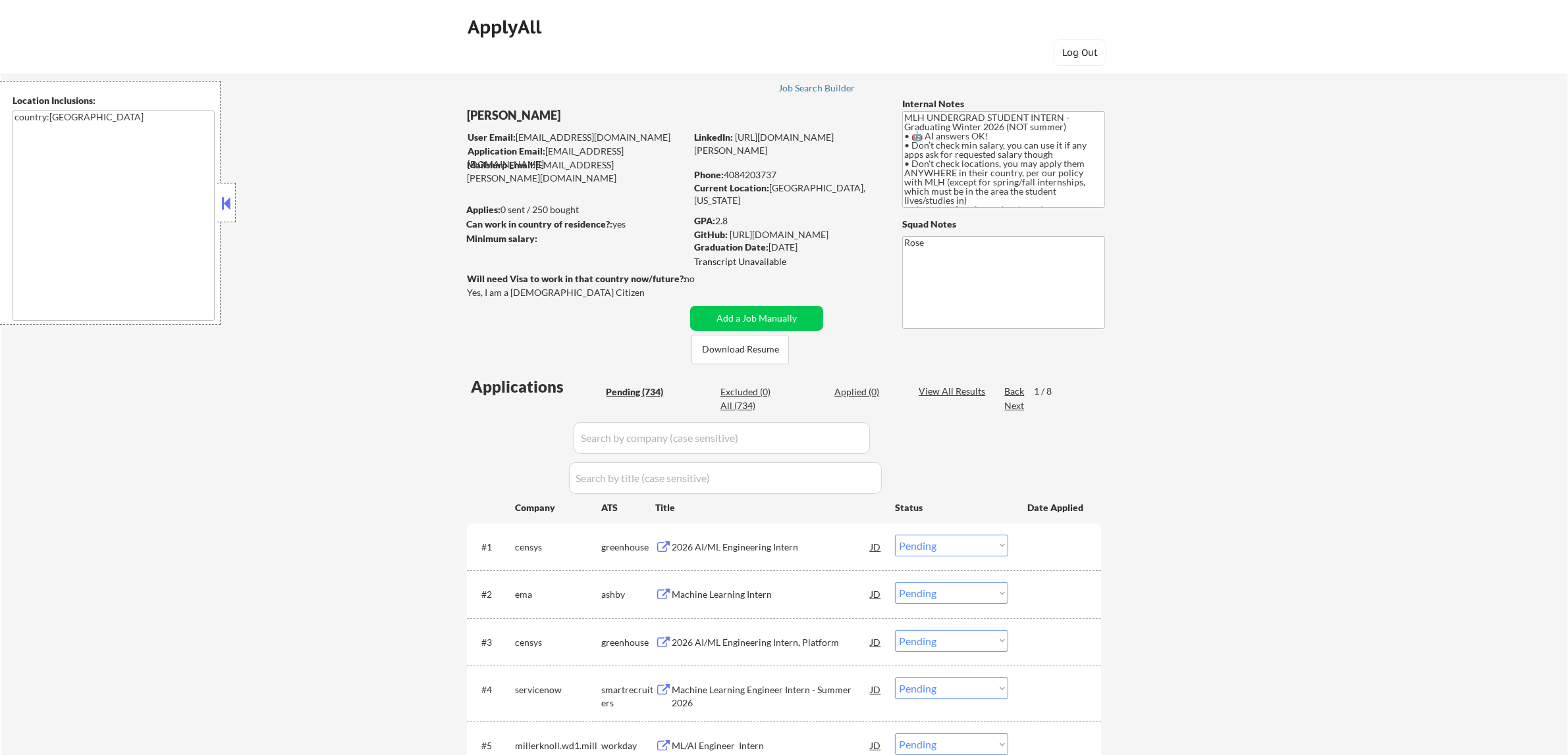
click at [230, 201] on button at bounding box center [225, 203] width 14 height 20
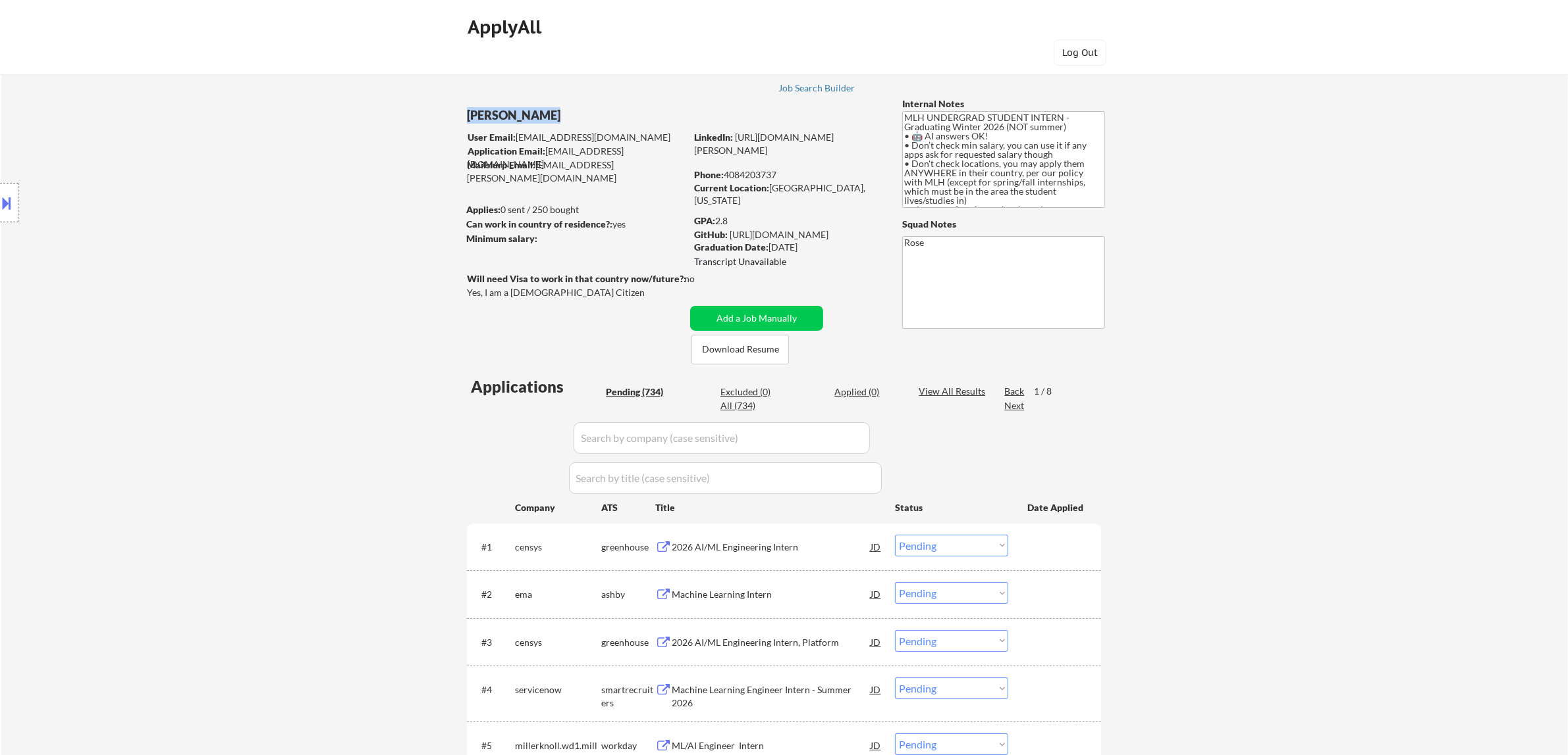
drag, startPoint x: 551, startPoint y: 112, endPoint x: 462, endPoint y: 113, distance: 89.0
copy div "Atharva Berde"
drag, startPoint x: 768, startPoint y: 184, endPoint x: 859, endPoint y: 185, distance: 91.0
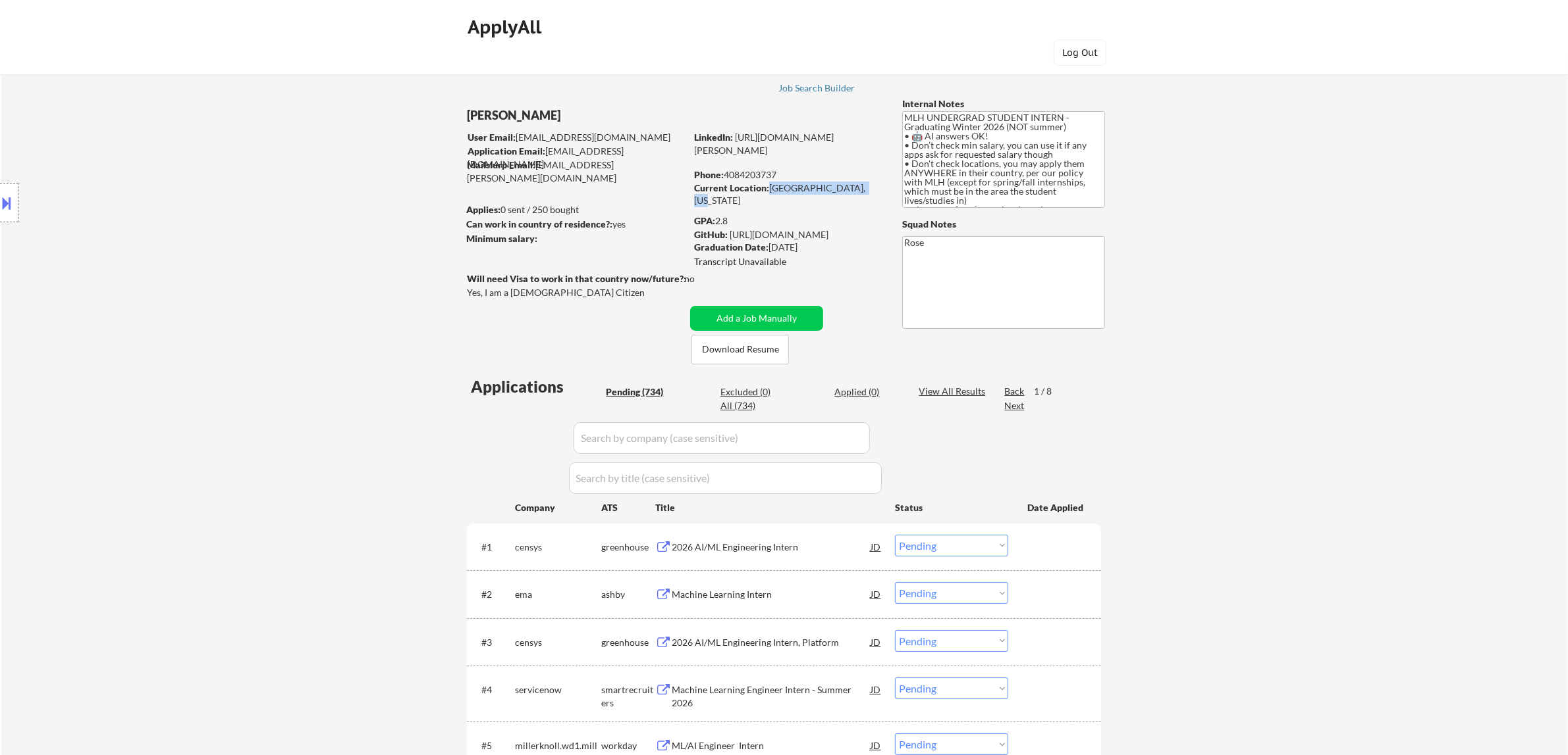
click at [772, 186] on div "Current Location: Sunnyvale, California" at bounding box center [787, 194] width 186 height 26
copy div "Sunnyvale, California"
drag, startPoint x: 833, startPoint y: 245, endPoint x: 771, endPoint y: 245, distance: 62.0
click at [771, 245] on div "Graduation Date: 2026 December" at bounding box center [787, 247] width 186 height 13
copy div "2026 December"
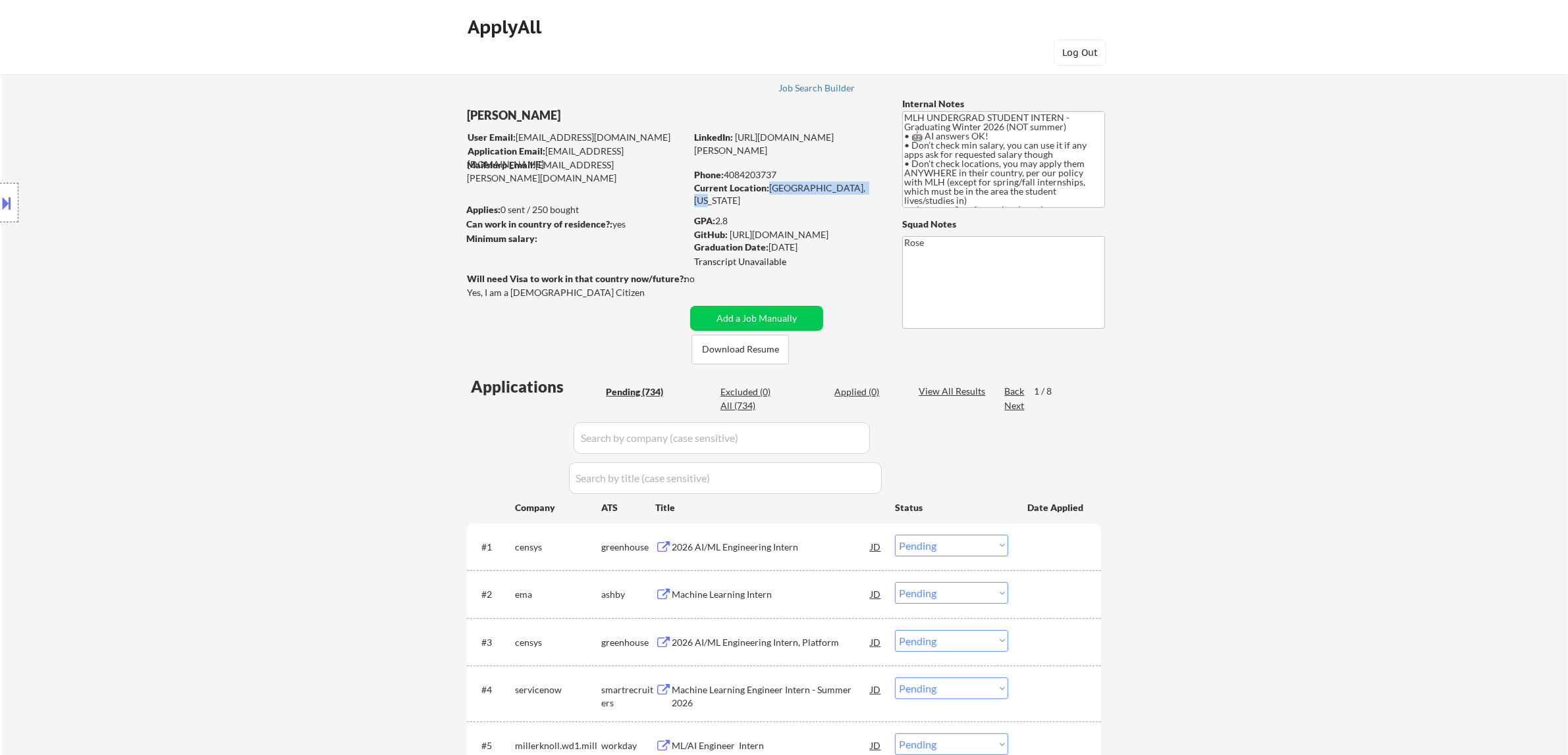
copy div "2026 December"
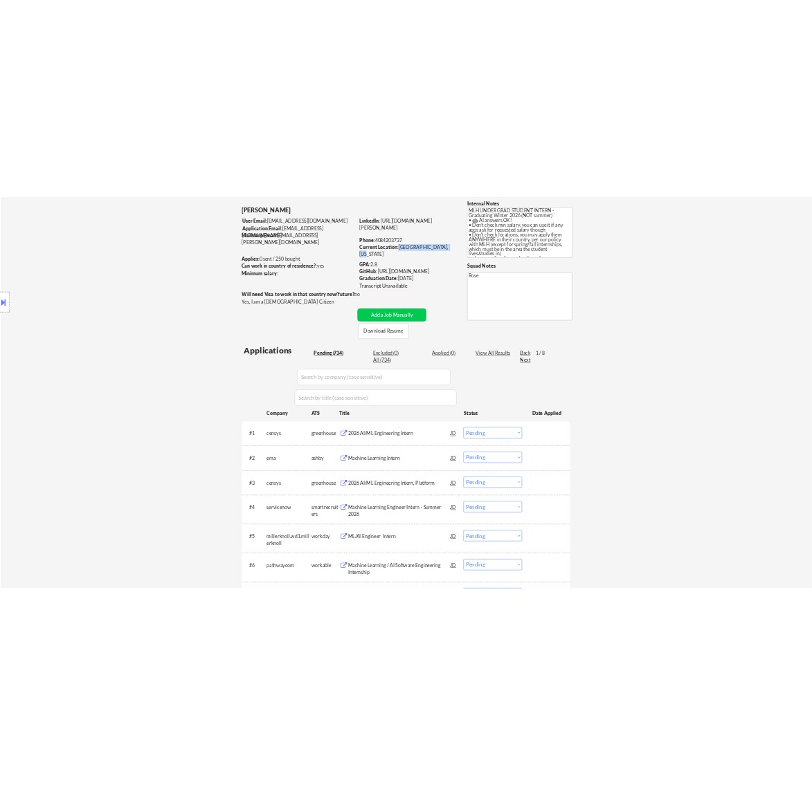
scroll to position [173, 0]
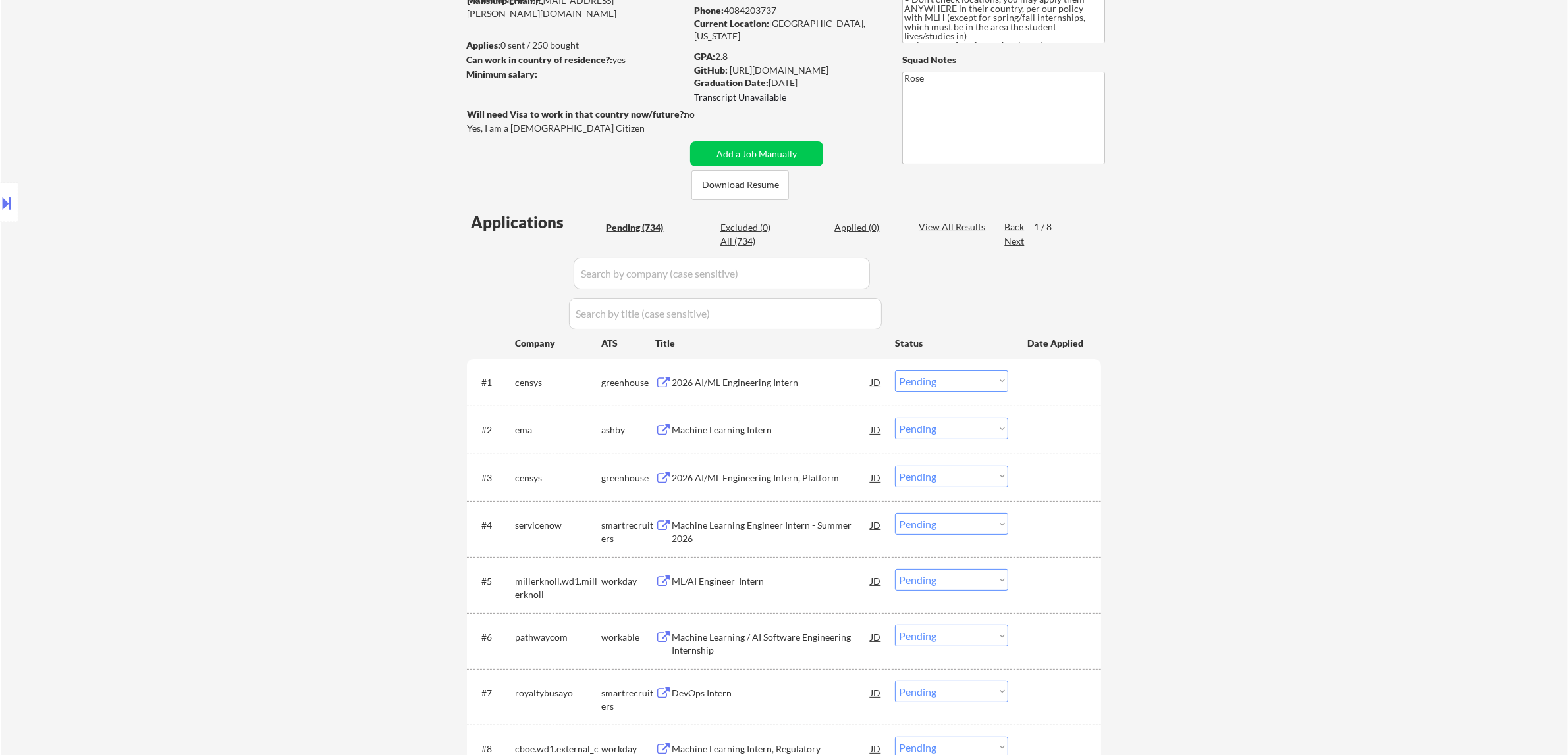
click at [772, 378] on div "2026 AI/ML Engineering Intern" at bounding box center [771, 383] width 199 height 13
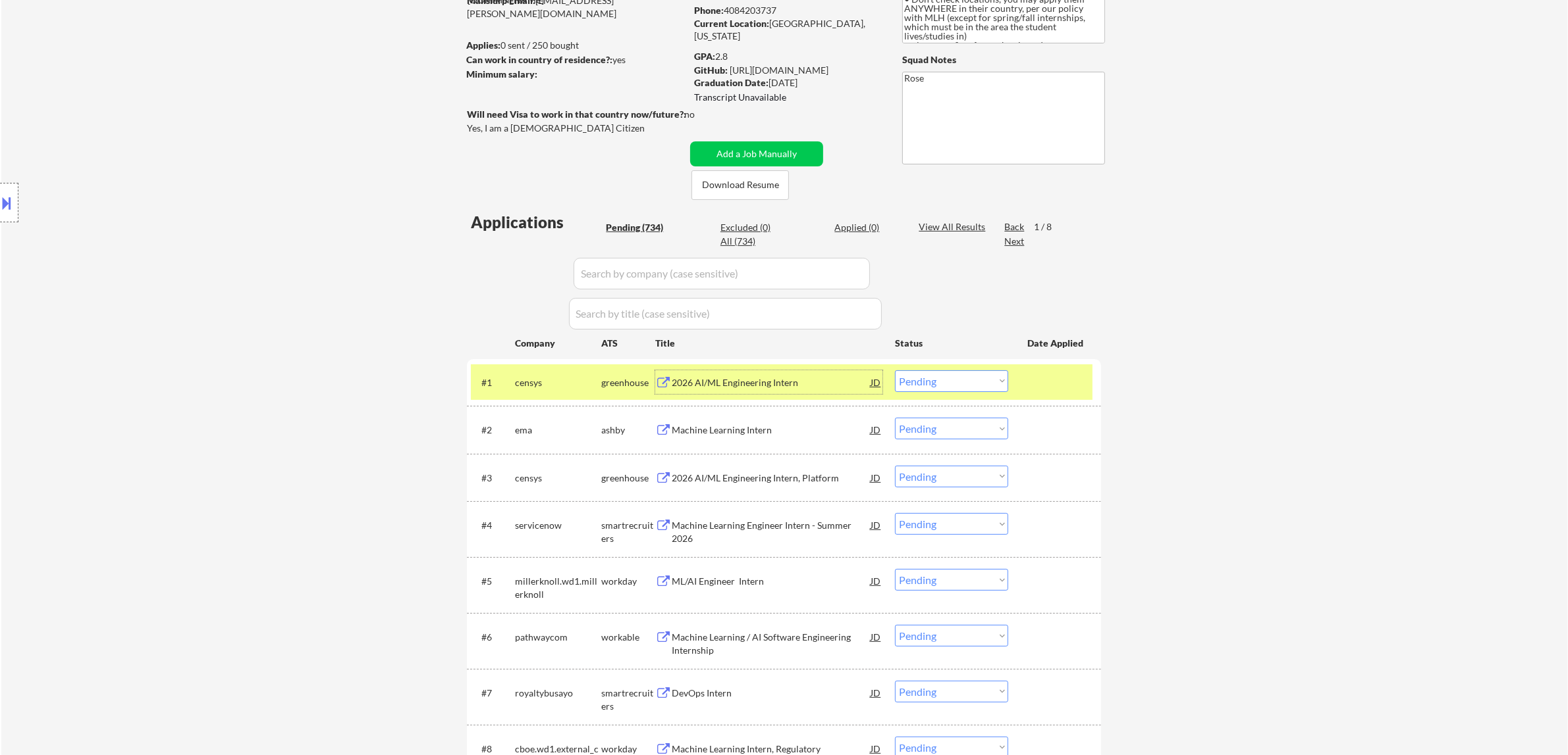
click at [772, 378] on select "Choose an option... Pending Applied Excluded (Questions) Excluded (Expired) Exc…" at bounding box center [951, 381] width 113 height 22
click at [772, 371] on select "Choose an option... Pending Applied Excluded (Questions) Excluded (Expired) Exc…" at bounding box center [951, 381] width 113 height 22
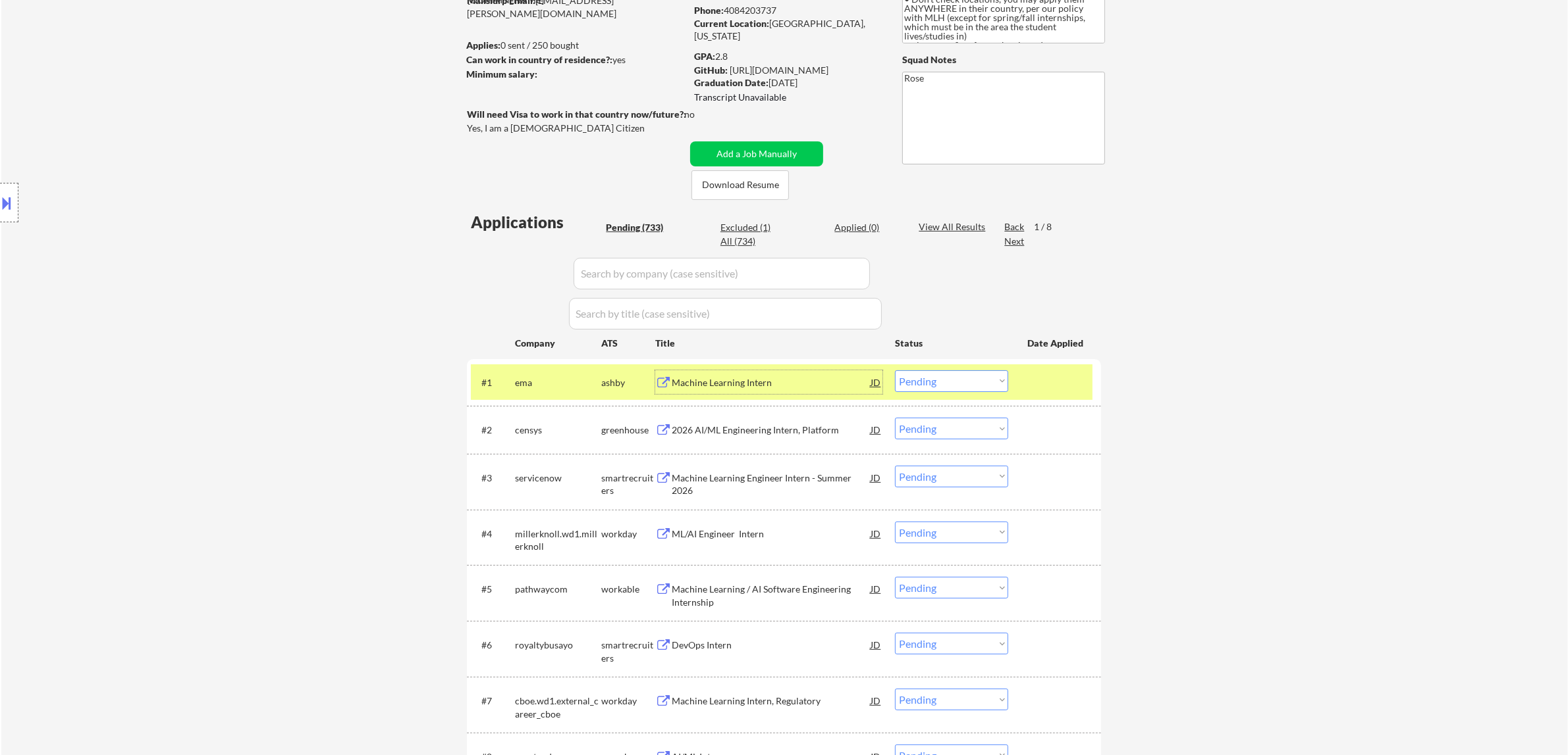
click at [772, 383] on div "Machine Learning Intern" at bounding box center [771, 383] width 199 height 13
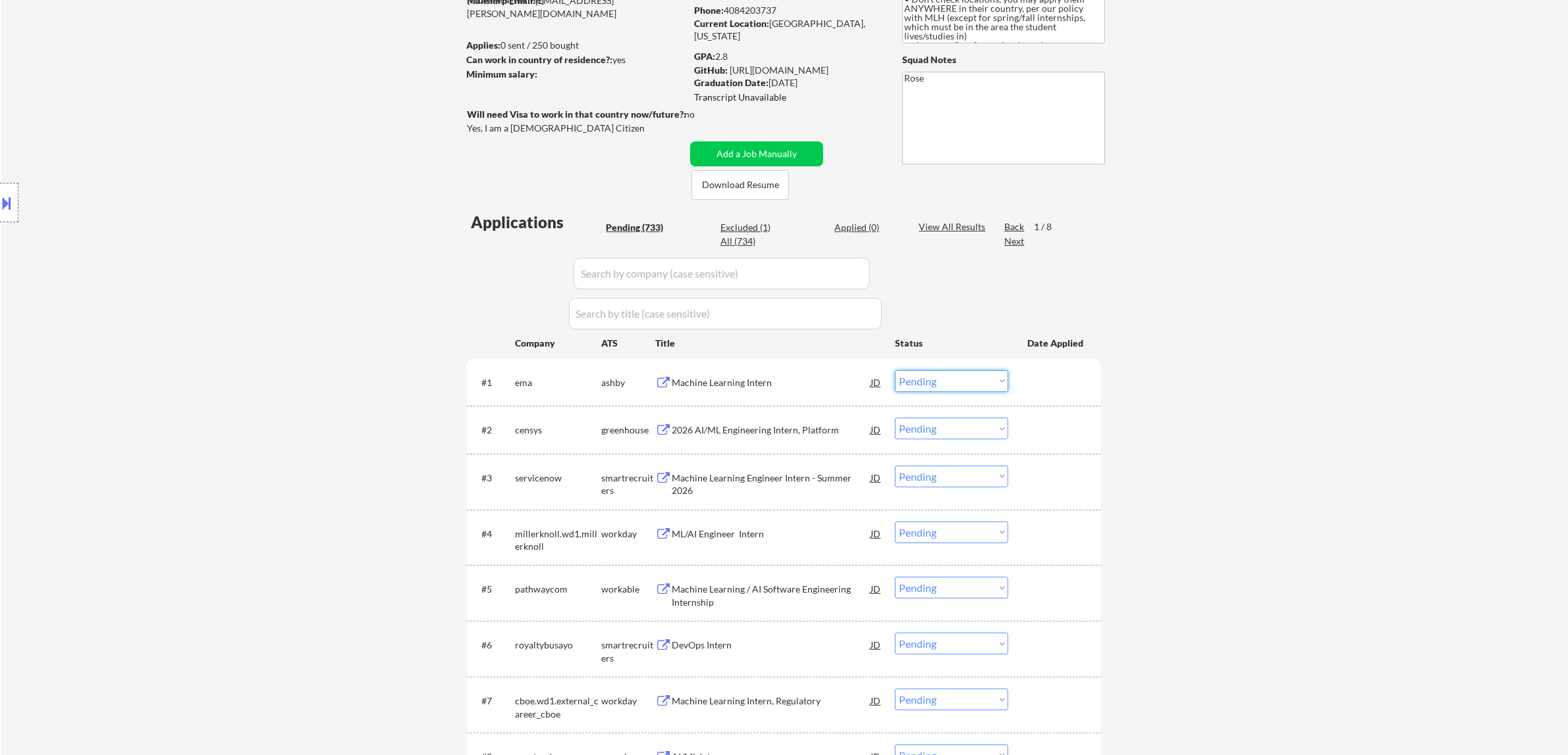
click at [772, 374] on select "Choose an option... Pending Applied Excluded (Questions) Excluded (Expired) Exc…" at bounding box center [951, 381] width 113 height 22
click at [772, 371] on select "Choose an option... Pending Applied Excluded (Questions) Excluded (Expired) Exc…" at bounding box center [951, 381] width 113 height 22
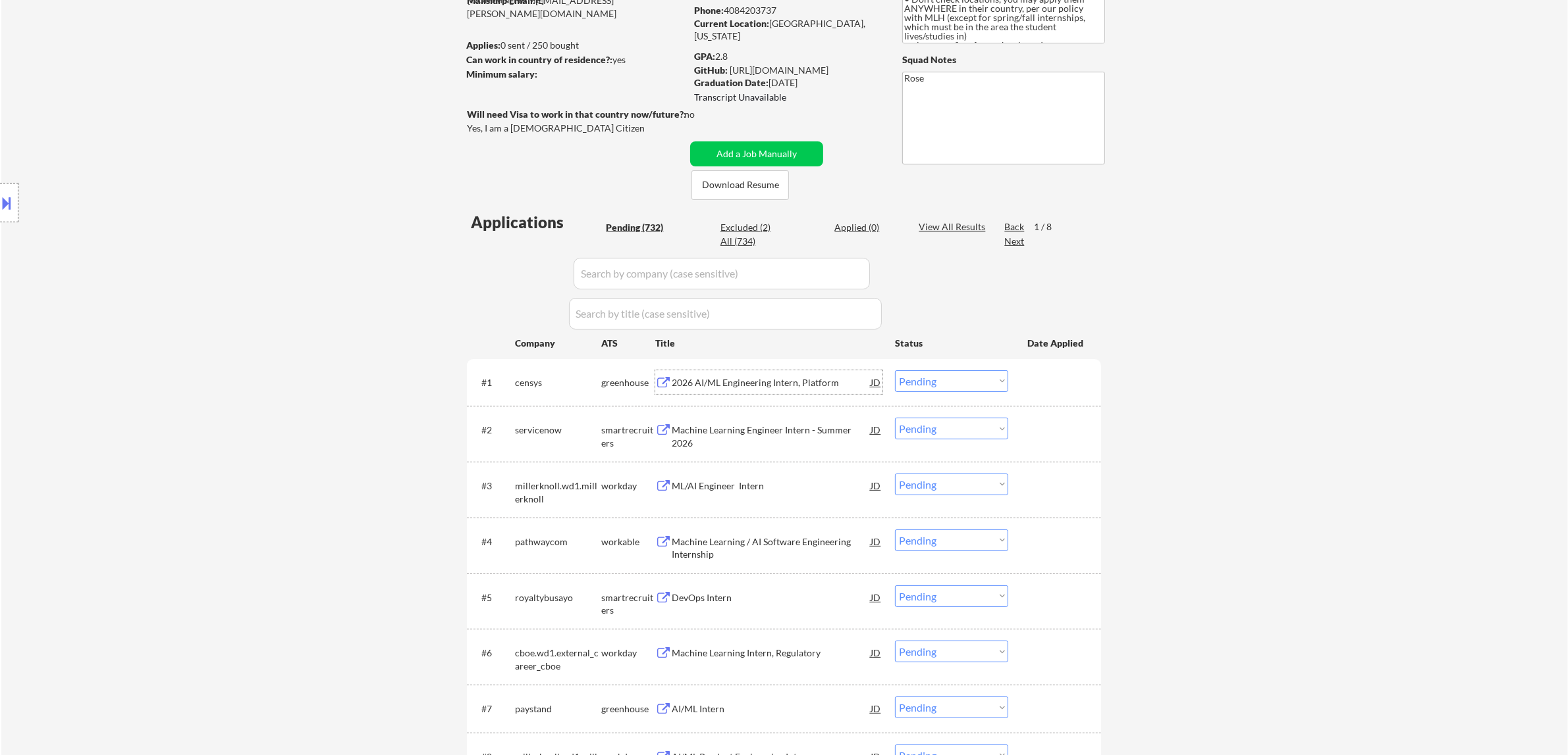
click at [772, 382] on div "2026 AI/ML Engineering Intern, Platform" at bounding box center [771, 383] width 199 height 13
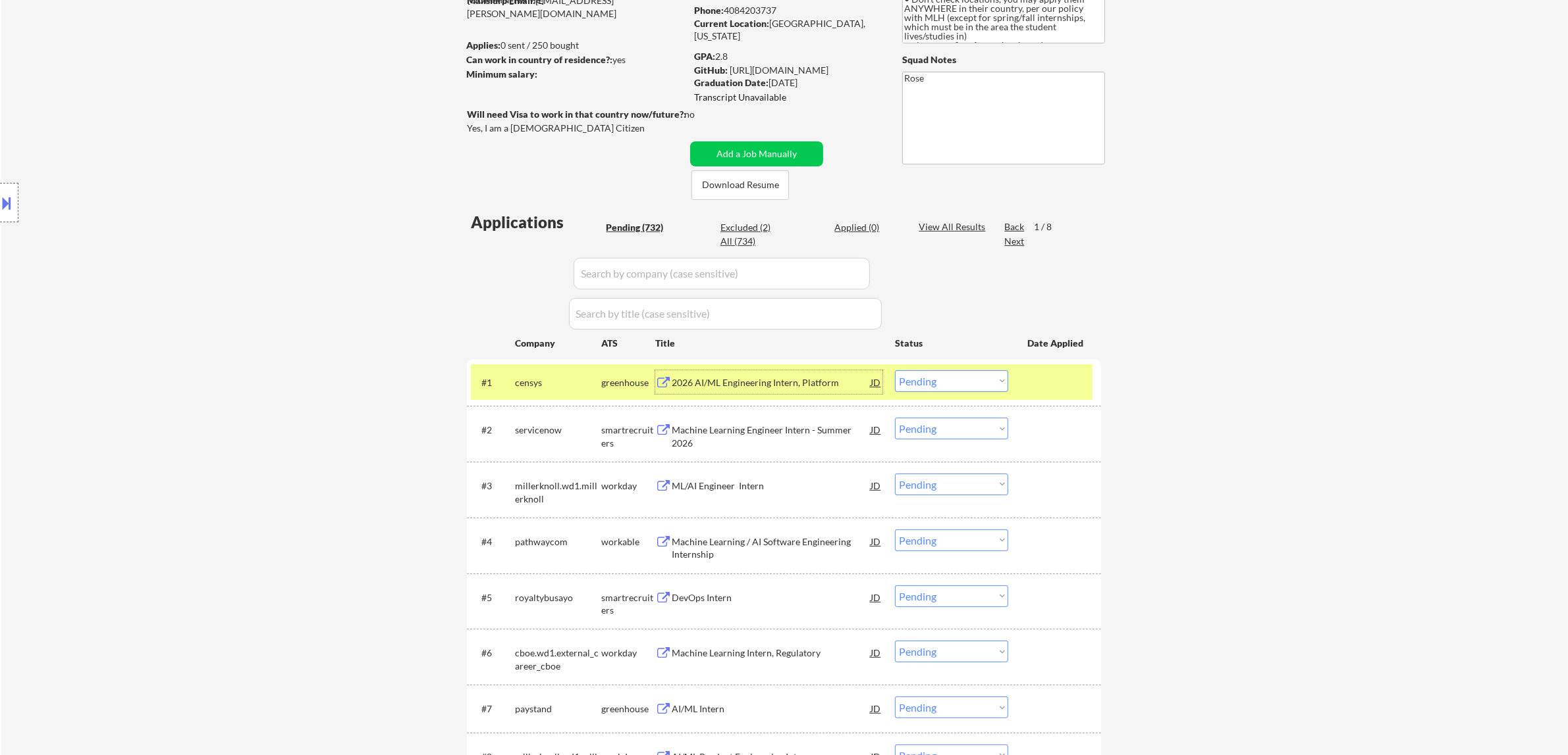
click at [772, 379] on select "Choose an option... Pending Applied Excluded (Questions) Excluded (Expired) Exc…" at bounding box center [951, 381] width 113 height 22
click at [772, 371] on select "Choose an option... Pending Applied Excluded (Questions) Excluded (Expired) Exc…" at bounding box center [951, 381] width 113 height 22
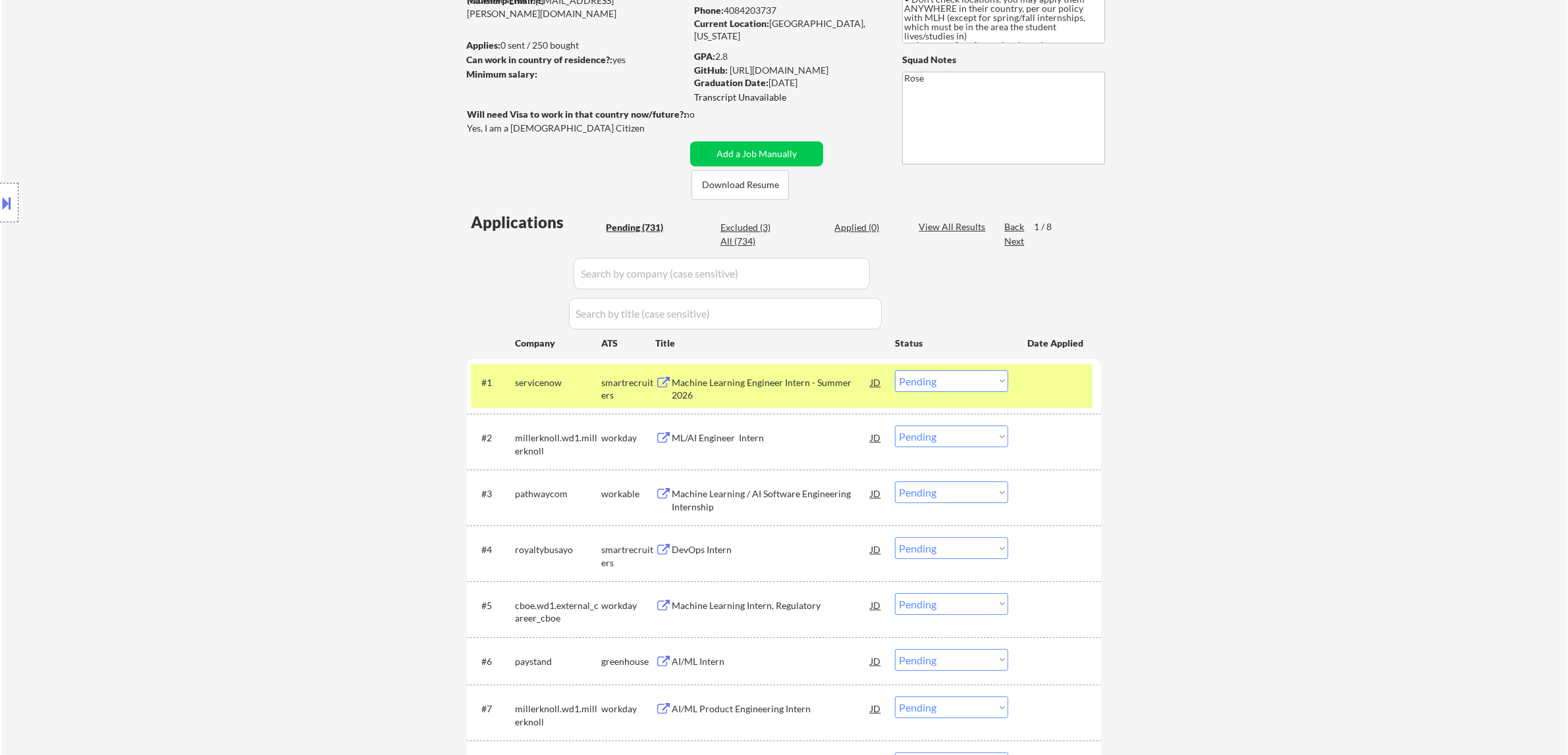
click at [764, 385] on div "Machine Learning Engineer Intern - Summer 2026" at bounding box center [771, 389] width 199 height 26
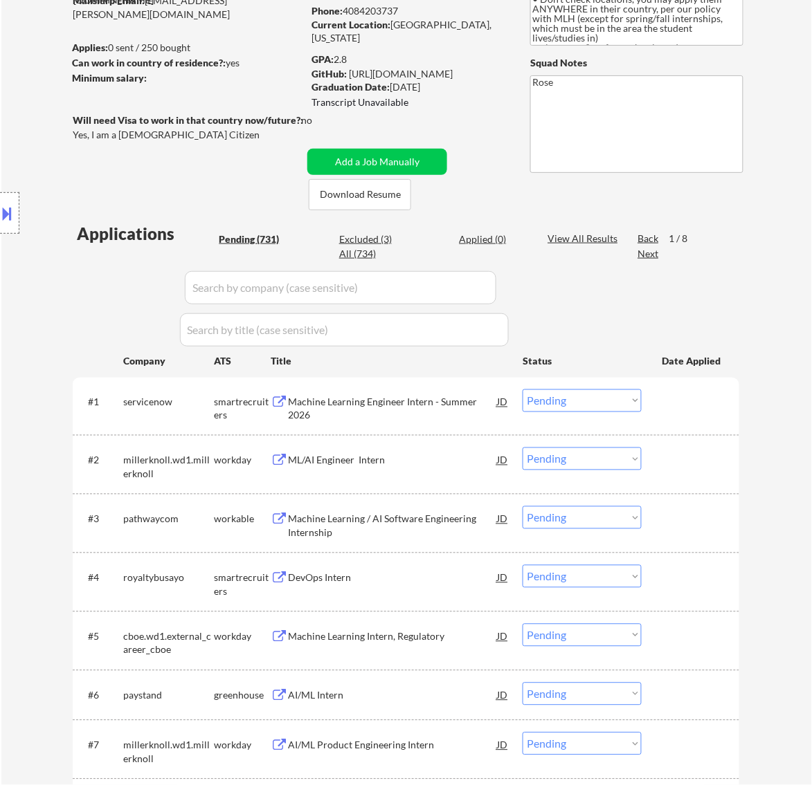
drag, startPoint x: 390, startPoint y: 84, endPoint x: 457, endPoint y: 84, distance: 67.8
click at [457, 84] on div "Graduation Date: 2026 December" at bounding box center [409, 87] width 196 height 14
copy div "2026 December"
click at [568, 402] on select "Choose an option... Pending Applied Excluded (Questions) Excluded (Expired) Exc…" at bounding box center [581, 401] width 119 height 23
click at [522, 390] on select "Choose an option... Pending Applied Excluded (Questions) Excluded (Expired) Exc…" at bounding box center [581, 401] width 119 height 23
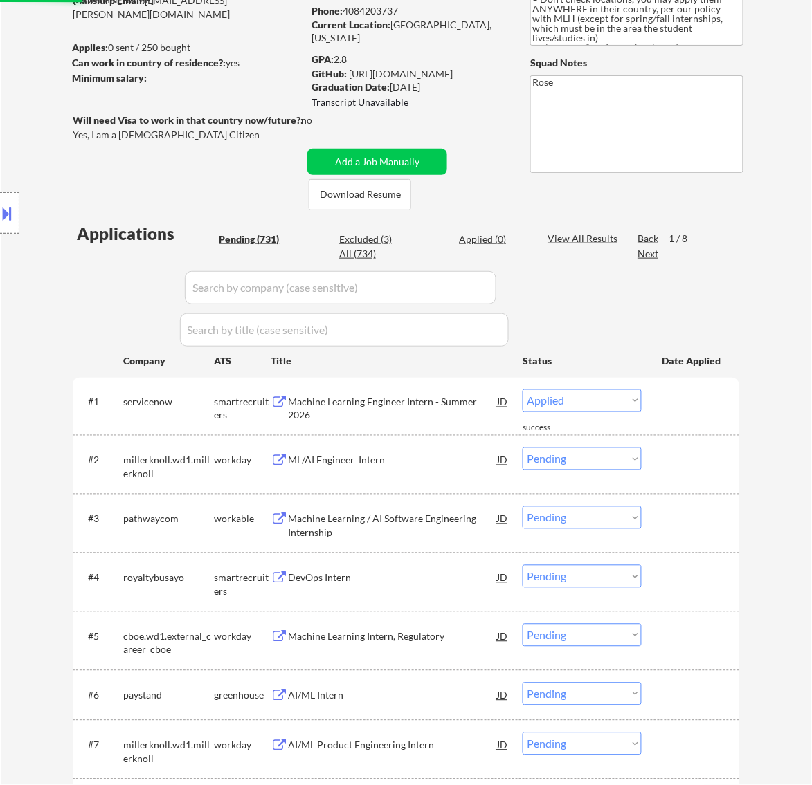
select select ""pending""
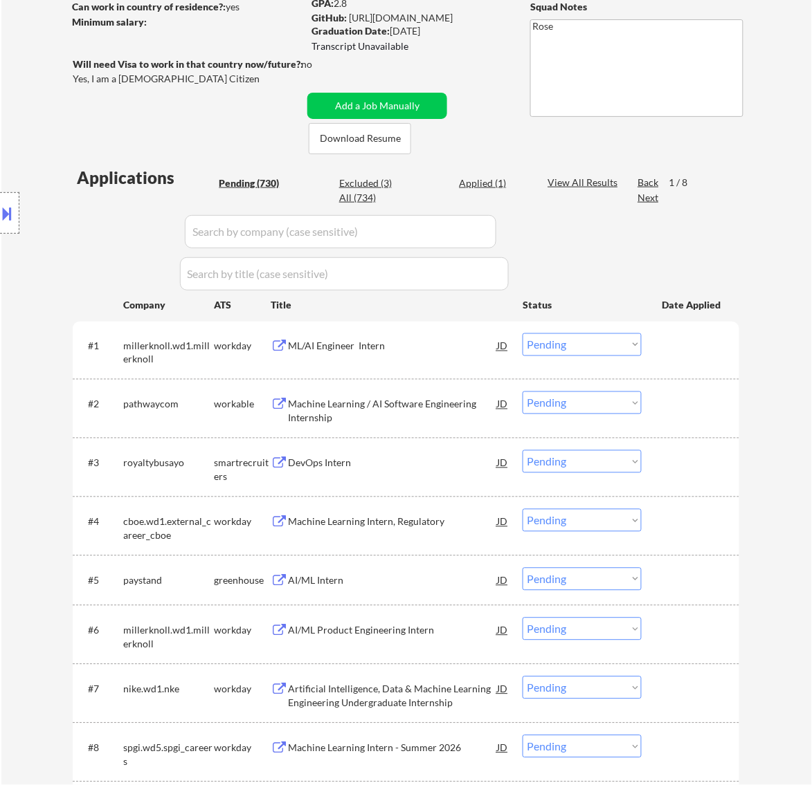
scroll to position [260, 0]
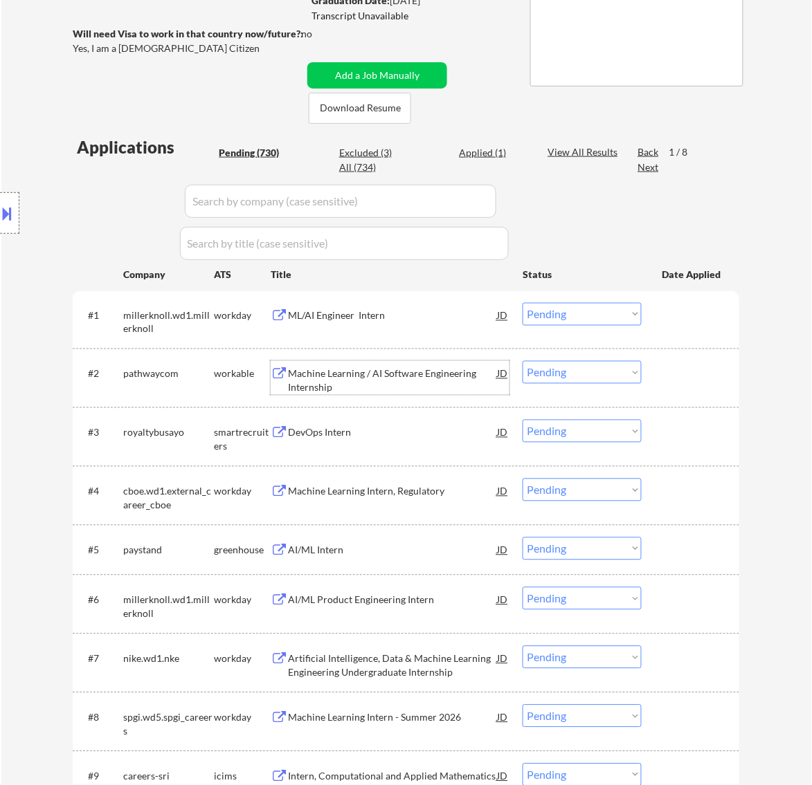
click at [429, 385] on div "Machine Learning / AI Software Engineering Internship" at bounding box center [392, 380] width 209 height 27
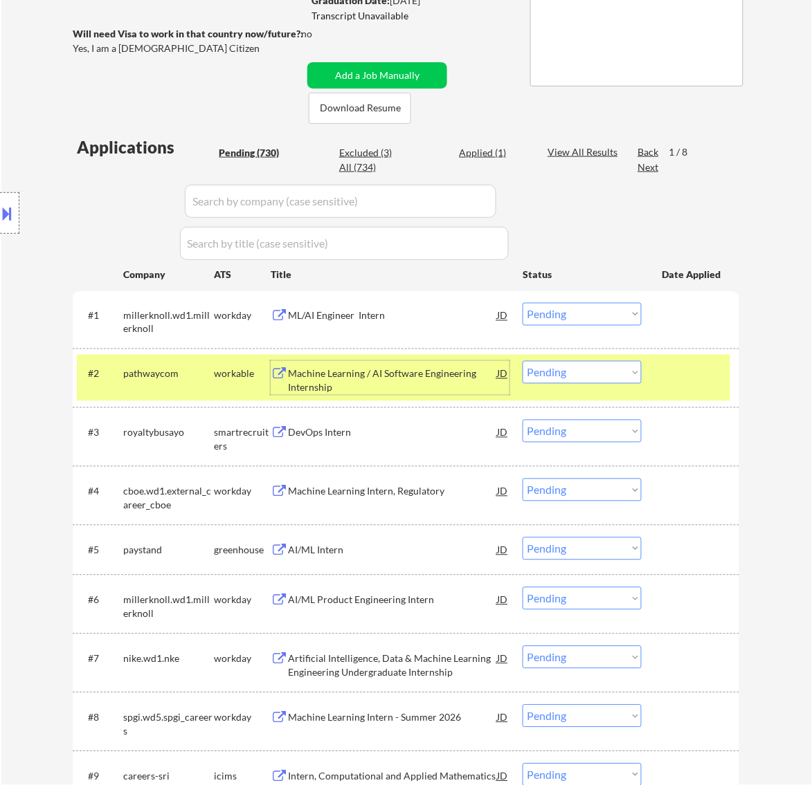
click at [585, 365] on select "Choose an option... Pending Applied Excluded (Questions) Excluded (Expired) Exc…" at bounding box center [581, 372] width 119 height 23
click at [522, 361] on select "Choose an option... Pending Applied Excluded (Questions) Excluded (Expired) Exc…" at bounding box center [581, 372] width 119 height 23
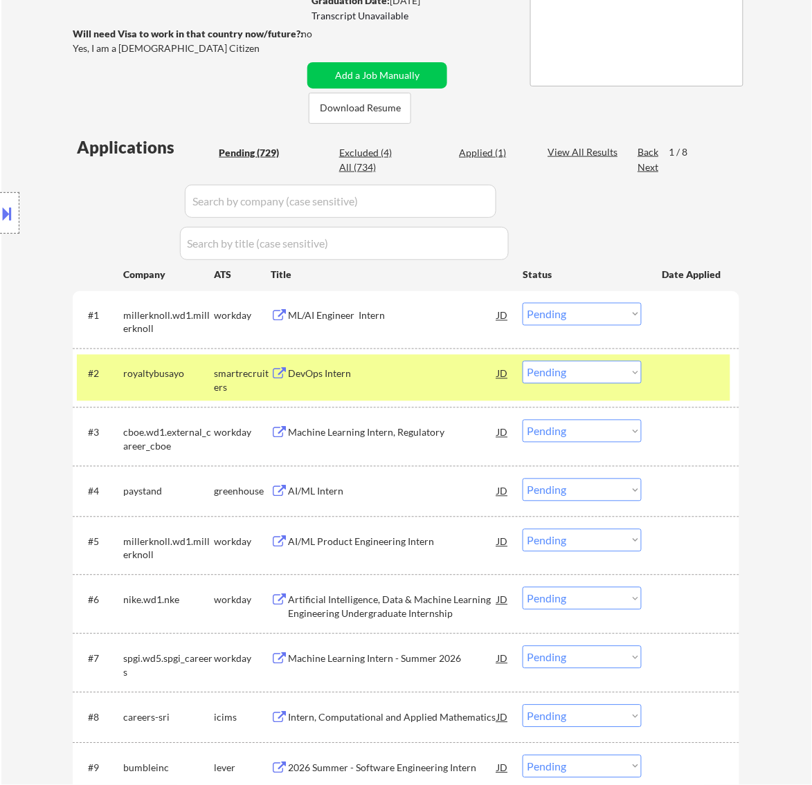
click at [471, 381] on div "DevOps Intern" at bounding box center [392, 373] width 209 height 25
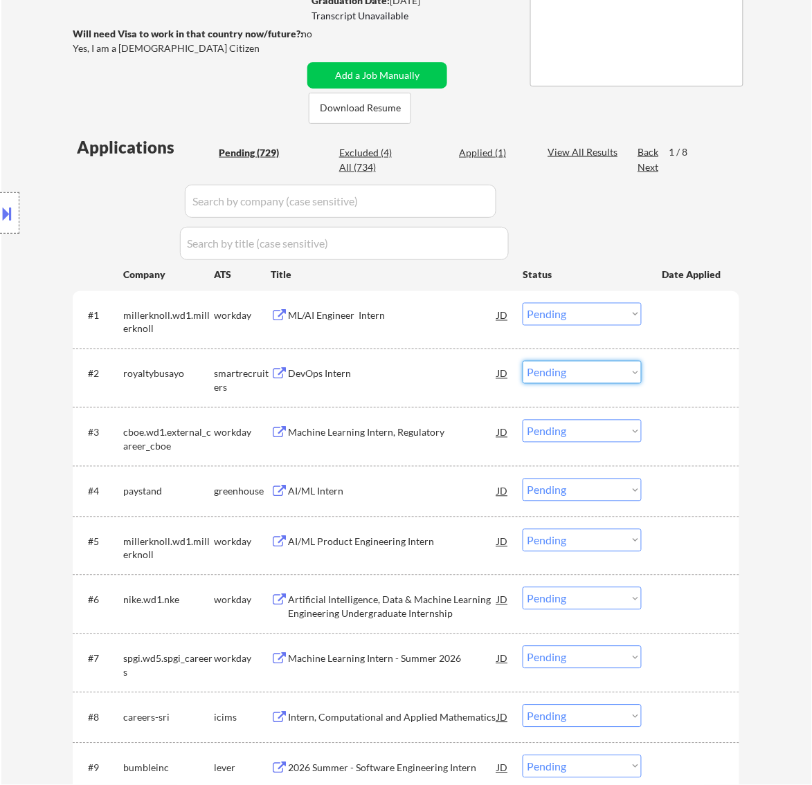
click at [595, 372] on select "Choose an option... Pending Applied Excluded (Questions) Excluded (Expired) Exc…" at bounding box center [581, 372] width 119 height 23
click at [522, 361] on select "Choose an option... Pending Applied Excluded (Questions) Excluded (Expired) Exc…" at bounding box center [581, 372] width 119 height 23
select select ""pending""
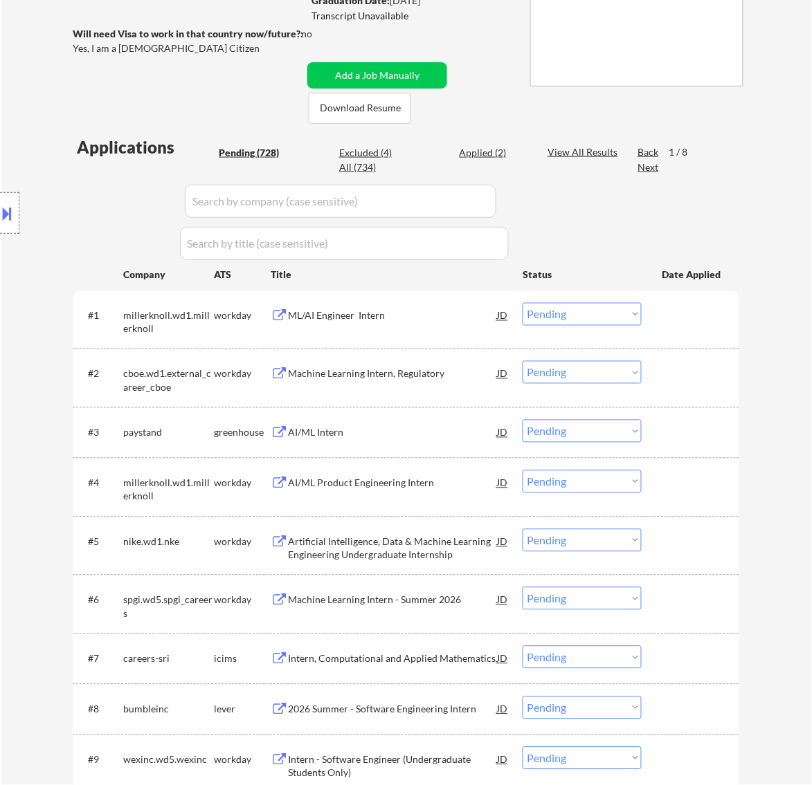
scroll to position [346, 0]
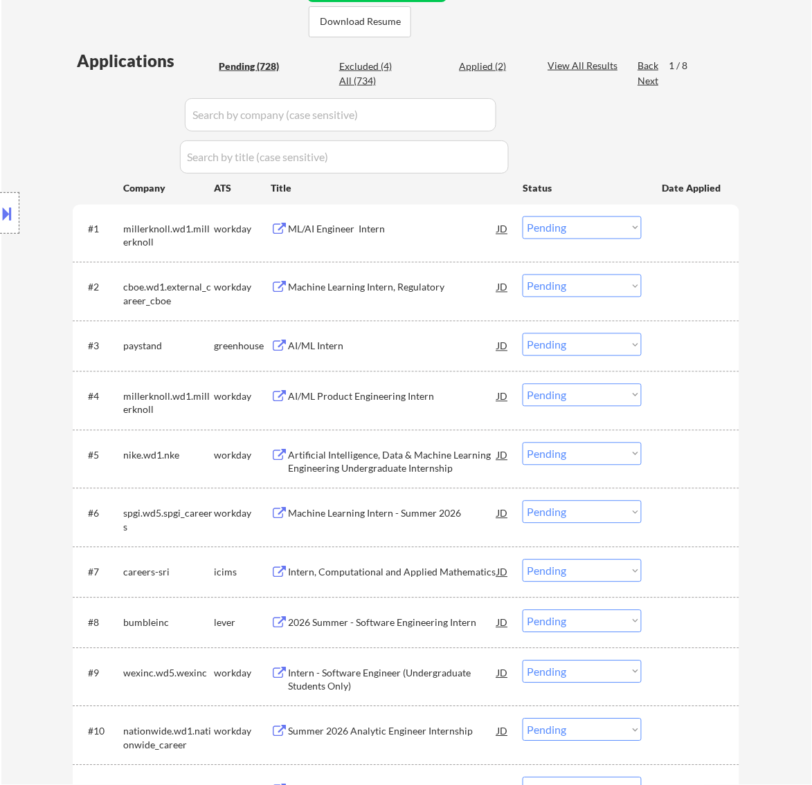
click at [414, 350] on div "AI/ML Intern" at bounding box center [392, 347] width 209 height 14
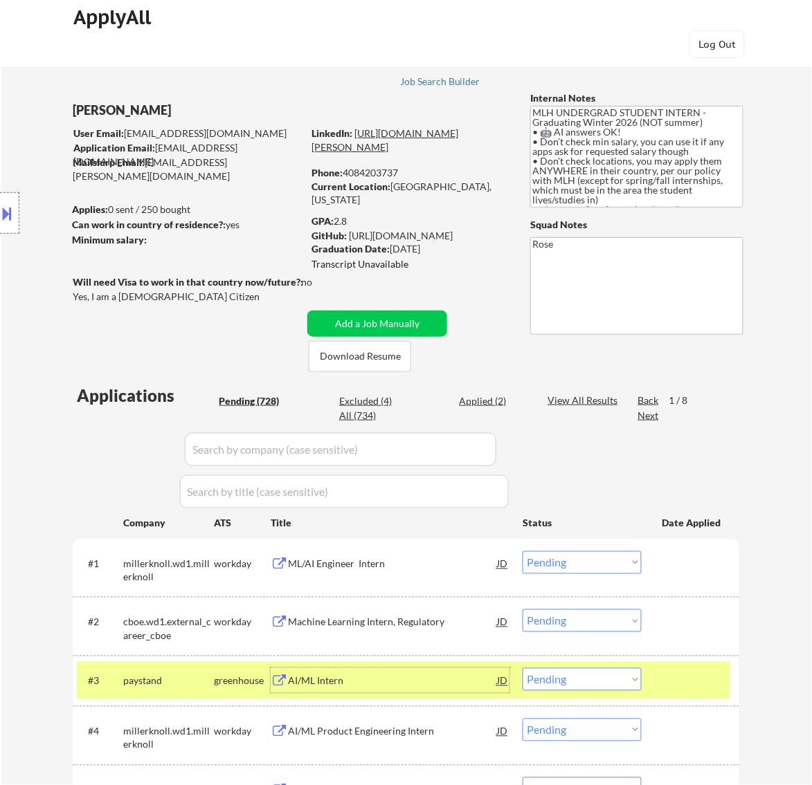
scroll to position [0, 0]
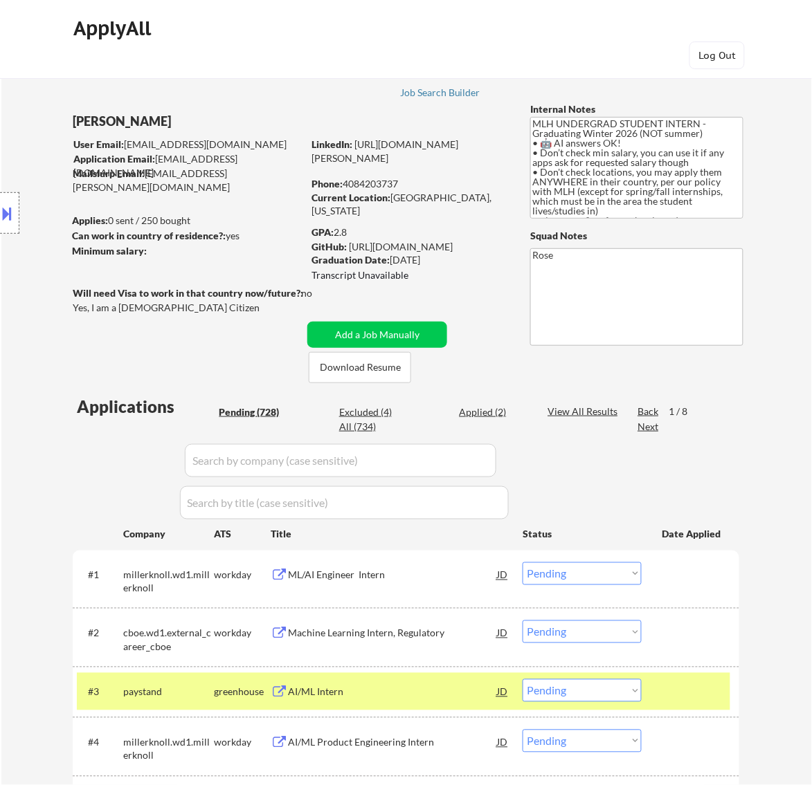
drag, startPoint x: 156, startPoint y: 122, endPoint x: 78, endPoint y: 116, distance: 77.8
click at [78, 116] on div "Location Inclusions: country:US" at bounding box center [124, 213] width 248 height 257
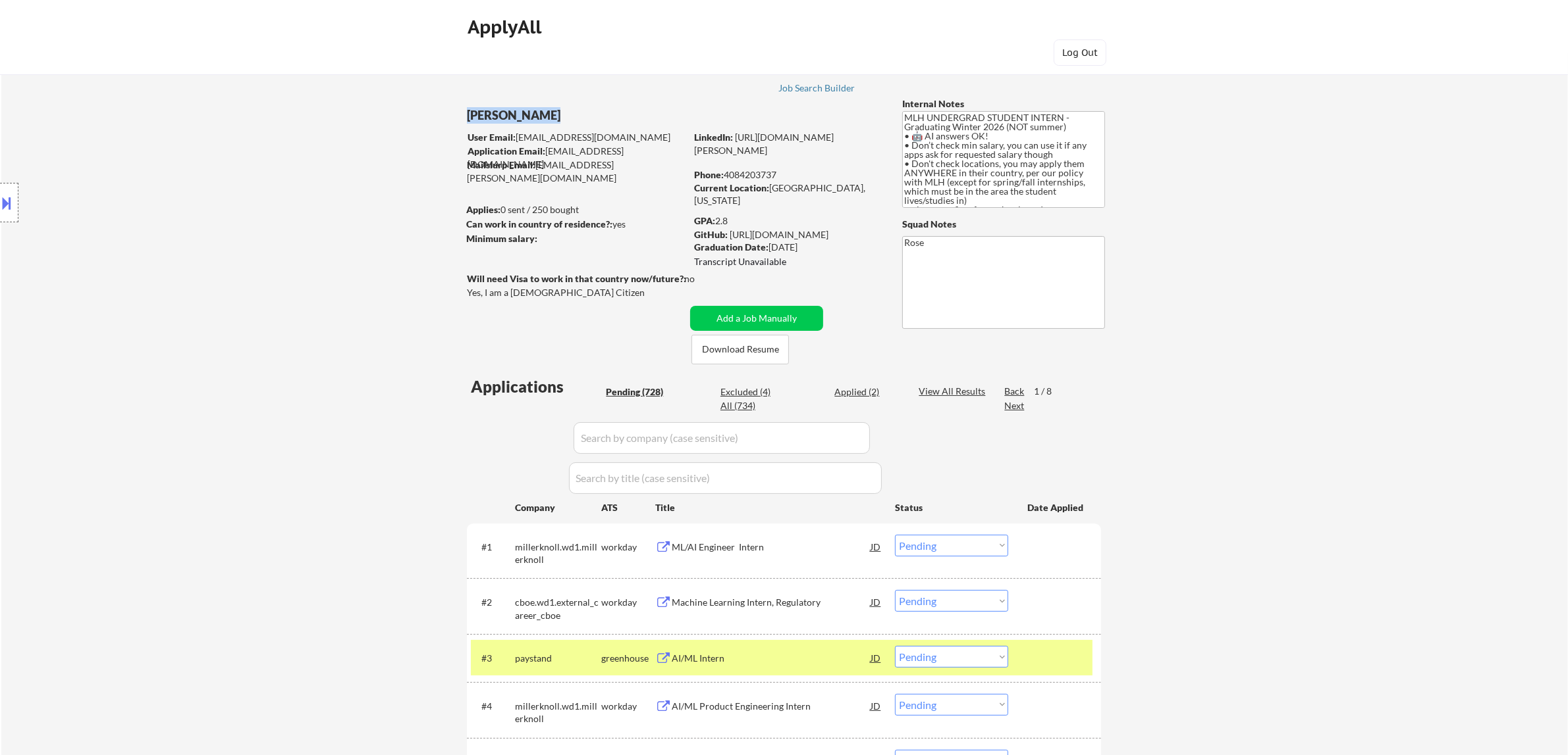
drag, startPoint x: 545, startPoint y: 113, endPoint x: 468, endPoint y: 113, distance: 77.0
click at [468, 113] on div "Atharva Berde" at bounding box center [602, 115] width 270 height 16
copy div "Atharva Berde"
type textarea "Rose https://docs.google.com/spreadsheets/d/1KCZqtW_Ewlr64g90Y6kXoZWdVFzS8fLDfe…"
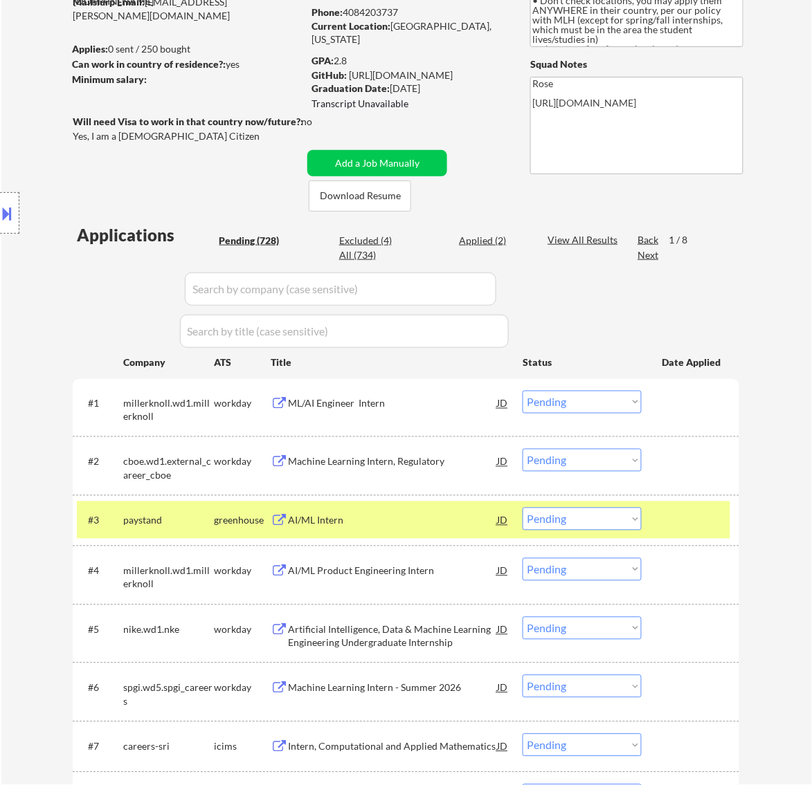
scroll to position [173, 0]
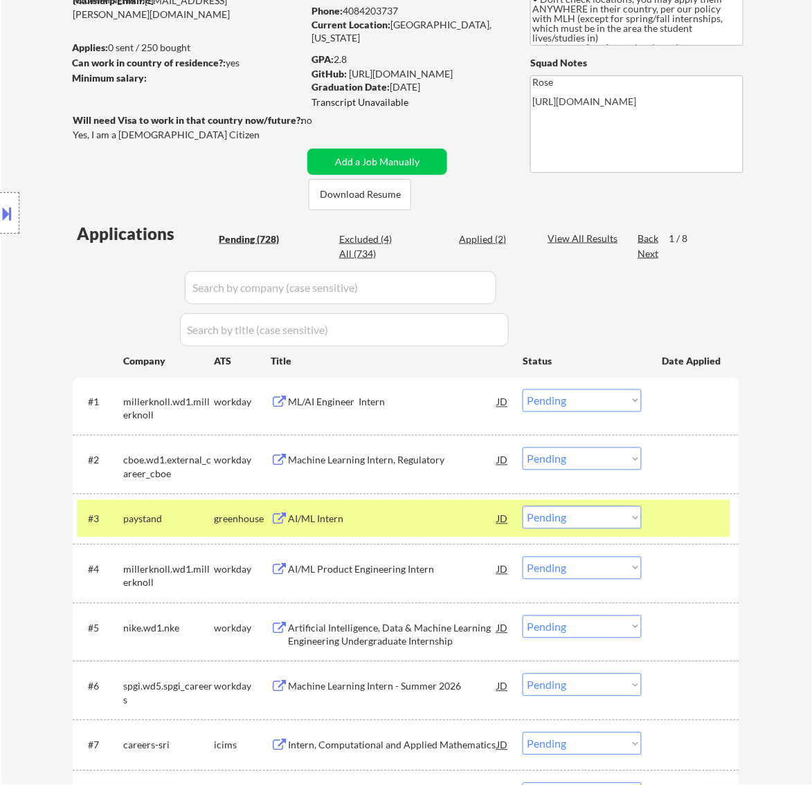
click at [630, 520] on select "Choose an option... Pending Applied Excluded (Questions) Excluded (Expired) Exc…" at bounding box center [581, 518] width 119 height 23
click at [522, 507] on select "Choose an option... Pending Applied Excluded (Questions) Excluded (Expired) Exc…" at bounding box center [581, 518] width 119 height 23
select select ""pending""
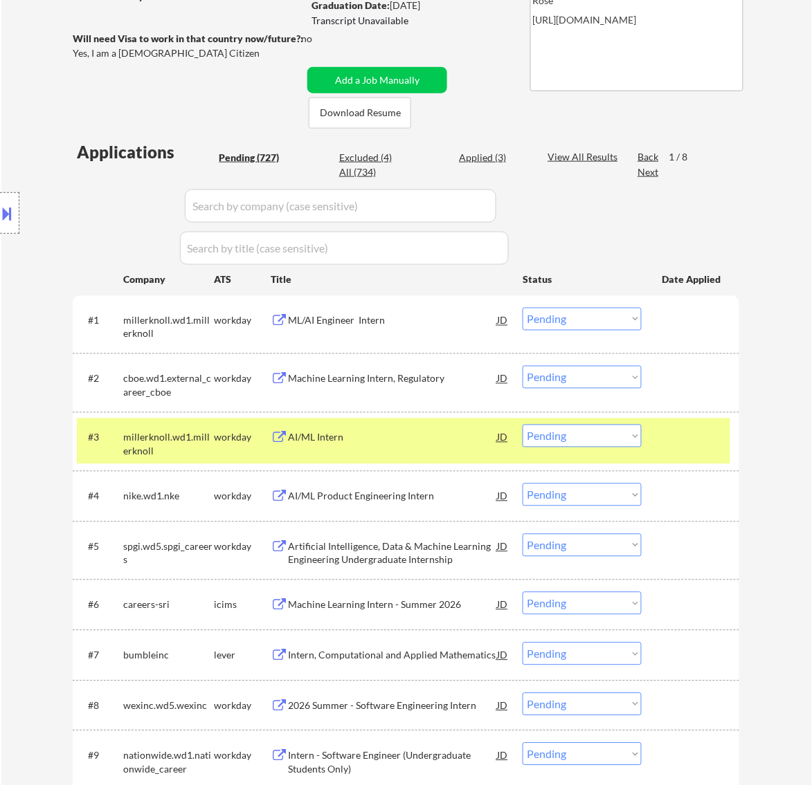
scroll to position [260, 0]
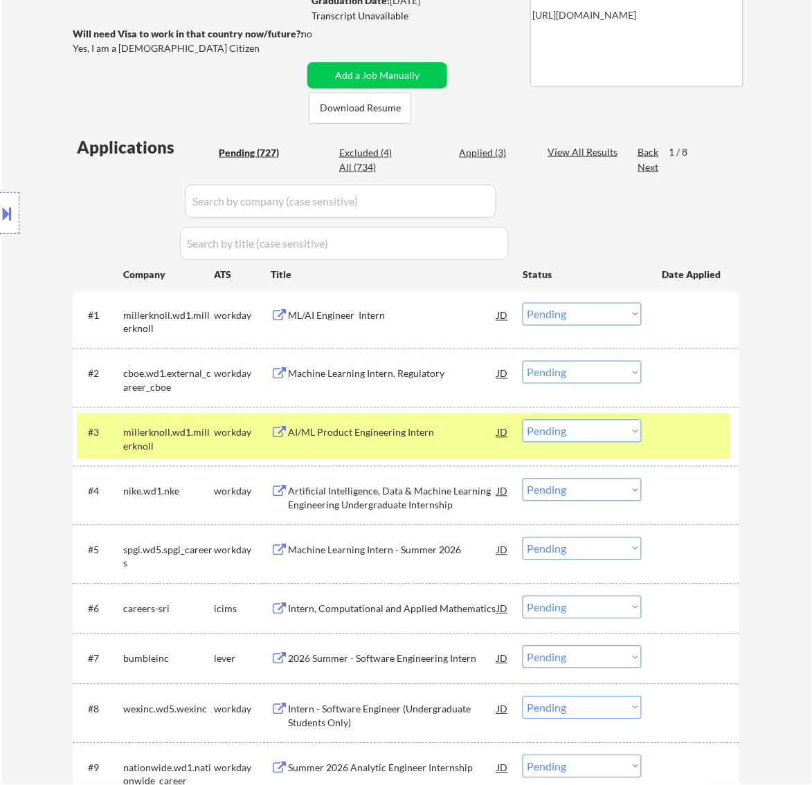
drag, startPoint x: 671, startPoint y: 424, endPoint x: 650, endPoint y: 434, distance: 22.9
click at [673, 426] on div at bounding box center [692, 432] width 61 height 25
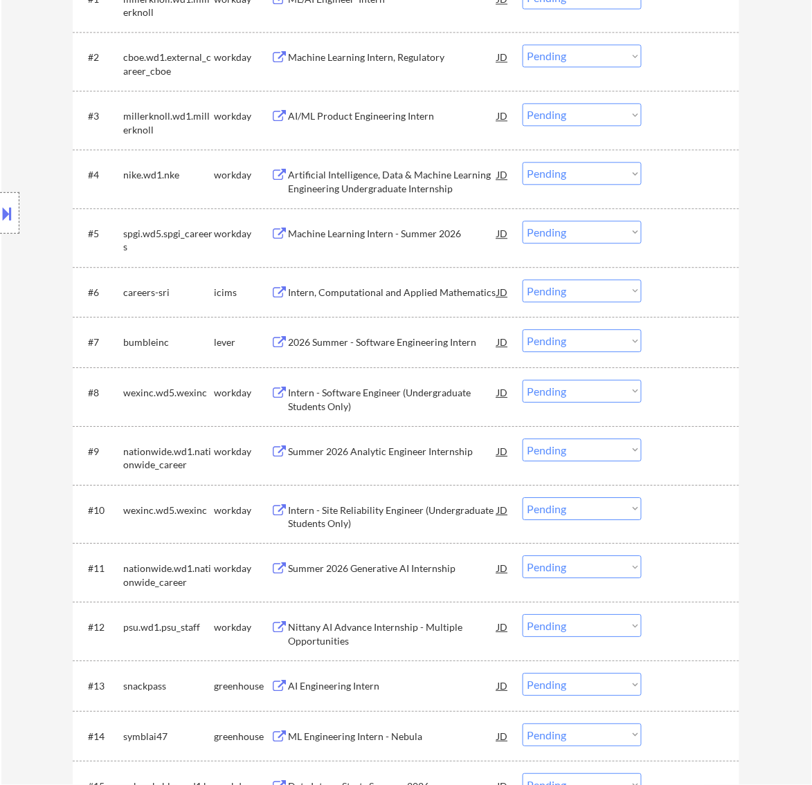
scroll to position [606, 0]
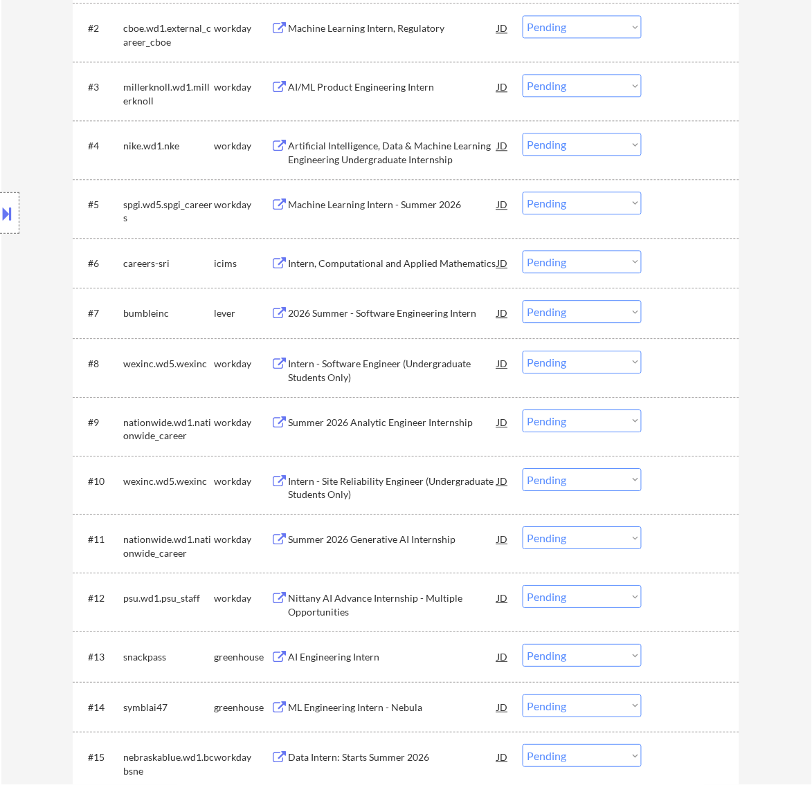
click at [398, 319] on div "2026 Summer - Software Engineering Intern" at bounding box center [392, 314] width 209 height 14
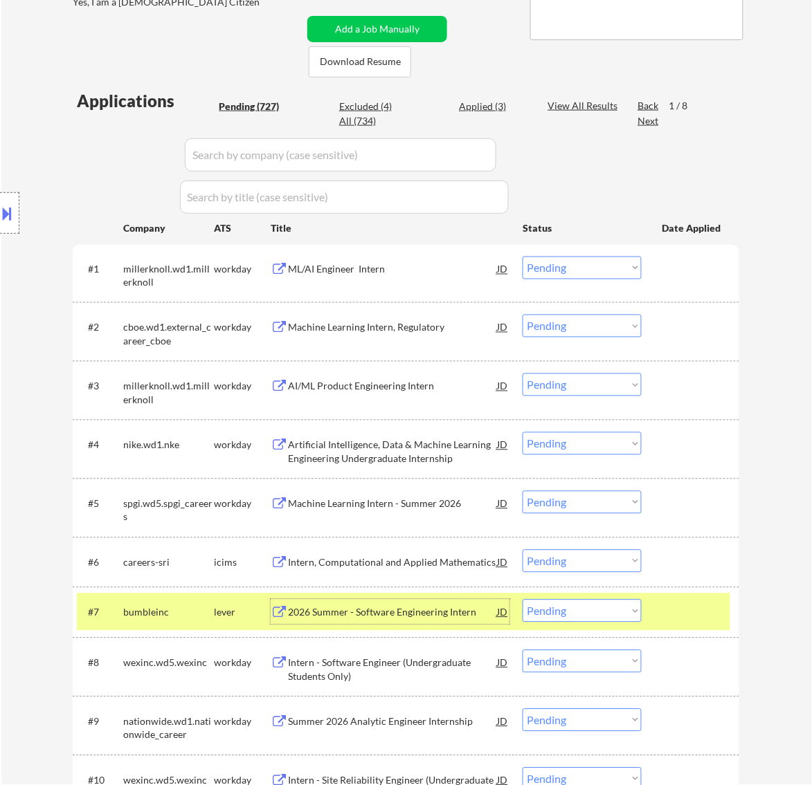
scroll to position [346, 0]
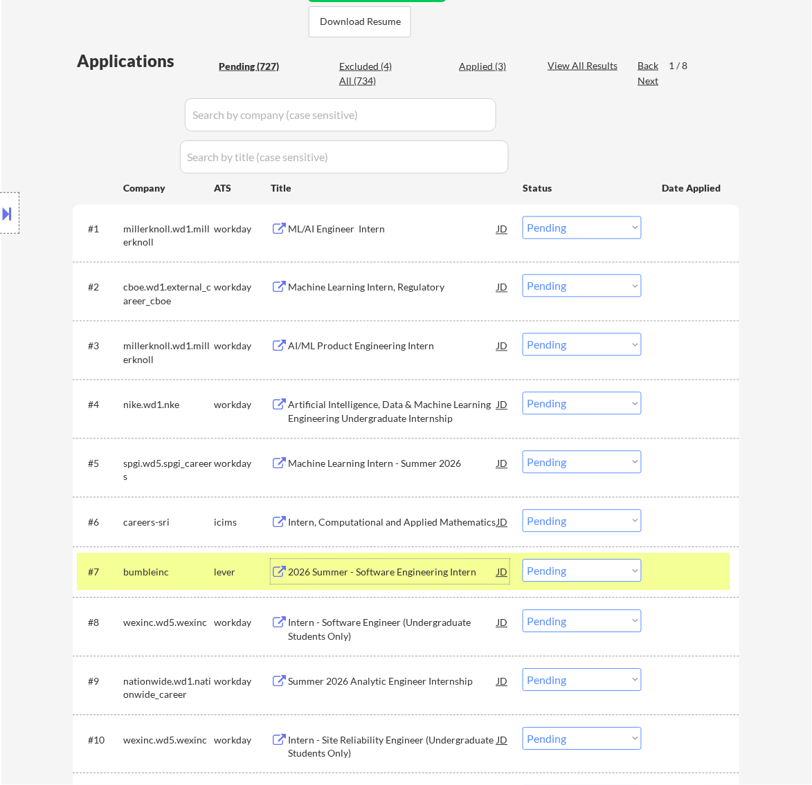
click at [592, 568] on select "Choose an option... Pending Applied Excluded (Questions) Excluded (Expired) Exc…" at bounding box center [581, 571] width 119 height 23
click at [522, 560] on select "Choose an option... Pending Applied Excluded (Questions) Excluded (Expired) Exc…" at bounding box center [581, 571] width 119 height 23
select select ""pending""
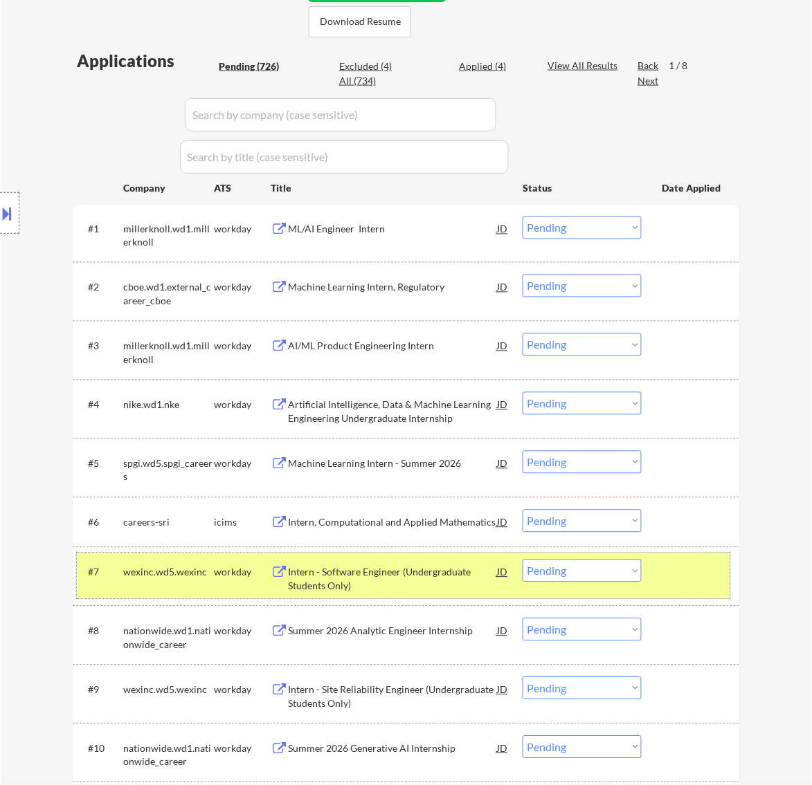
click at [691, 572] on div at bounding box center [692, 572] width 61 height 25
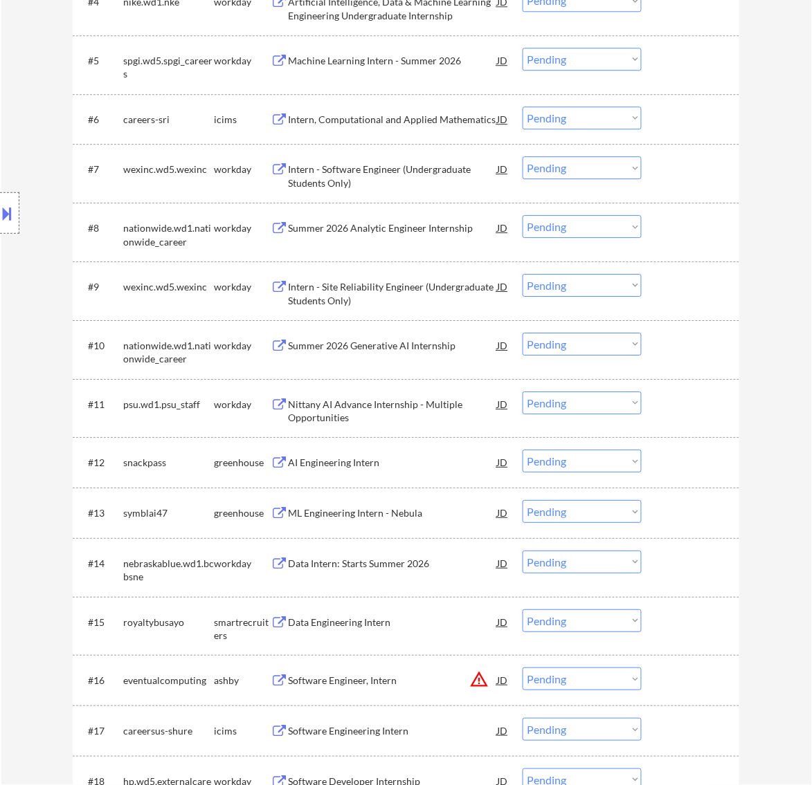
scroll to position [779, 0]
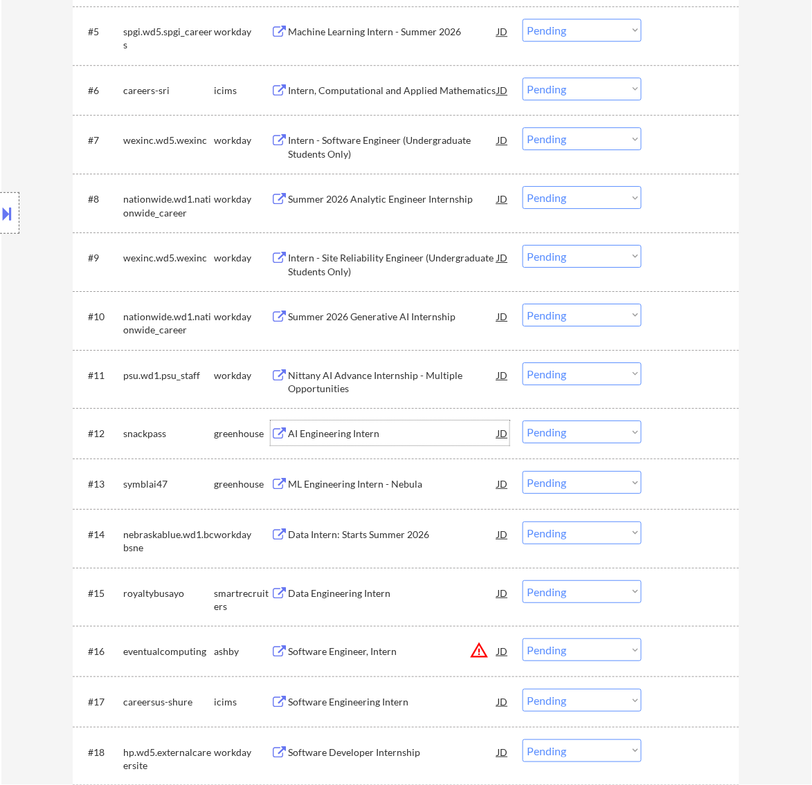
click at [412, 431] on div "AI Engineering Intern" at bounding box center [392, 434] width 209 height 14
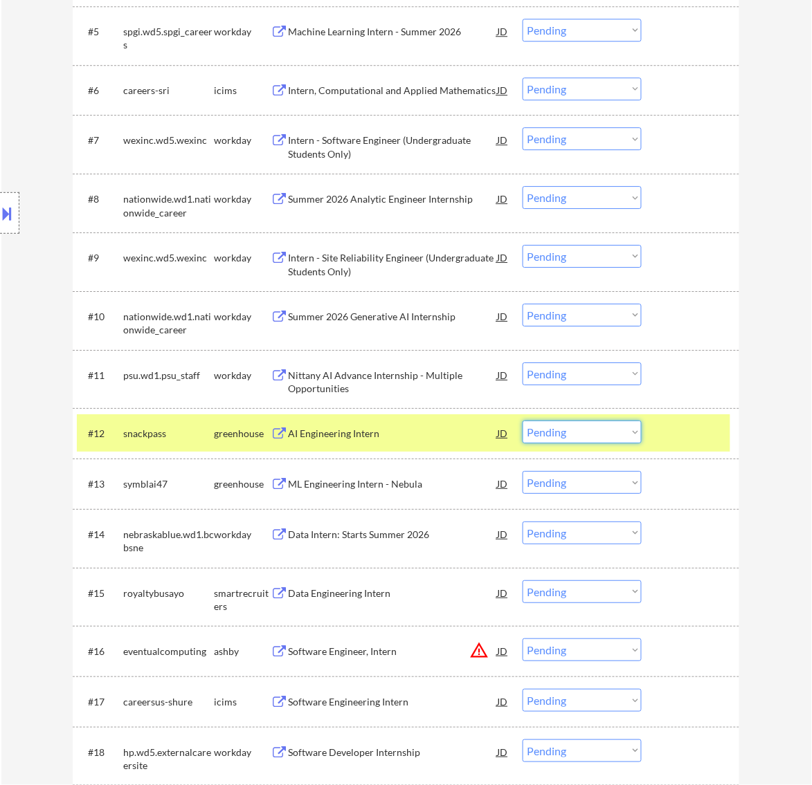
click at [579, 427] on select "Choose an option... Pending Applied Excluded (Questions) Excluded (Expired) Exc…" at bounding box center [581, 432] width 119 height 23
click at [522, 421] on select "Choose an option... Pending Applied Excluded (Questions) Excluded (Expired) Exc…" at bounding box center [581, 432] width 119 height 23
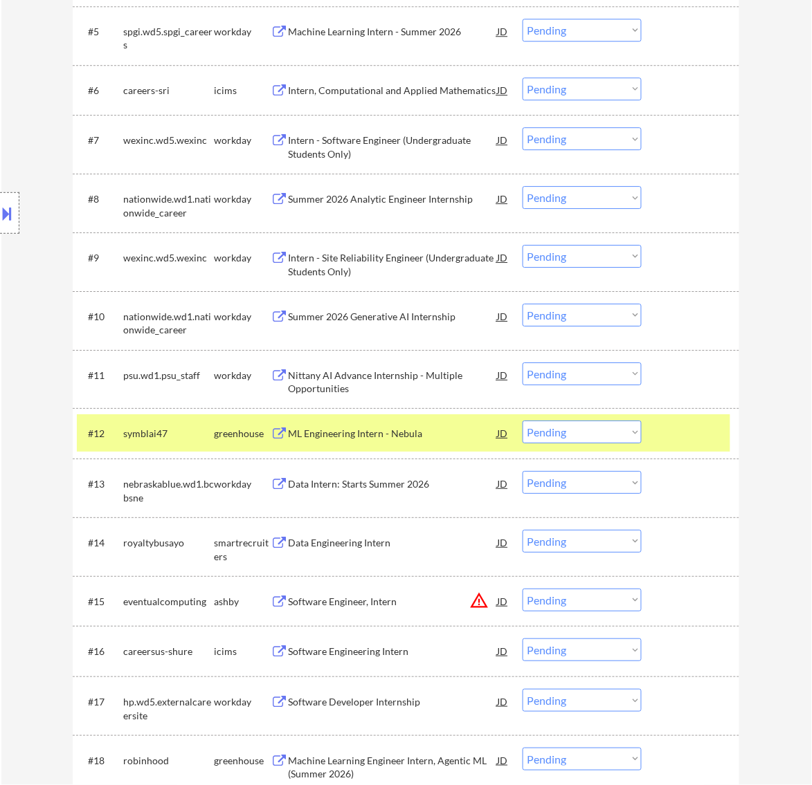
click at [453, 433] on div "ML Engineering Intern - Nebula" at bounding box center [392, 434] width 209 height 14
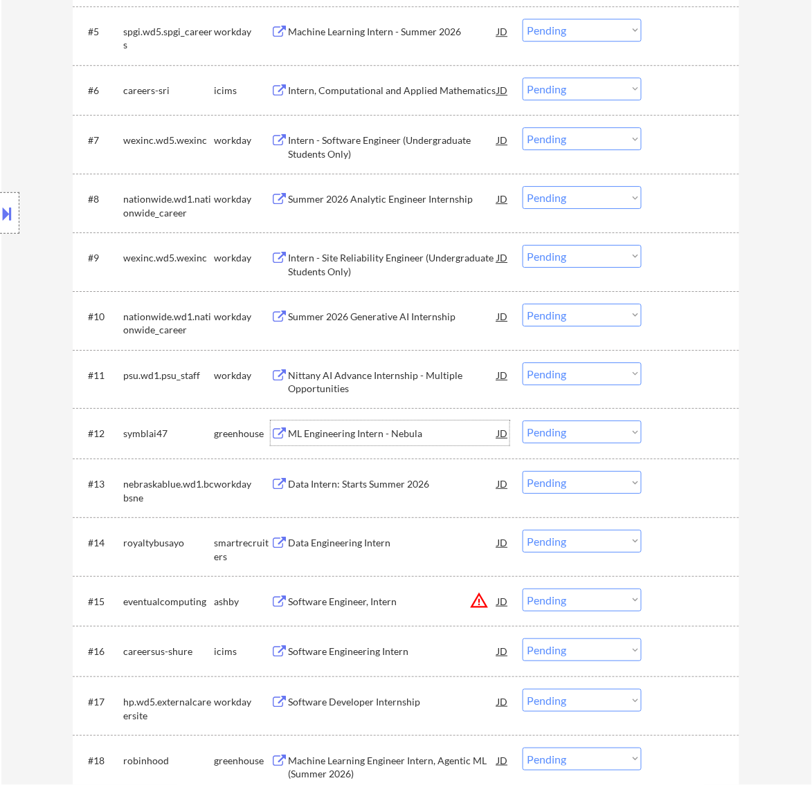
click at [597, 426] on select "Choose an option... Pending Applied Excluded (Questions) Excluded (Expired) Exc…" at bounding box center [581, 432] width 119 height 23
click at [522, 421] on select "Choose an option... Pending Applied Excluded (Questions) Excluded (Expired) Exc…" at bounding box center [581, 432] width 119 height 23
select select ""pending""
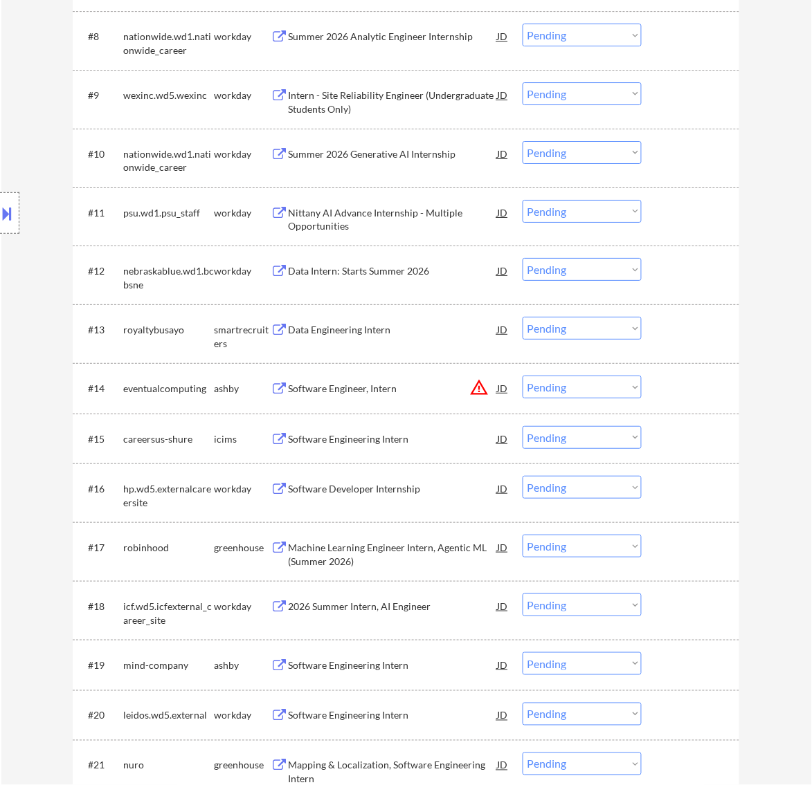
scroll to position [952, 0]
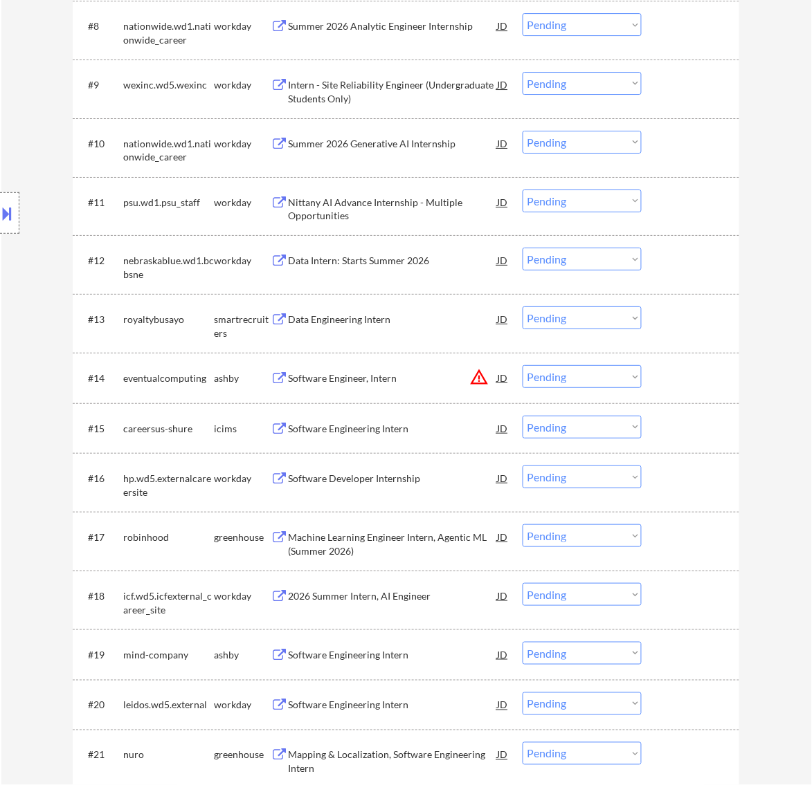
click at [420, 323] on div "Data Engineering Intern" at bounding box center [392, 320] width 209 height 14
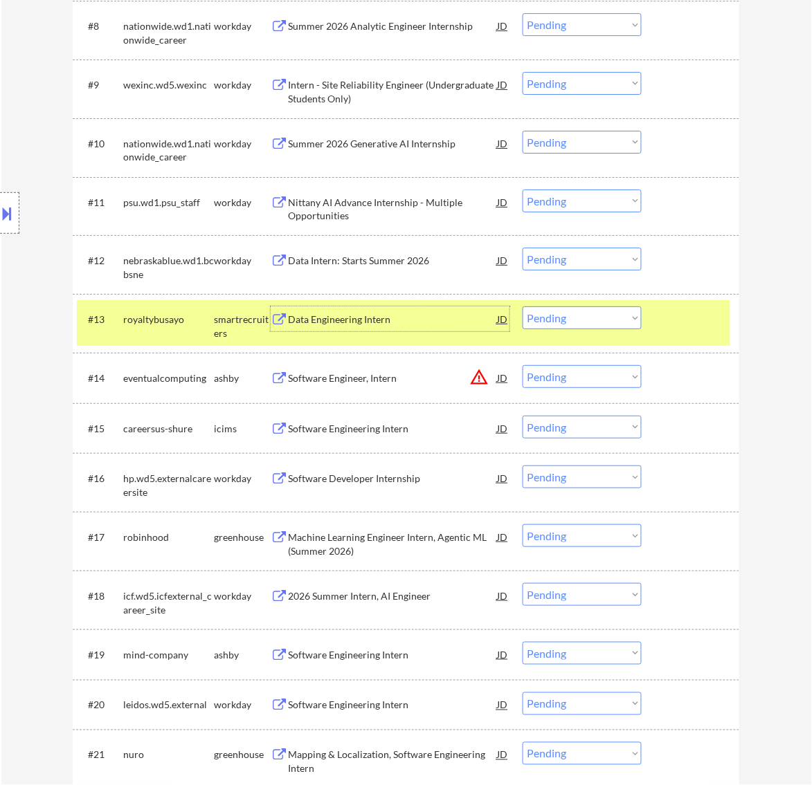
click at [575, 323] on select "Choose an option... Pending Applied Excluded (Questions) Excluded (Expired) Exc…" at bounding box center [581, 318] width 119 height 23
click at [522, 307] on select "Choose an option... Pending Applied Excluded (Questions) Excluded (Expired) Exc…" at bounding box center [581, 318] width 119 height 23
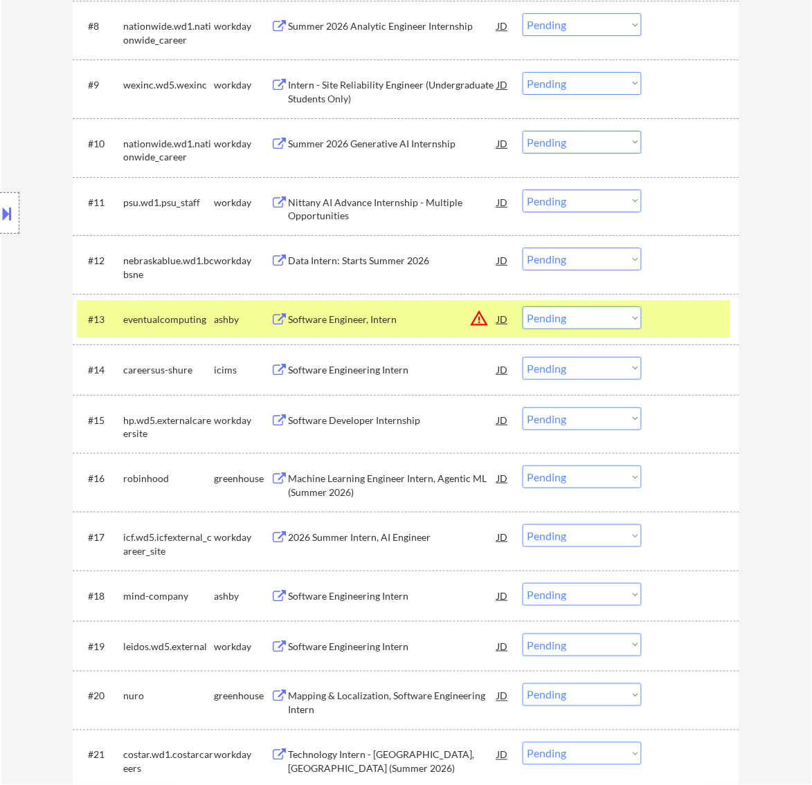
click at [455, 320] on div "Software Engineer, Intern" at bounding box center [392, 320] width 209 height 14
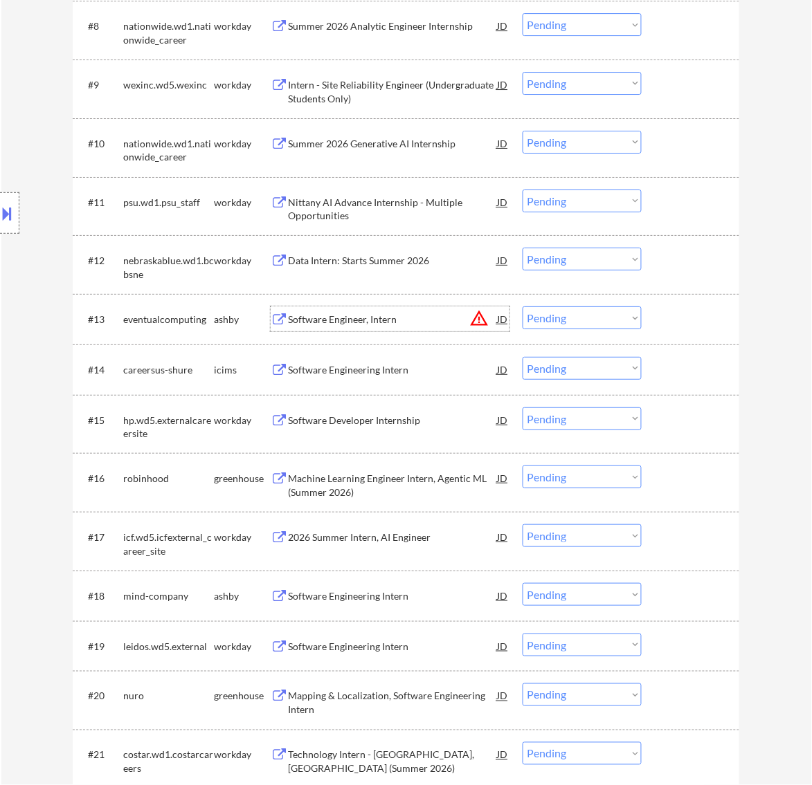
click at [569, 316] on select "Choose an option... Pending Applied Excluded (Questions) Excluded (Expired) Exc…" at bounding box center [581, 318] width 119 height 23
click at [522, 307] on select "Choose an option... Pending Applied Excluded (Questions) Excluded (Expired) Exc…" at bounding box center [581, 318] width 119 height 23
select select ""pending""
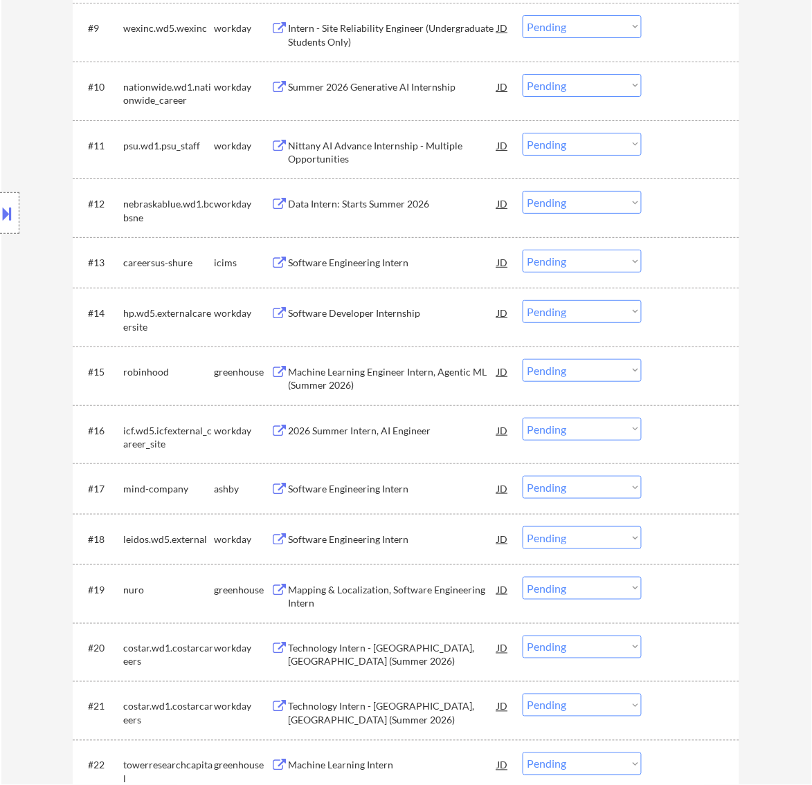
scroll to position [1038, 0]
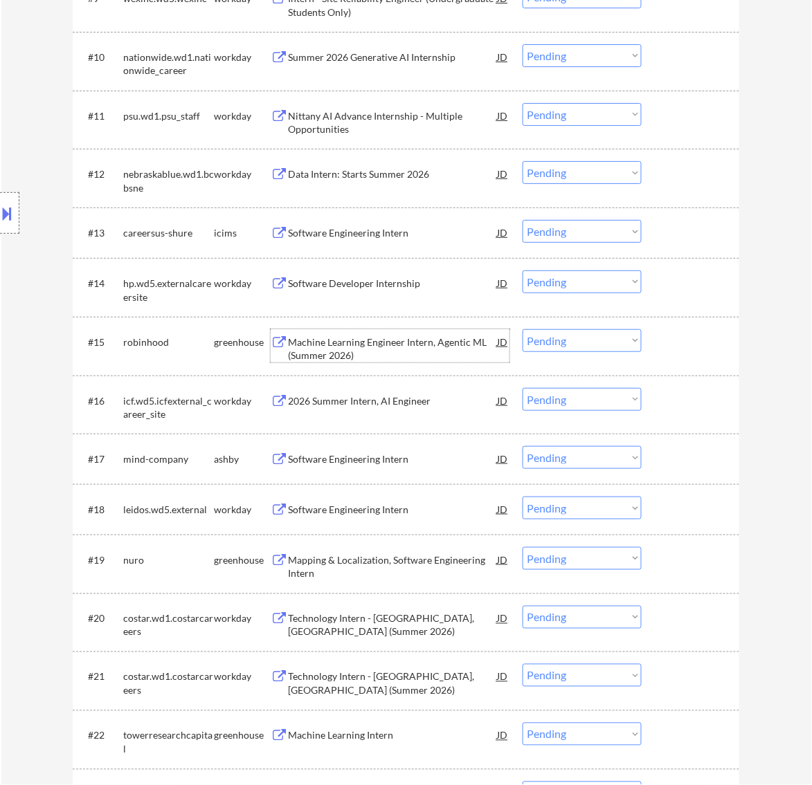
click at [468, 341] on div "Machine Learning Engineer Intern, Agentic ML (Summer 2026)" at bounding box center [392, 349] width 209 height 27
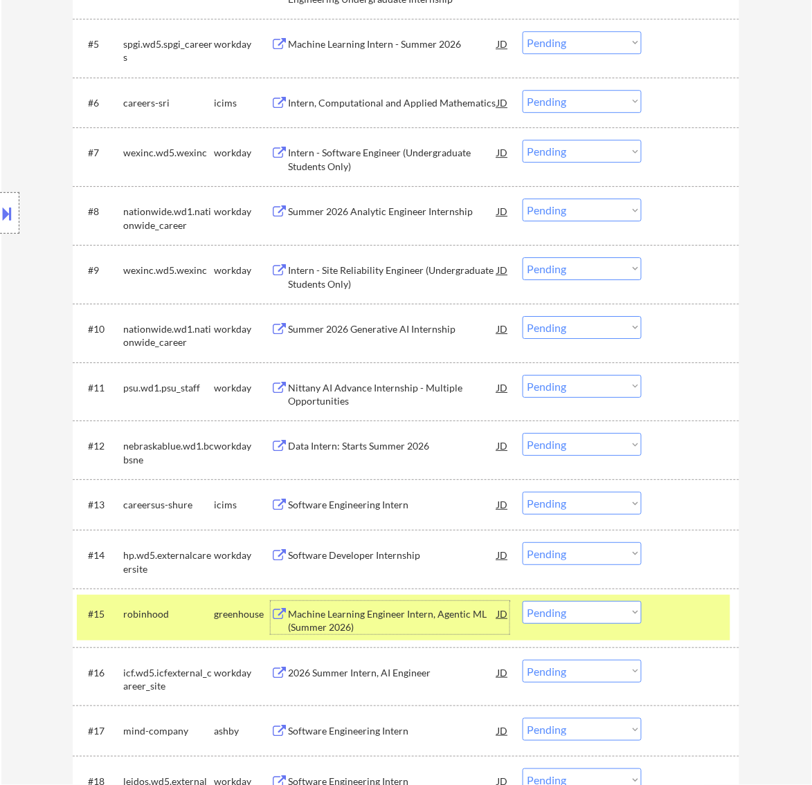
scroll to position [779, 0]
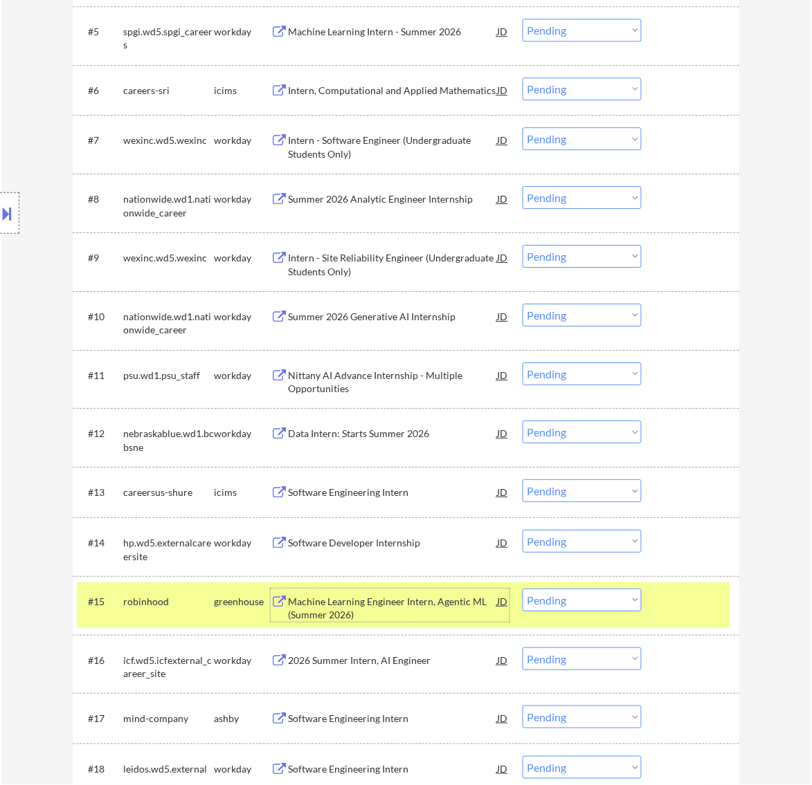
click at [627, 603] on select "Choose an option... Pending Applied Excluded (Questions) Excluded (Expired) Exc…" at bounding box center [581, 600] width 119 height 23
click at [522, 589] on select "Choose an option... Pending Applied Excluded (Questions) Excluded (Expired) Exc…" at bounding box center [581, 600] width 119 height 23
select select ""pending""
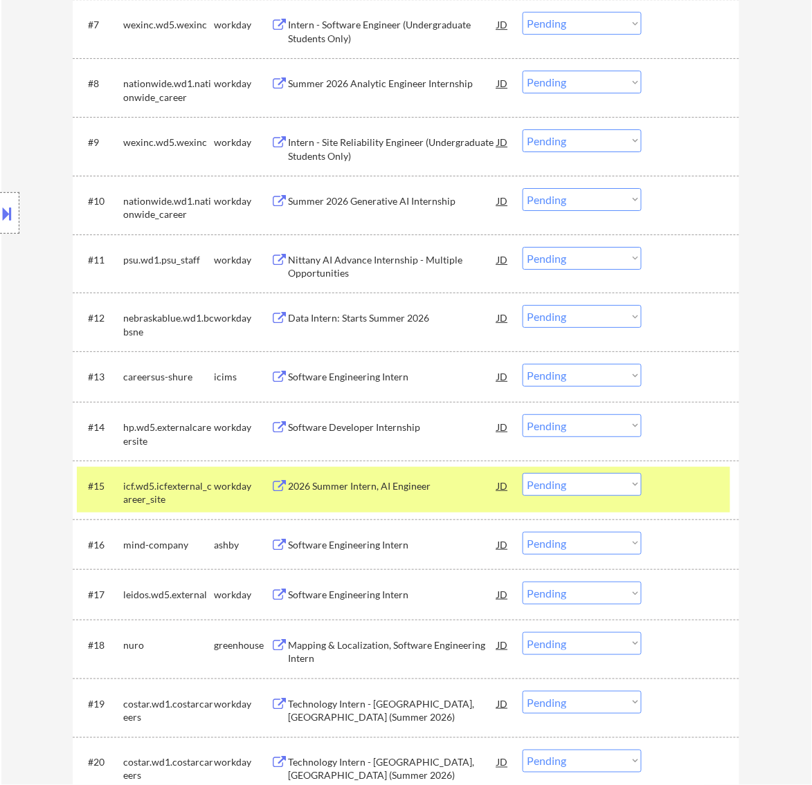
scroll to position [952, 0]
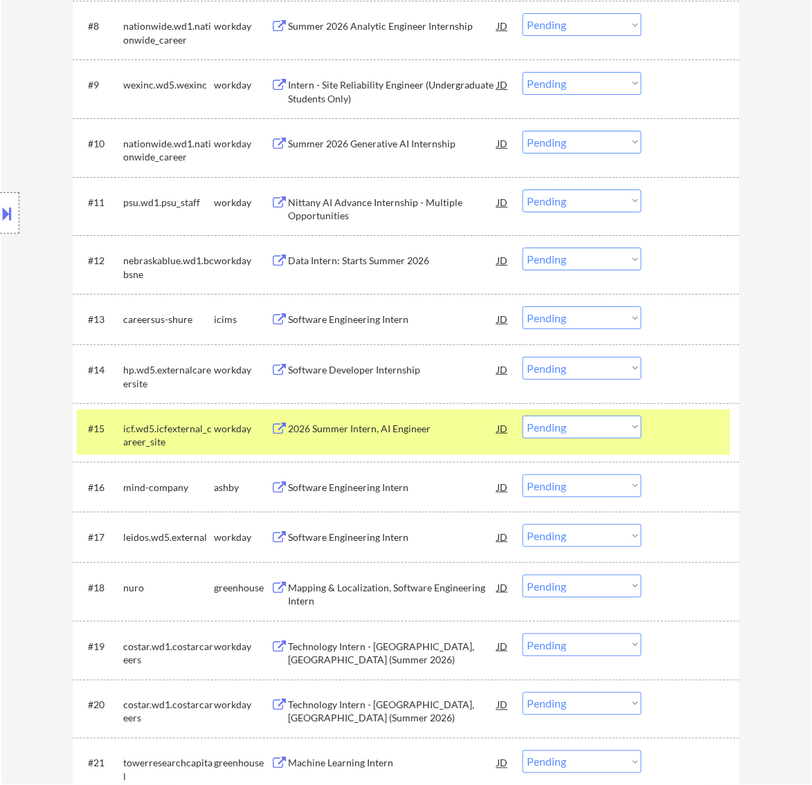
click at [686, 439] on div at bounding box center [692, 428] width 61 height 25
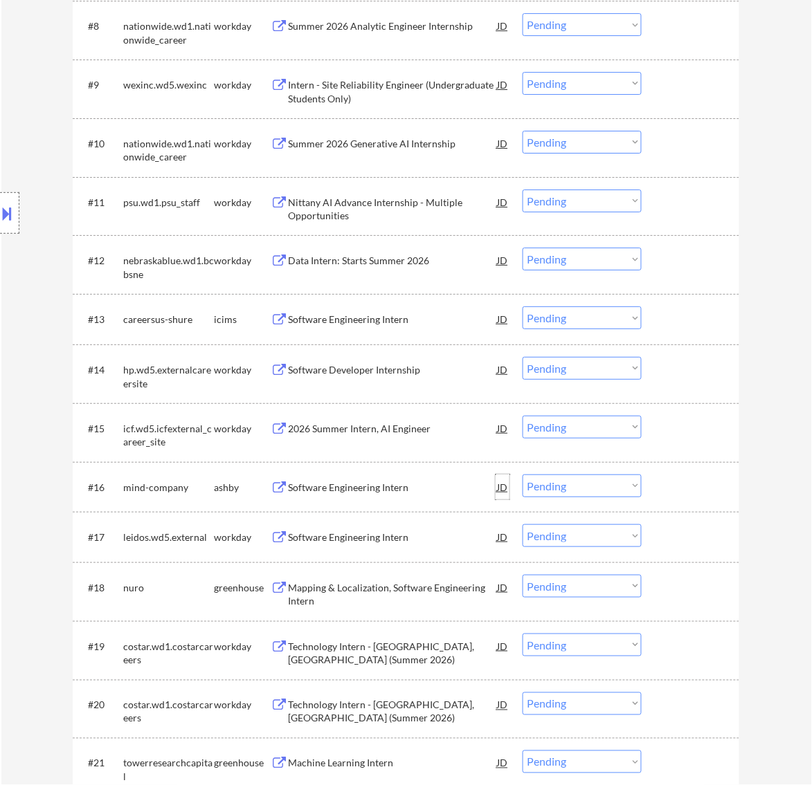
click at [493, 483] on div "Software Engineering Intern JD warning_amber" at bounding box center [398, 487] width 221 height 25
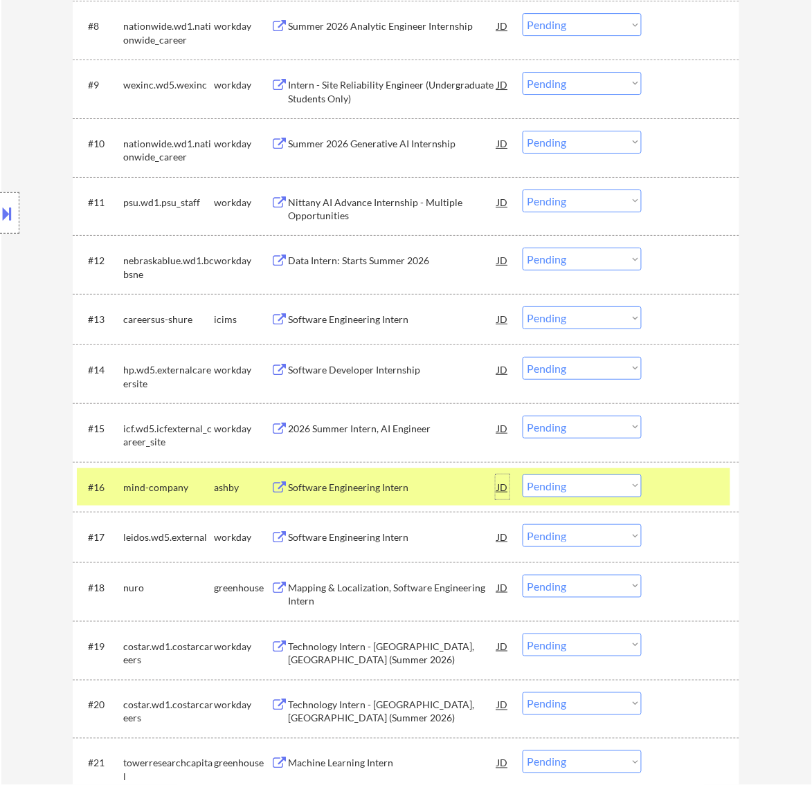
click at [616, 484] on select "Choose an option... Pending Applied Excluded (Questions) Excluded (Expired) Exc…" at bounding box center [581, 486] width 119 height 23
click at [522, 475] on select "Choose an option... Pending Applied Excluded (Questions) Excluded (Expired) Exc…" at bounding box center [581, 486] width 119 height 23
select select ""pending""
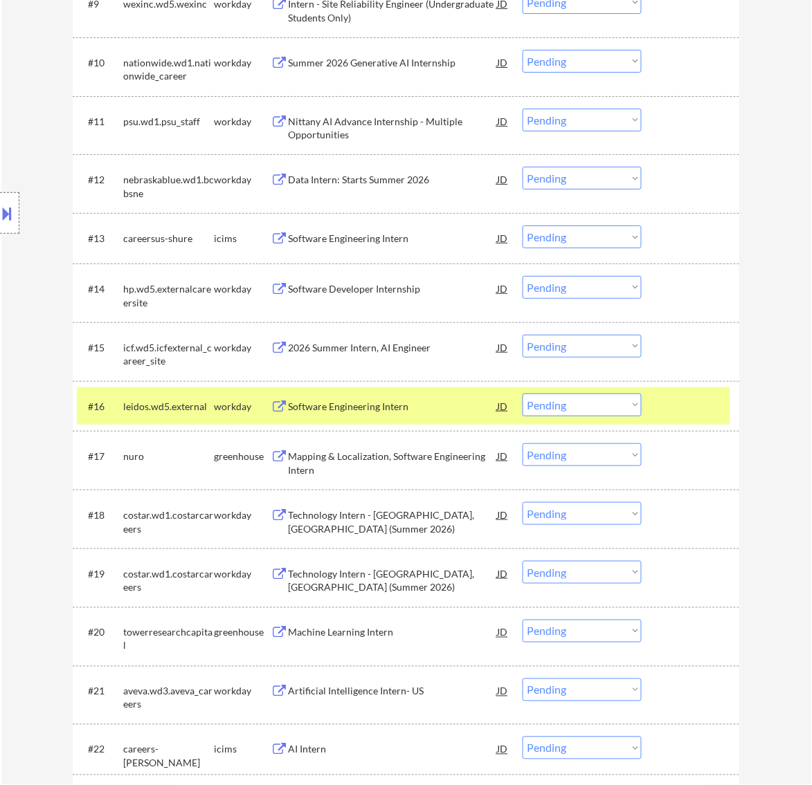
scroll to position [1038, 0]
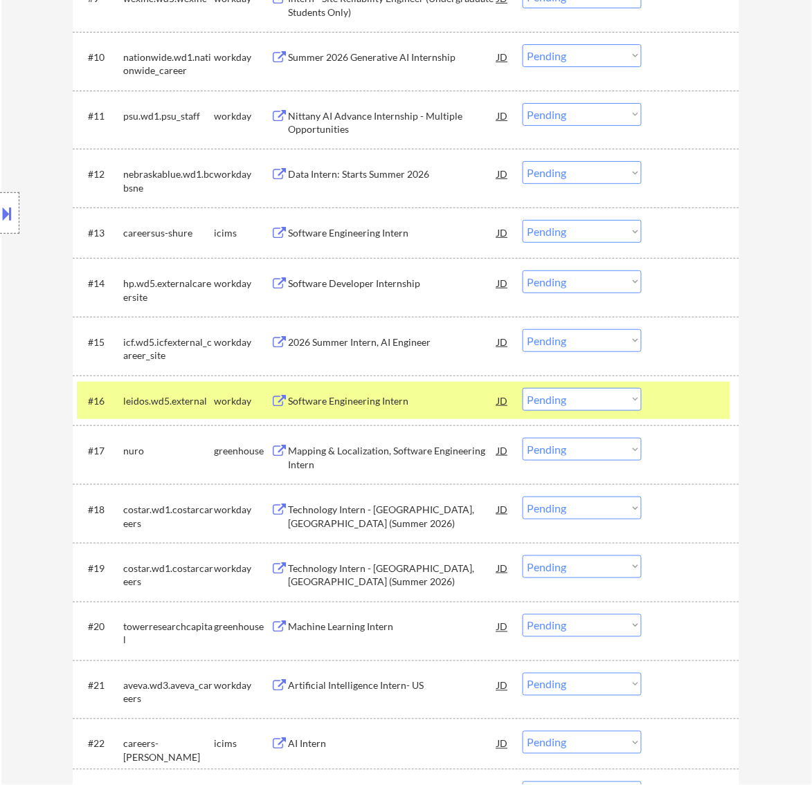
click at [680, 399] on div at bounding box center [692, 400] width 61 height 25
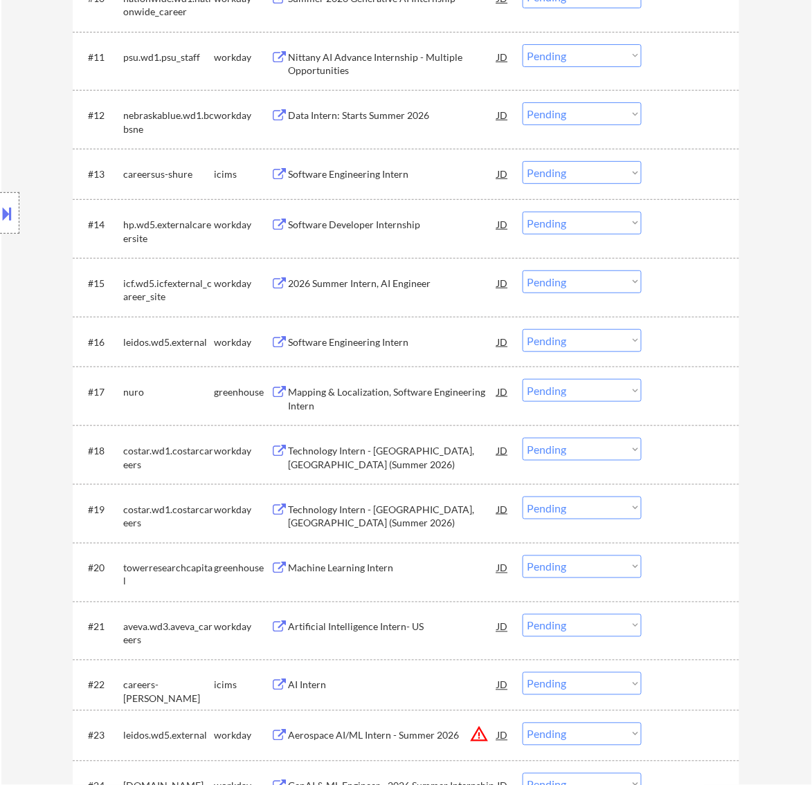
scroll to position [1125, 0]
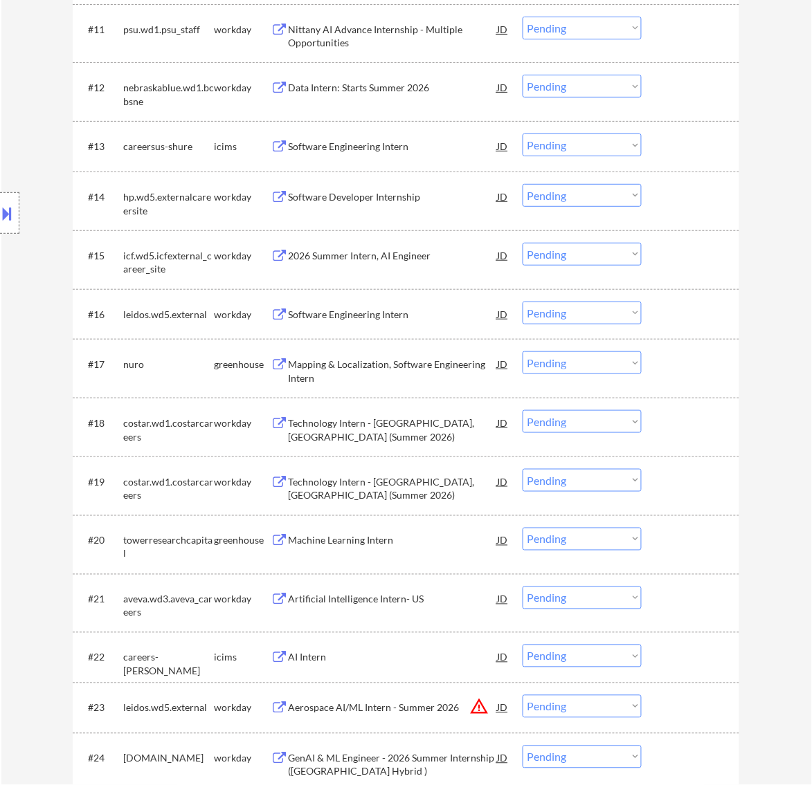
click at [399, 382] on div "Mapping & Localization, Software Engineering Intern" at bounding box center [392, 371] width 209 height 27
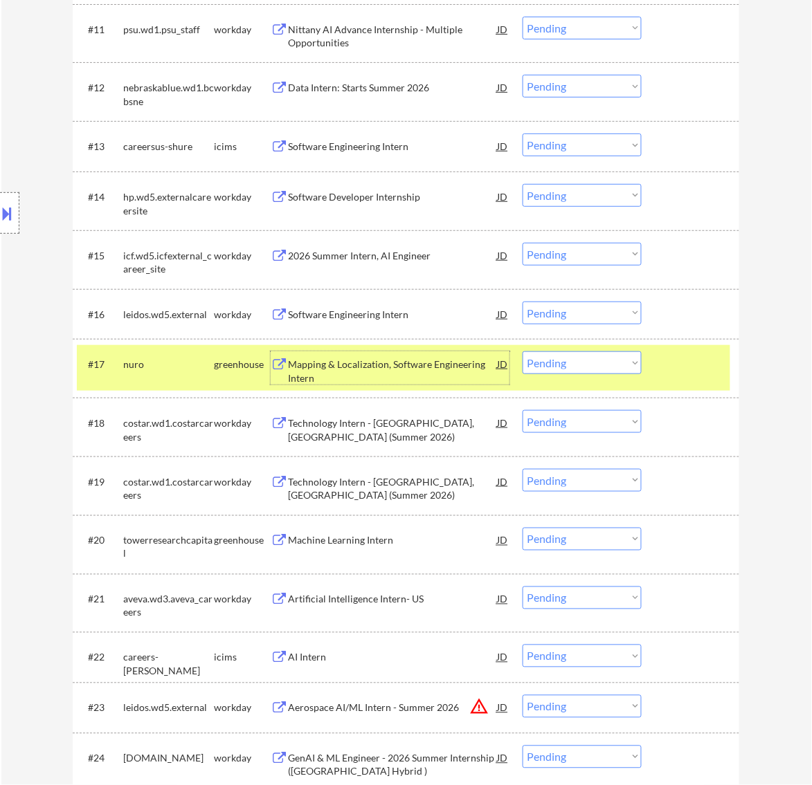
click at [592, 363] on select "Choose an option... Pending Applied Excluded (Questions) Excluded (Expired) Exc…" at bounding box center [581, 363] width 119 height 23
click at [522, 352] on select "Choose an option... Pending Applied Excluded (Questions) Excluded (Expired) Exc…" at bounding box center [581, 363] width 119 height 23
select select ""pending""
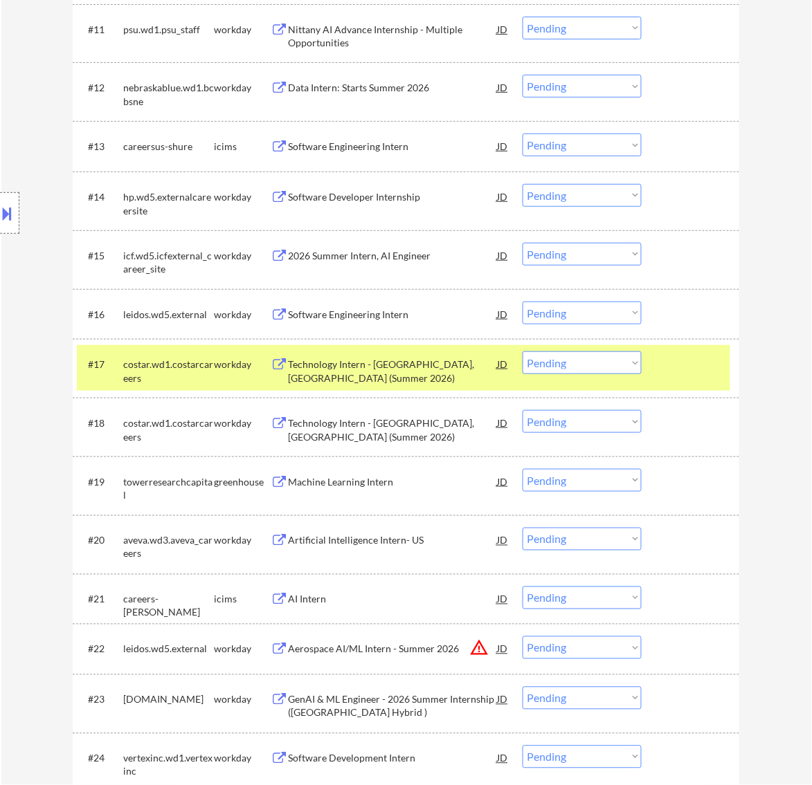
click at [680, 372] on div at bounding box center [692, 364] width 61 height 25
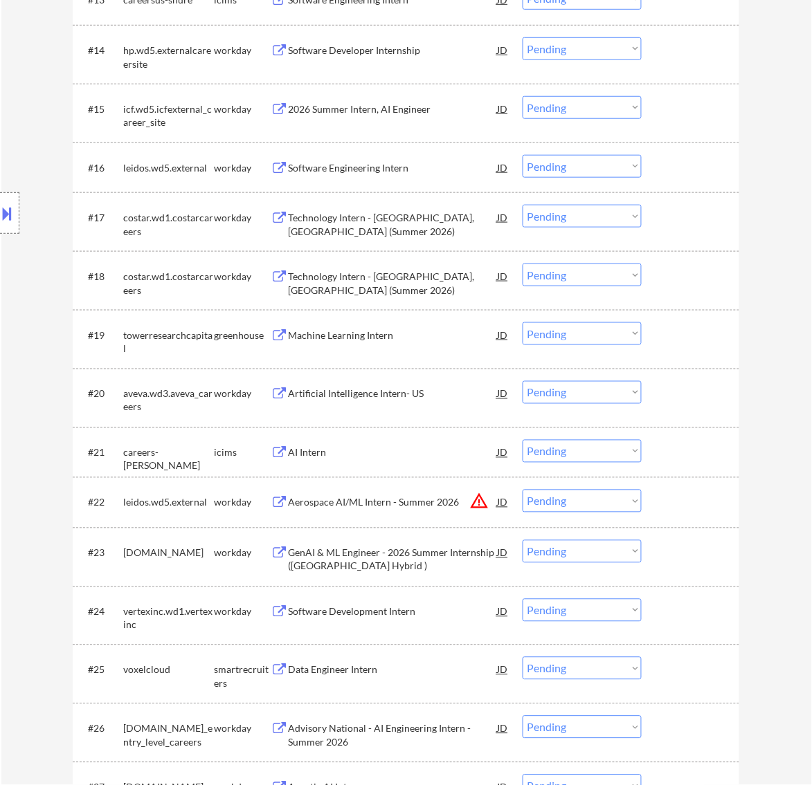
scroll to position [1298, 0]
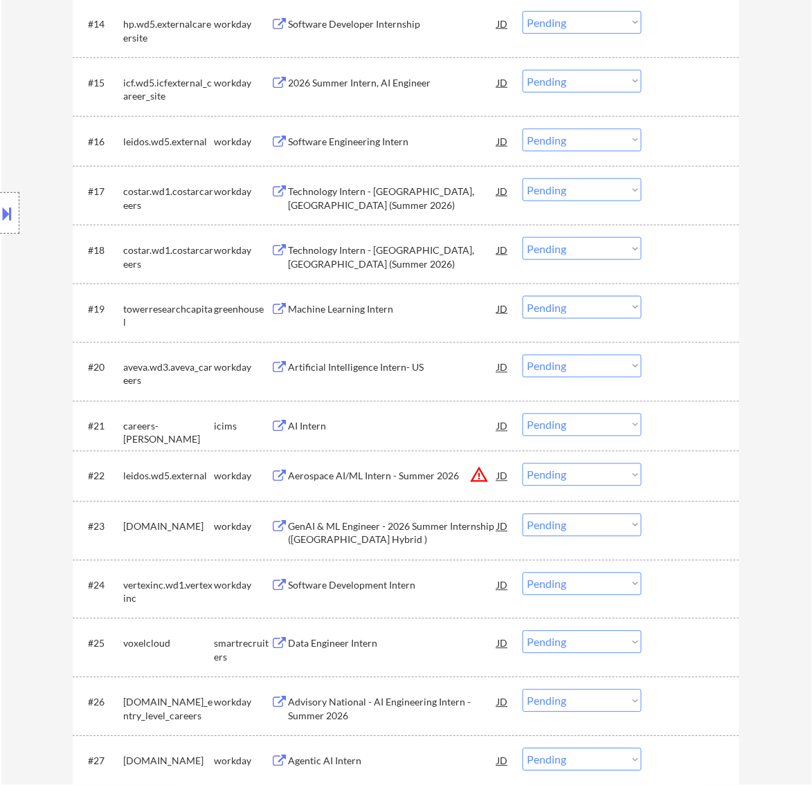
click at [439, 311] on div "Machine Learning Intern" at bounding box center [392, 309] width 209 height 14
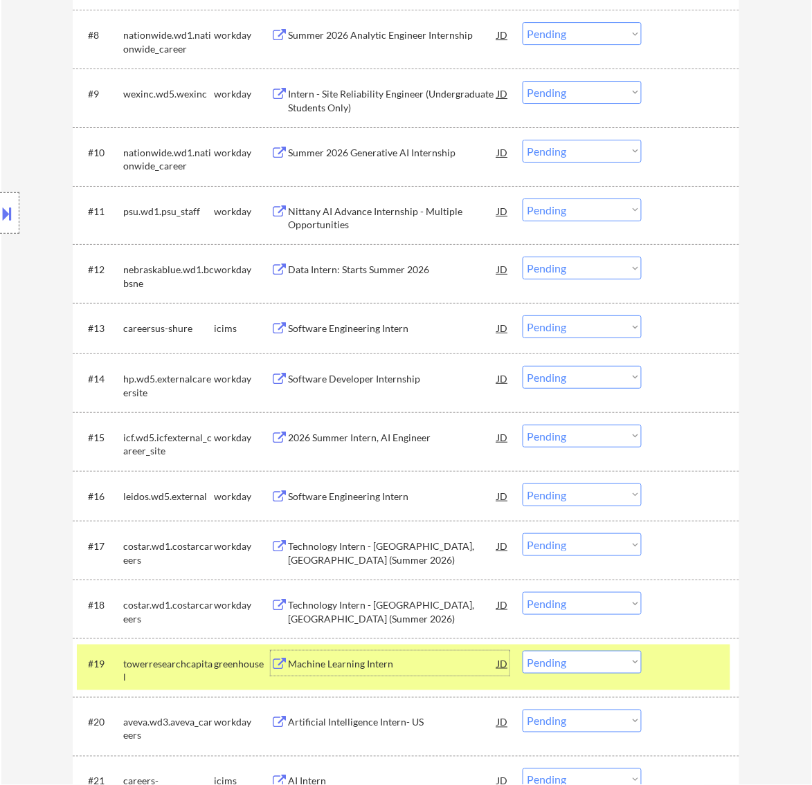
scroll to position [1038, 0]
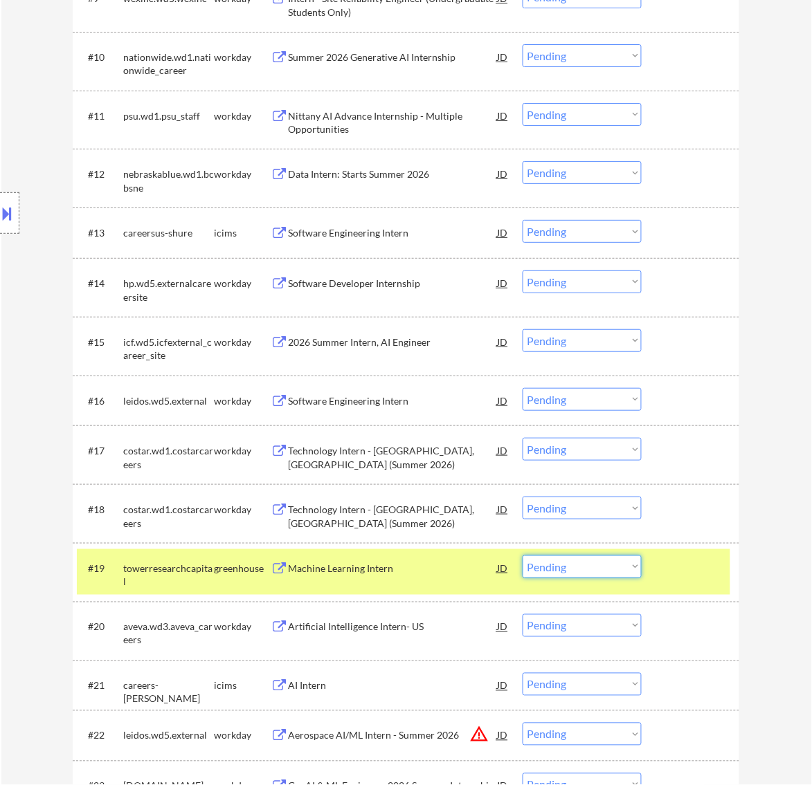
click at [589, 562] on select "Choose an option... Pending Applied Excluded (Questions) Excluded (Expired) Exc…" at bounding box center [581, 567] width 119 height 23
click at [522, 556] on select "Choose an option... Pending Applied Excluded (Questions) Excluded (Expired) Exc…" at bounding box center [581, 567] width 119 height 23
select select ""pending""
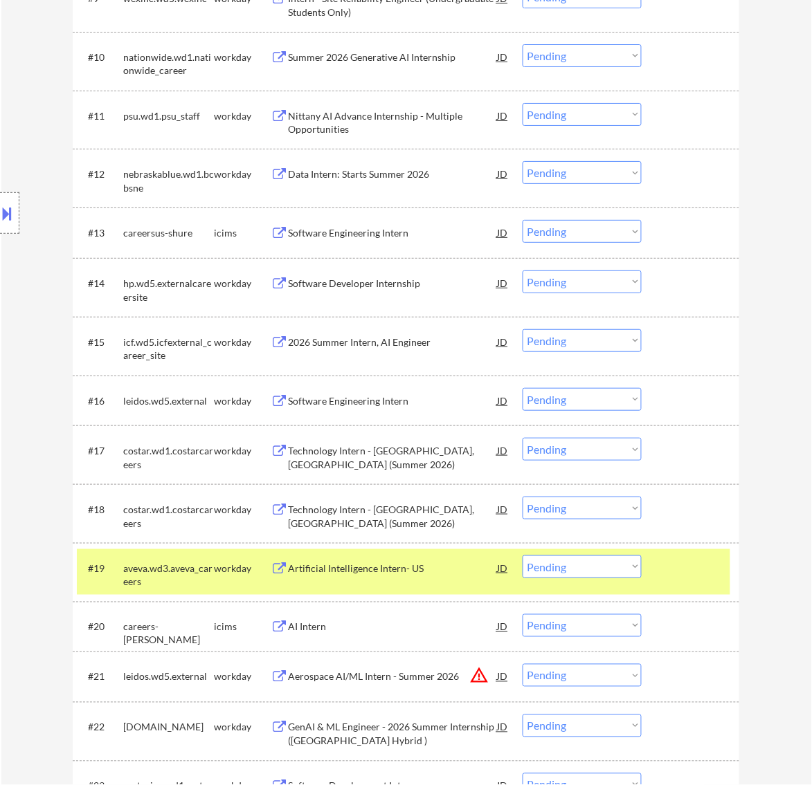
click at [671, 568] on div at bounding box center [692, 568] width 61 height 25
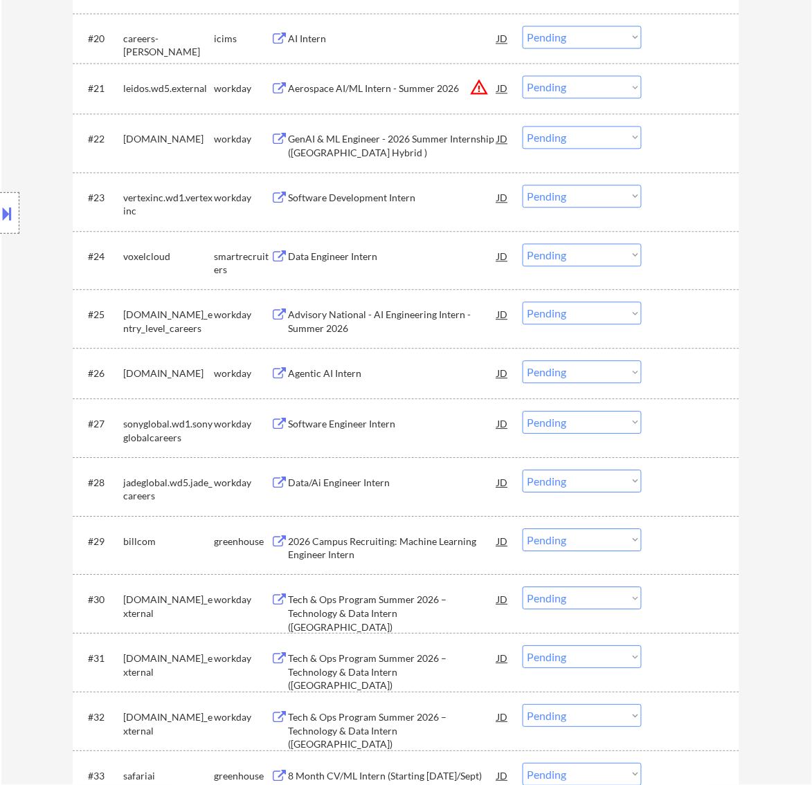
scroll to position [1644, 0]
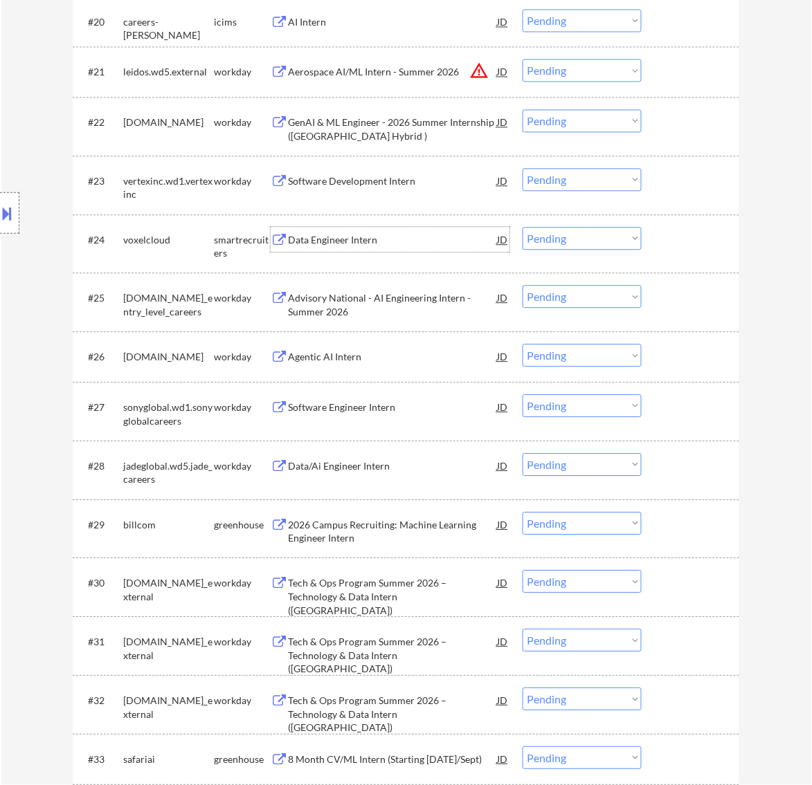
click at [410, 239] on div "Data Engineer Intern" at bounding box center [392, 240] width 209 height 14
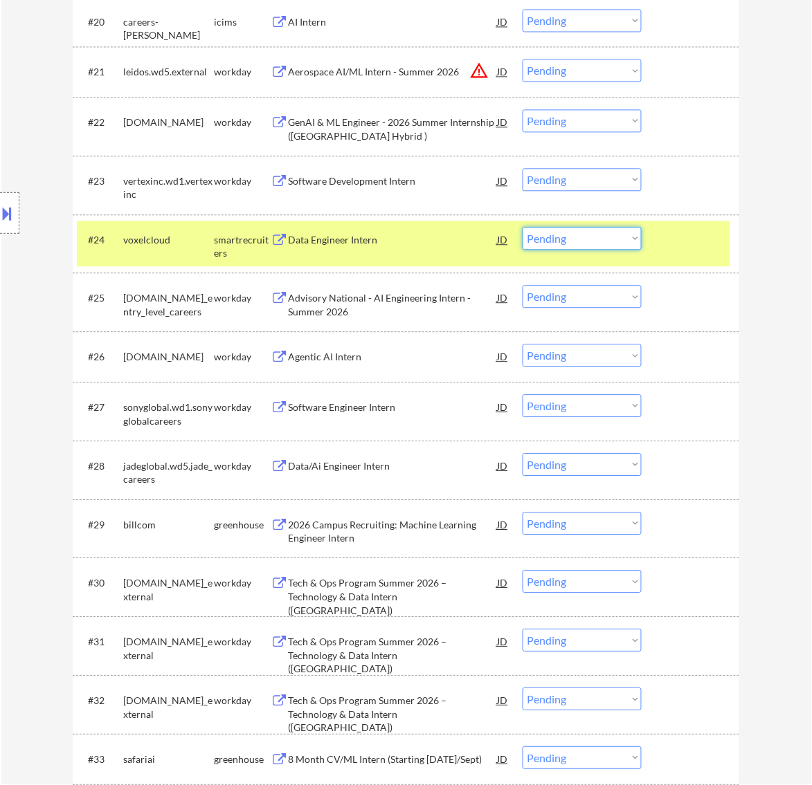
click at [597, 240] on select "Choose an option... Pending Applied Excluded (Questions) Excluded (Expired) Exc…" at bounding box center [581, 238] width 119 height 23
click at [522, 227] on select "Choose an option... Pending Applied Excluded (Questions) Excluded (Expired) Exc…" at bounding box center [581, 238] width 119 height 23
select select ""pending""
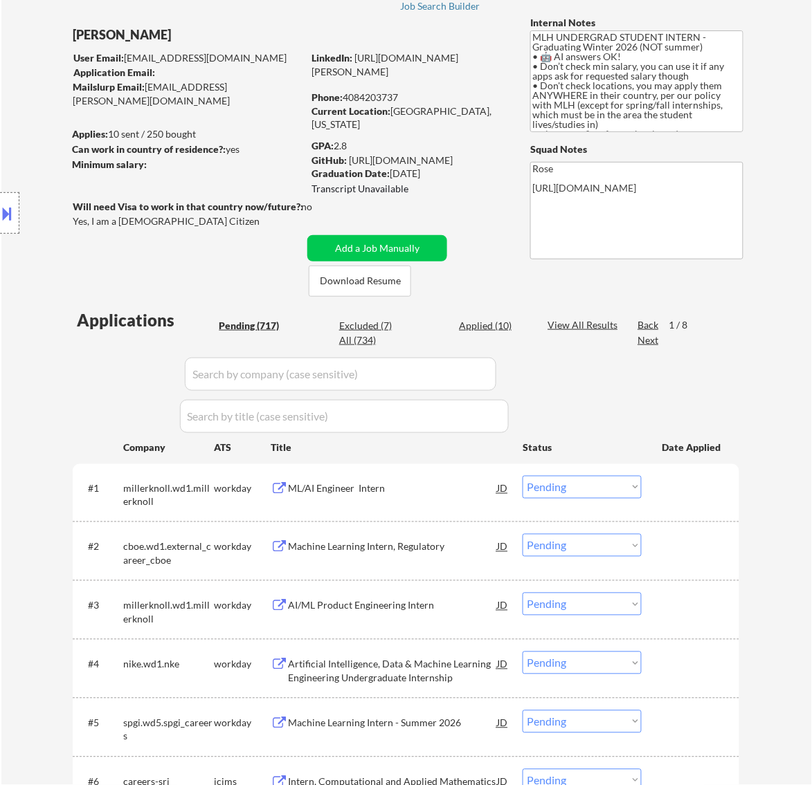
scroll to position [0, 0]
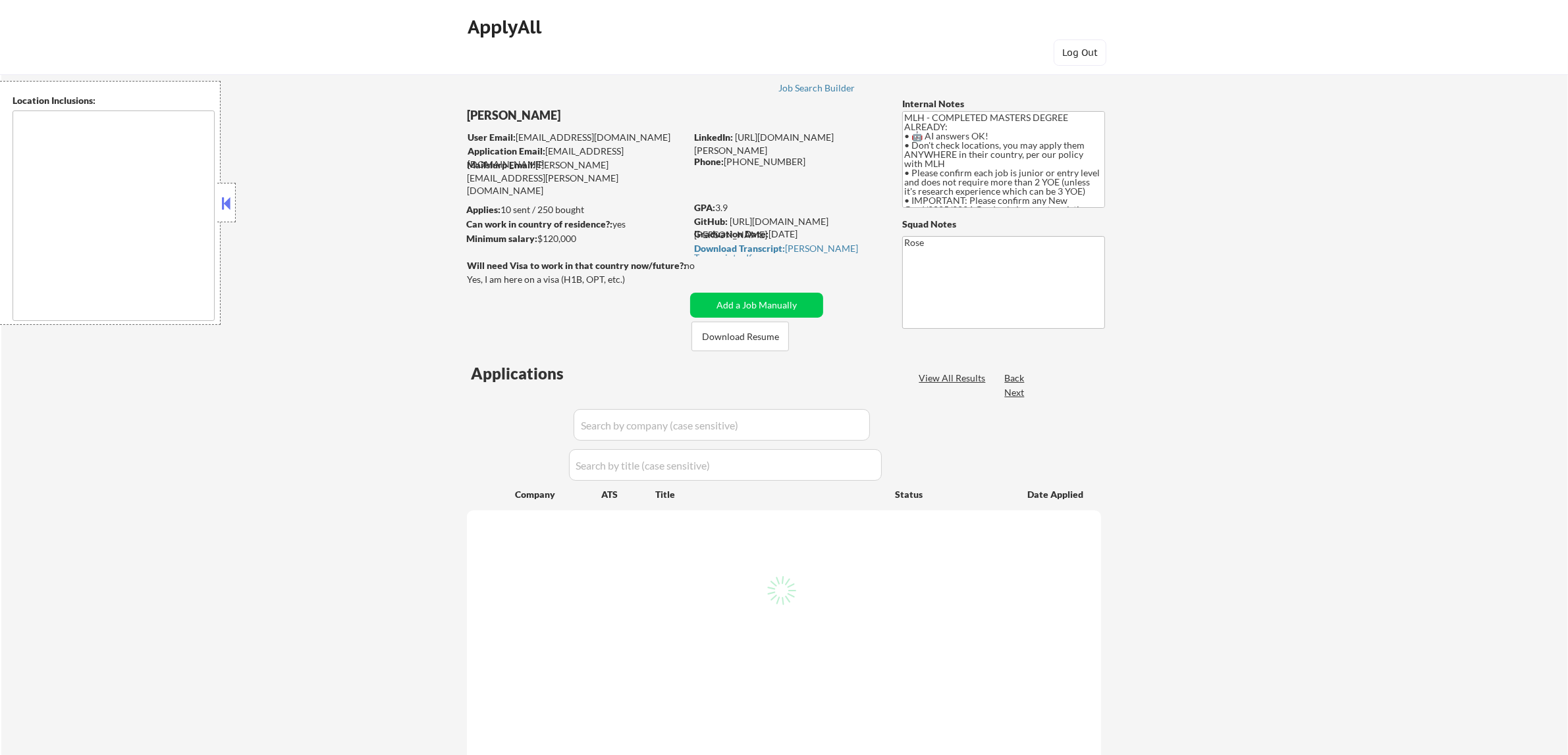
click at [484, 116] on div "[PERSON_NAME]" at bounding box center [602, 115] width 270 height 16
select select ""pending""
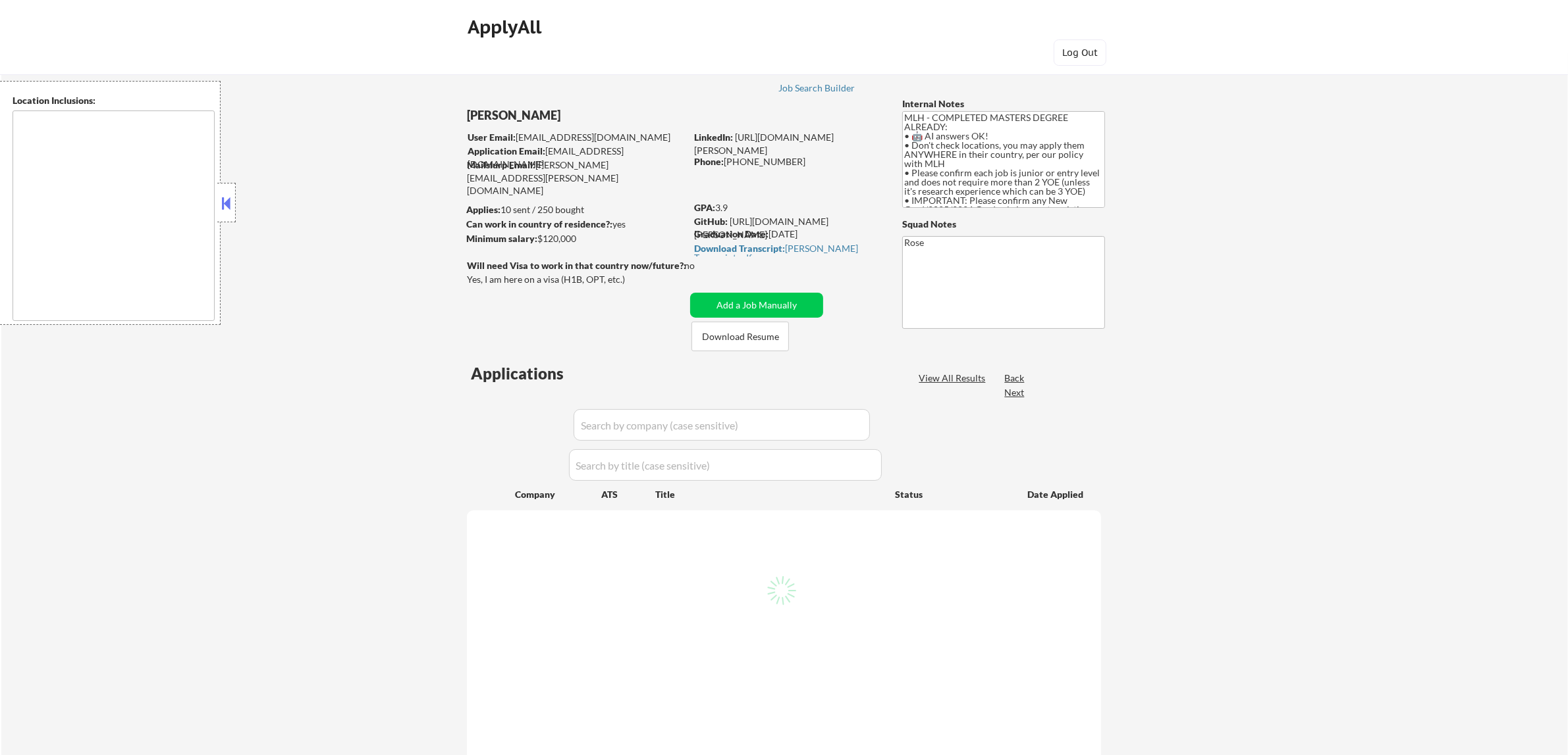
select select ""pending""
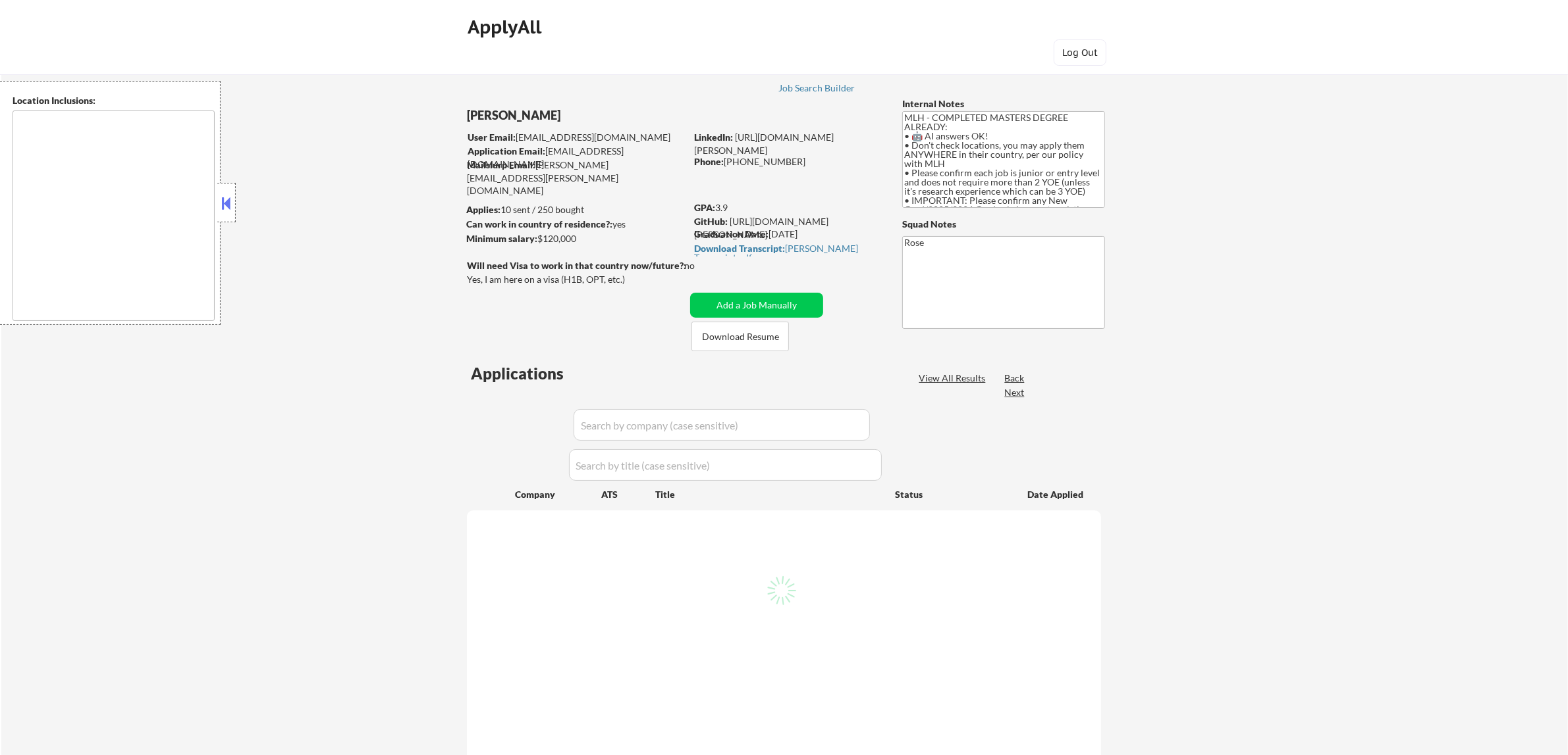
select select ""pending""
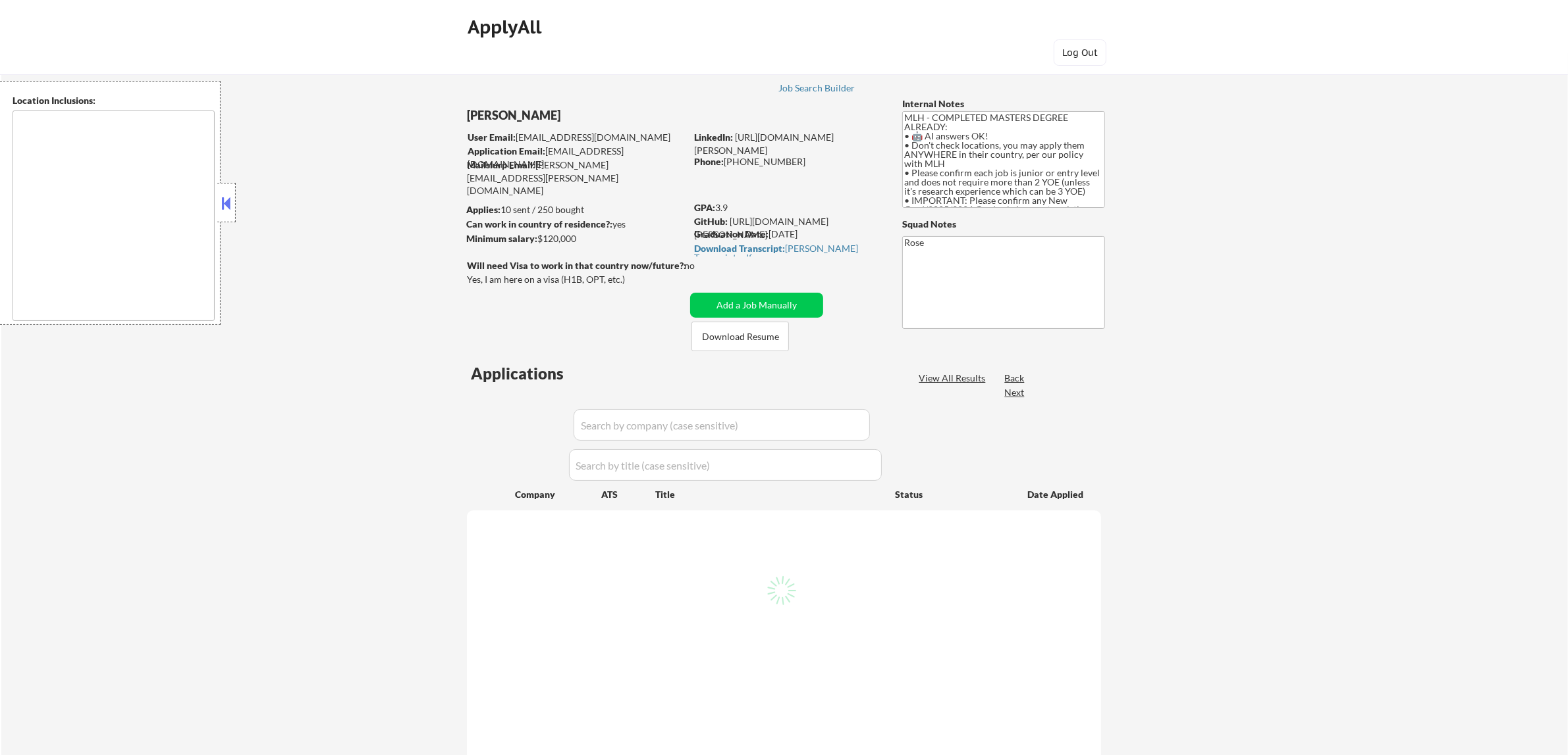
select select ""pending""
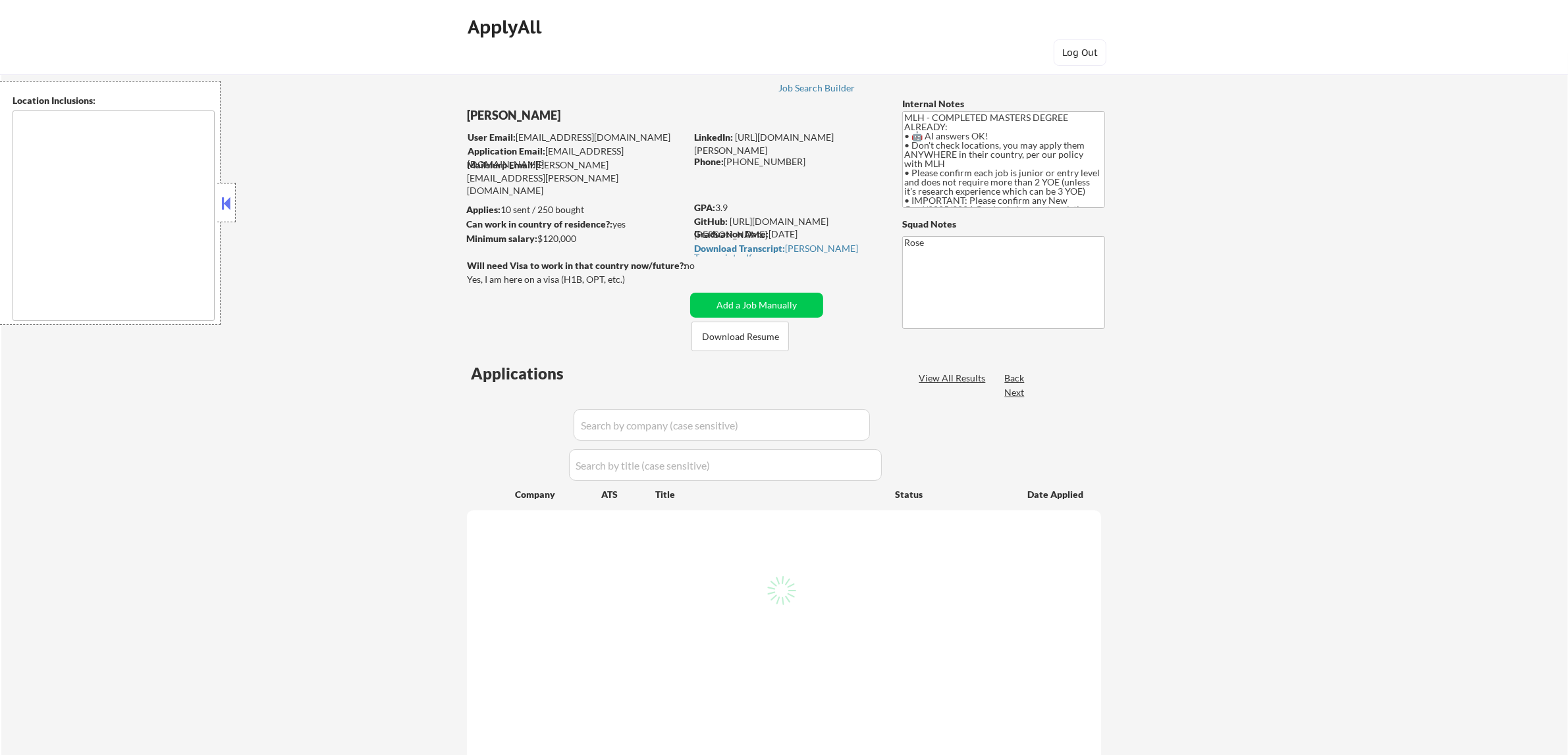
select select ""pending""
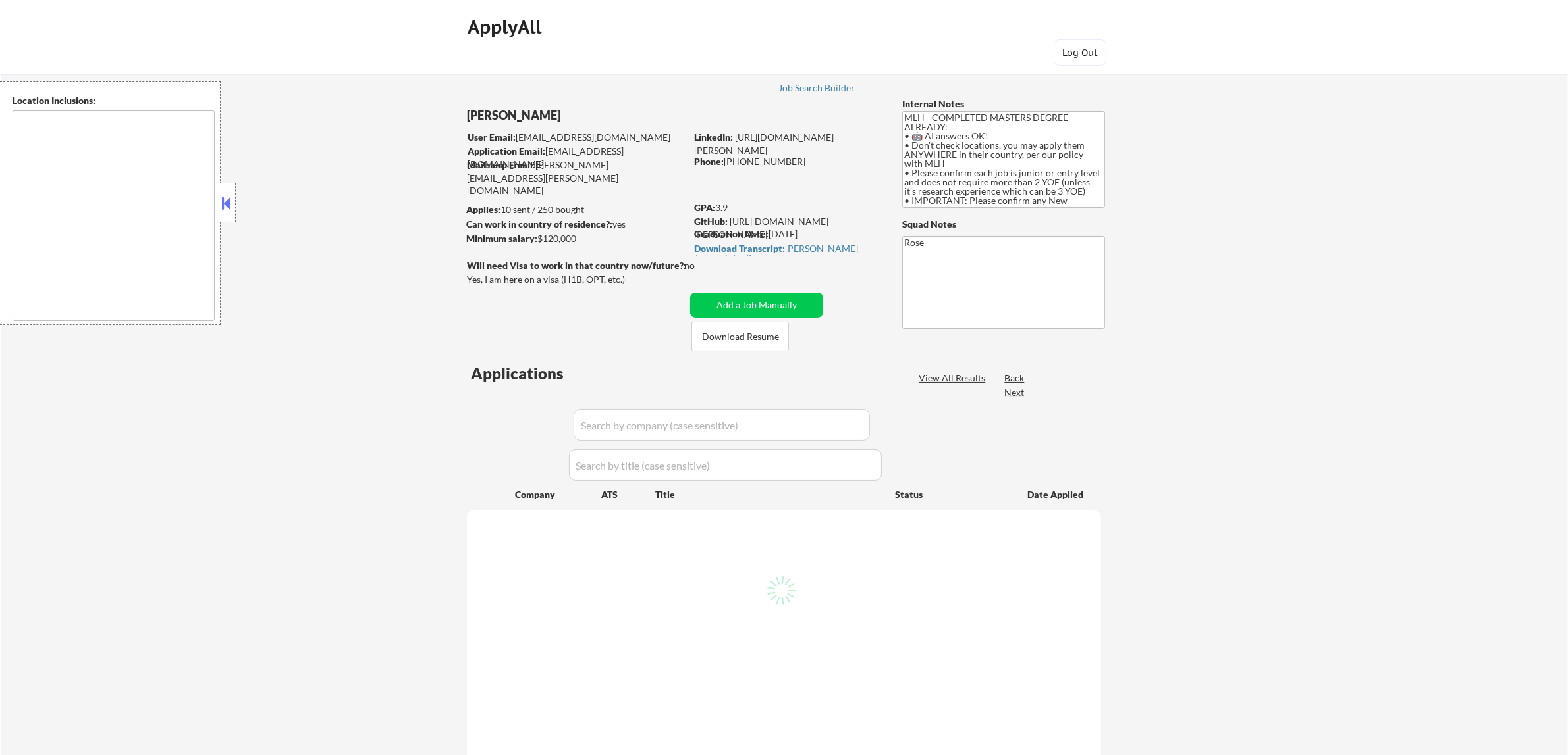
select select ""pending""
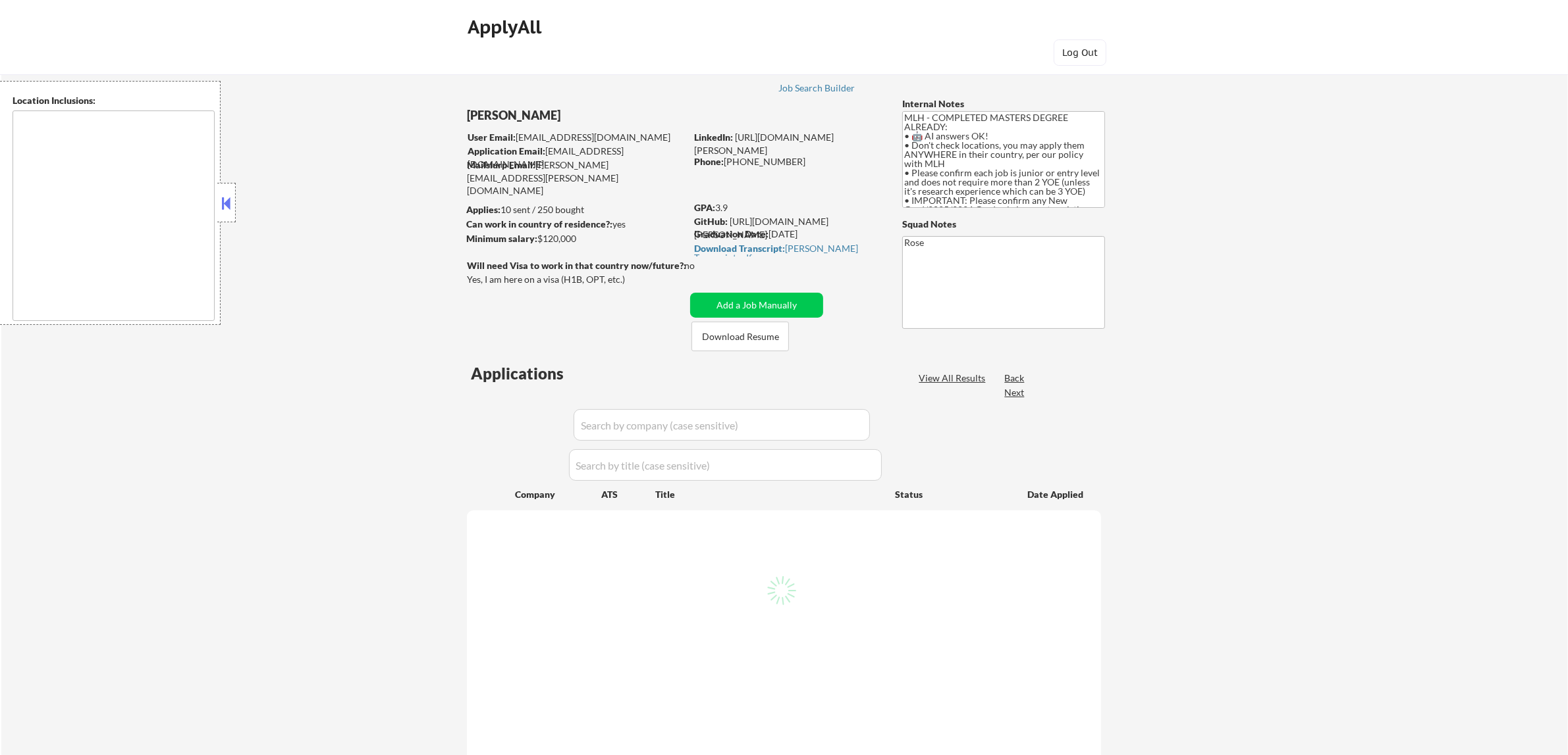
select select ""pending""
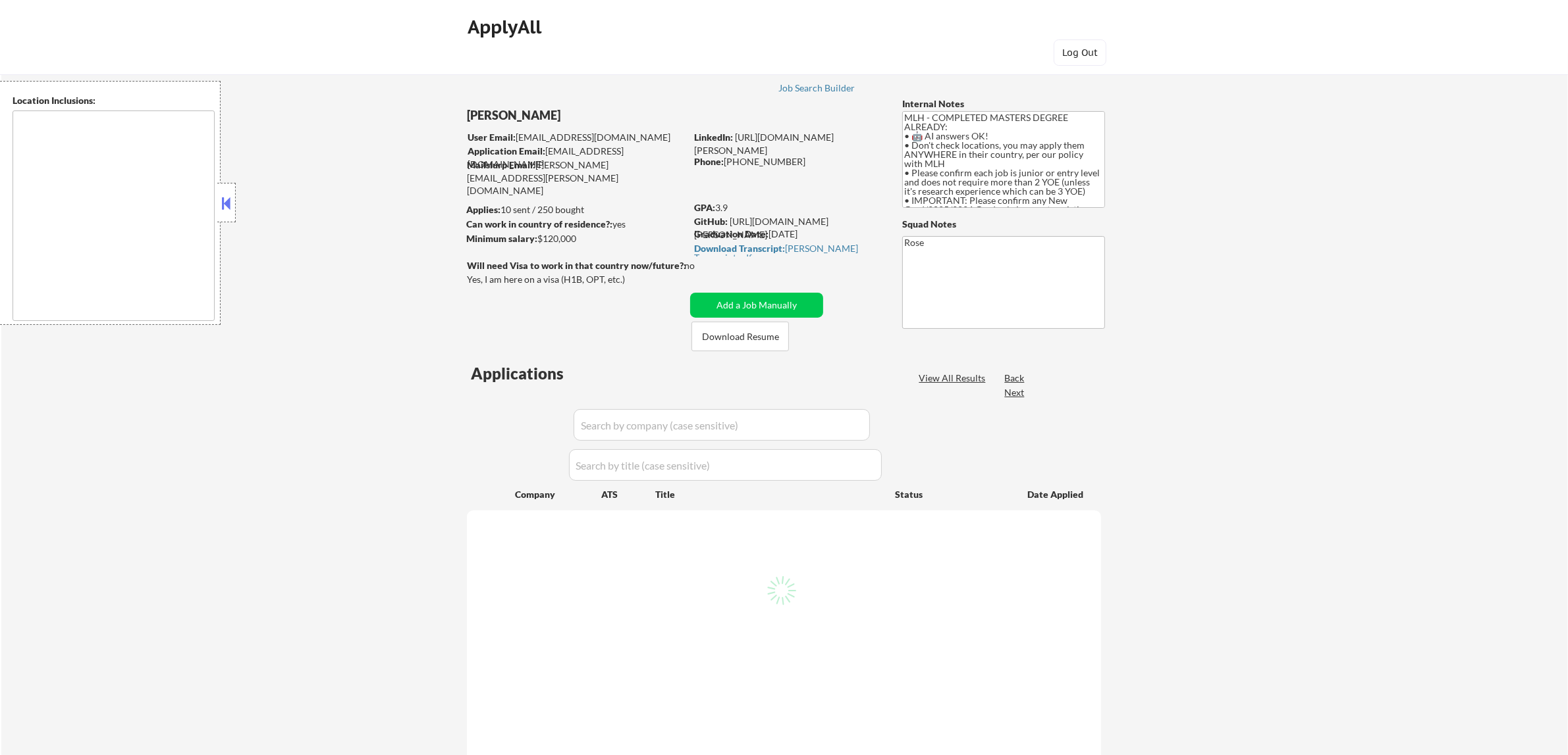
select select ""pending""
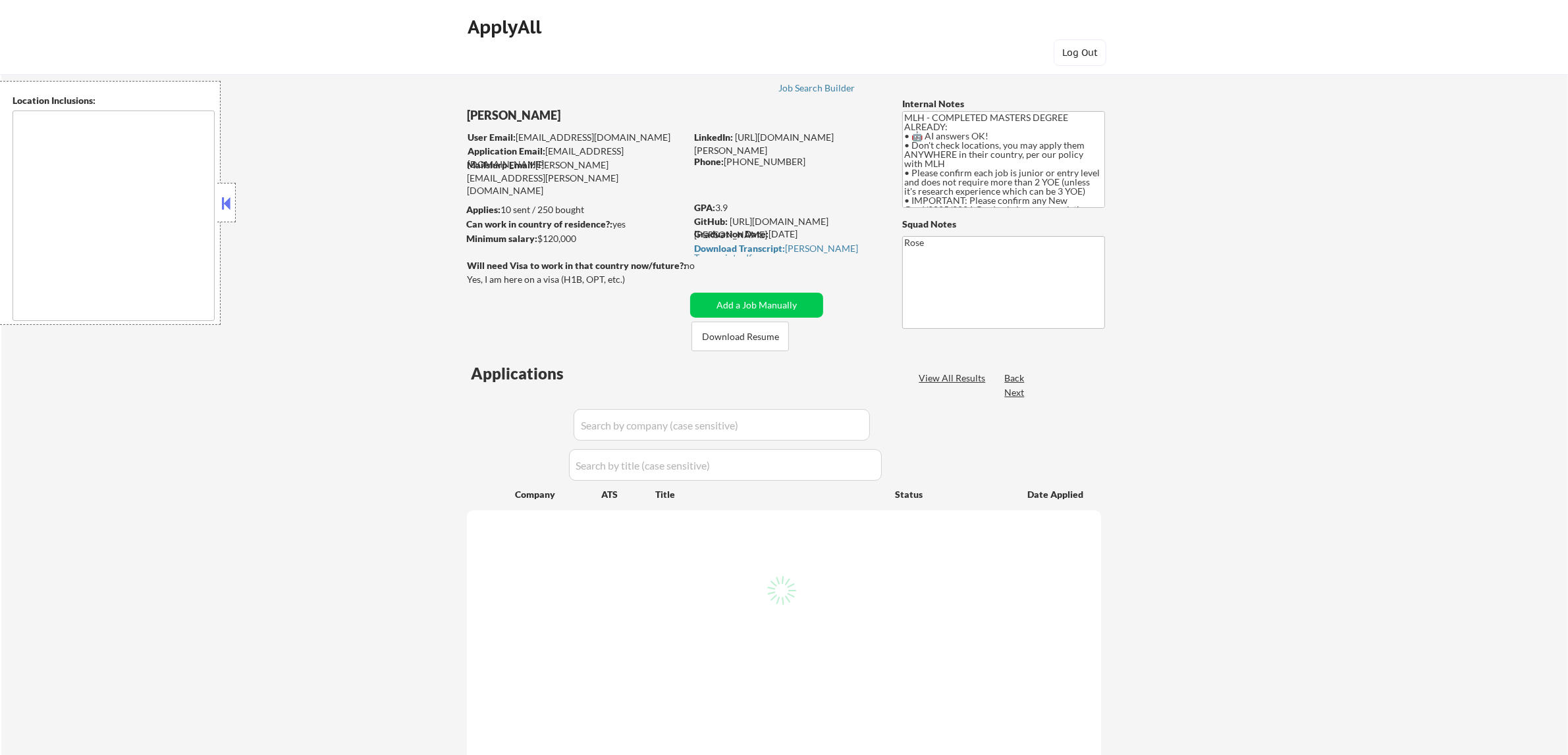
select select ""pending""
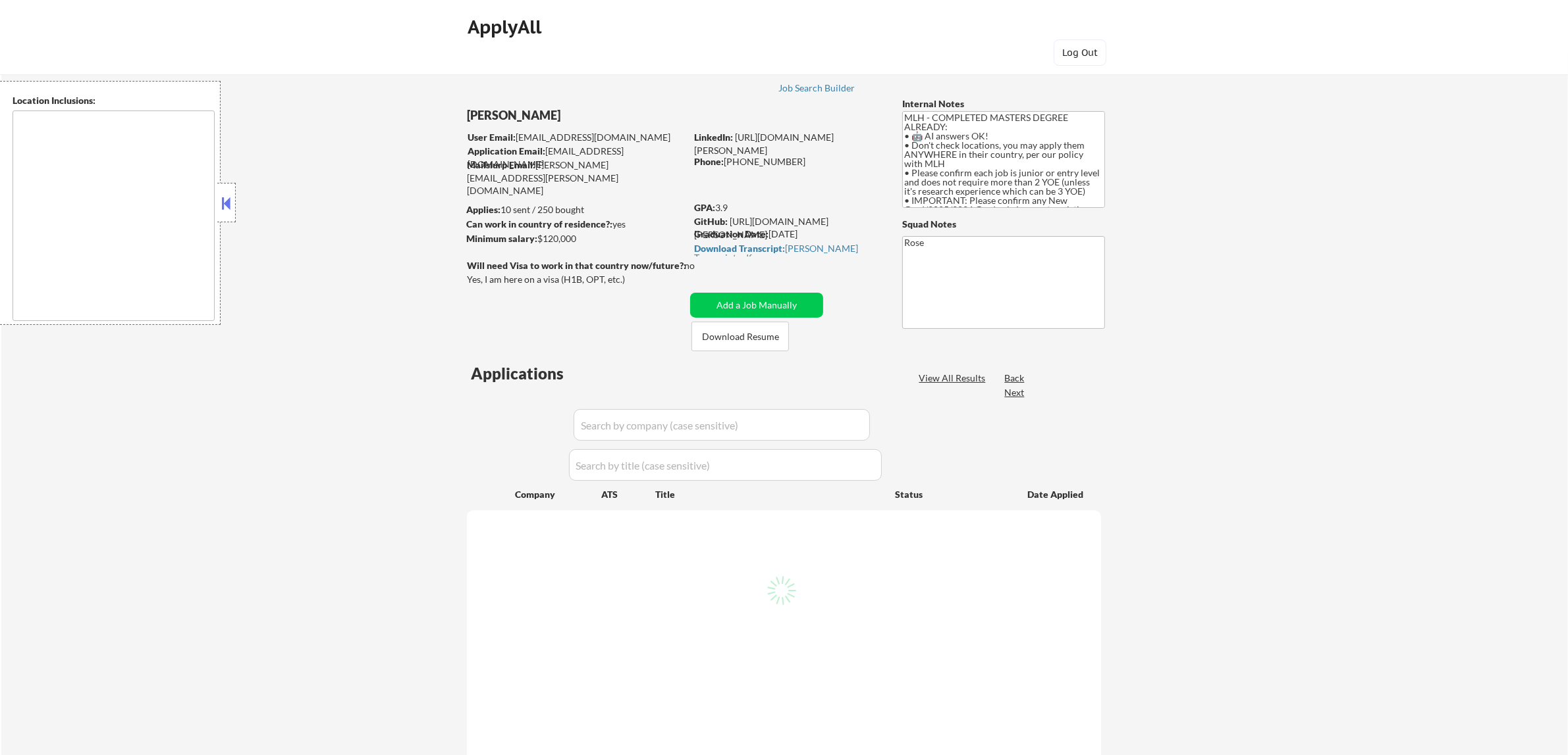
select select ""pending""
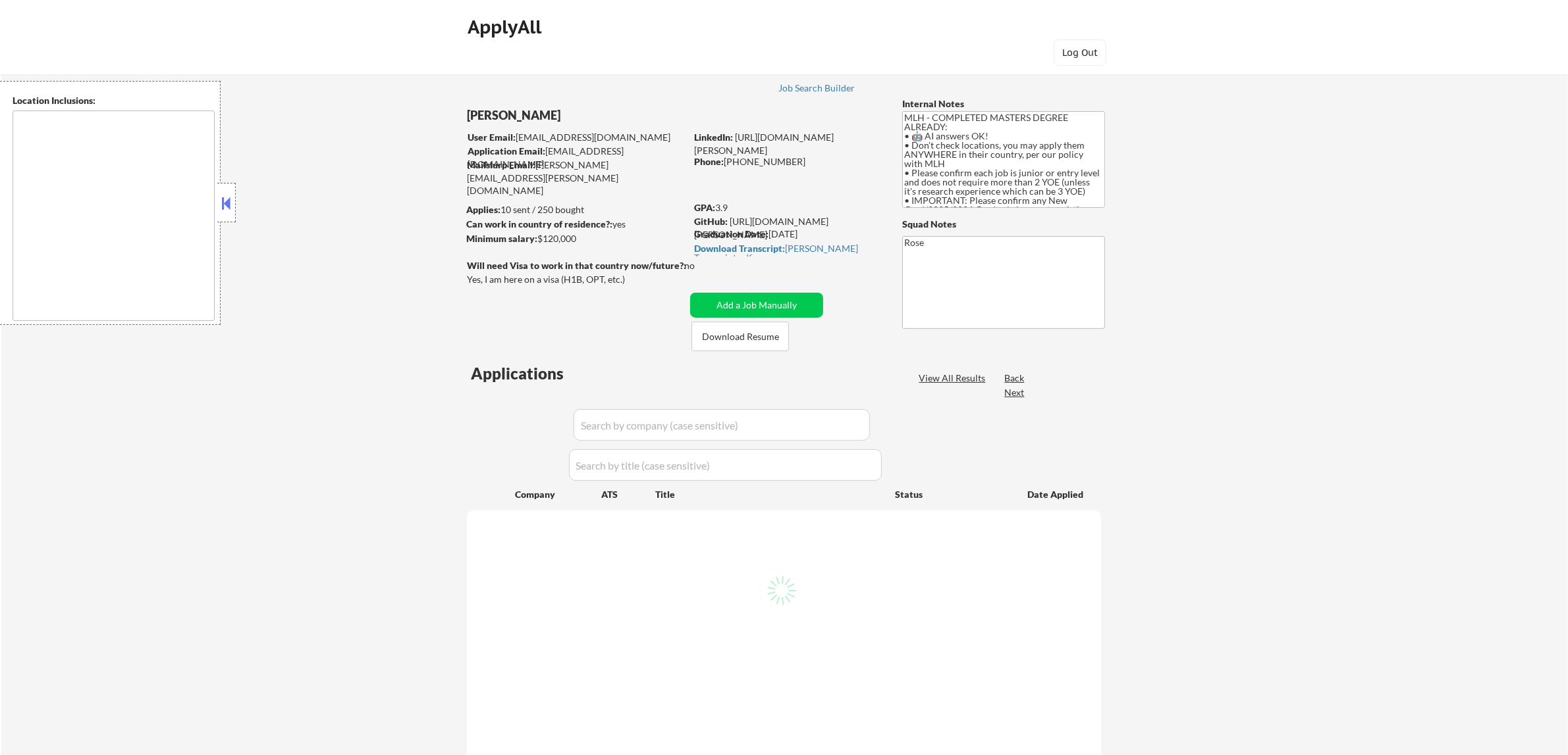
select select ""pending""
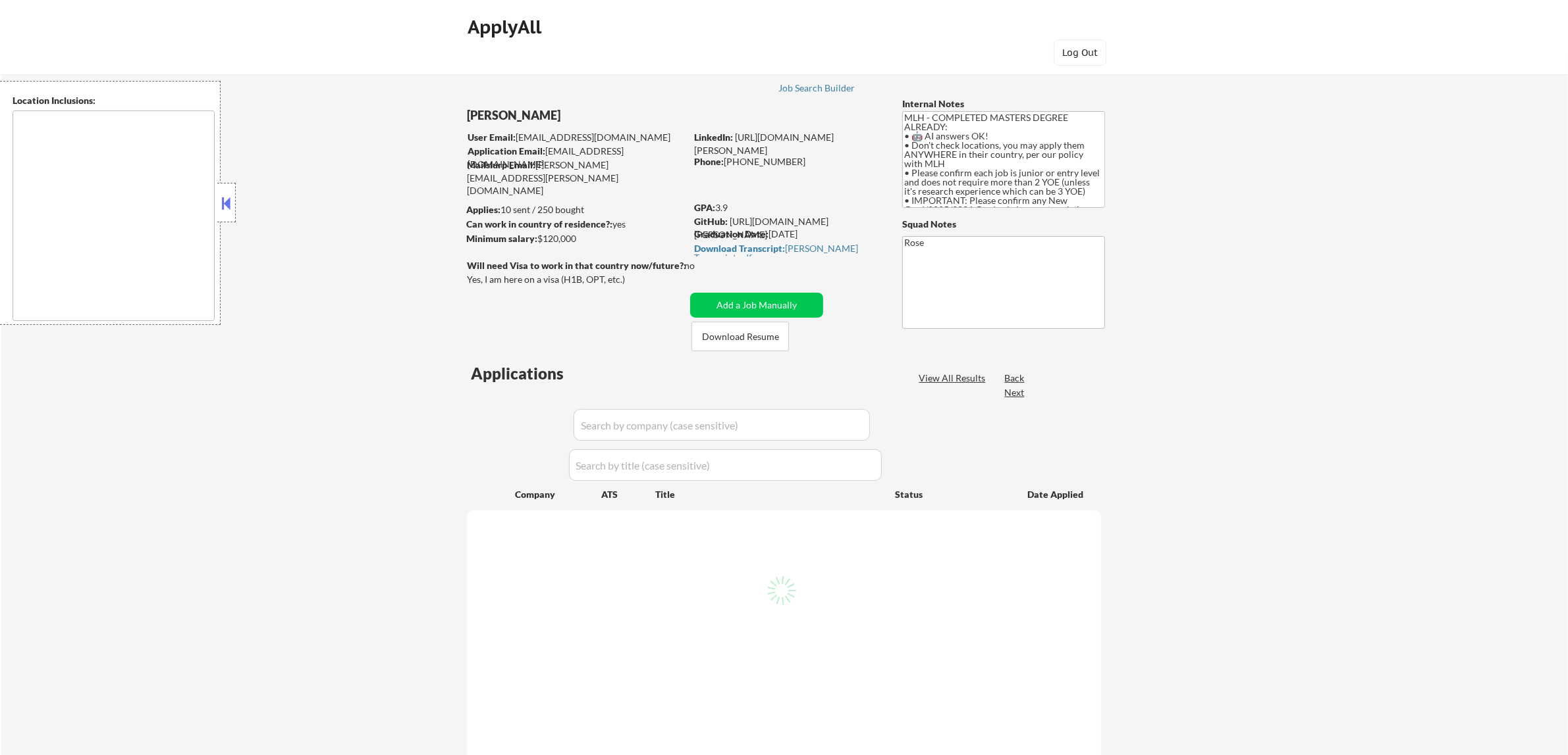
select select ""pending""
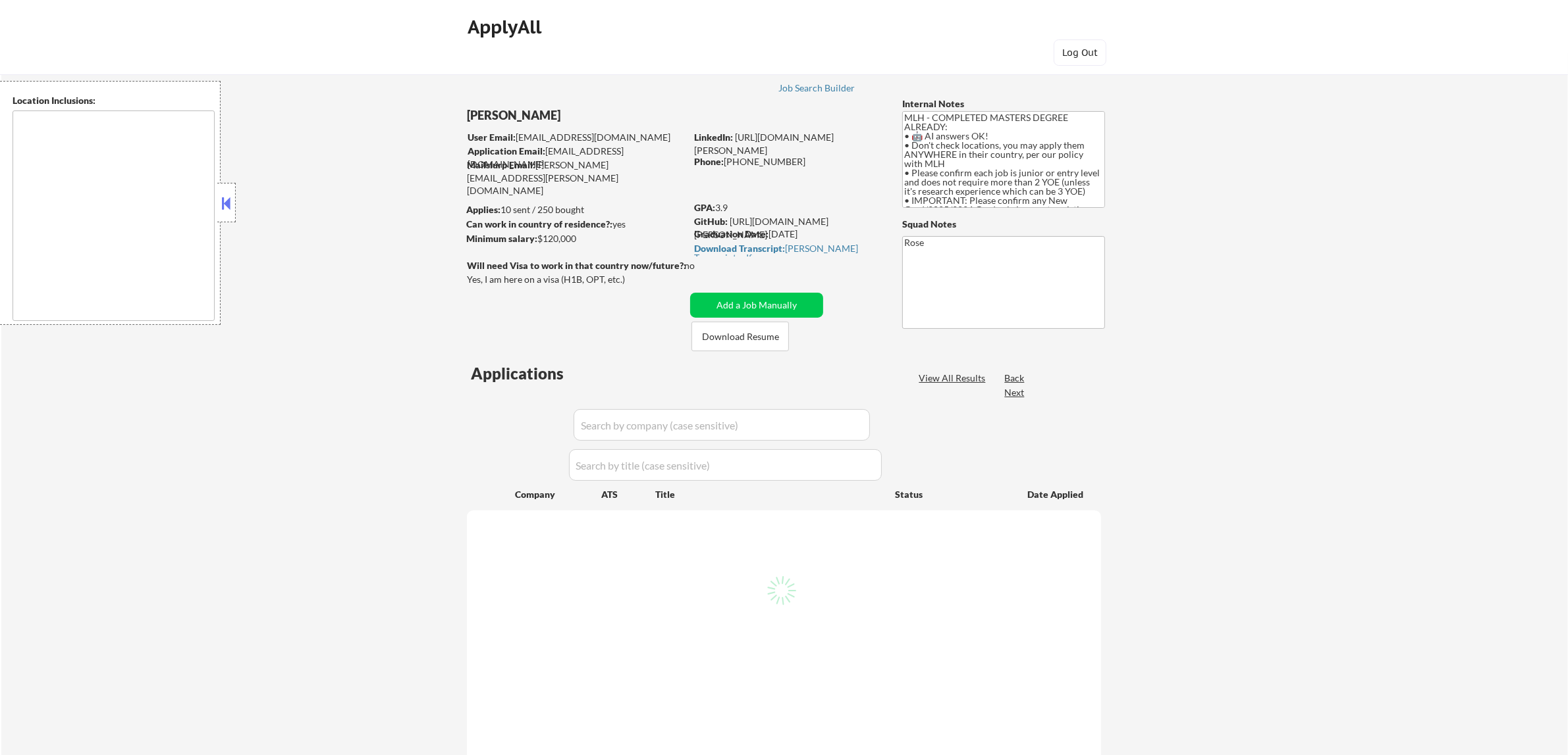
select select ""pending""
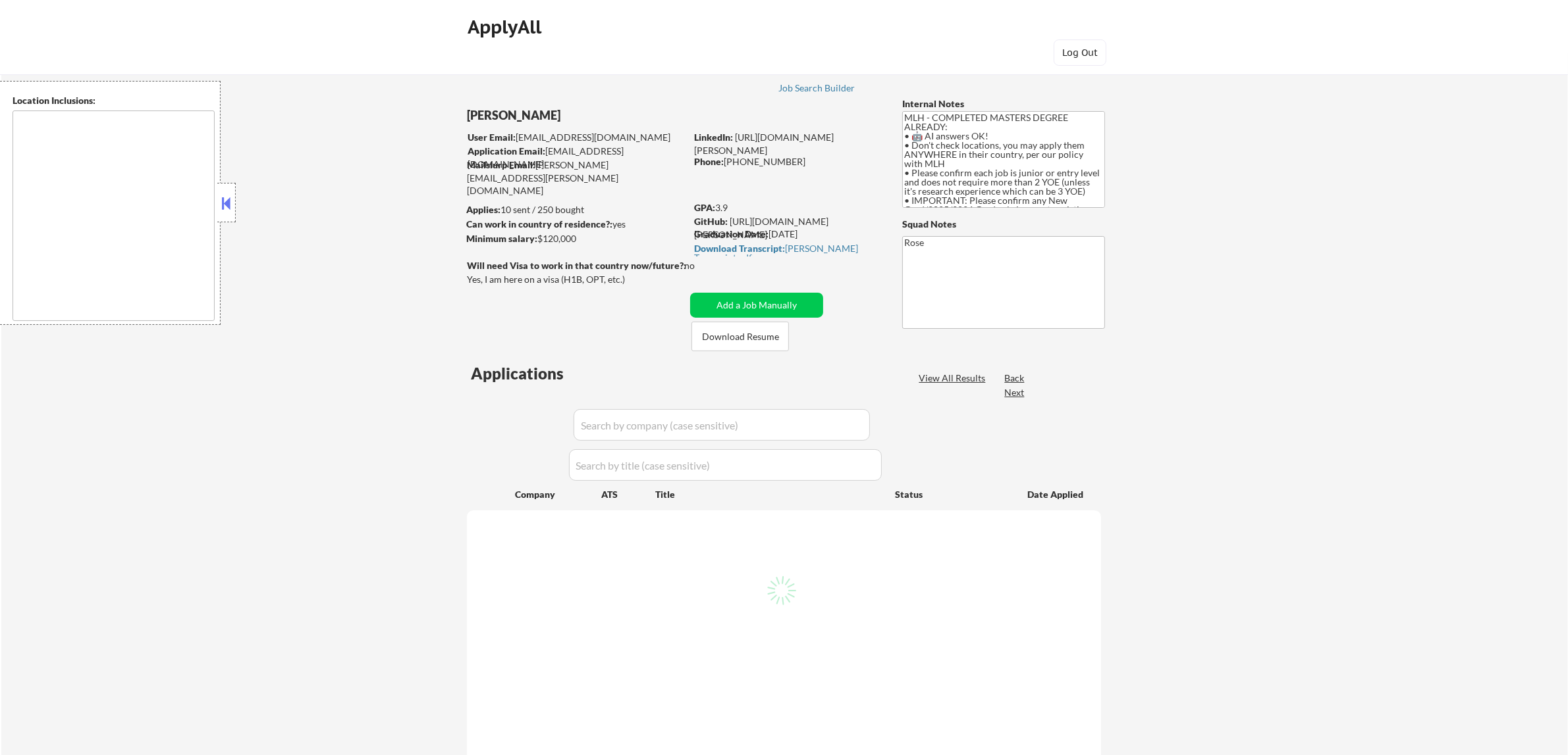
select select ""pending""
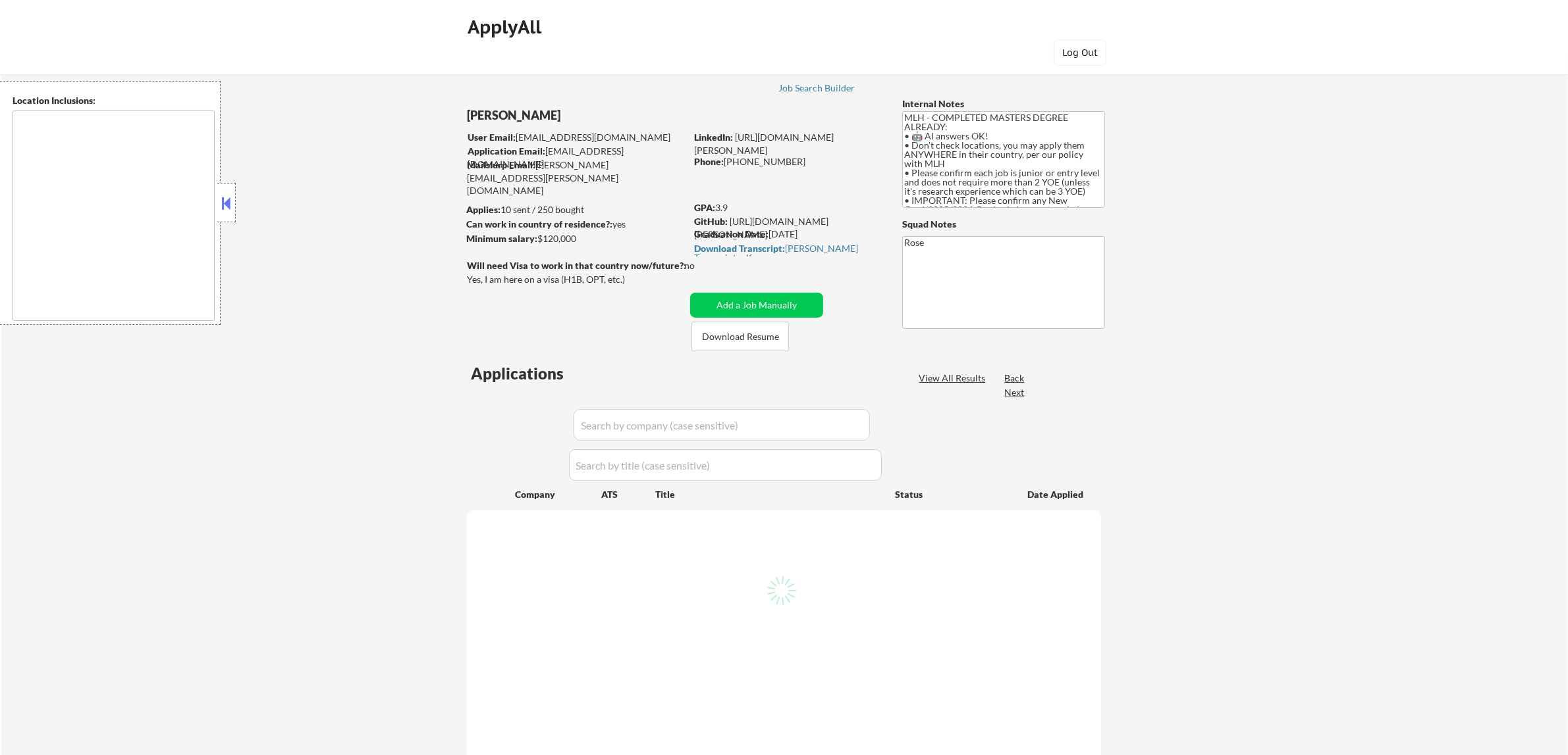
select select ""pending""
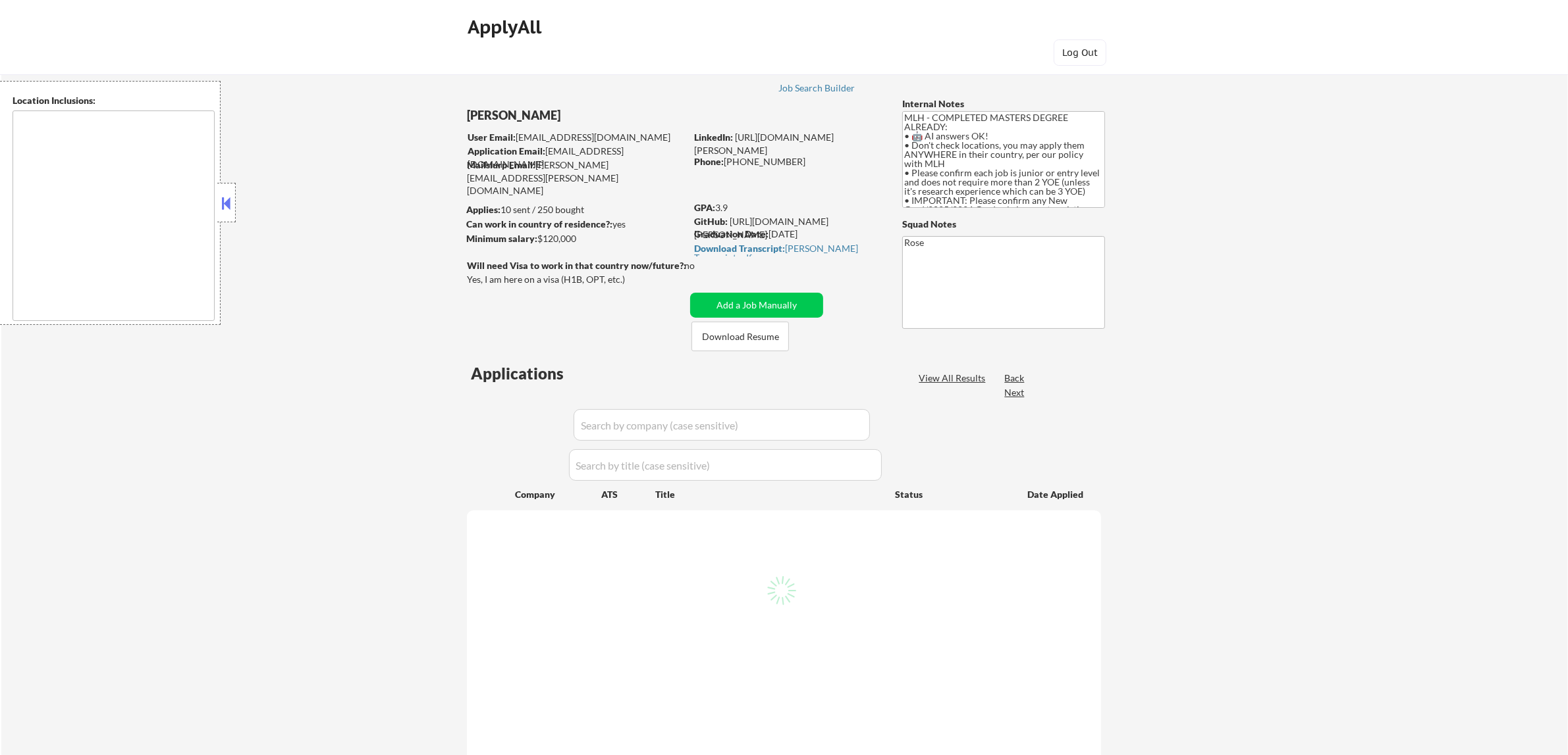
select select ""pending""
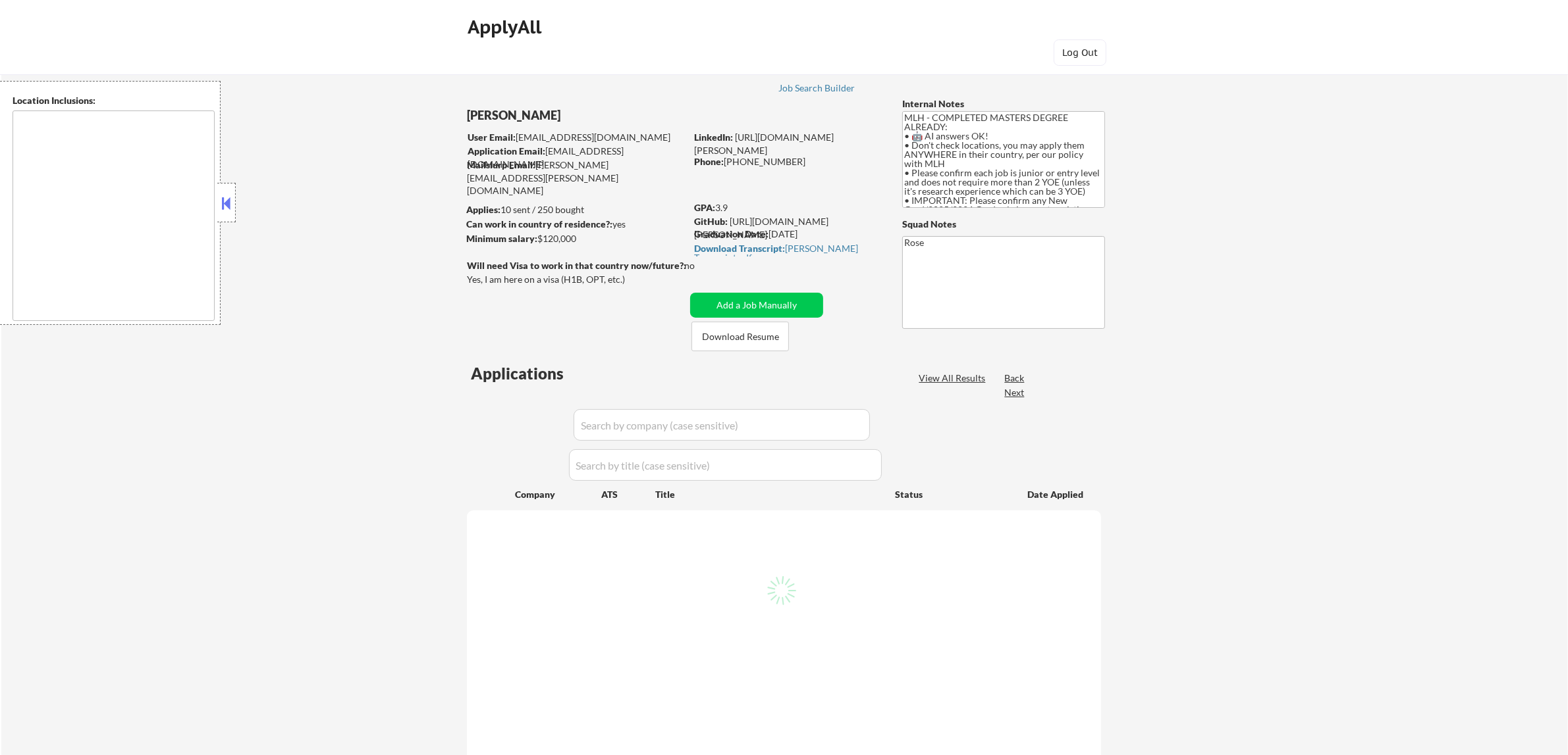
select select ""pending""
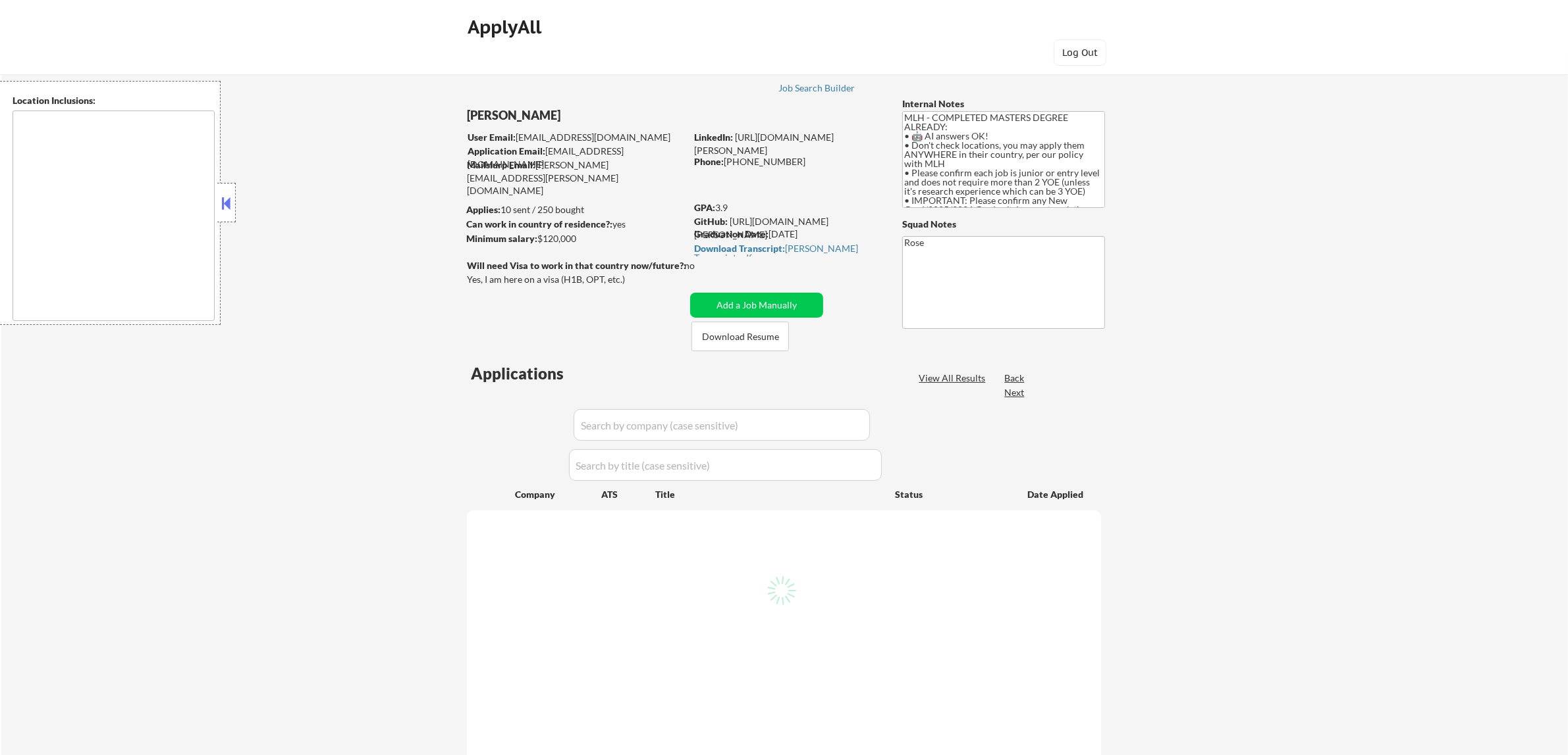
select select ""pending""
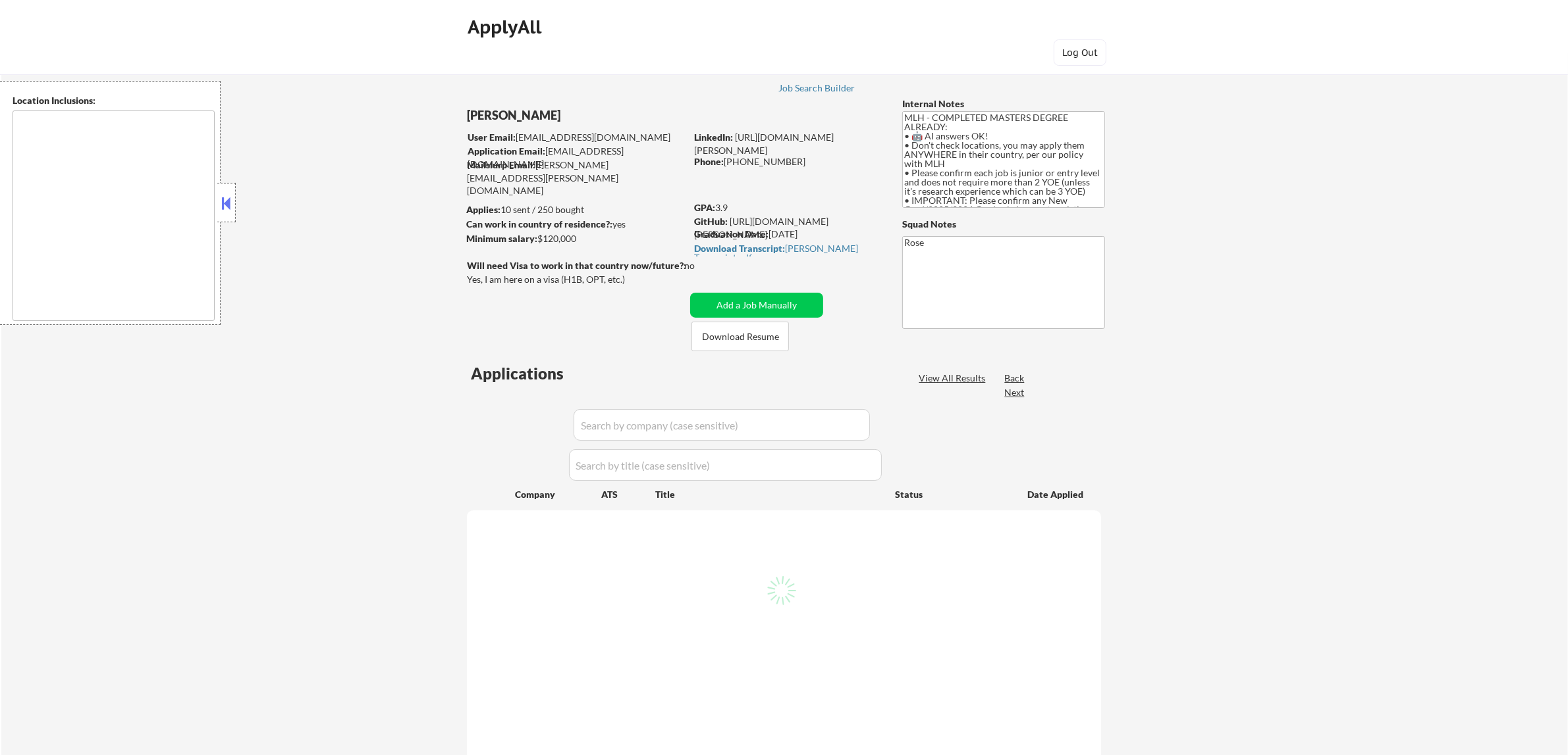
select select ""pending""
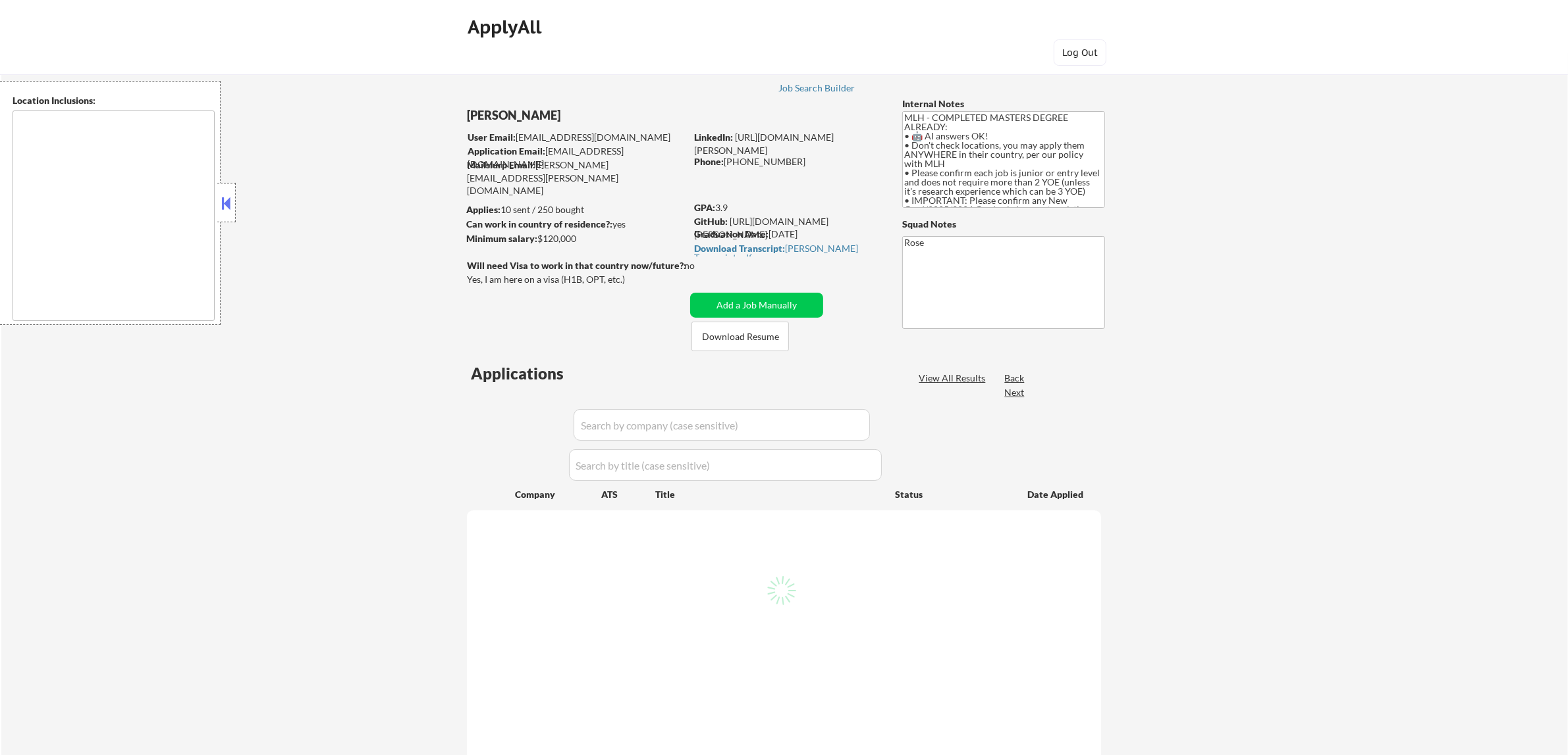
select select ""pending""
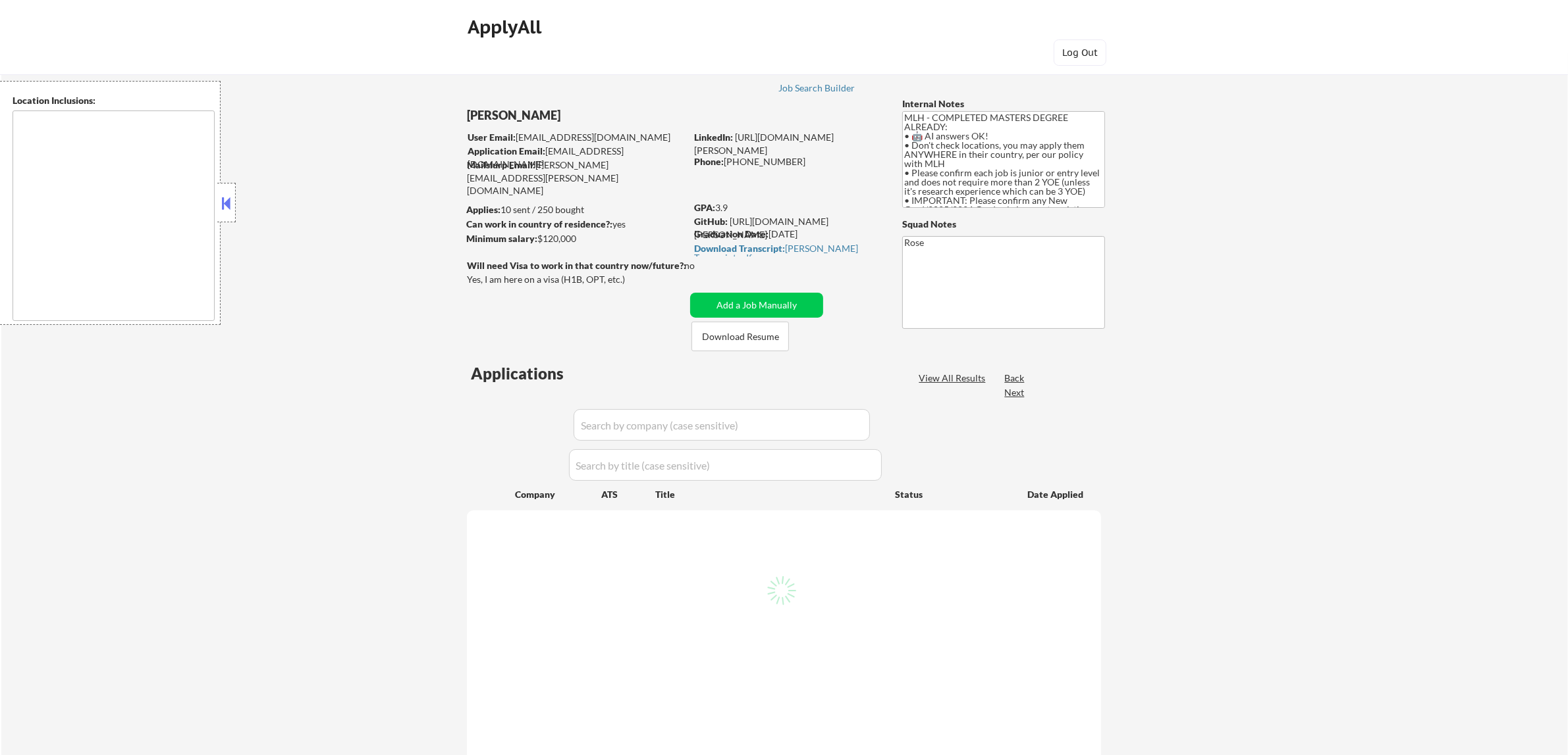
select select ""pending""
type textarea "country:[GEOGRAPHIC_DATA]"
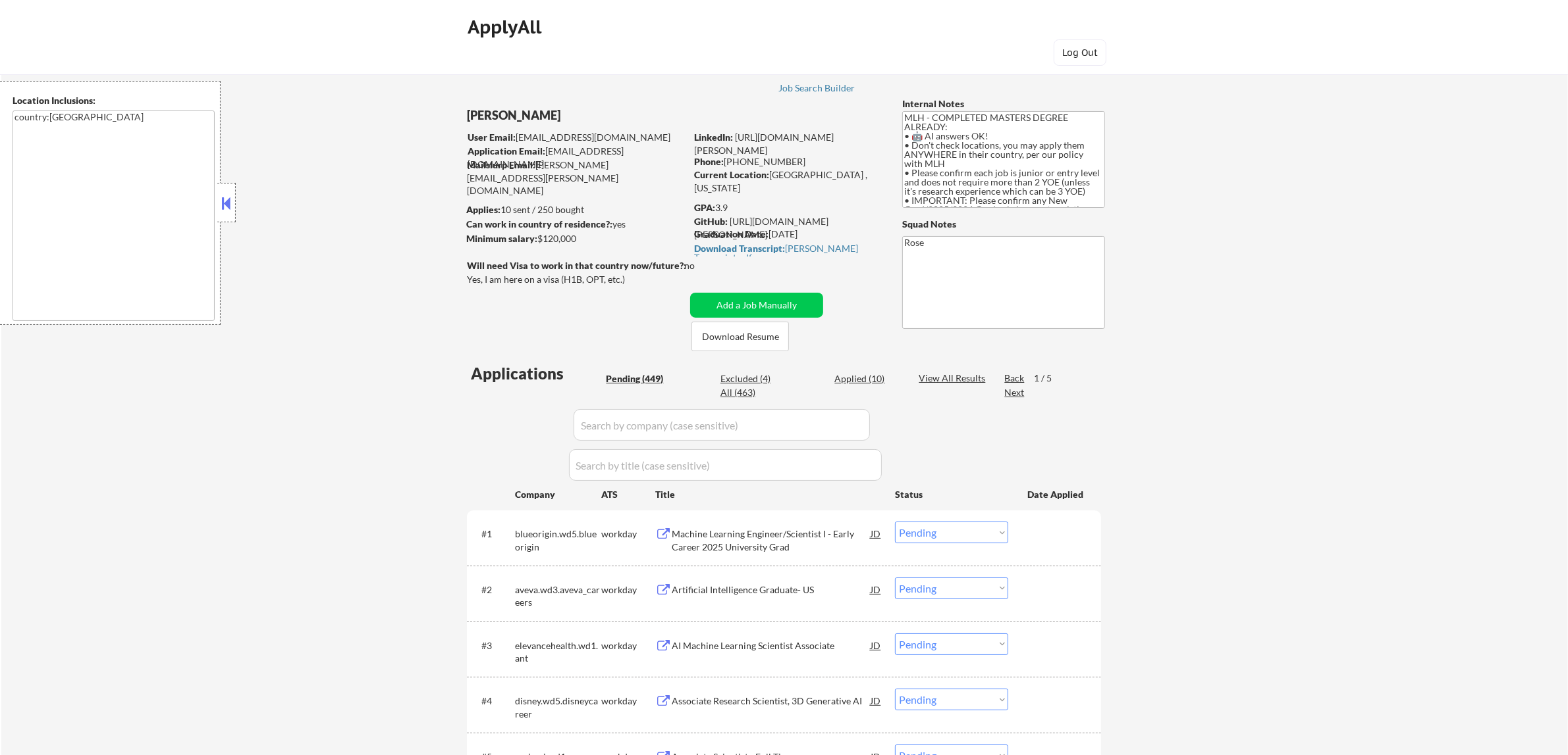
drag, startPoint x: 495, startPoint y: 112, endPoint x: 456, endPoint y: 114, distance: 39.1
copy div "[PERSON_NAME]"
